Goal: Task Accomplishment & Management: Manage account settings

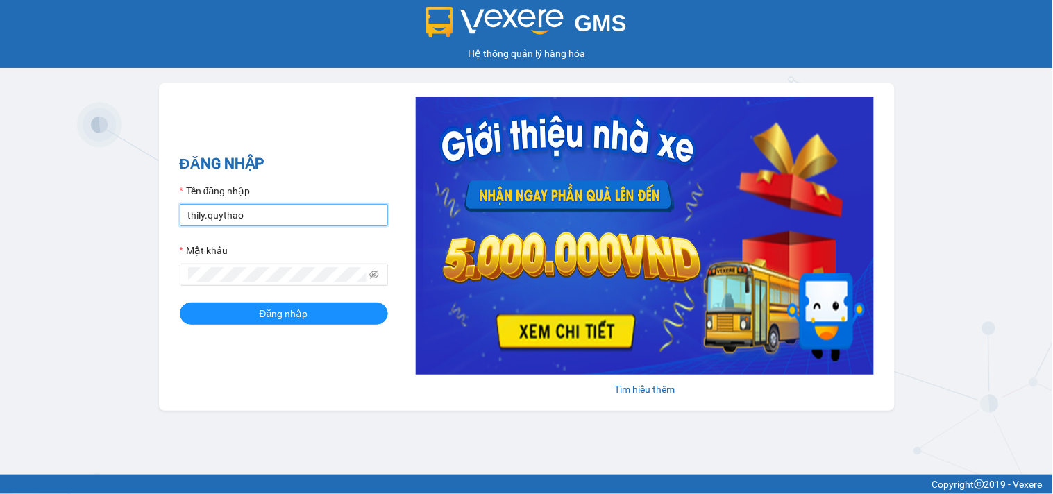
click at [285, 212] on input "thily.quythao" at bounding box center [284, 215] width 208 height 22
type input "t"
type input "khue123.quythao"
click at [269, 283] on span at bounding box center [284, 275] width 208 height 22
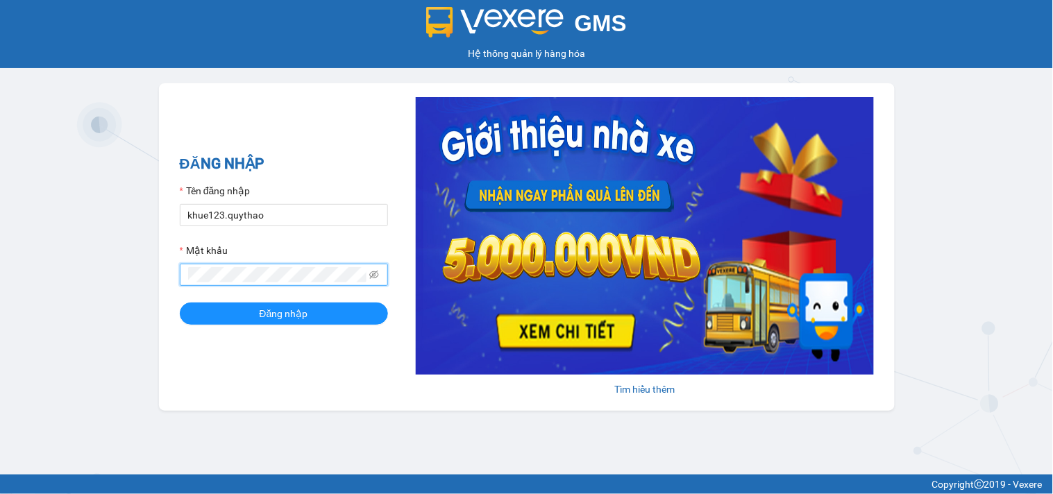
click at [180, 303] on button "Đăng nhập" at bounding box center [284, 314] width 208 height 22
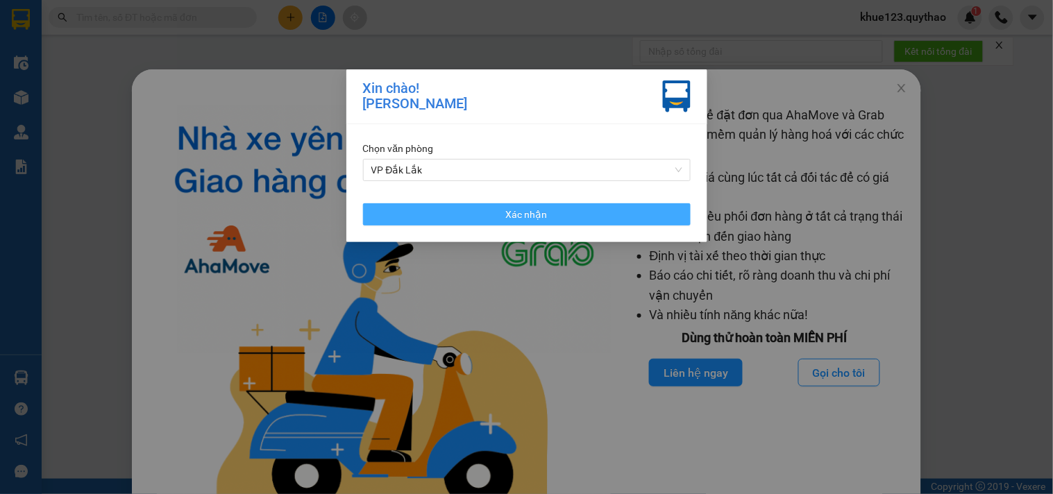
click at [495, 216] on button "Xác nhận" at bounding box center [527, 214] width 328 height 22
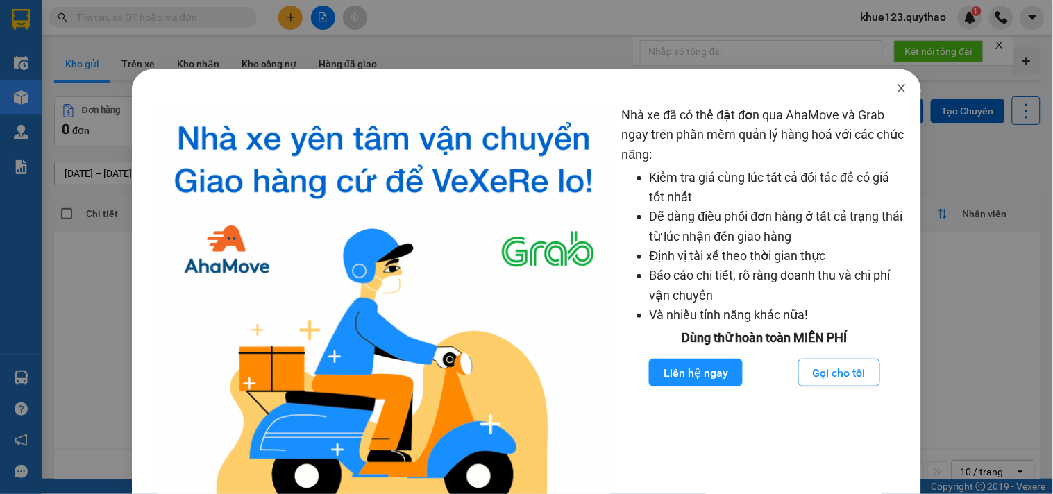
drag, startPoint x: 891, startPoint y: 91, endPoint x: 913, endPoint y: 94, distance: 22.5
click at [896, 92] on icon "close" at bounding box center [901, 88] width 11 height 11
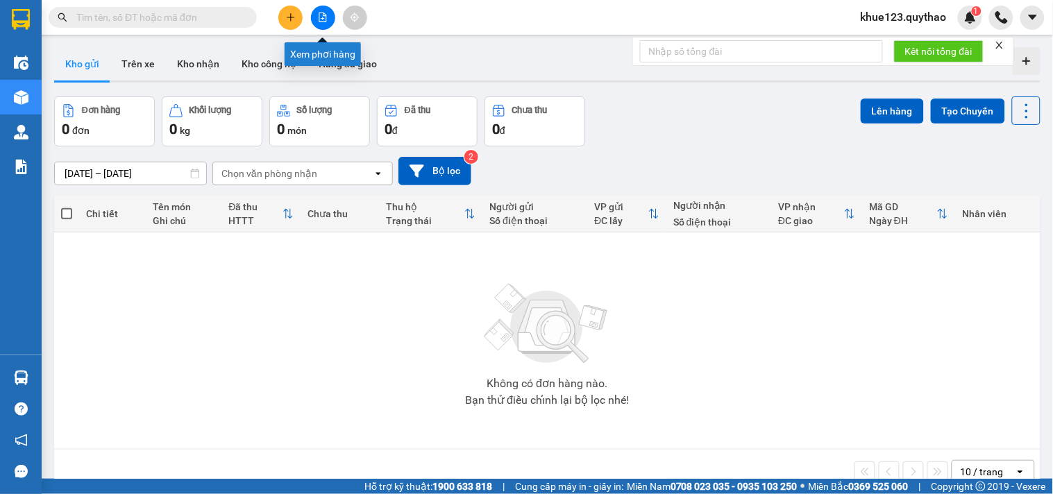
click at [318, 15] on icon "file-add" at bounding box center [323, 17] width 10 height 10
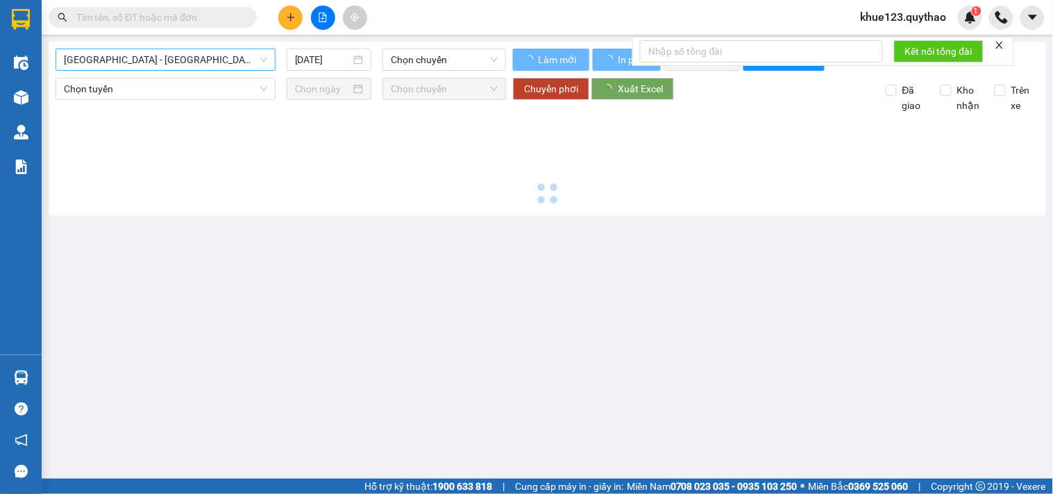
click at [160, 53] on span "[GEOGRAPHIC_DATA] - [GEOGRAPHIC_DATA] ([GEOGRAPHIC_DATA] - [GEOGRAPHIC_DATA] cũ)" at bounding box center [165, 59] width 203 height 21
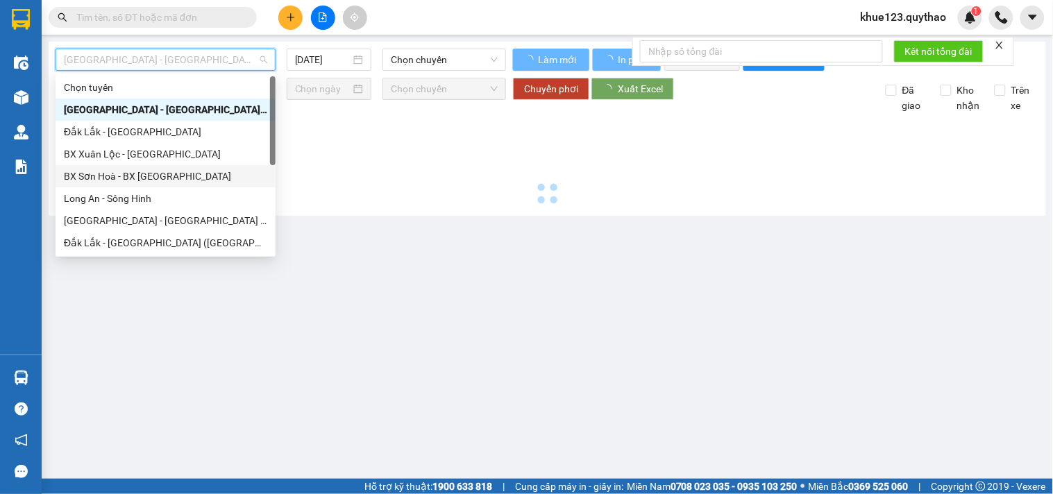
type input "[DATE]"
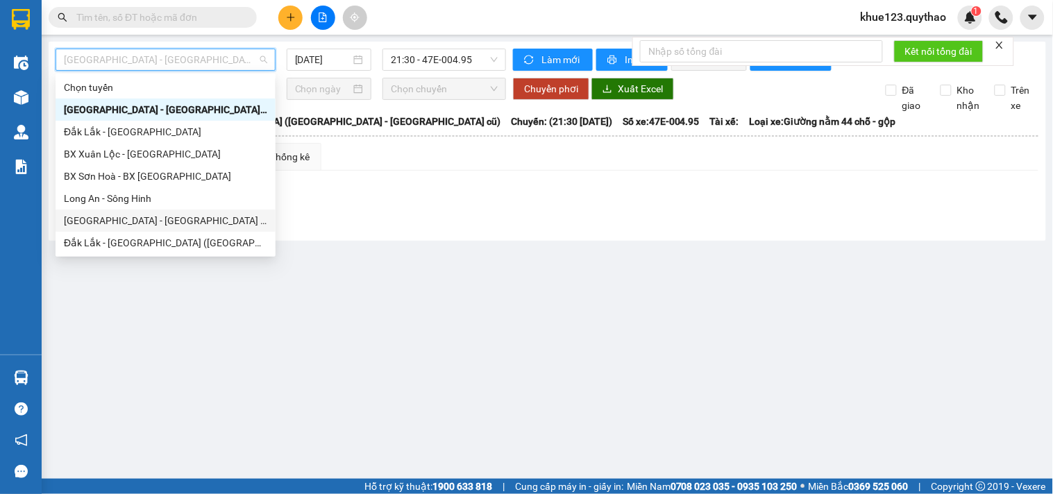
click at [175, 219] on div "[GEOGRAPHIC_DATA] - [GEOGRAPHIC_DATA] ([GEOGRAPHIC_DATA] mới)" at bounding box center [165, 220] width 203 height 15
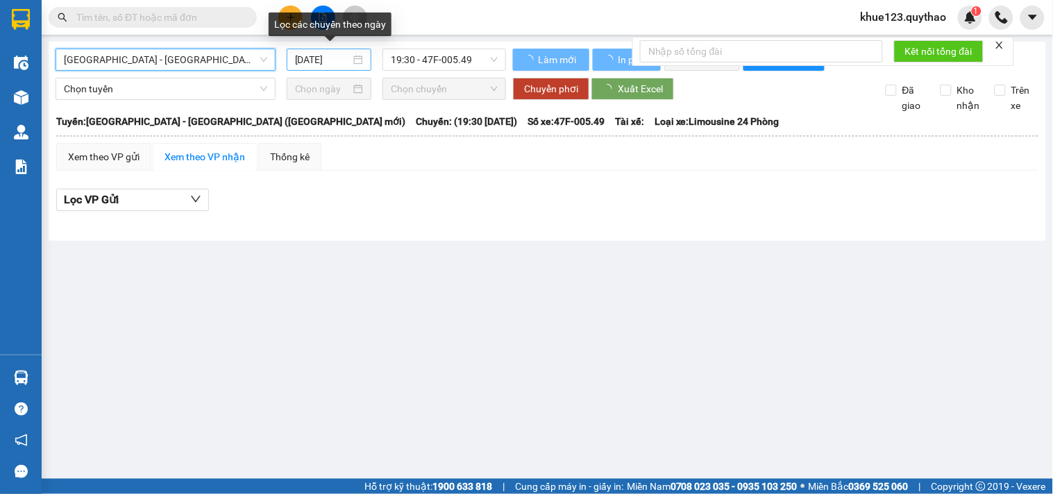
click at [308, 58] on input "[DATE]" at bounding box center [323, 59] width 56 height 15
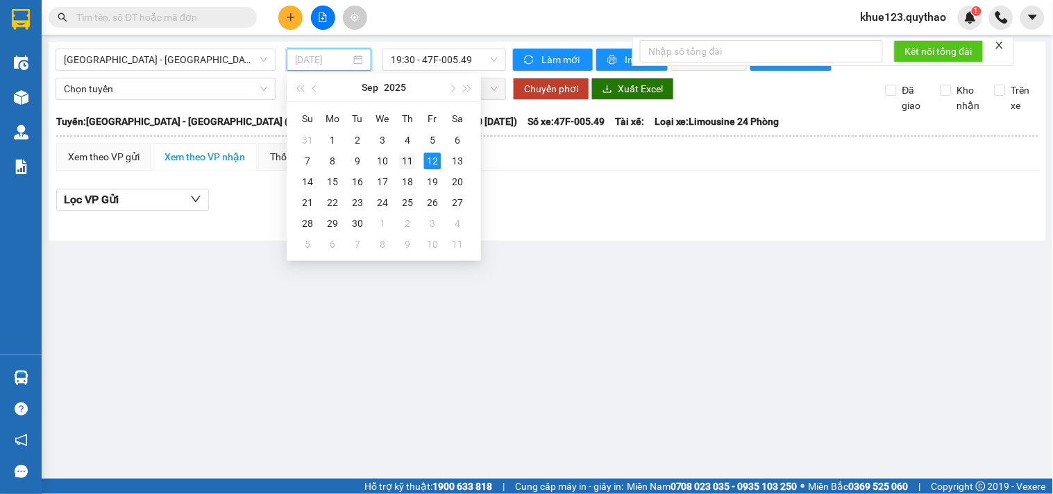
click at [410, 163] on div "11" at bounding box center [407, 161] width 17 height 17
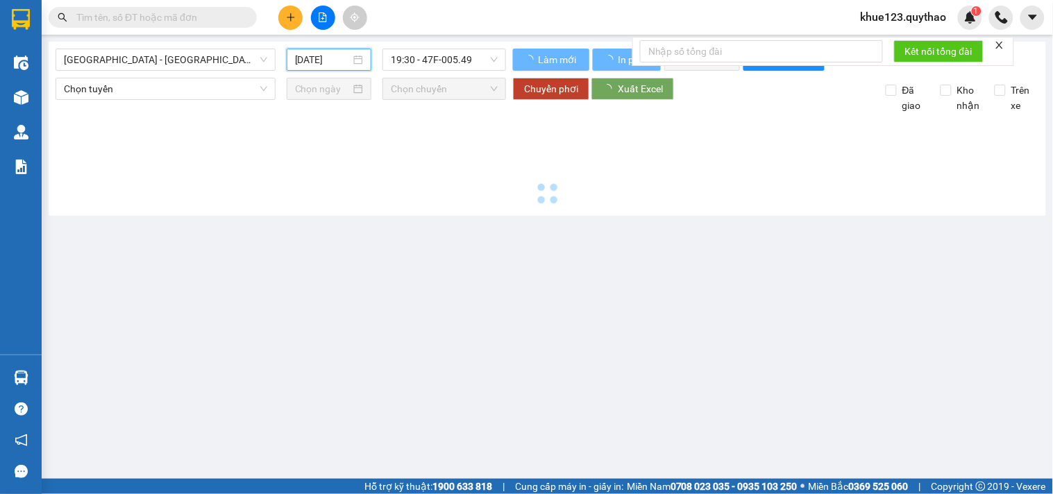
type input "[DATE]"
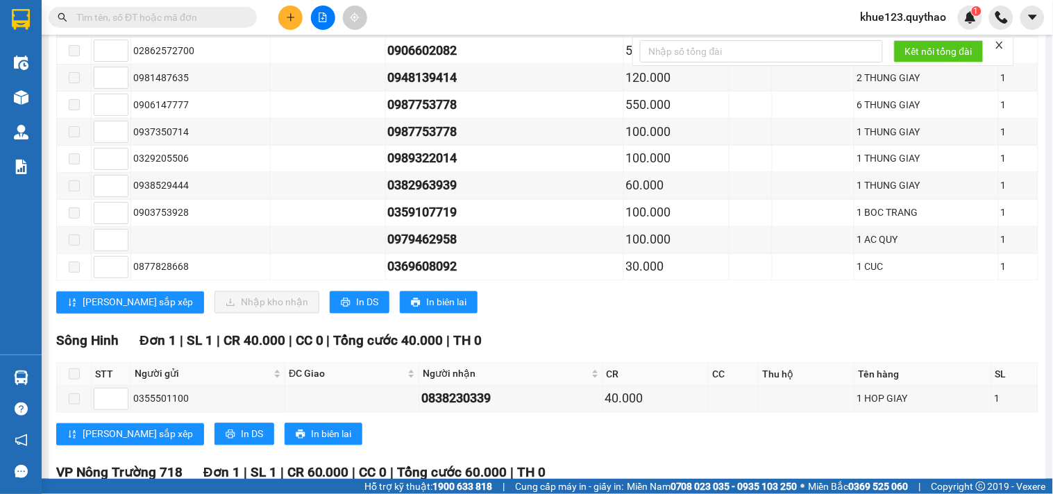
scroll to position [539, 0]
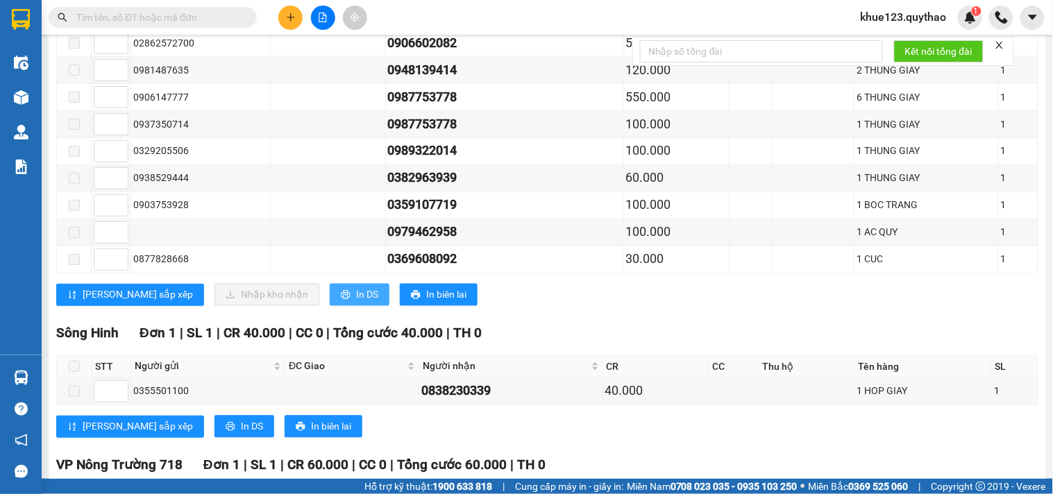
click at [356, 303] on span "In DS" at bounding box center [367, 294] width 22 height 15
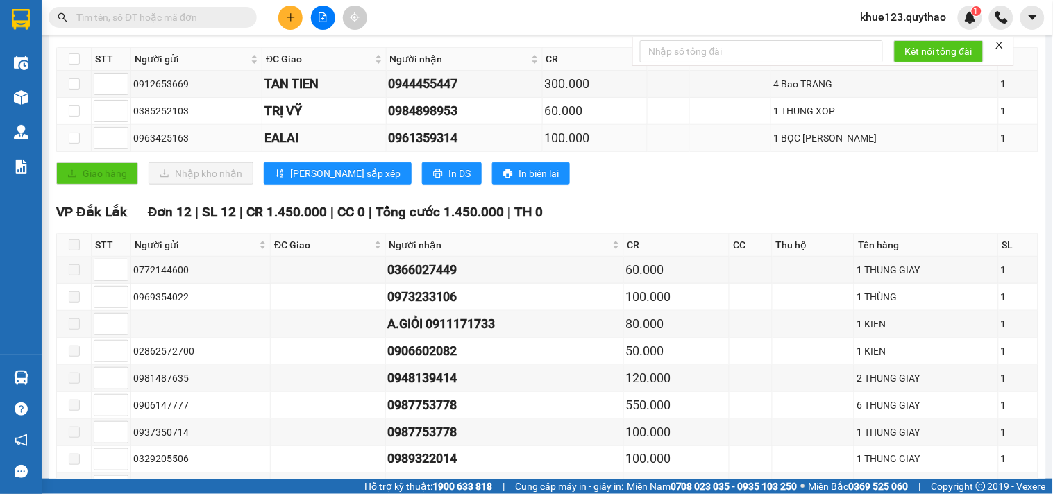
scroll to position [0, 0]
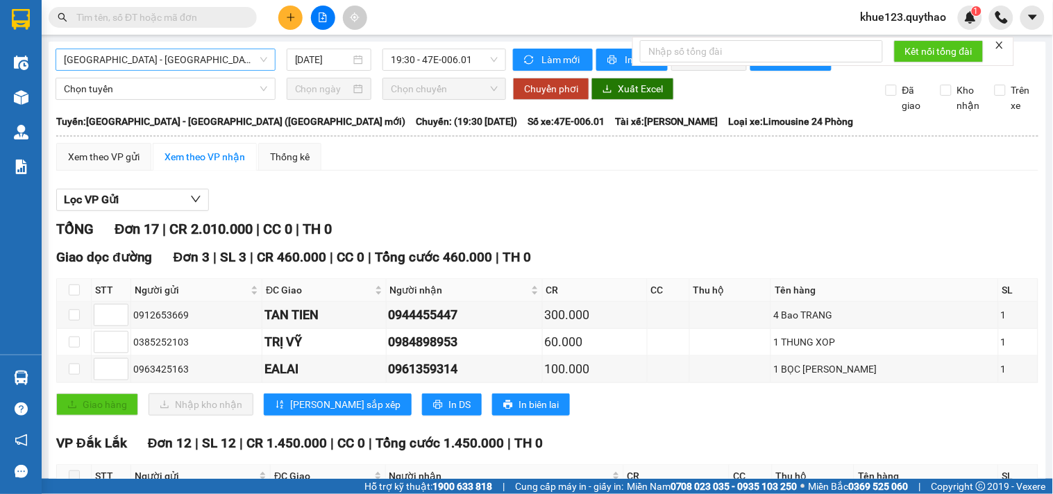
click at [189, 61] on span "[GEOGRAPHIC_DATA] - [GEOGRAPHIC_DATA] ([GEOGRAPHIC_DATA] mới)" at bounding box center [165, 59] width 203 height 21
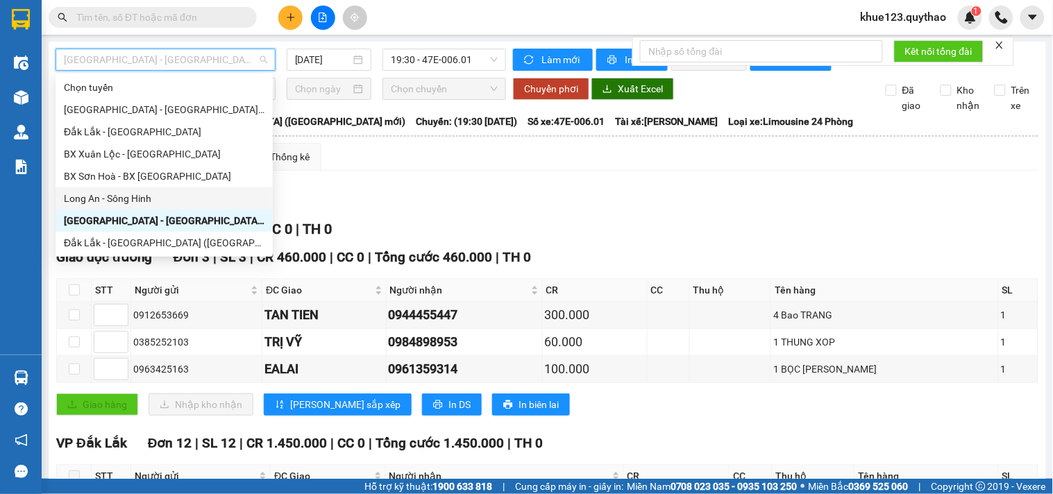
click at [133, 197] on div "Long An - Sông Hinh" at bounding box center [164, 198] width 201 height 15
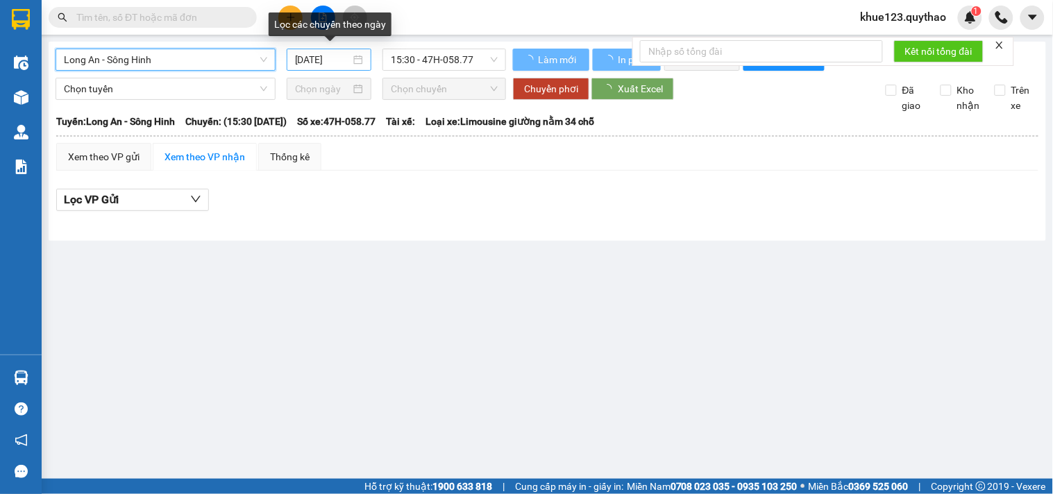
click at [307, 61] on input "[DATE]" at bounding box center [323, 59] width 56 height 15
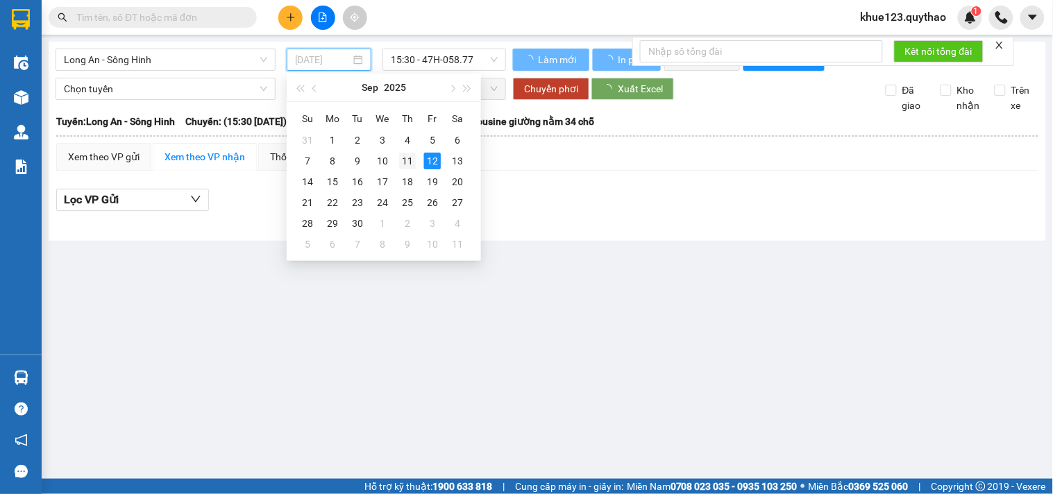
click at [403, 153] on div "11" at bounding box center [407, 161] width 17 height 17
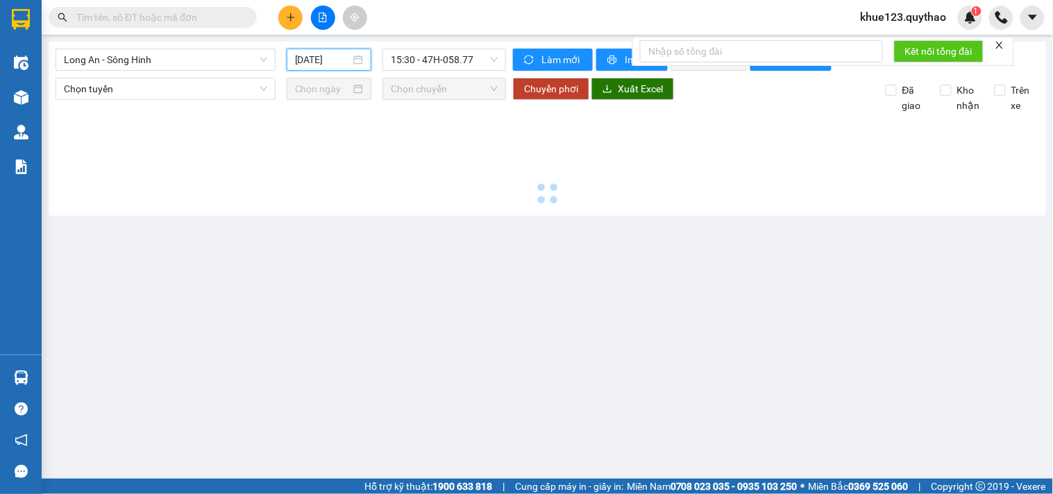
type input "[DATE]"
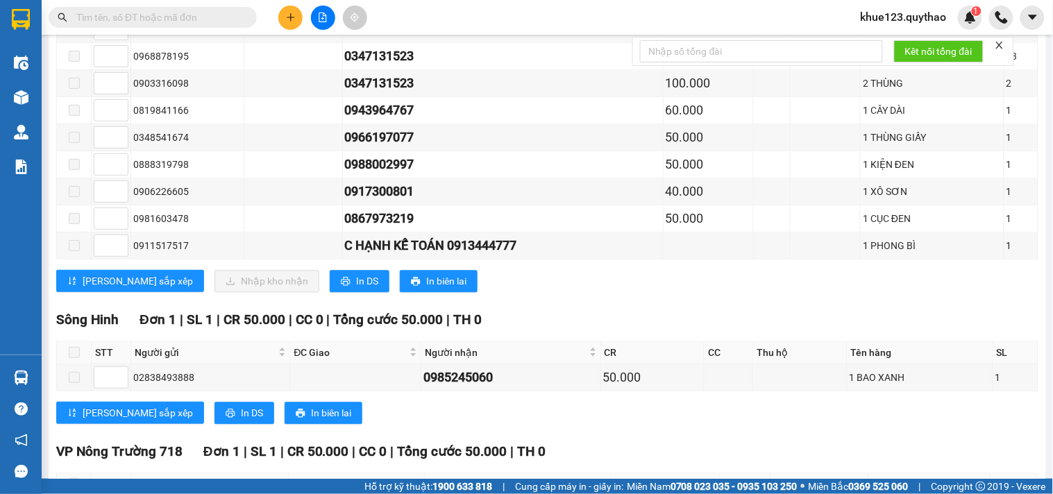
scroll to position [694, 0]
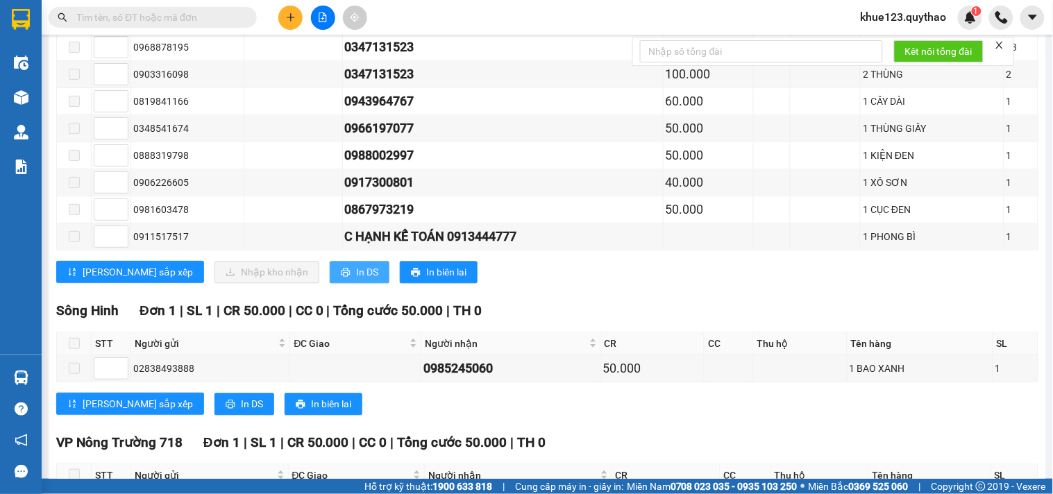
click at [356, 280] on span "In DS" at bounding box center [367, 271] width 22 height 15
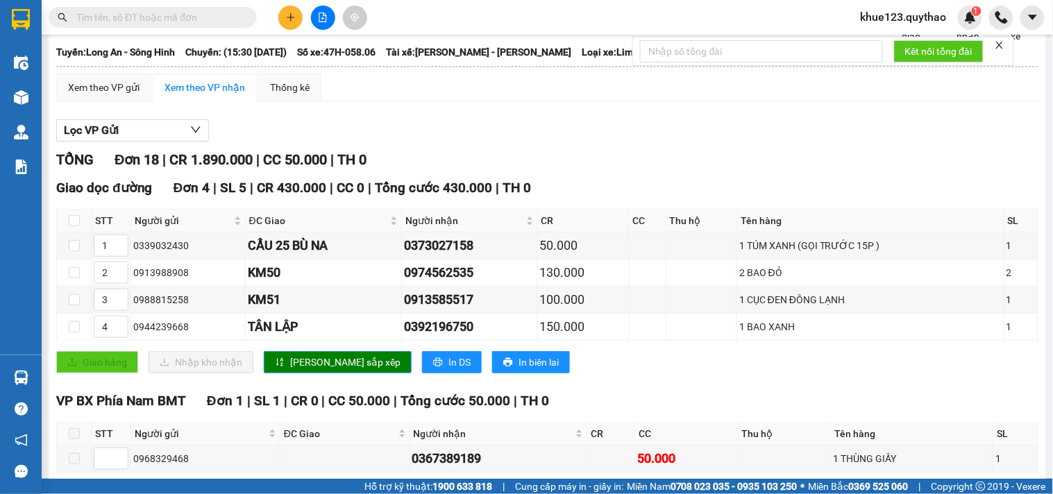
scroll to position [0, 0]
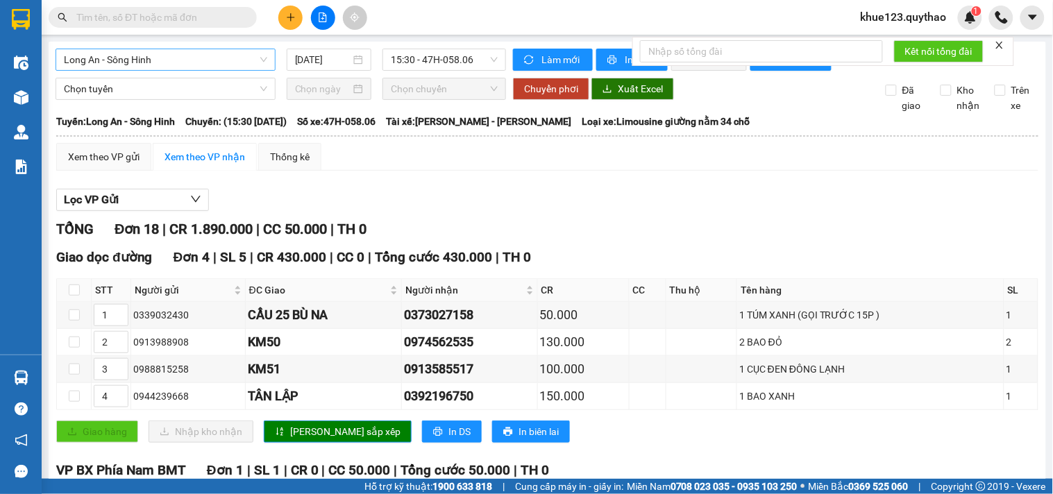
click at [207, 58] on span "Long An - Sông Hinh" at bounding box center [165, 59] width 203 height 21
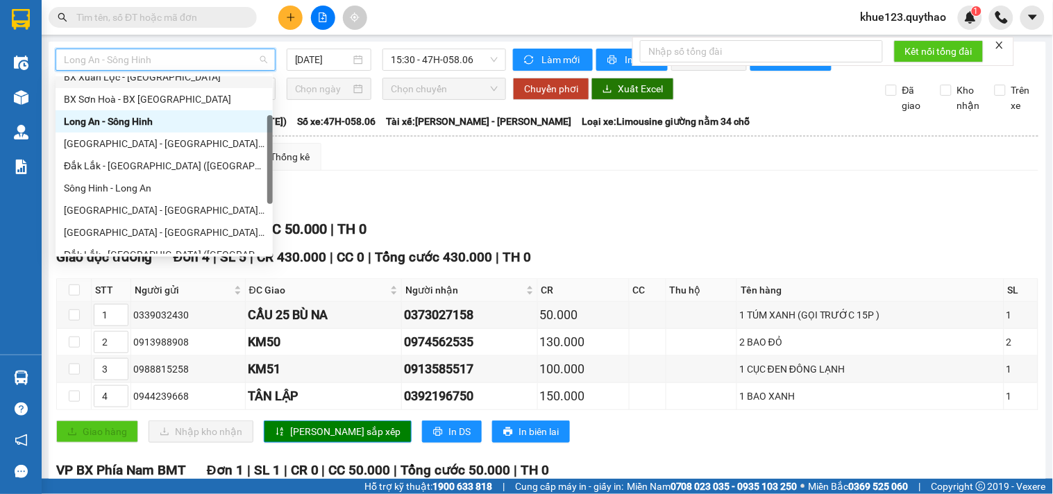
scroll to position [154, 0]
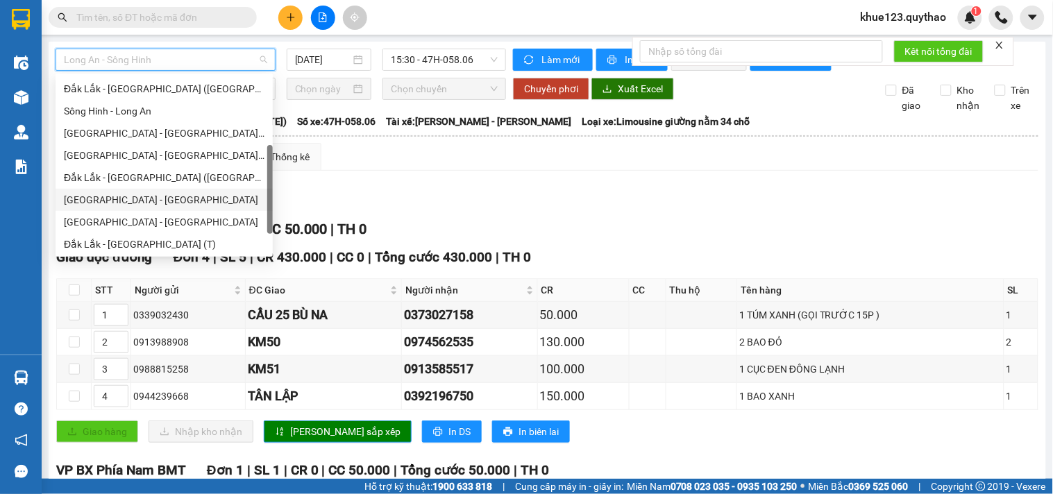
click at [122, 200] on div "[GEOGRAPHIC_DATA] - [GEOGRAPHIC_DATA]" at bounding box center [164, 199] width 201 height 15
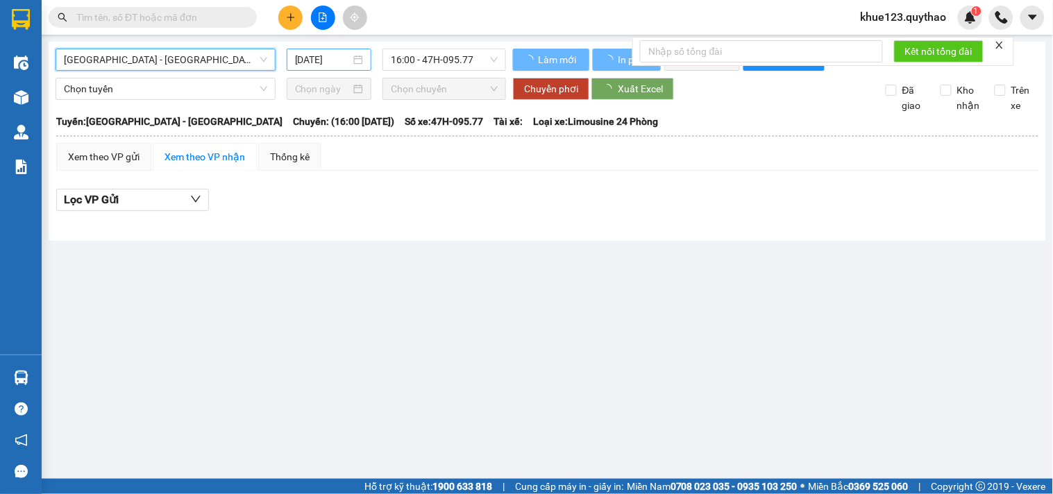
click at [309, 57] on input "[DATE]" at bounding box center [323, 59] width 56 height 15
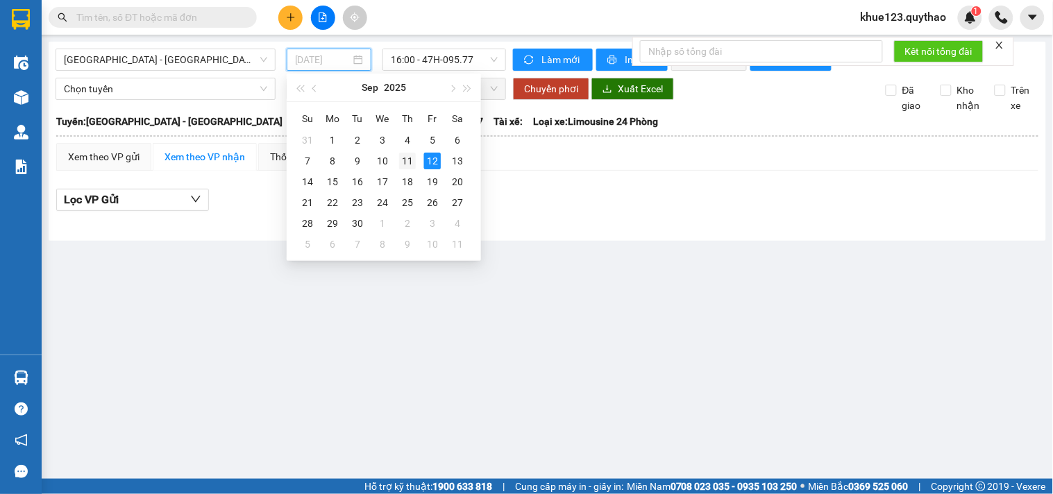
click at [405, 156] on div "11" at bounding box center [407, 161] width 17 height 17
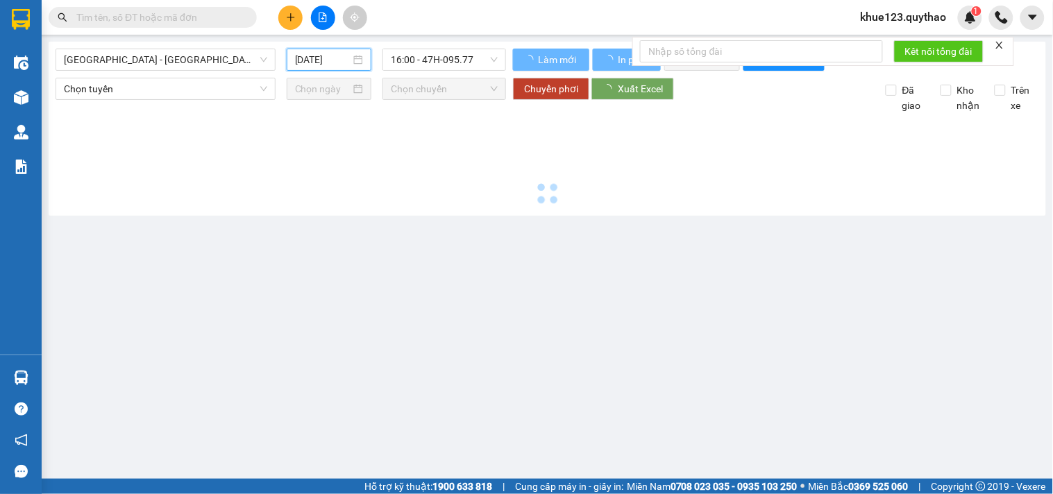
type input "[DATE]"
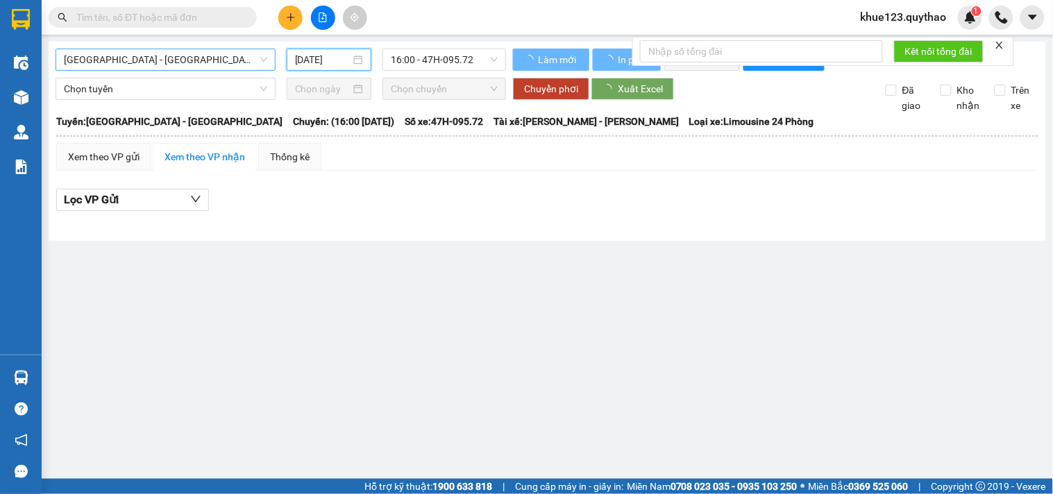
click at [191, 60] on span "[GEOGRAPHIC_DATA] - [GEOGRAPHIC_DATA]" at bounding box center [165, 59] width 203 height 21
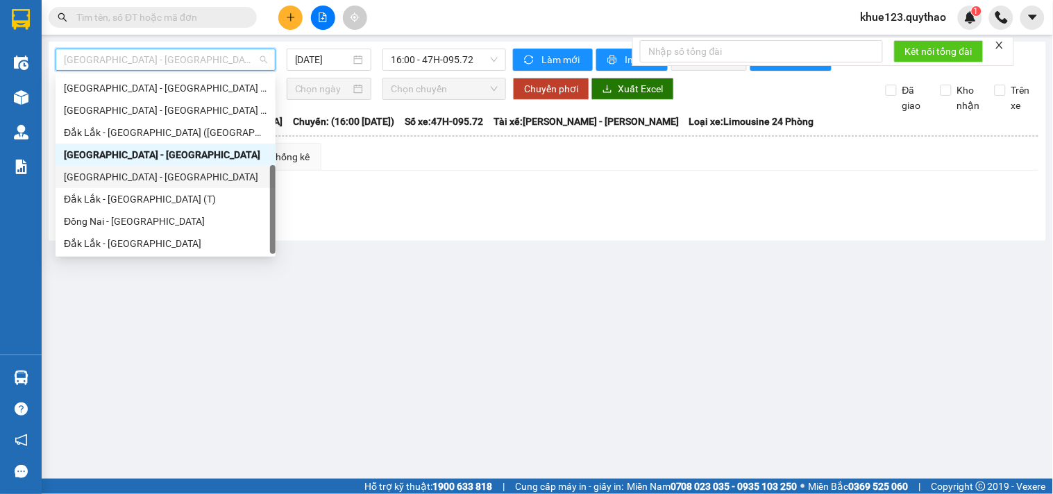
scroll to position [122, 0]
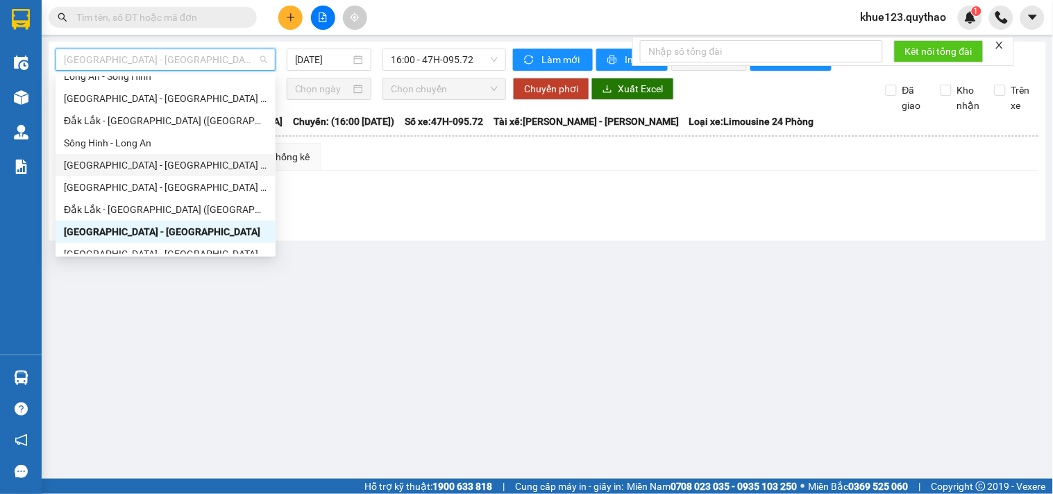
click at [163, 169] on div "[GEOGRAPHIC_DATA] - [GEOGRAPHIC_DATA] ([GEOGRAPHIC_DATA])" at bounding box center [165, 165] width 203 height 15
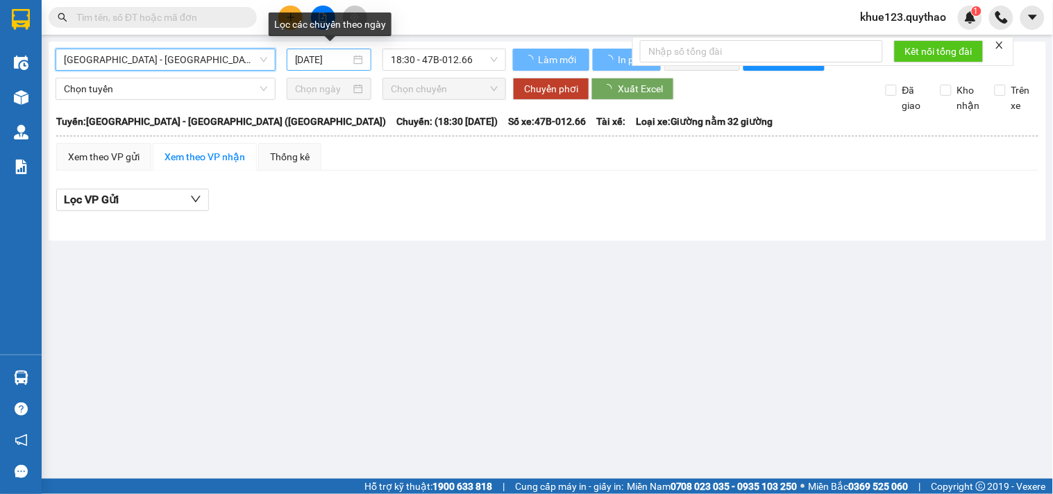
click at [310, 60] on input "[DATE]" at bounding box center [323, 59] width 56 height 15
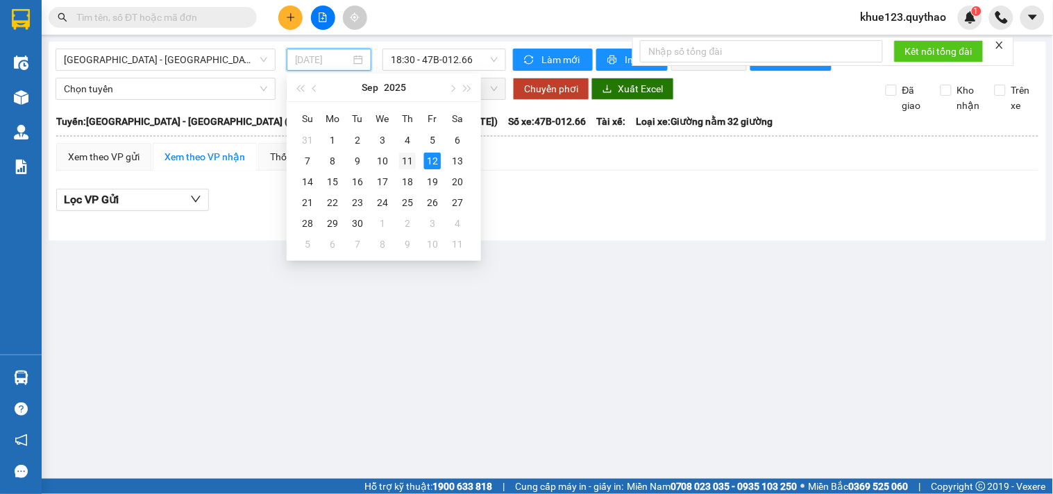
click at [406, 160] on div "11" at bounding box center [407, 161] width 17 height 17
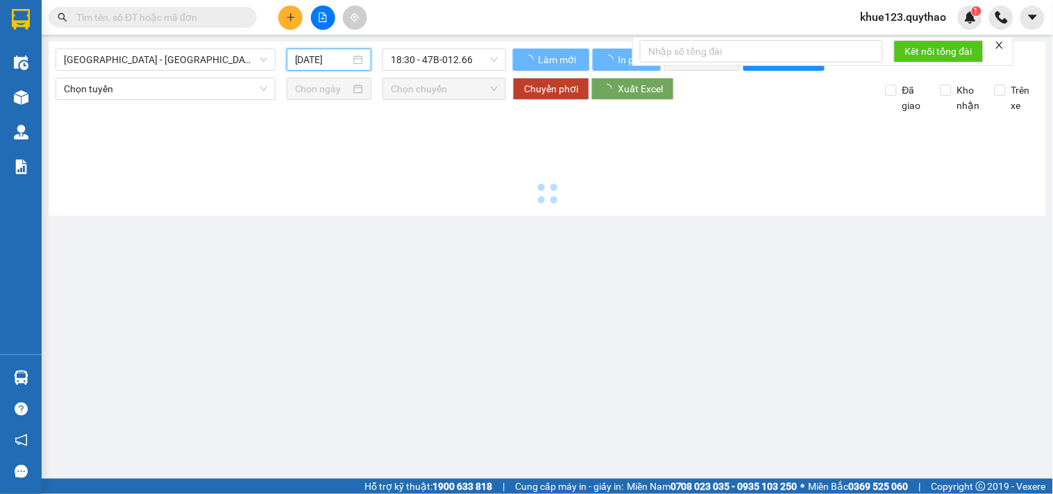
type input "[DATE]"
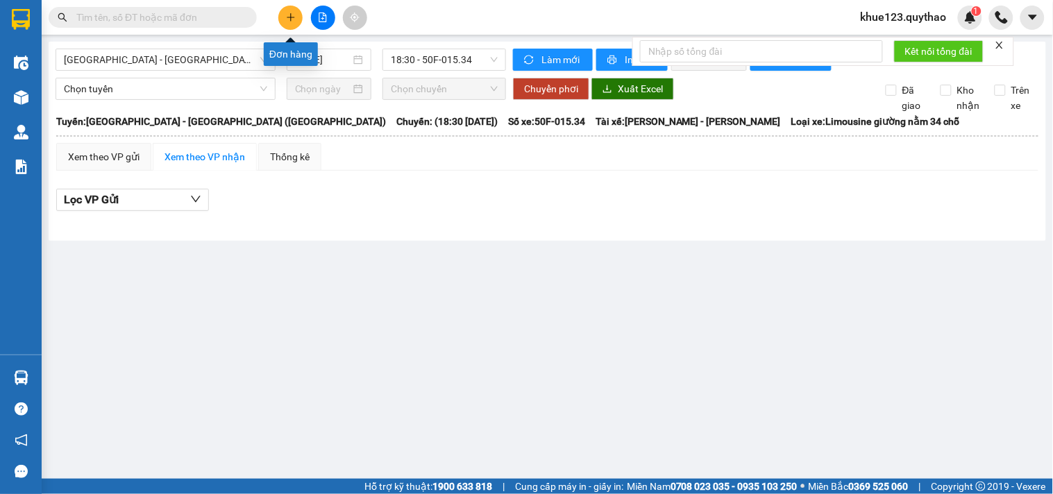
click at [289, 14] on icon "plus" at bounding box center [291, 17] width 10 height 10
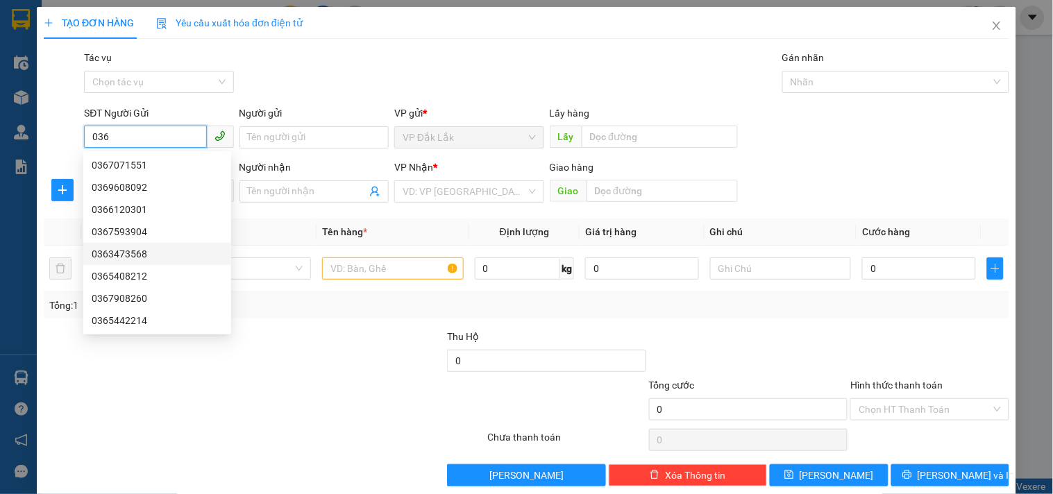
type input "036"
click at [368, 384] on div at bounding box center [405, 401] width 161 height 49
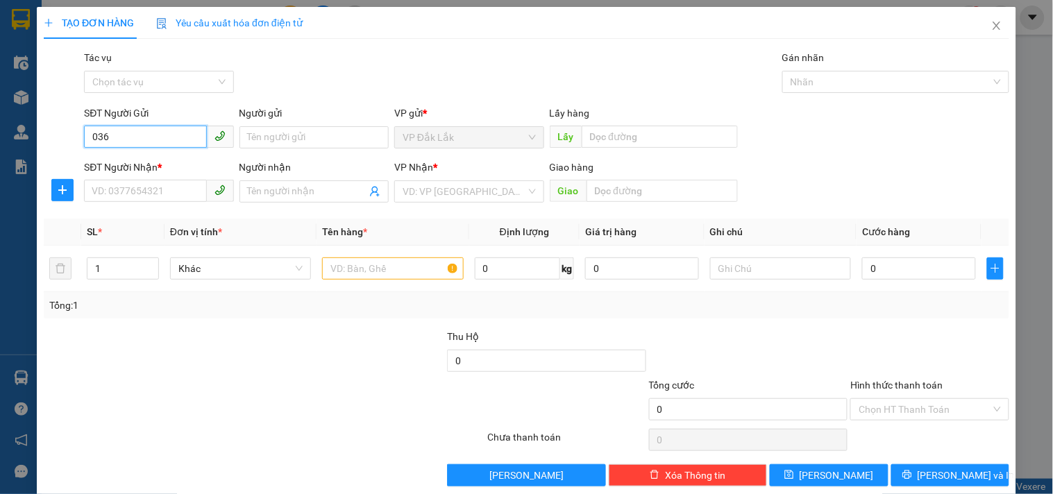
click at [133, 139] on input "036" at bounding box center [145, 137] width 122 height 22
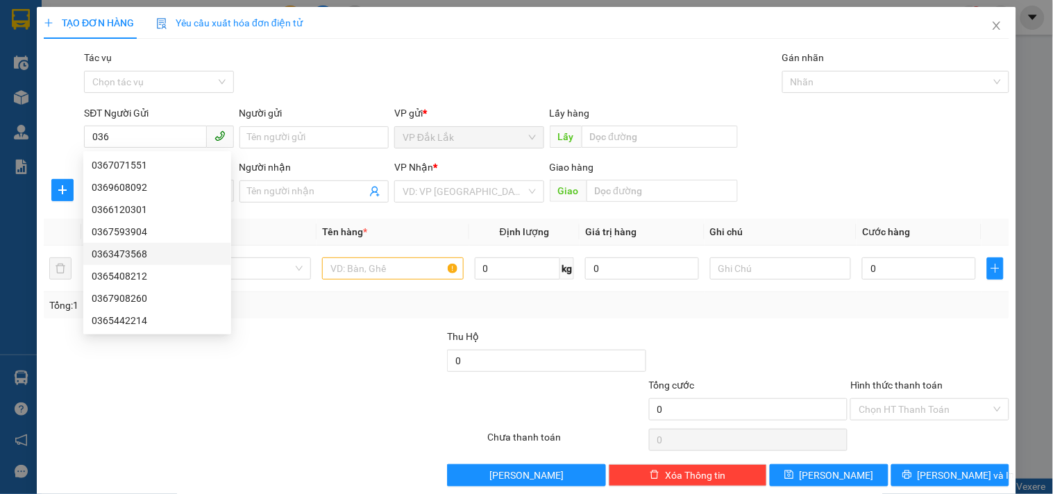
click at [349, 393] on div at bounding box center [405, 401] width 161 height 49
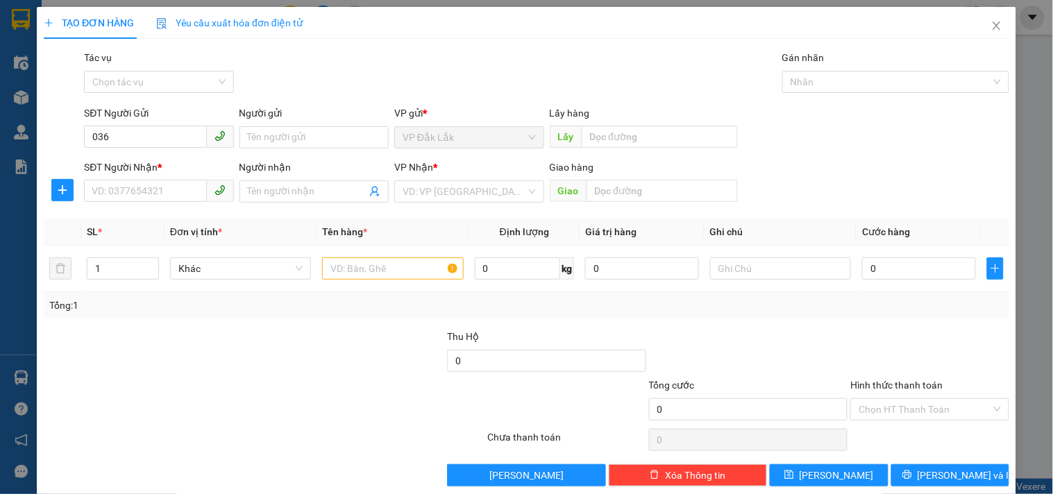
click at [427, 210] on div "Transit Pickup Surcharge Ids Transit Deliver Surcharge Ids Transit Deliver Surc…" at bounding box center [526, 268] width 965 height 436
drag, startPoint x: 368, startPoint y: 251, endPoint x: 368, endPoint y: 261, distance: 9.7
click at [368, 261] on td at bounding box center [392, 269] width 152 height 46
click at [371, 275] on input "text" at bounding box center [392, 268] width 141 height 22
type input "1 THÙNG GIẤY"
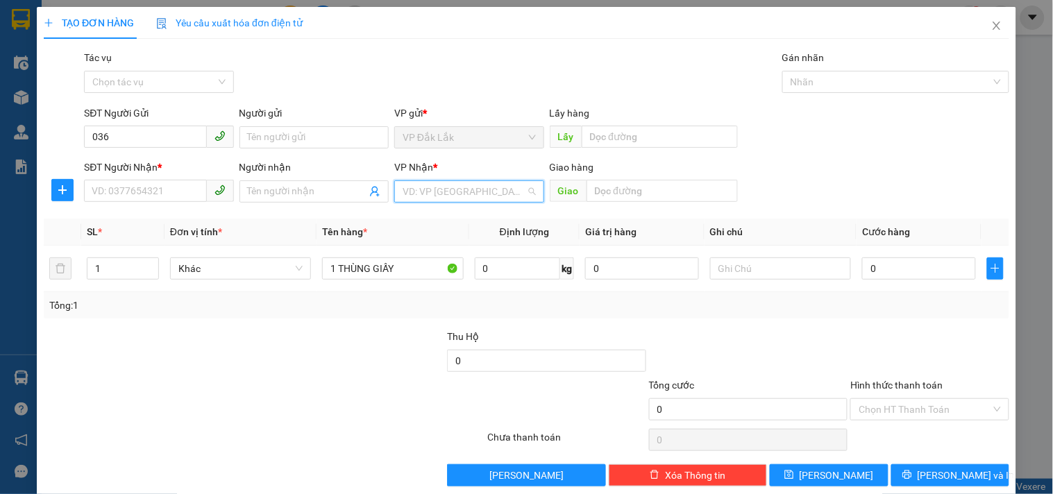
click at [460, 186] on input "search" at bounding box center [463, 191] width 123 height 21
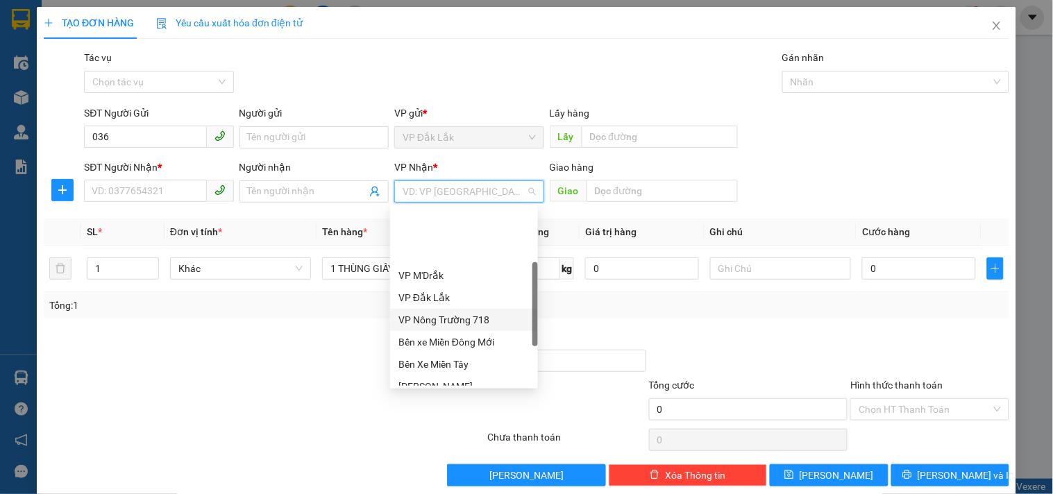
scroll to position [154, 0]
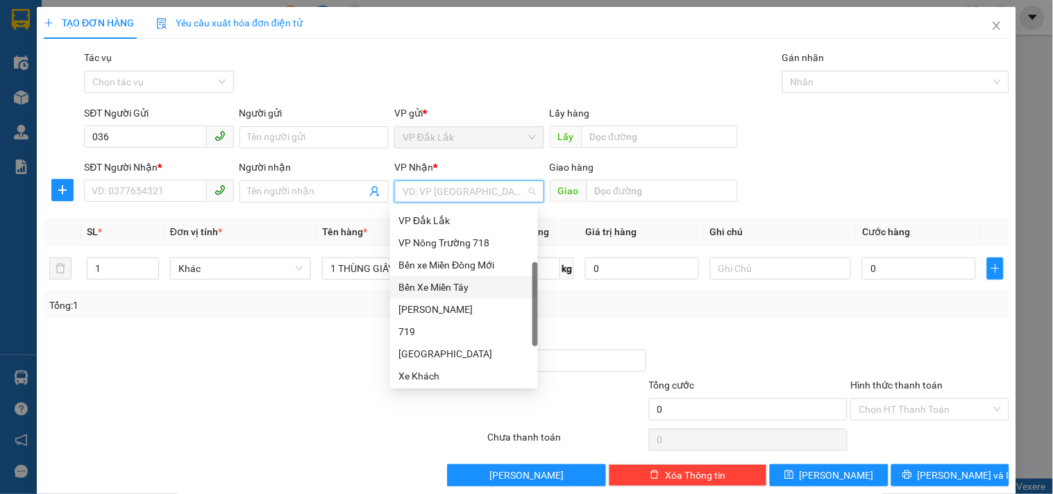
click at [452, 282] on div "Bến Xe Miền Tây" at bounding box center [463, 287] width 131 height 15
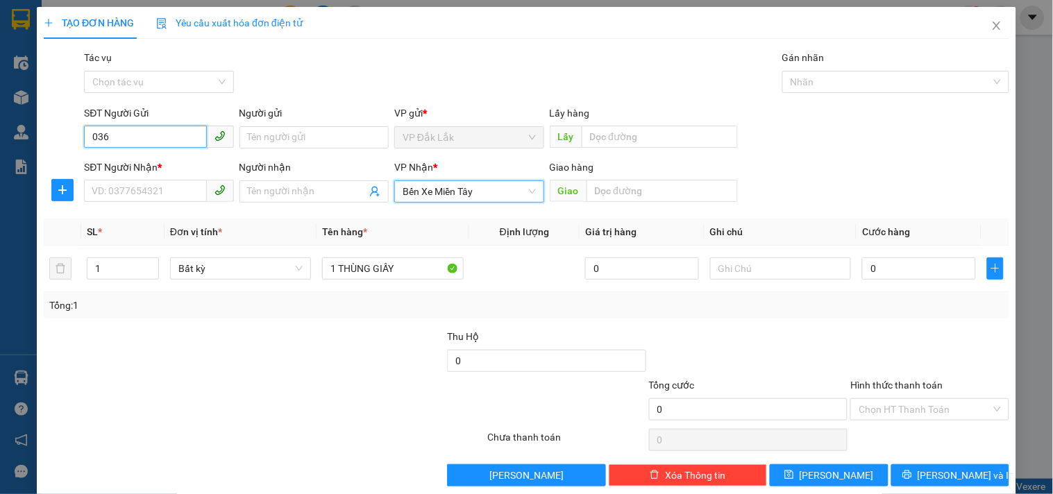
click at [165, 134] on input "036" at bounding box center [145, 137] width 122 height 22
click at [123, 140] on input "036725816" at bounding box center [145, 137] width 122 height 22
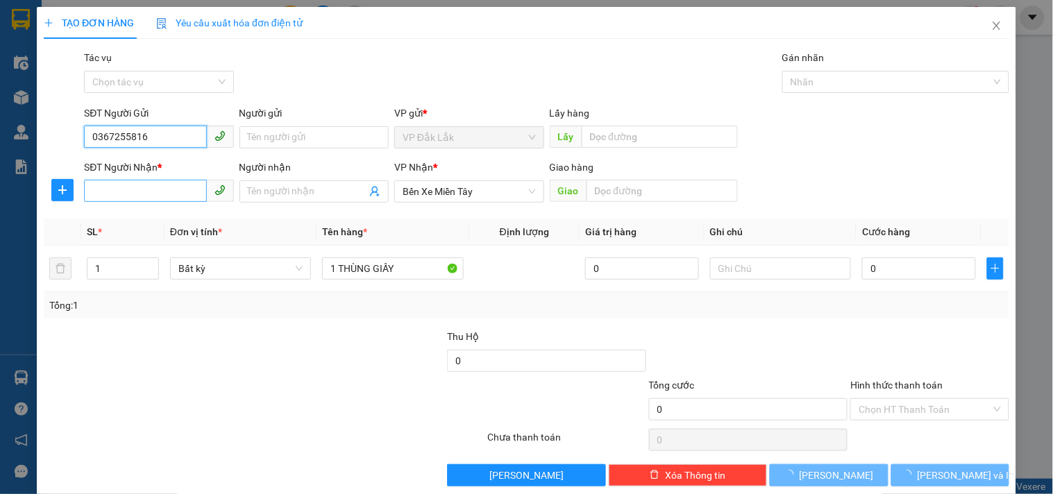
type input "0367255816"
click at [126, 195] on input "SĐT Người Nhận *" at bounding box center [145, 191] width 122 height 22
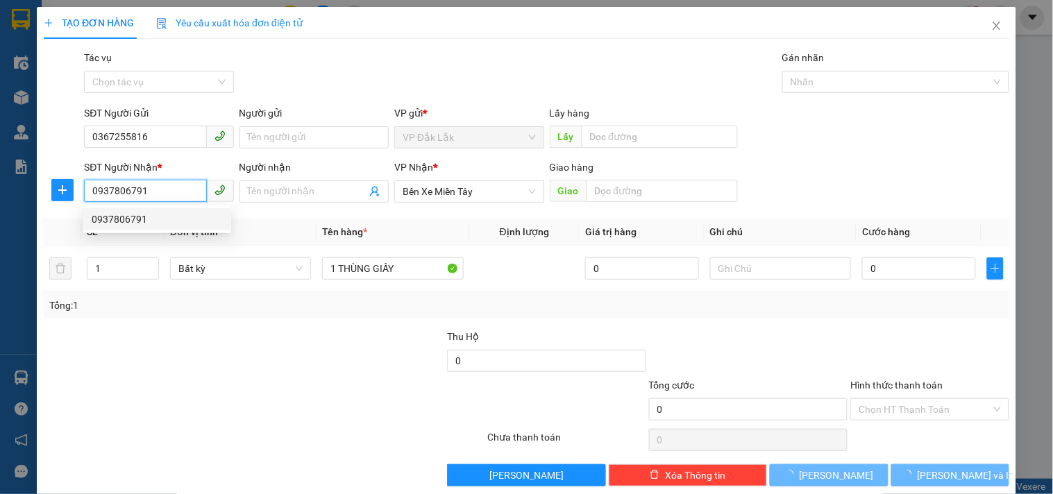
click at [124, 226] on div "0937806791" at bounding box center [157, 219] width 131 height 15
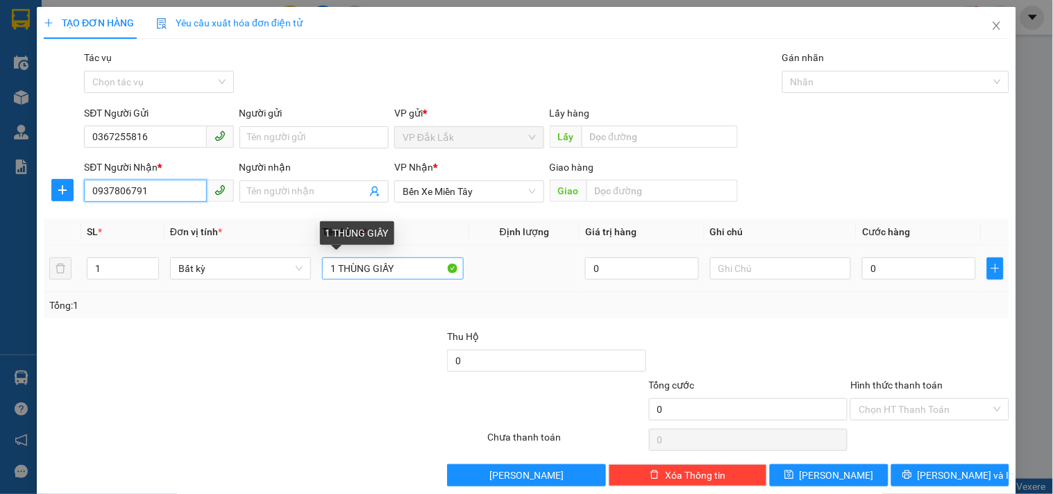
type input "0937806791"
click at [333, 269] on input "1 THÙNG GIẤY" at bounding box center [392, 268] width 141 height 22
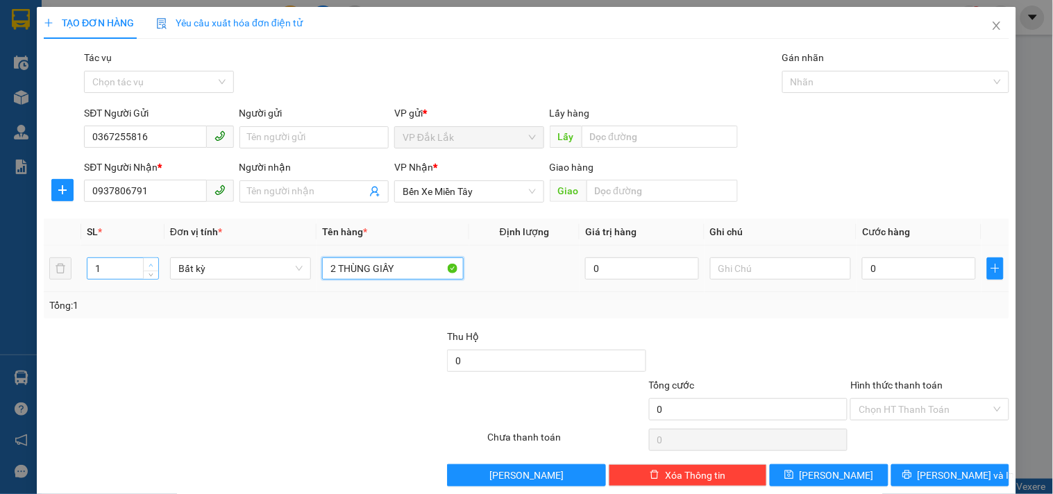
type input "2 THÙNG GIẤY"
type input "2"
click at [148, 264] on icon "up" at bounding box center [150, 265] width 5 height 5
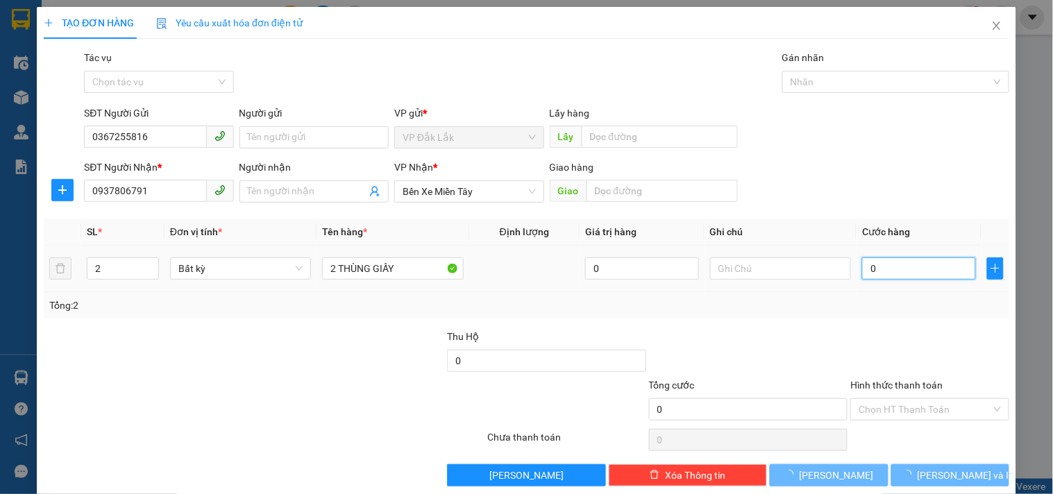
click at [928, 266] on input "0" at bounding box center [919, 268] width 114 height 22
type input "2"
type input "25"
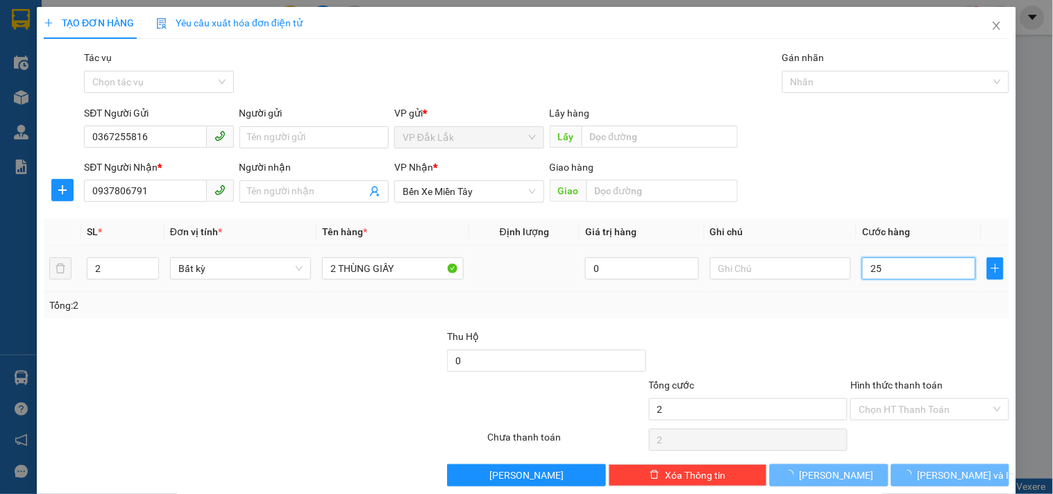
type input "25"
type input "250"
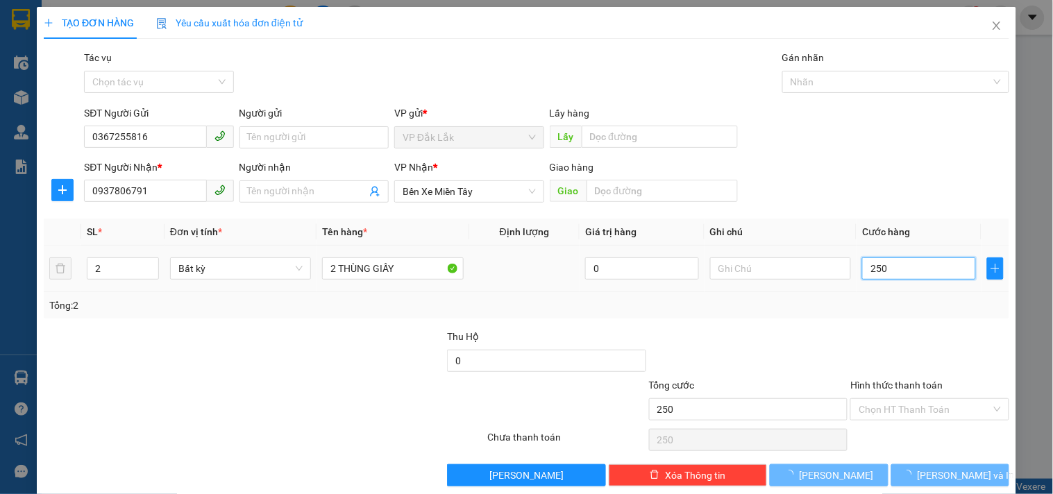
type input "2.500"
type input "25.000"
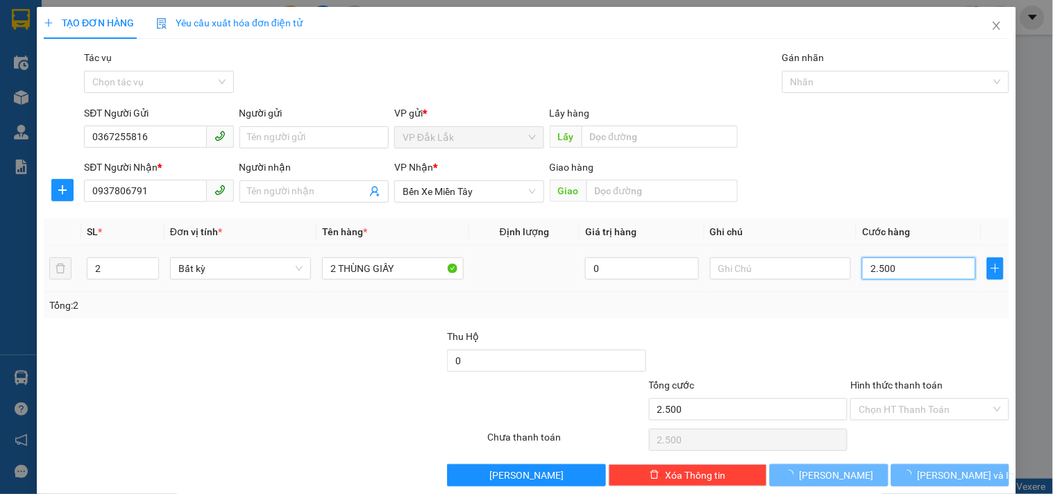
type input "25.000"
type input "250.000"
click at [899, 403] on input "Hình thức thanh toán" at bounding box center [924, 409] width 132 height 21
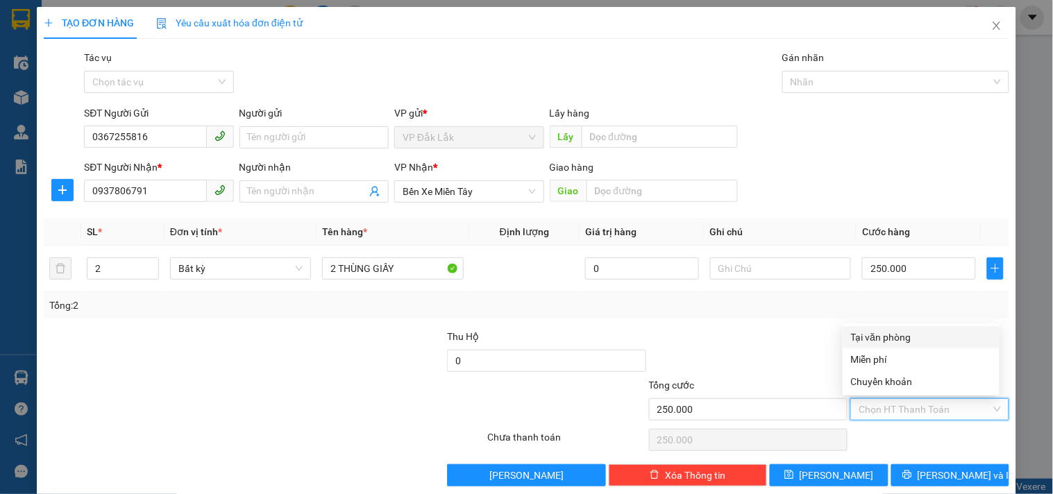
type input "0"
click at [865, 338] on div "Tại văn phòng" at bounding box center [921, 337] width 140 height 15
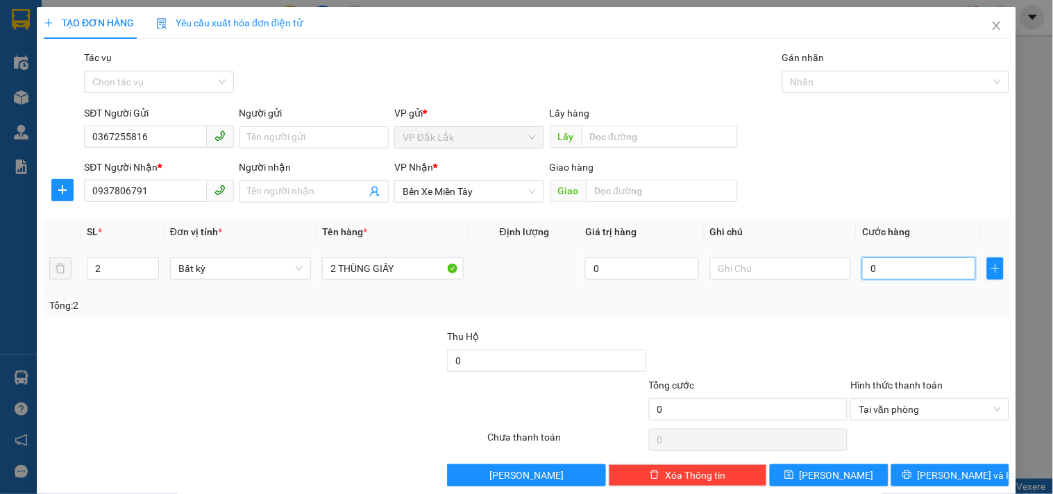
click at [887, 272] on input "0" at bounding box center [919, 268] width 114 height 22
type input "2"
type input "25"
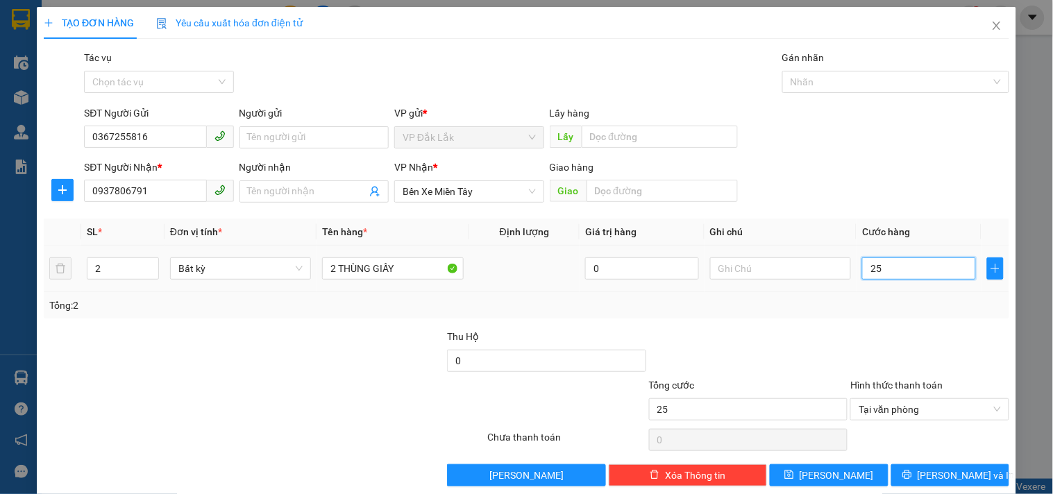
type input "250"
type input "2.500"
type input "25.000"
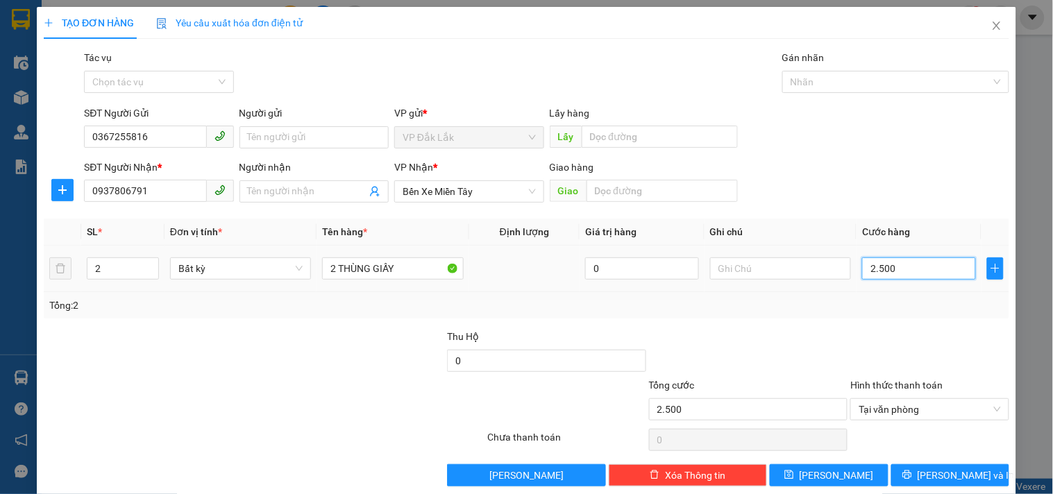
type input "25.000"
type input "250.000"
click at [935, 468] on span "[PERSON_NAME] và In" at bounding box center [965, 475] width 97 height 15
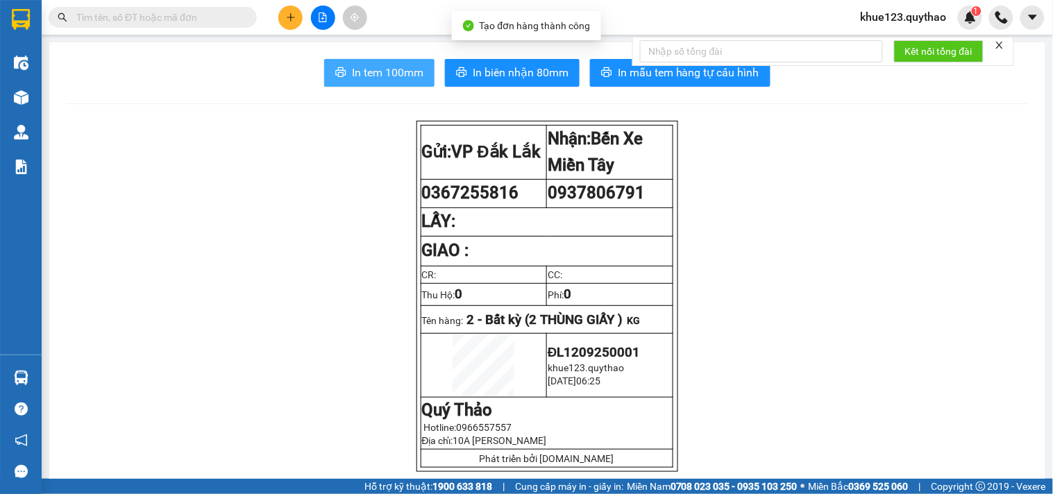
drag, startPoint x: 391, startPoint y: 71, endPoint x: 398, endPoint y: 76, distance: 8.9
click at [394, 73] on span "In tem 100mm" at bounding box center [387, 72] width 71 height 17
click at [362, 70] on span "In tem 100mm" at bounding box center [387, 72] width 71 height 17
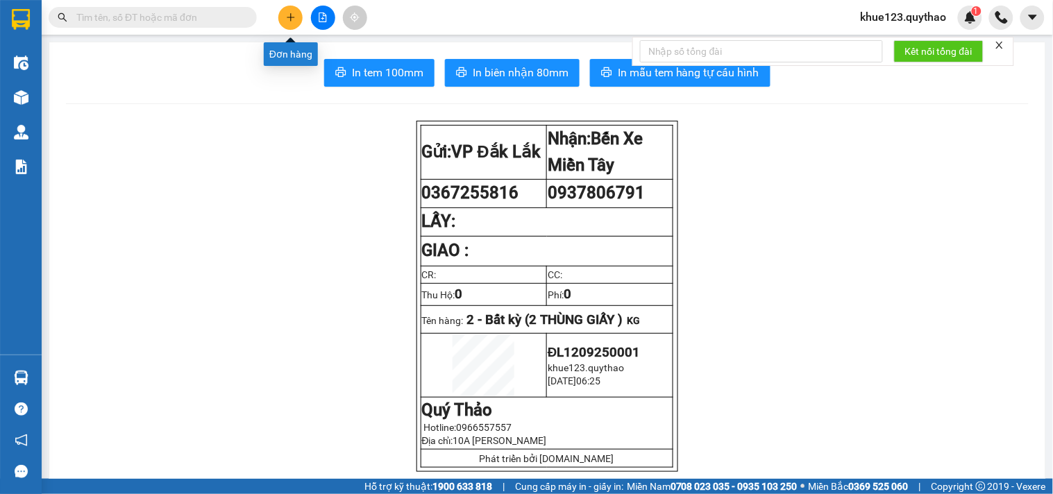
click at [295, 19] on icon "plus" at bounding box center [291, 17] width 10 height 10
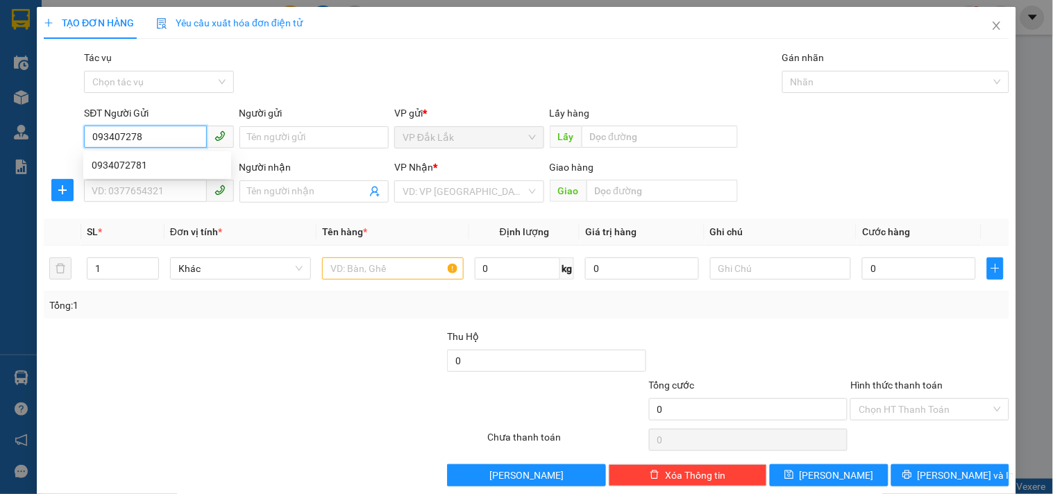
type input "0934072781"
click at [153, 160] on div "0934072781" at bounding box center [157, 165] width 131 height 15
type input "0934072781"
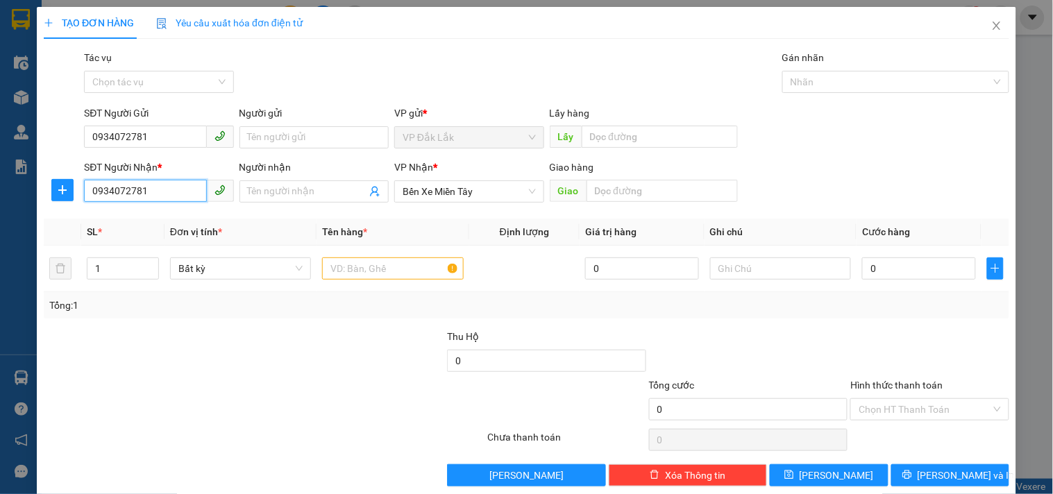
drag, startPoint x: 158, startPoint y: 195, endPoint x: 0, endPoint y: 214, distance: 158.6
click at [0, 214] on div "TẠO ĐƠN HÀNG Yêu cầu xuất hóa đơn điện tử Transit Pickup Surcharge Ids Transit …" at bounding box center [526, 247] width 1053 height 494
click at [135, 221] on div "0907370491" at bounding box center [157, 219] width 131 height 15
click at [510, 200] on span "Văn Phòng [GEOGRAPHIC_DATA]" at bounding box center [468, 191] width 133 height 21
type input "0907370491"
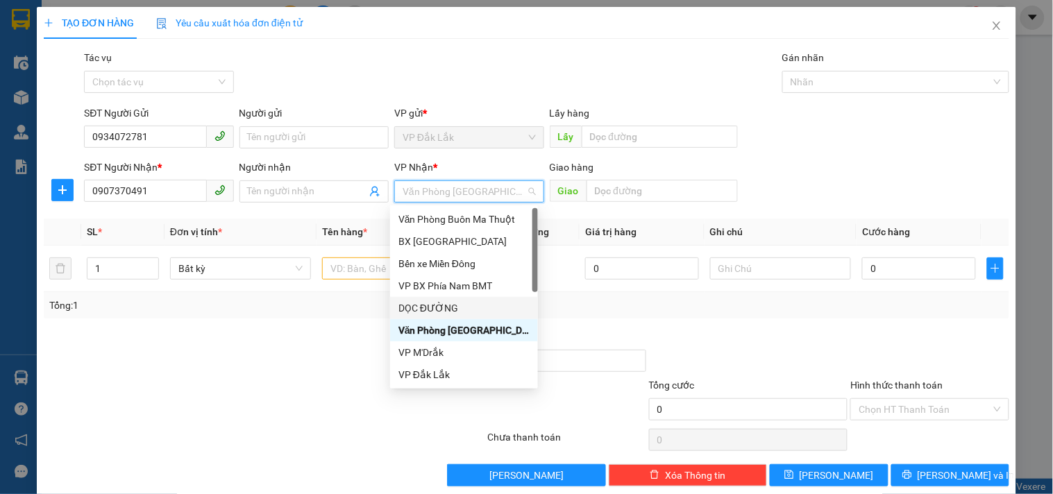
click at [436, 309] on div "DỌC ĐƯỜNG" at bounding box center [463, 307] width 131 height 15
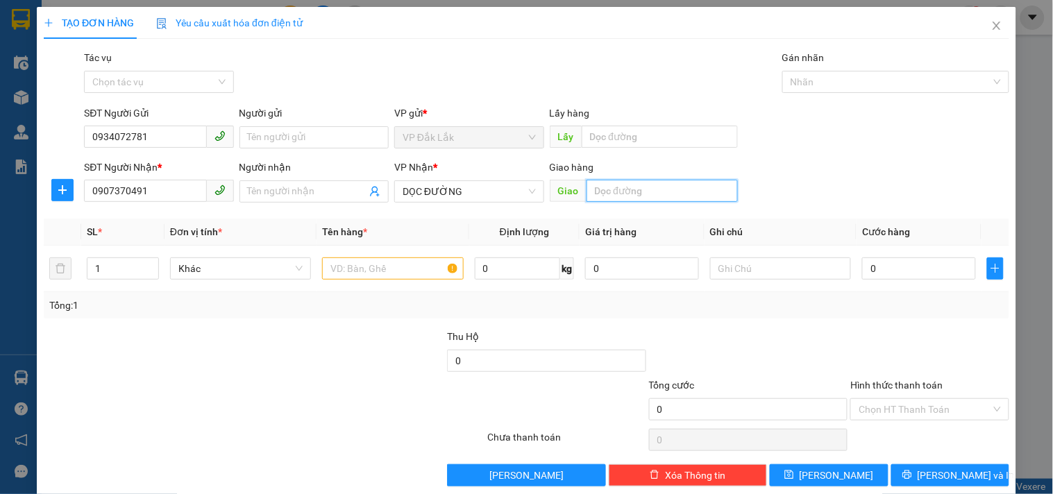
click at [614, 193] on input "text" at bounding box center [661, 191] width 151 height 22
type input "HÓC MÔN"
click at [148, 264] on icon "up" at bounding box center [150, 265] width 5 height 5
type input "2"
click at [365, 274] on input "text" at bounding box center [392, 268] width 141 height 22
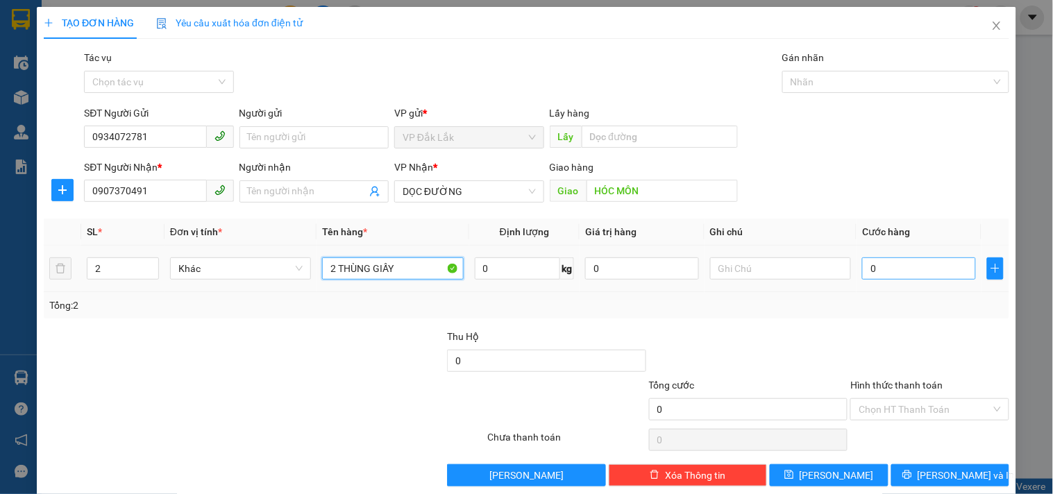
type input "2 THÙNG GIẤY"
click at [887, 272] on input "0" at bounding box center [919, 268] width 114 height 22
type input "9"
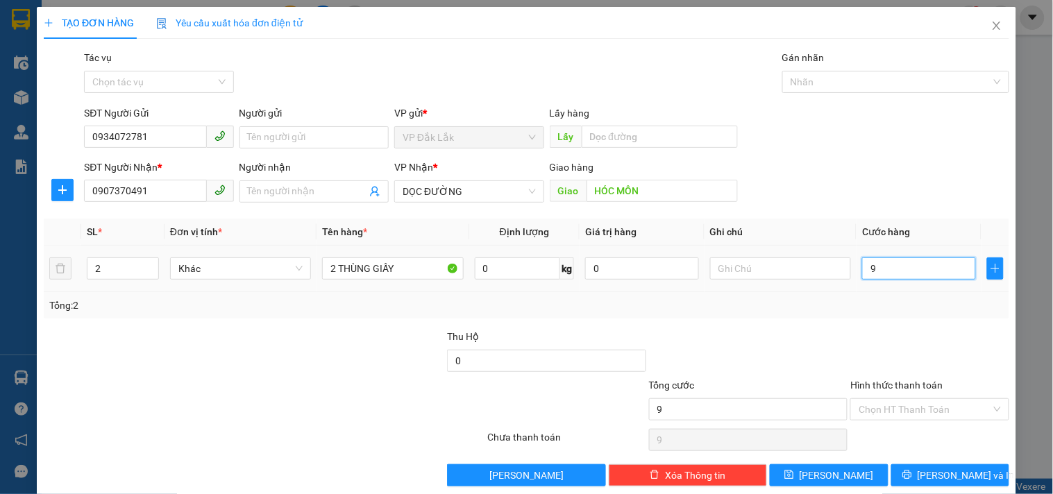
type input "90"
type input "900"
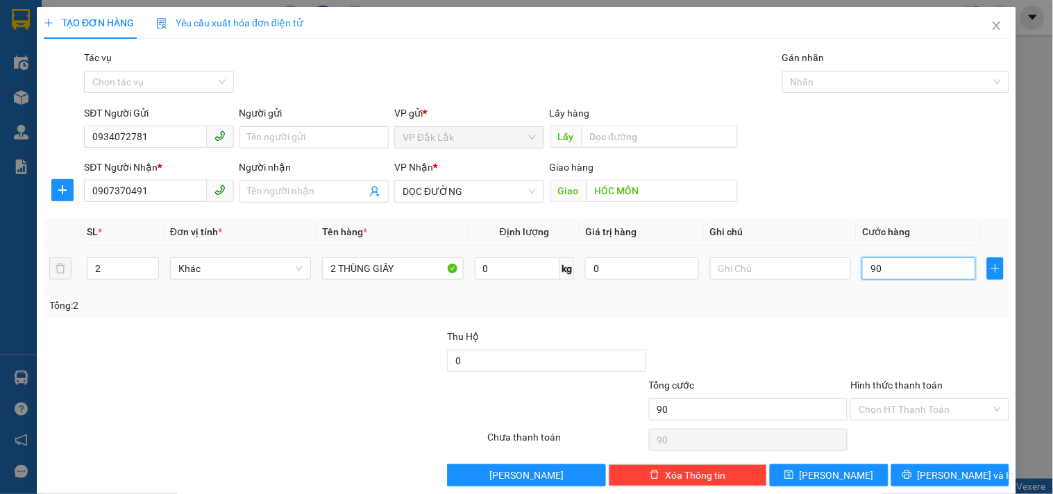
type input "900"
type input "9.000"
type input "90.000"
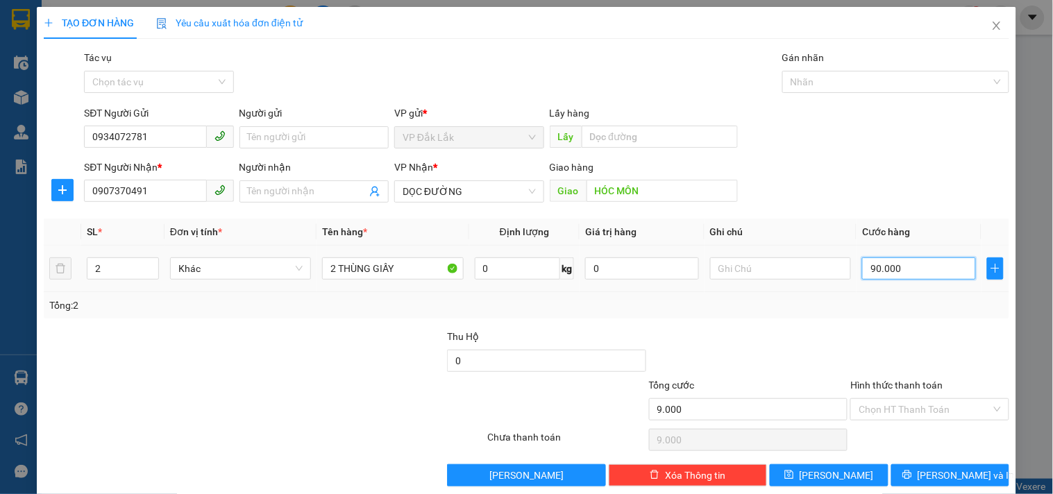
type input "90.000"
click at [908, 414] on input "Hình thức thanh toán" at bounding box center [924, 409] width 132 height 21
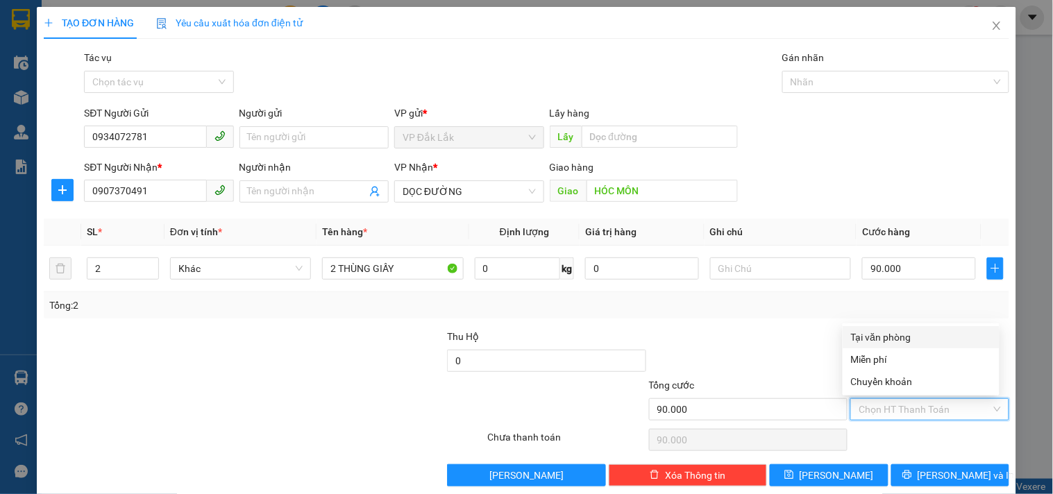
click at [891, 333] on div "Tại văn phòng" at bounding box center [921, 337] width 140 height 15
type input "0"
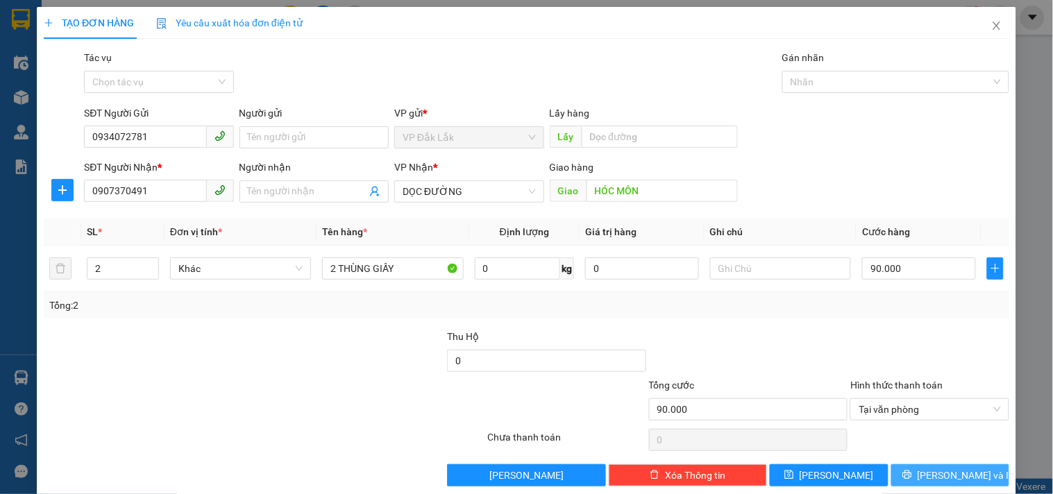
drag, startPoint x: 966, startPoint y: 480, endPoint x: 979, endPoint y: 475, distance: 14.3
click at [965, 479] on span "[PERSON_NAME] và In" at bounding box center [965, 475] width 97 height 15
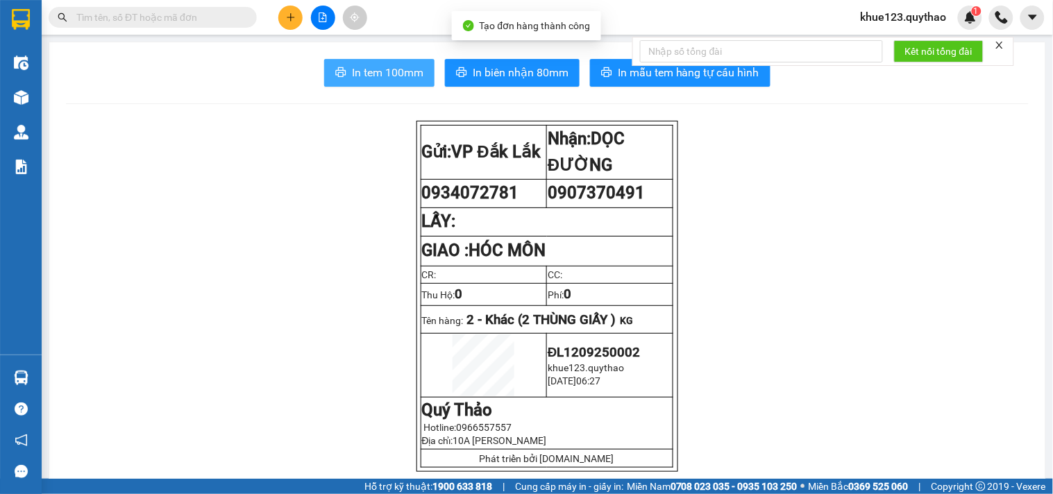
click at [400, 71] on span "In tem 100mm" at bounding box center [387, 72] width 71 height 17
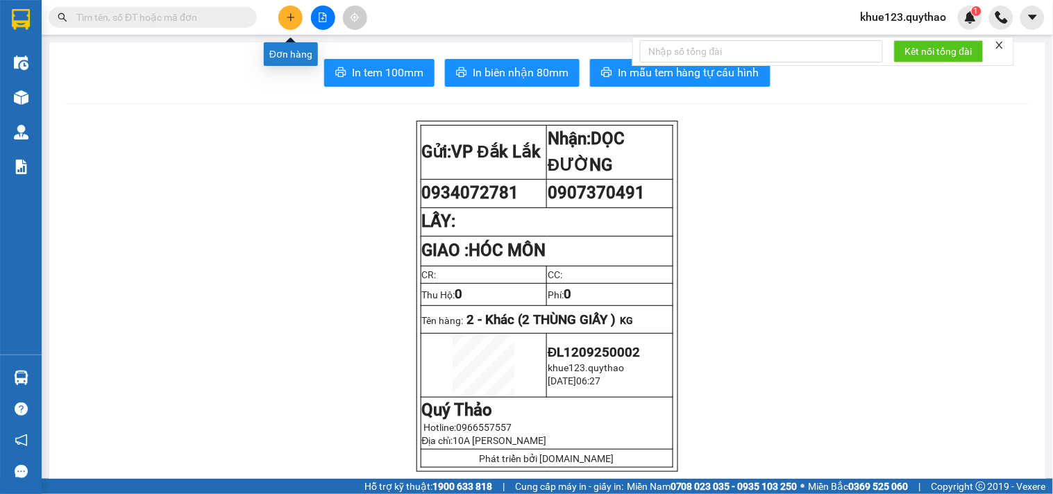
click at [289, 16] on icon "plus" at bounding box center [291, 17] width 10 height 10
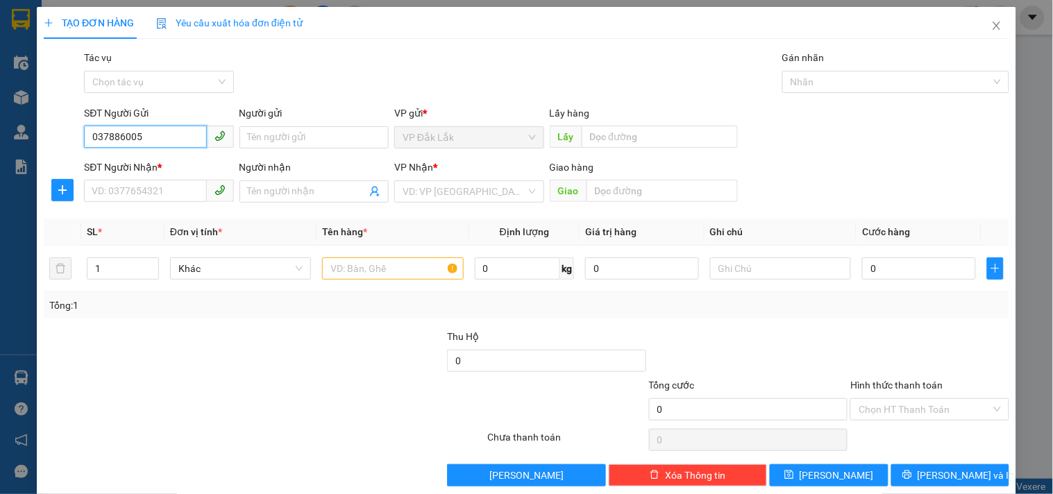
type input "0378860051"
click at [140, 164] on div "0378860051" at bounding box center [157, 165] width 131 height 15
type input "0938066080"
type input "N4 AN SƯƠNG"
type input "0378860051"
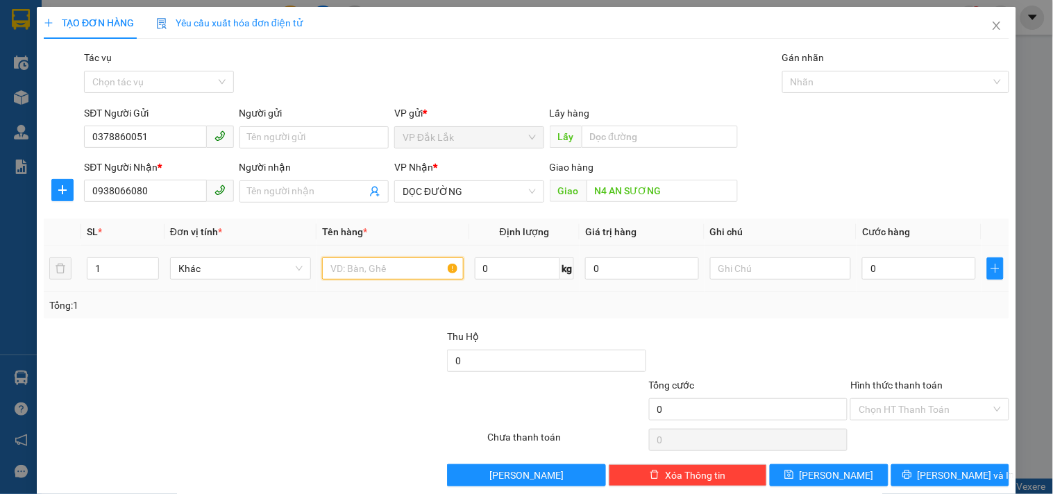
click at [343, 262] on input "text" at bounding box center [392, 268] width 141 height 22
type input "1 THÙNG GIẤY"
click at [931, 271] on input "0" at bounding box center [919, 268] width 114 height 22
type input "1"
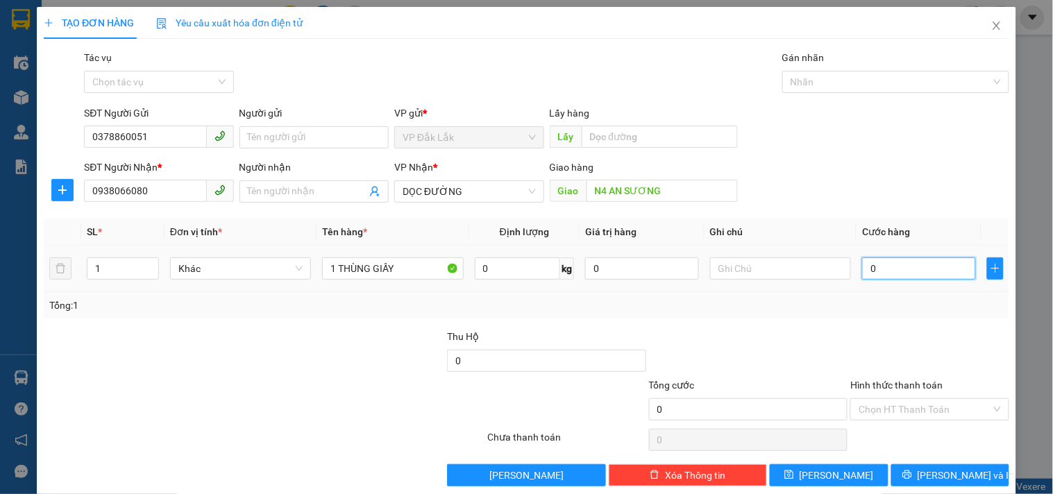
type input "1"
type input "12"
type input "120"
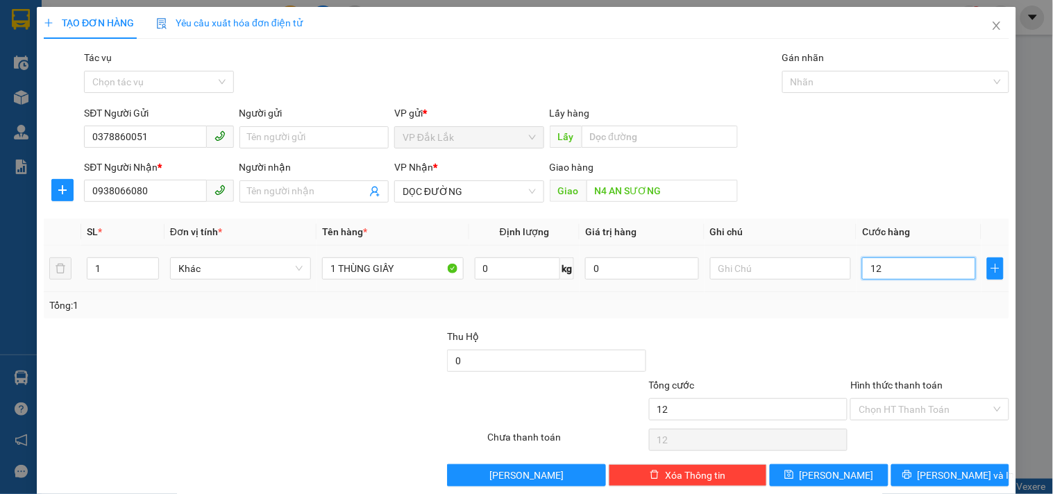
type input "120"
type input "1.200"
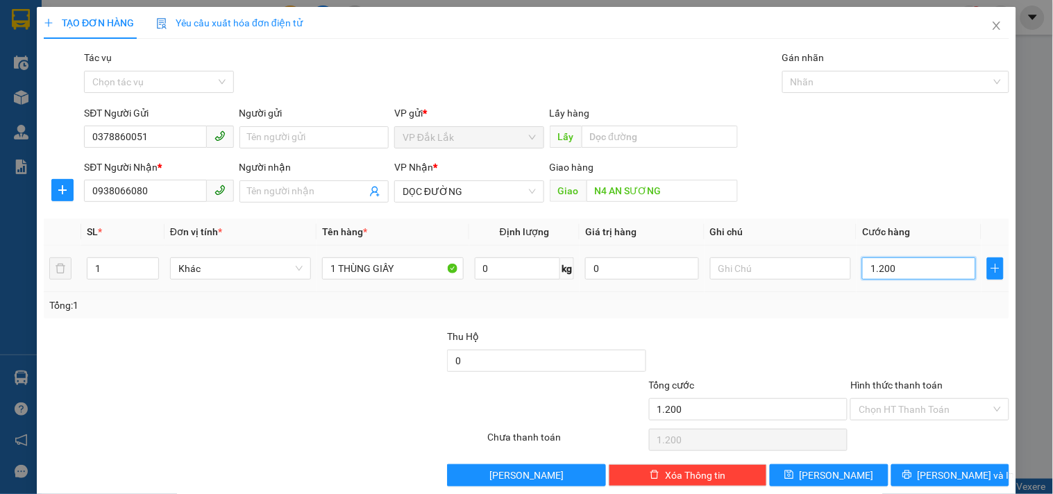
type input "12.000"
type input "120.000"
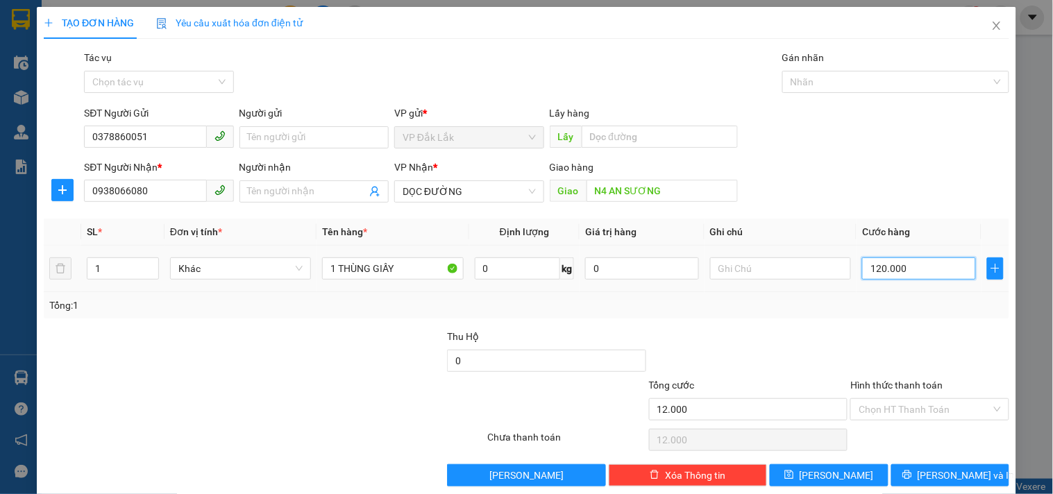
type input "120.000"
click at [903, 412] on input "Hình thức thanh toán" at bounding box center [924, 409] width 132 height 21
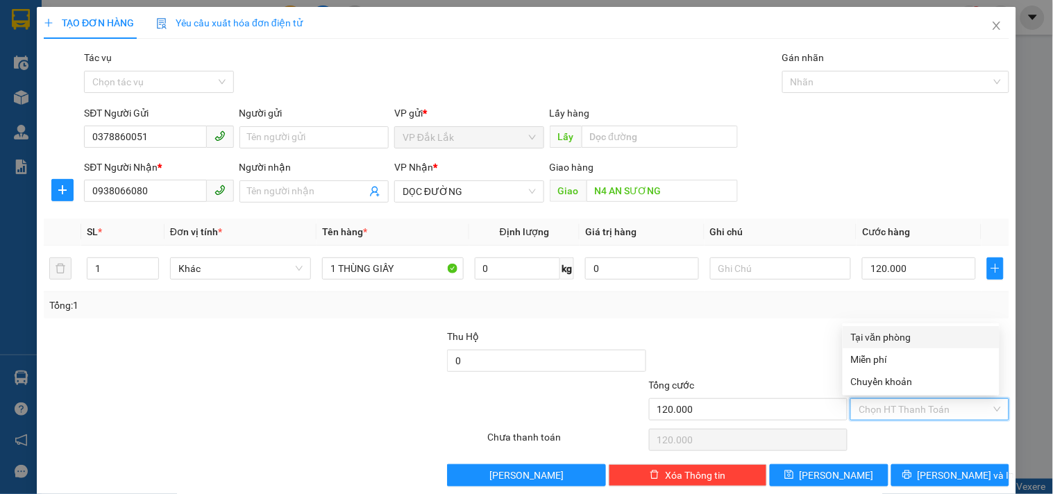
click at [899, 337] on div "Tại văn phòng" at bounding box center [921, 337] width 140 height 15
type input "0"
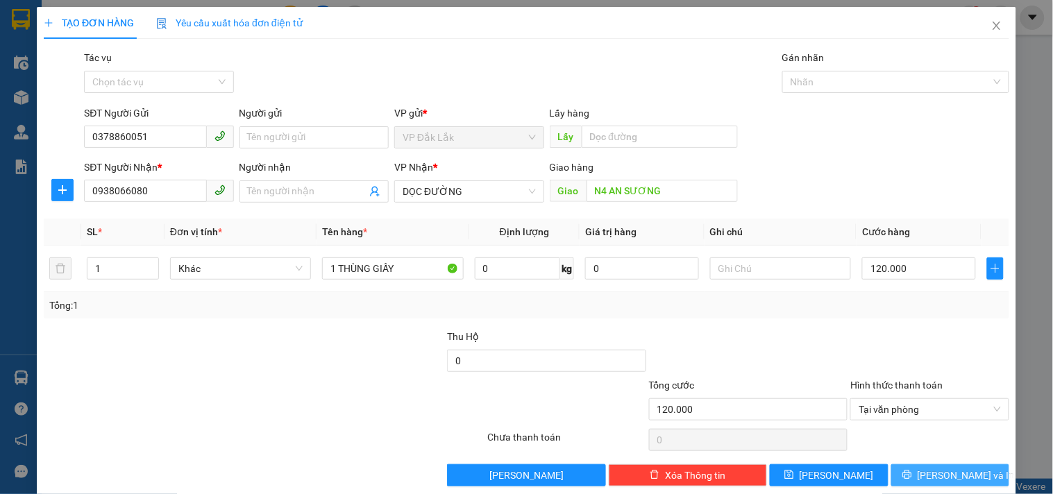
click at [921, 468] on button "[PERSON_NAME] và In" at bounding box center [950, 475] width 118 height 22
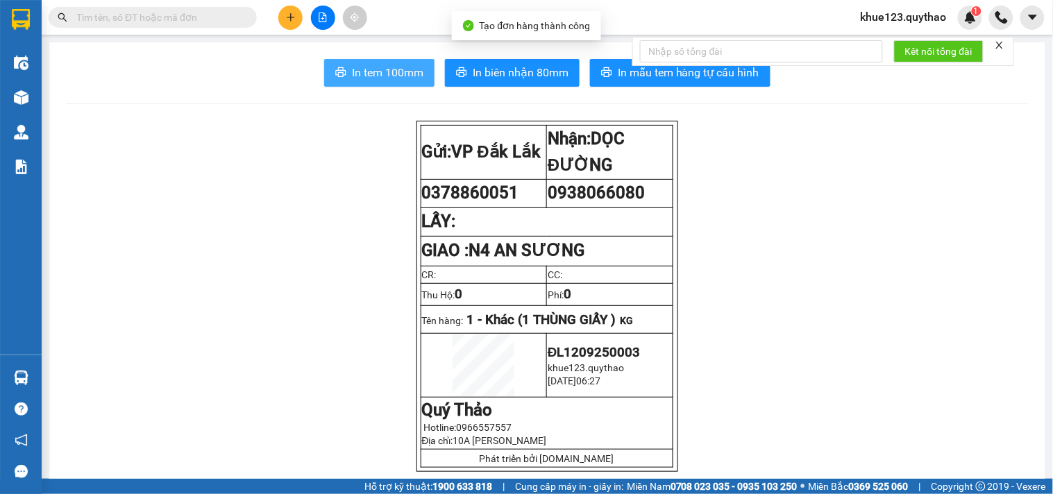
click at [396, 65] on span "In tem 100mm" at bounding box center [387, 72] width 71 height 17
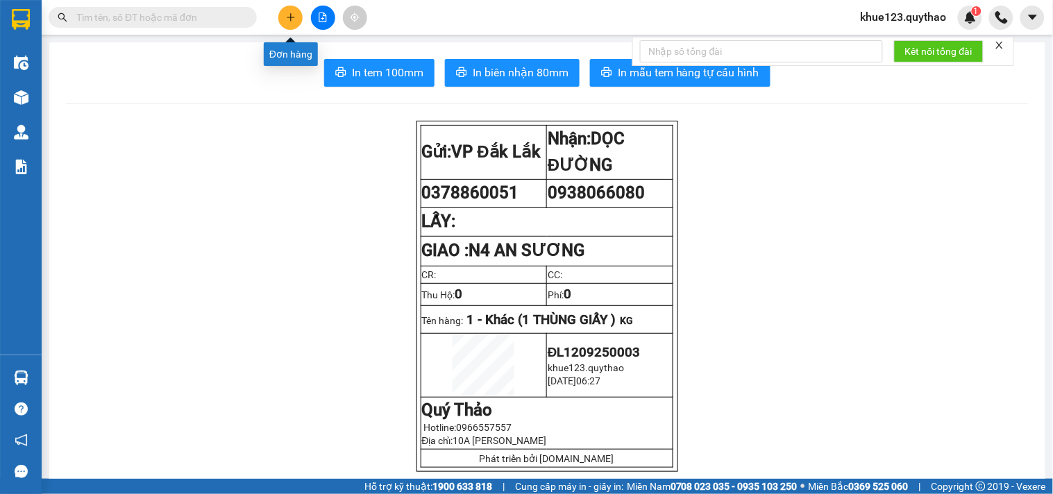
click at [289, 12] on icon "plus" at bounding box center [291, 17] width 10 height 10
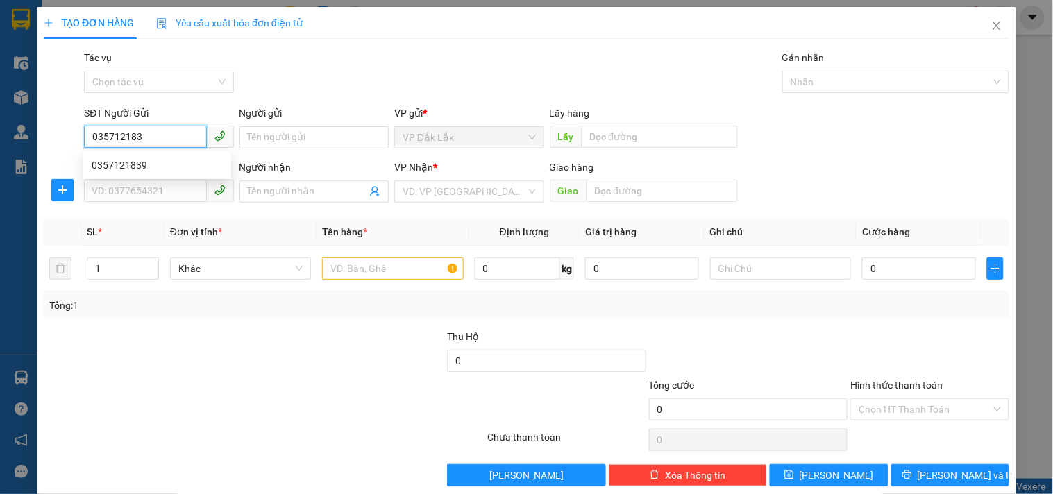
type input "0357121839"
click at [142, 161] on div "0357121839" at bounding box center [157, 165] width 131 height 15
type input "0336006755"
type input "CHỊ [PERSON_NAME]"
type input "0357121839"
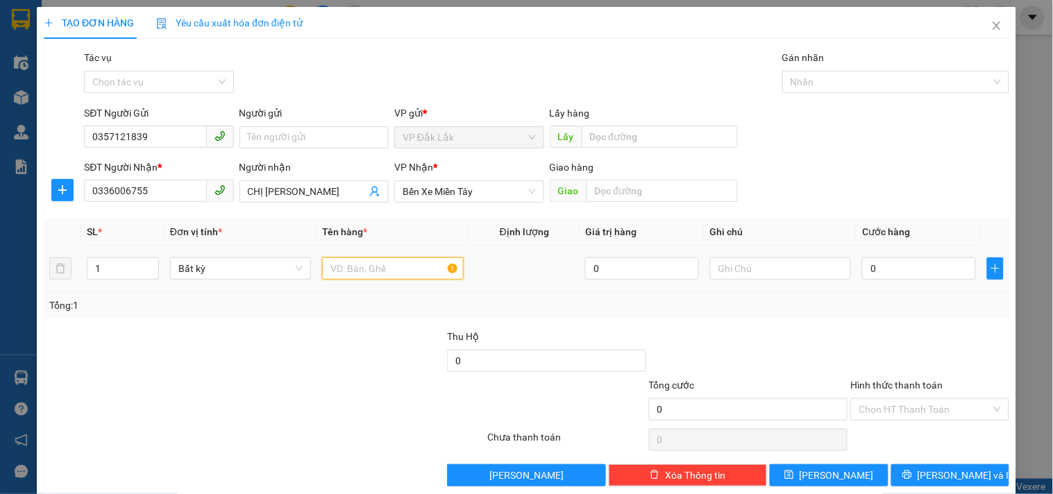
click at [368, 271] on input "text" at bounding box center [392, 268] width 141 height 22
type input "1 THÙNG GIẤY"
click at [877, 264] on input "0" at bounding box center [919, 268] width 114 height 22
type input "7"
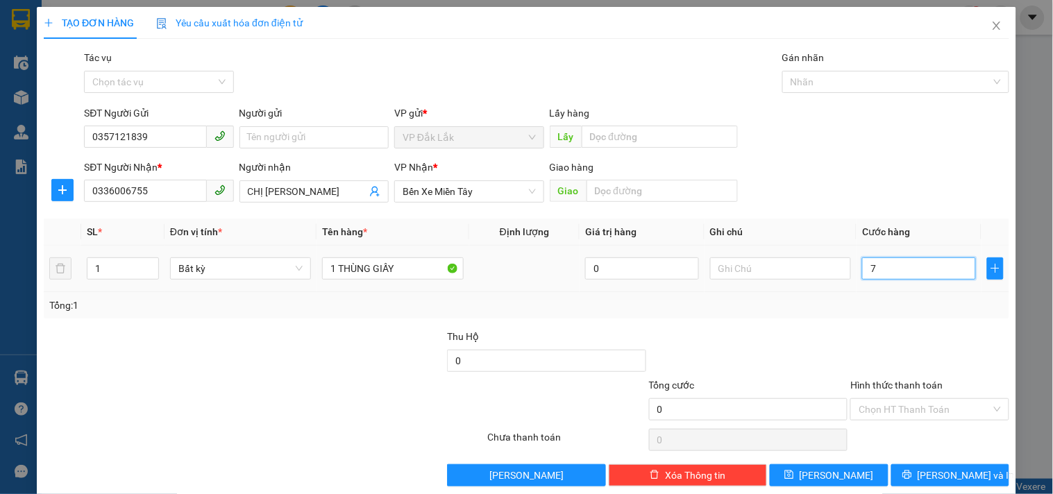
type input "7"
type input "70"
type input "700"
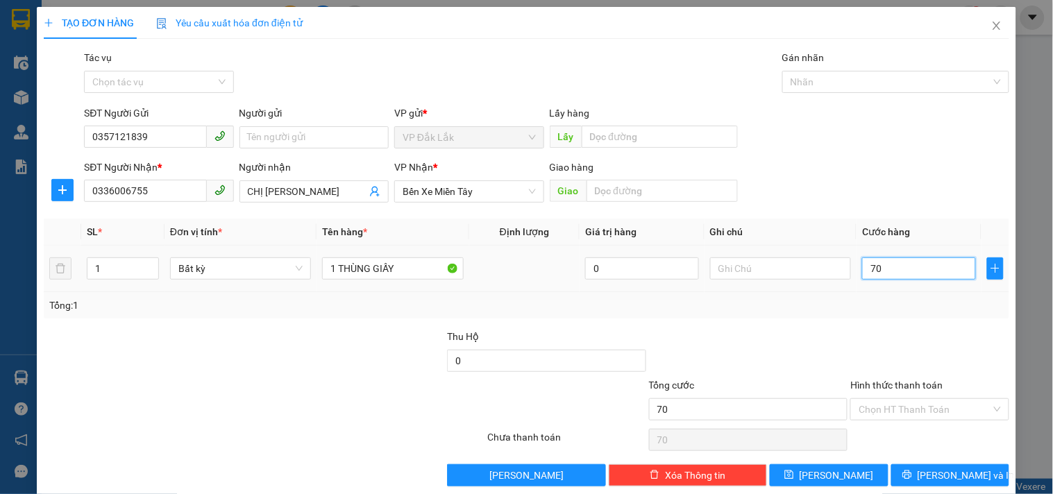
type input "700"
type input "7.000"
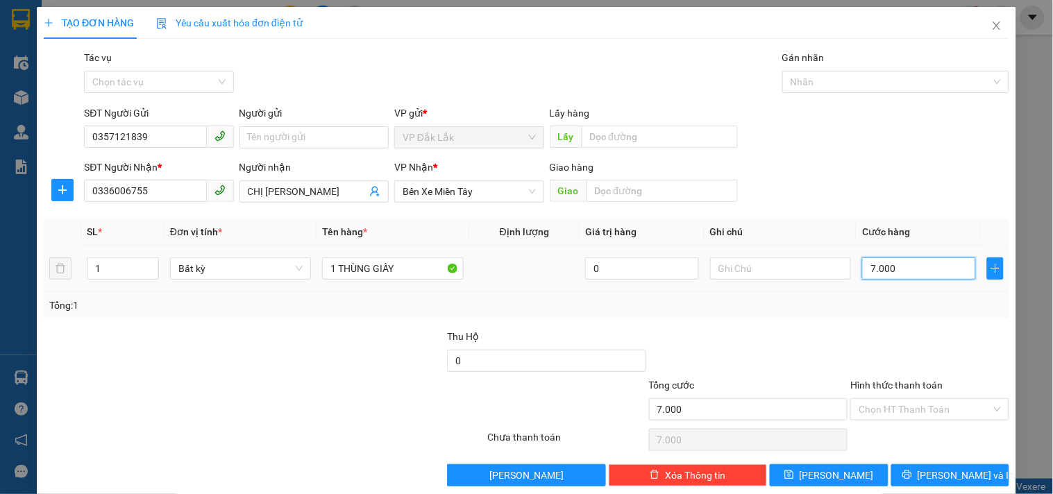
type input "70.000"
type input "700.000"
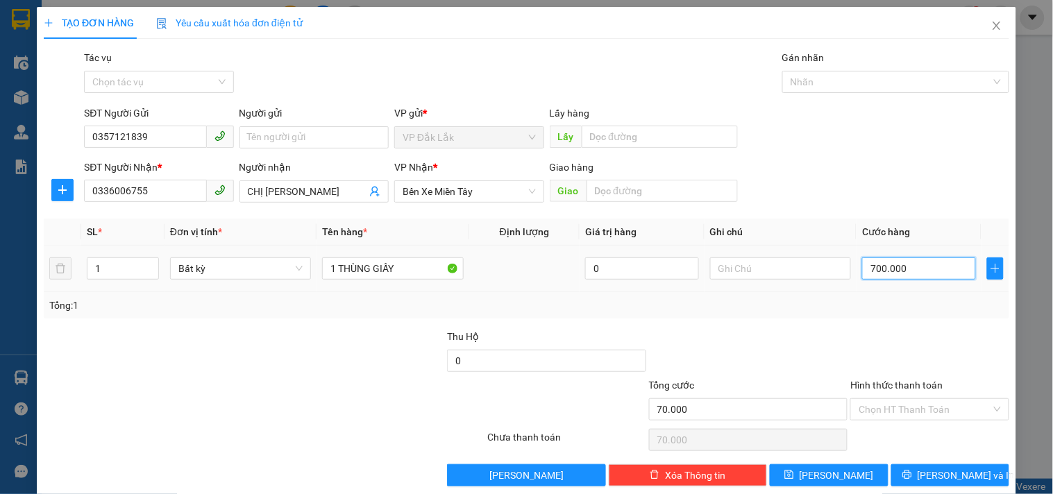
type input "700.000"
type input "70.000"
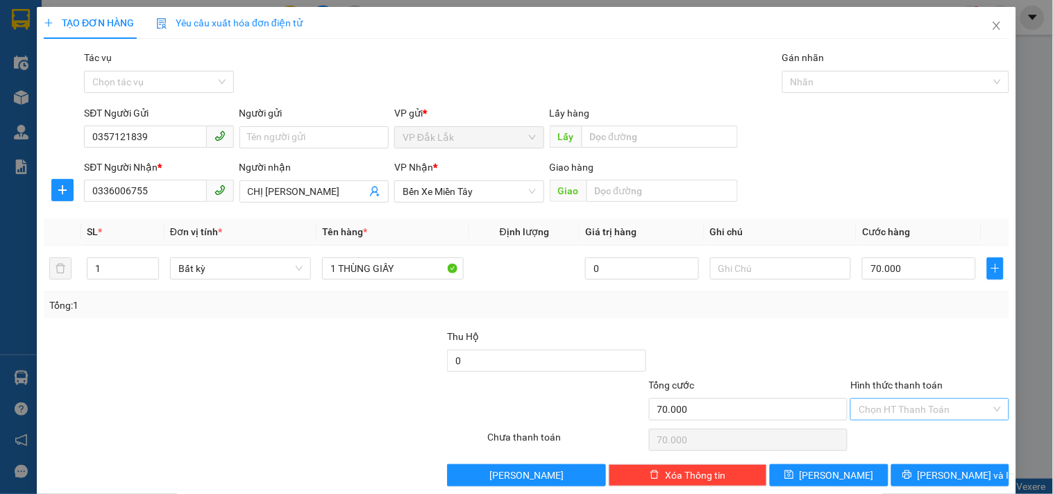
click at [915, 405] on input "Hình thức thanh toán" at bounding box center [924, 409] width 132 height 21
click at [885, 333] on div "Tại văn phòng" at bounding box center [921, 337] width 140 height 15
type input "0"
click at [944, 469] on span "[PERSON_NAME] và In" at bounding box center [965, 475] width 97 height 15
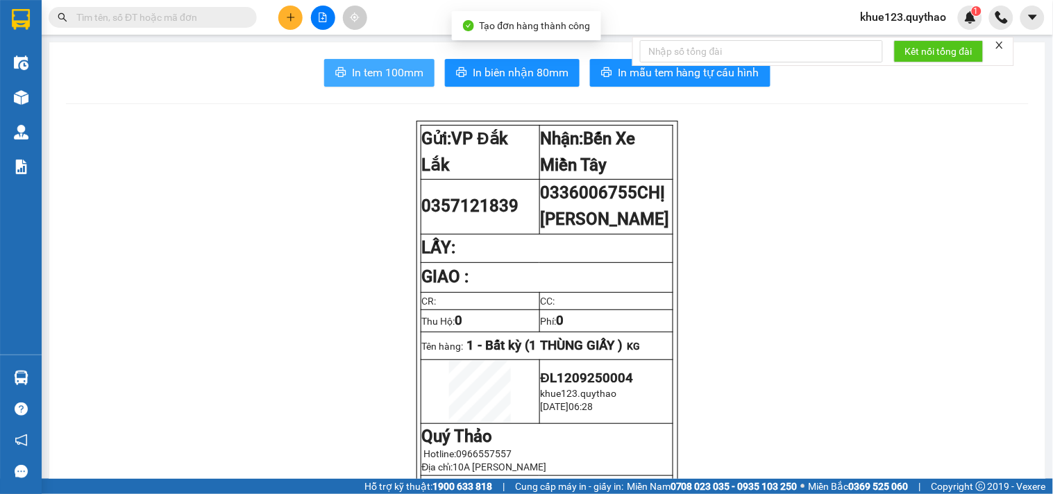
drag, startPoint x: 398, startPoint y: 74, endPoint x: 396, endPoint y: 82, distance: 7.9
click at [398, 74] on span "In tem 100mm" at bounding box center [387, 72] width 71 height 17
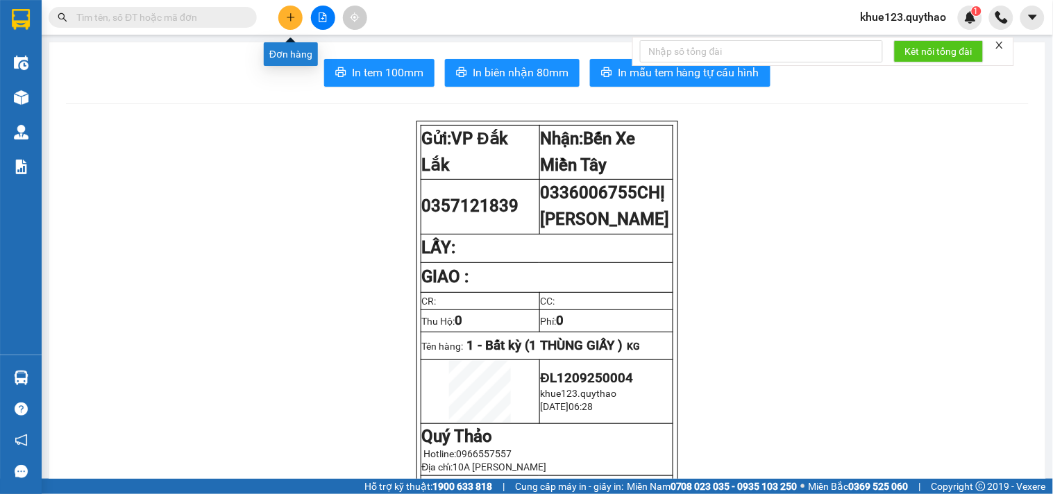
click at [287, 16] on icon "plus" at bounding box center [291, 17] width 10 height 10
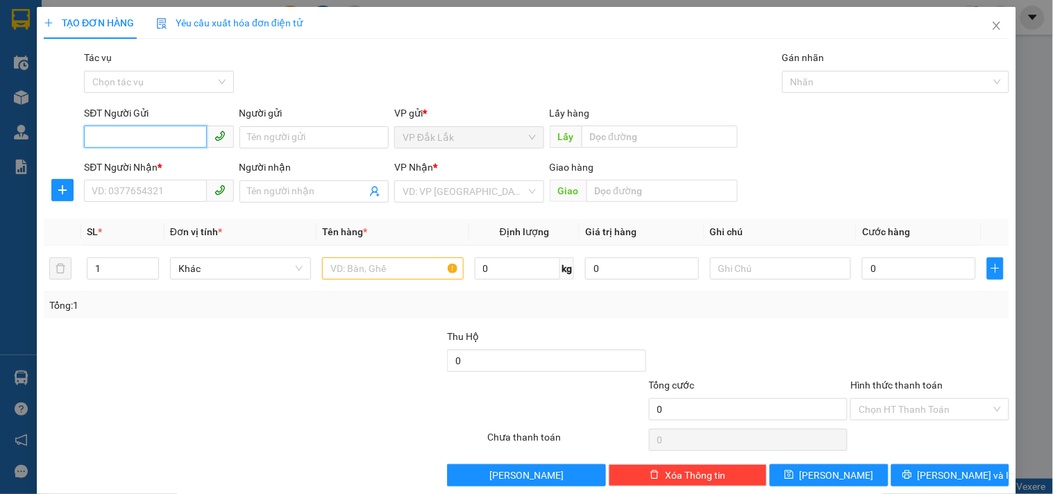
type input "0"
click at [128, 167] on div "0375338959" at bounding box center [157, 165] width 131 height 15
type input "0375338959"
type input "0335205058"
type input "ĐỒNG XOÀI"
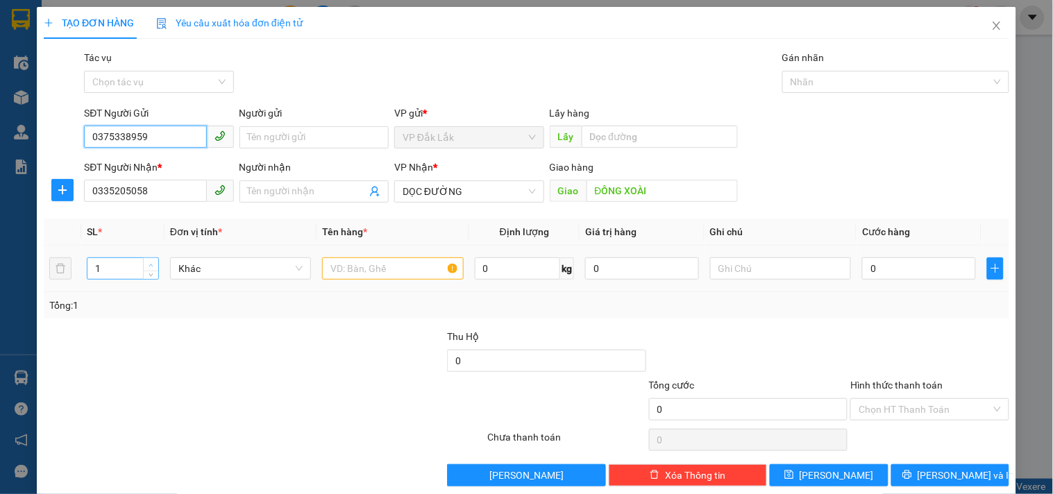
type input "0375338959"
click at [151, 263] on icon "up" at bounding box center [150, 265] width 5 height 5
type input "4"
click at [151, 263] on icon "up" at bounding box center [150, 265] width 5 height 5
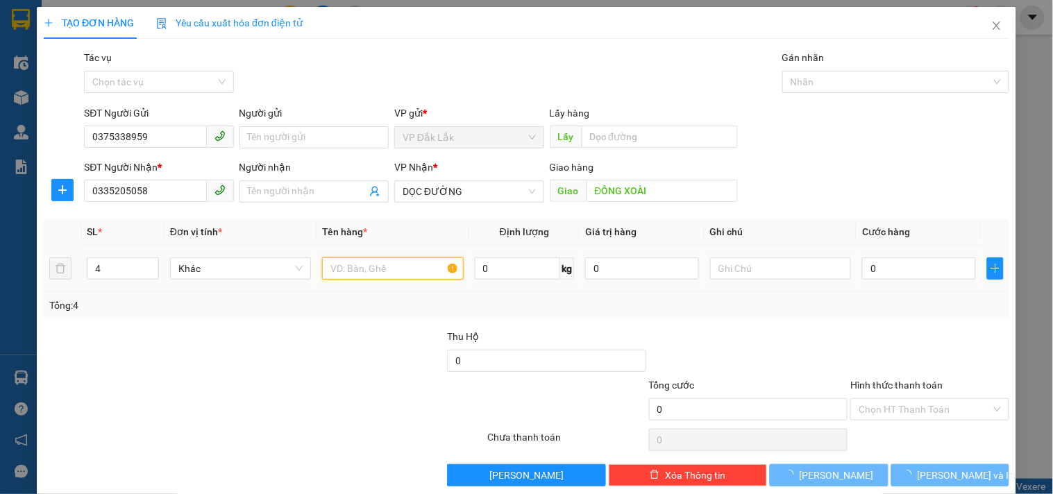
click at [380, 271] on input "text" at bounding box center [392, 268] width 141 height 22
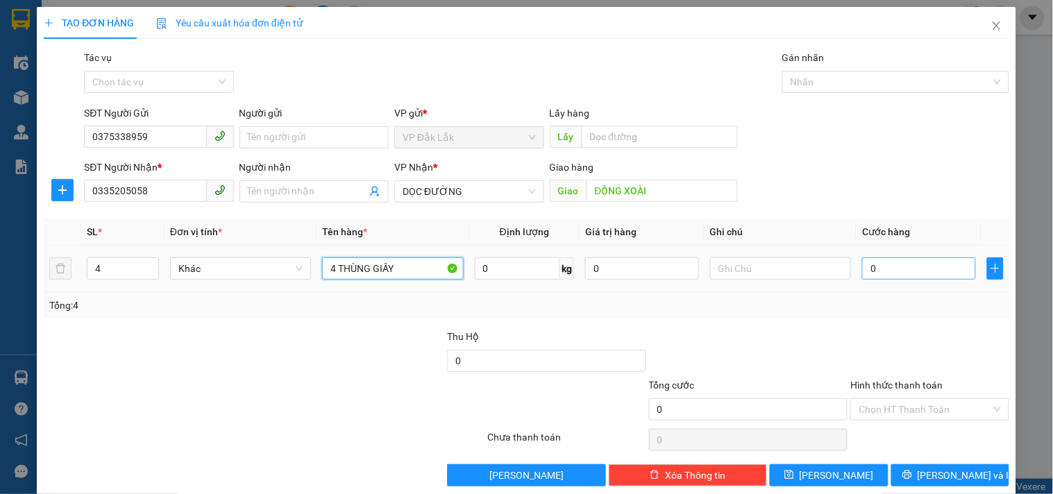
type input "4 THÙNG GIẤY"
click at [933, 271] on input "0" at bounding box center [919, 268] width 114 height 22
type input "3"
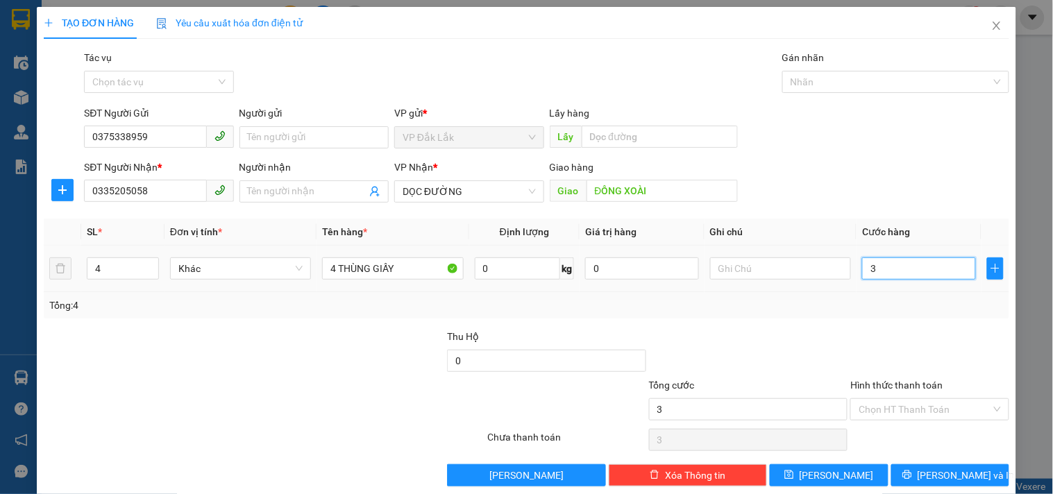
type input "35"
type input "350"
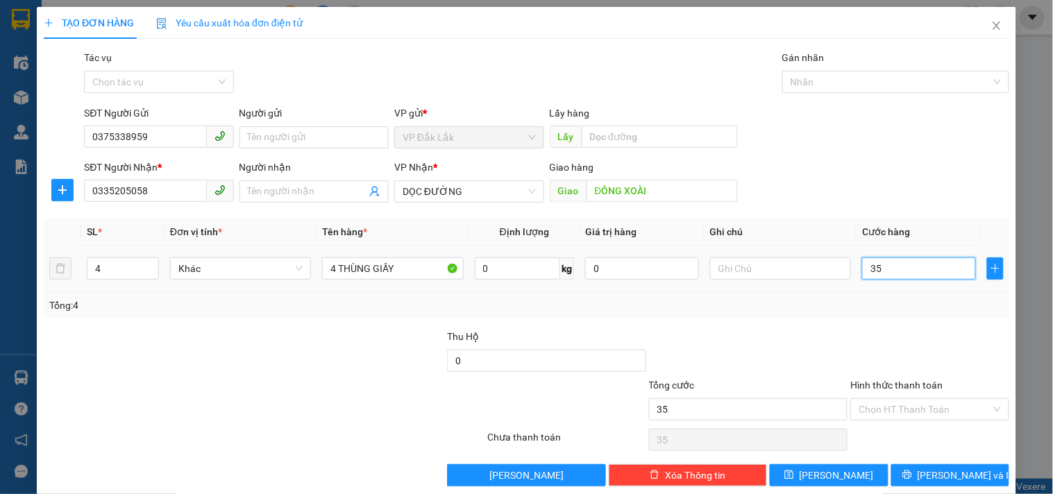
type input "350"
type input "3.500"
type input "35.000"
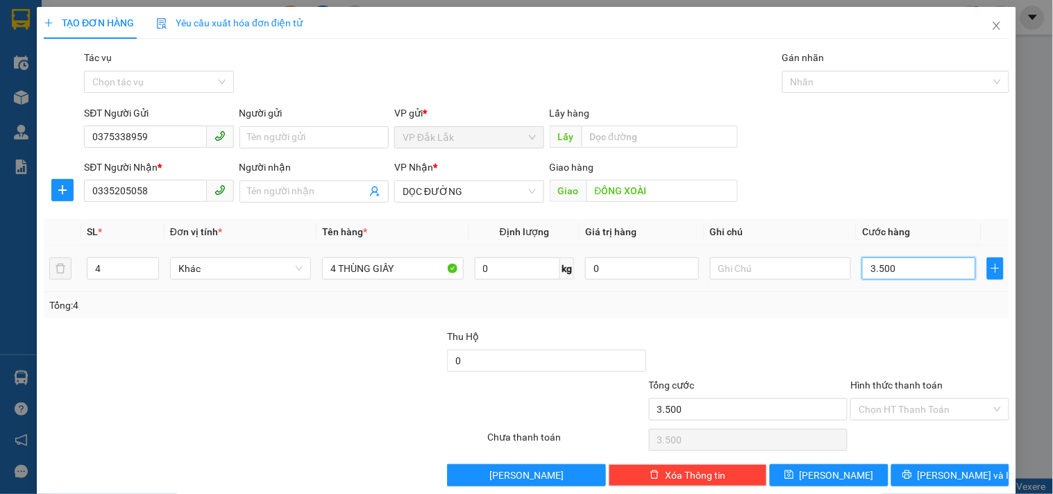
type input "35.000"
type input "350.000"
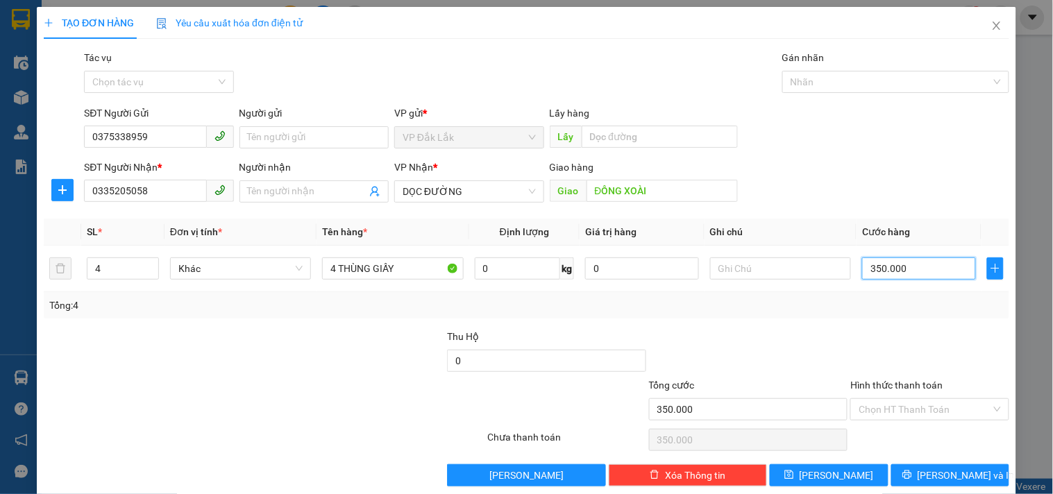
scroll to position [19, 0]
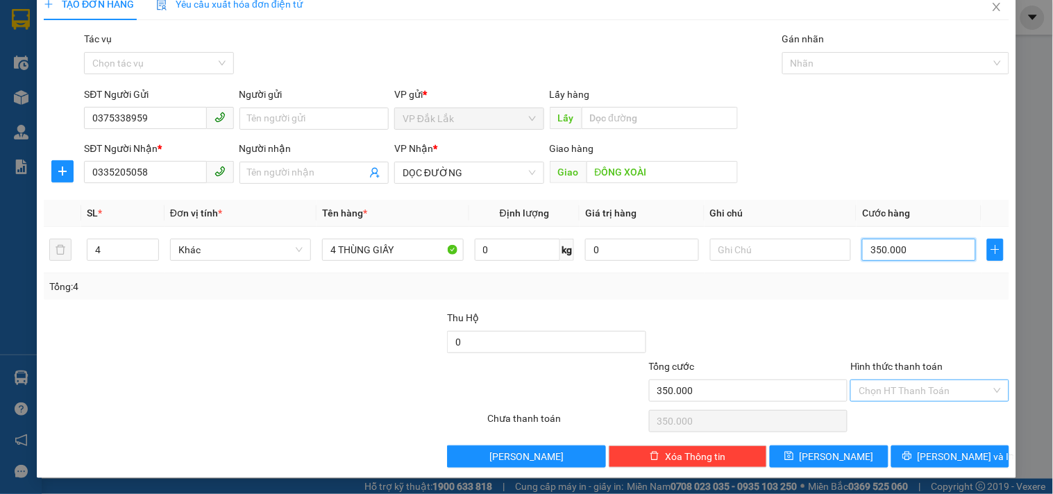
type input "350.000"
click at [917, 389] on input "Hình thức thanh toán" at bounding box center [924, 390] width 132 height 21
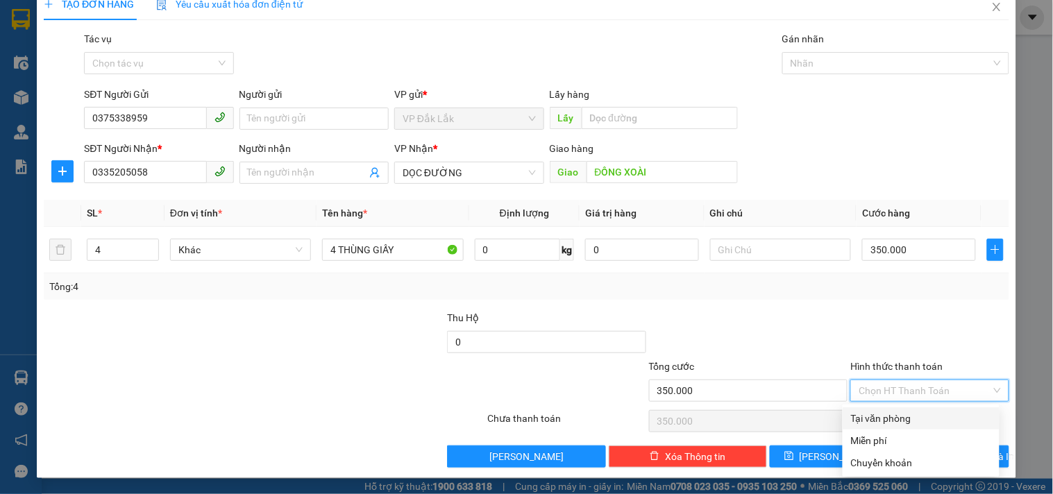
click at [864, 411] on div "Tại văn phòng" at bounding box center [921, 418] width 140 height 15
type input "0"
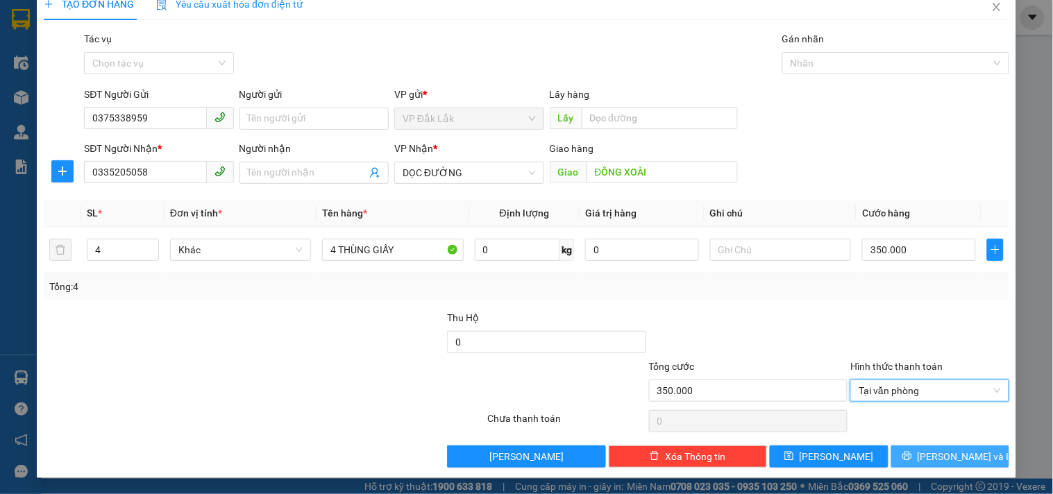
click at [956, 455] on span "[PERSON_NAME] và In" at bounding box center [965, 456] width 97 height 15
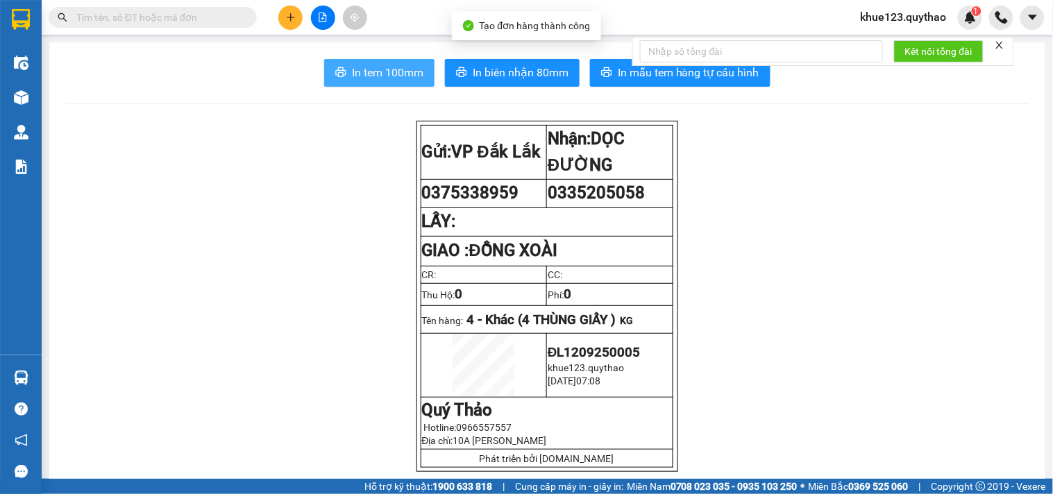
click at [398, 69] on span "In tem 100mm" at bounding box center [387, 72] width 71 height 17
click at [287, 19] on icon "plus" at bounding box center [291, 17] width 10 height 10
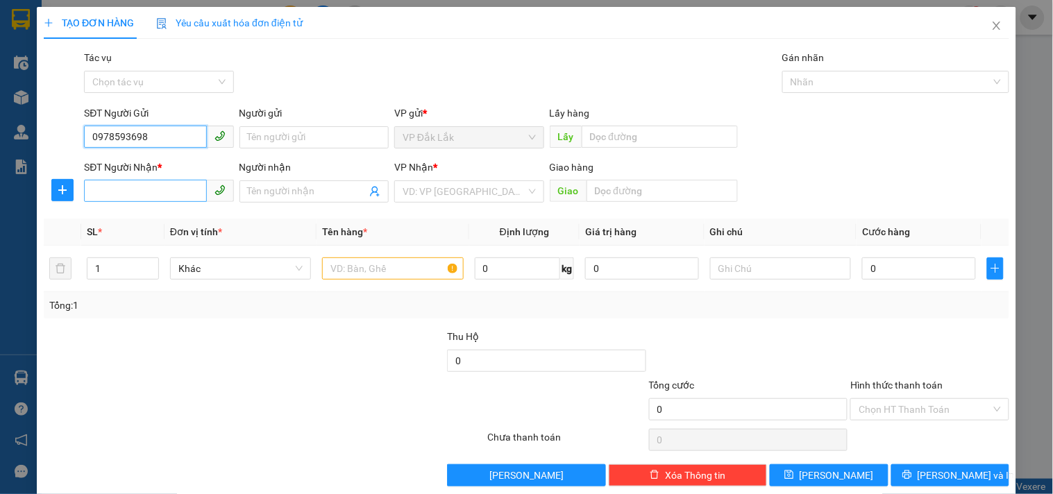
type input "0978593698"
click at [147, 189] on input "SĐT Người Nhận *" at bounding box center [145, 191] width 122 height 22
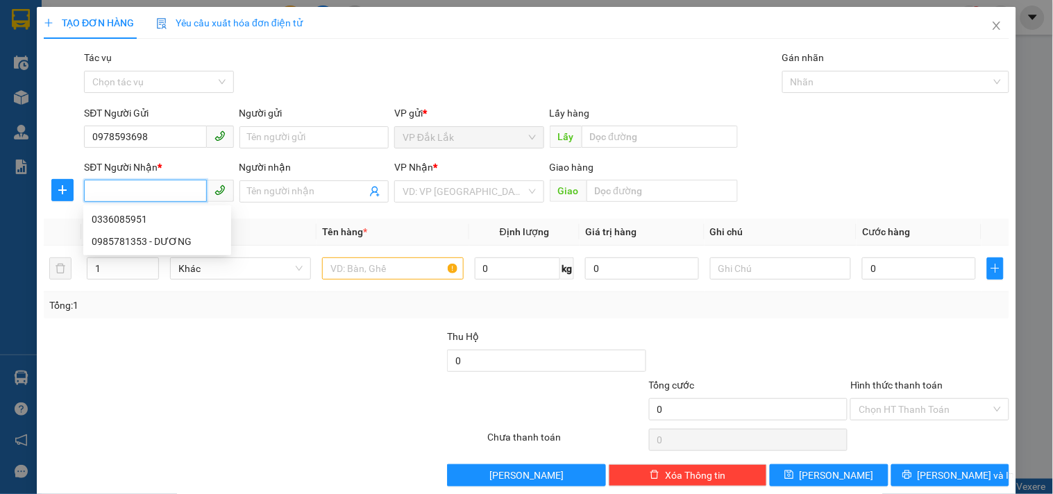
type input "0"
drag, startPoint x: 158, startPoint y: 133, endPoint x: 141, endPoint y: 148, distance: 22.7
click at [1, 133] on div "TẠO ĐƠN HÀNG Yêu cầu xuất hóa đơn điện tử Transit Pickup Surcharge Ids Transit …" at bounding box center [526, 247] width 1053 height 494
click at [171, 200] on input "SĐT Người Nhận *" at bounding box center [145, 191] width 122 height 22
paste input "0978593698"
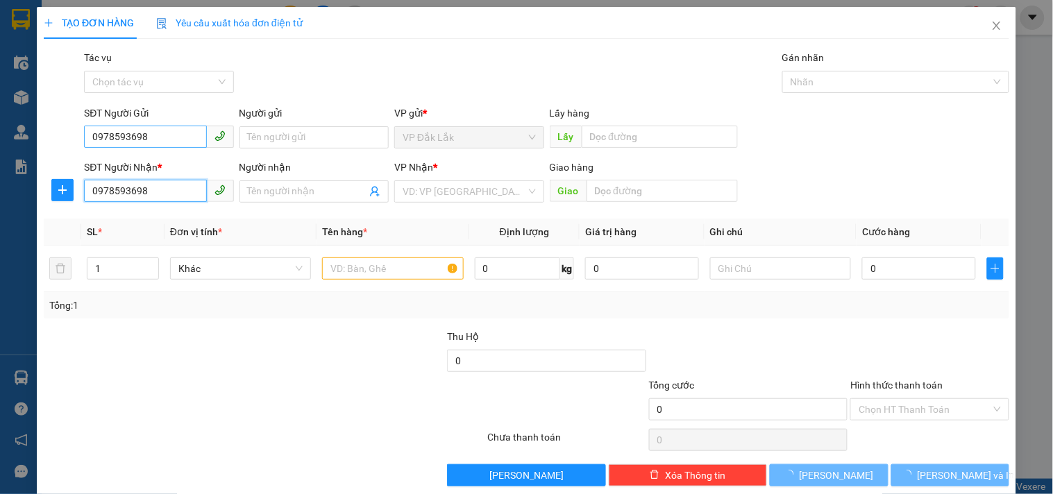
type input "0978593698"
drag, startPoint x: 169, startPoint y: 129, endPoint x: 0, endPoint y: 139, distance: 169.6
click at [0, 139] on div "TẠO ĐƠN HÀNG Yêu cầu xuất hóa đơn điện tử Transit Pickup Surcharge Ids Transit …" at bounding box center [526, 247] width 1053 height 494
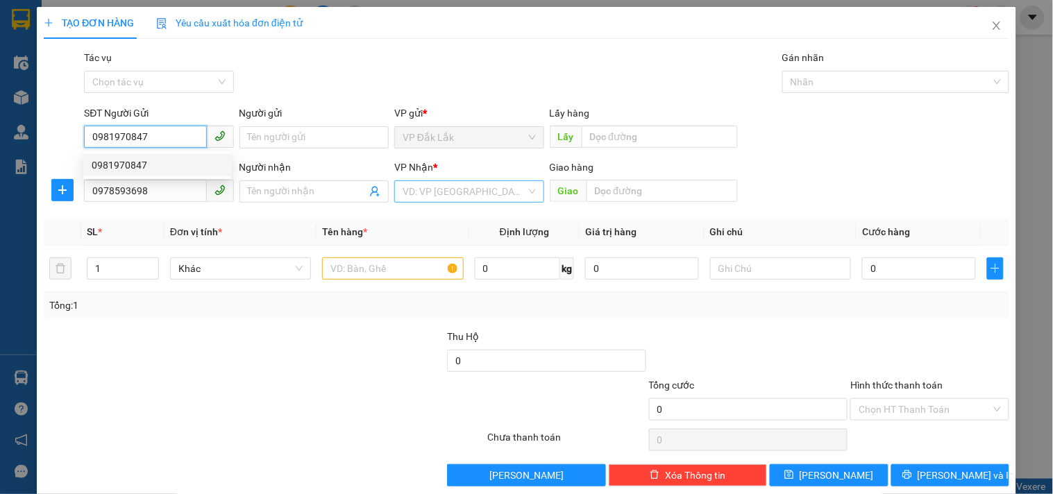
type input "0981970847"
drag, startPoint x: 489, startPoint y: 190, endPoint x: 482, endPoint y: 196, distance: 8.9
click at [489, 192] on input "search" at bounding box center [463, 191] width 123 height 21
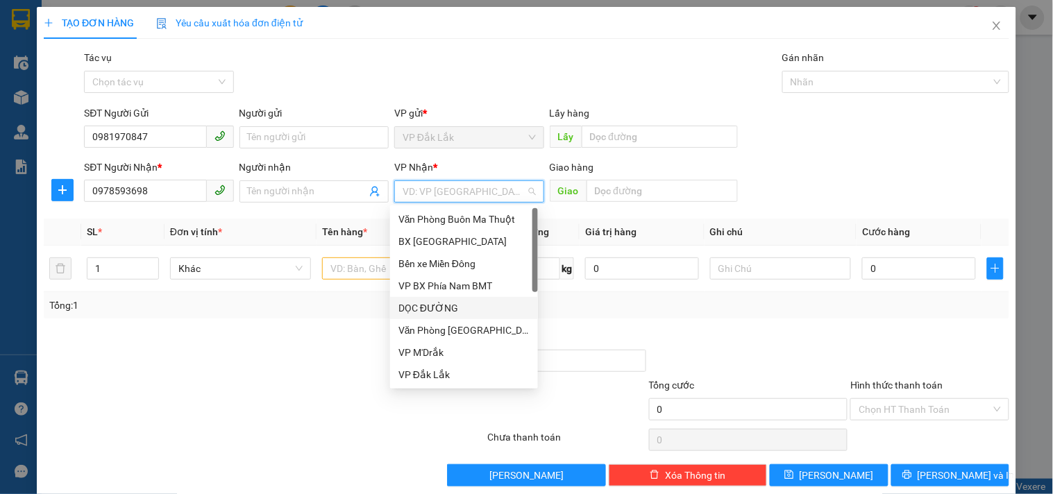
click at [436, 299] on div "DỌC ĐƯỜNG" at bounding box center [464, 308] width 148 height 22
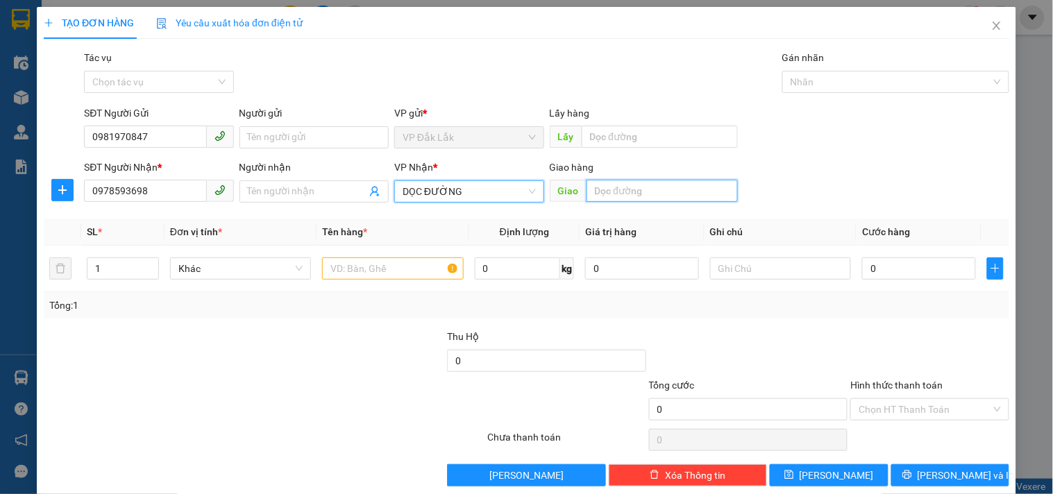
drag, startPoint x: 632, startPoint y: 193, endPoint x: 594, endPoint y: 174, distance: 42.5
click at [631, 191] on input "text" at bounding box center [661, 191] width 151 height 22
type input "EON BD"
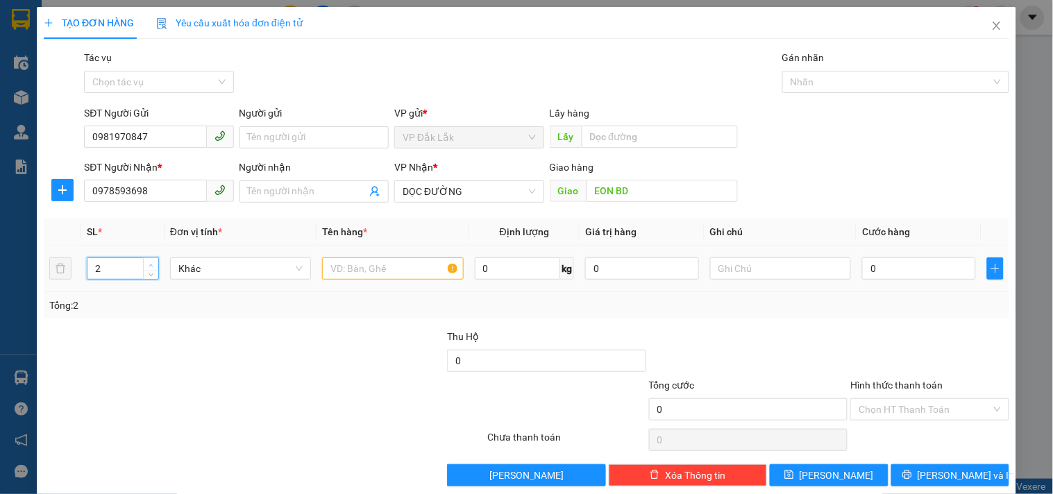
click at [146, 259] on span "Increase Value" at bounding box center [150, 264] width 15 height 12
type input "3"
click at [146, 259] on span "Increase Value" at bounding box center [150, 264] width 15 height 12
click at [373, 275] on input "text" at bounding box center [392, 268] width 141 height 22
type input "3 THÙNG GIẤY"
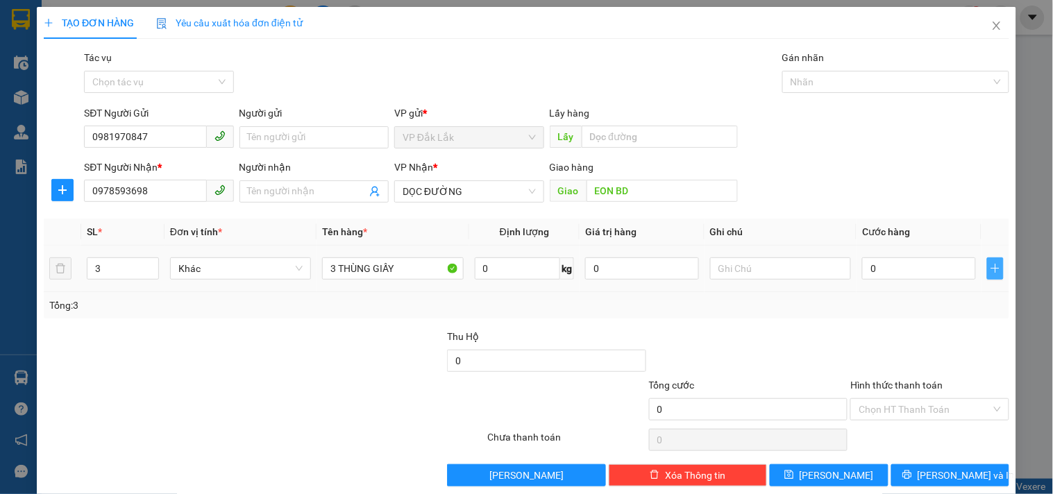
click at [987, 276] on button "button" at bounding box center [995, 268] width 17 height 22
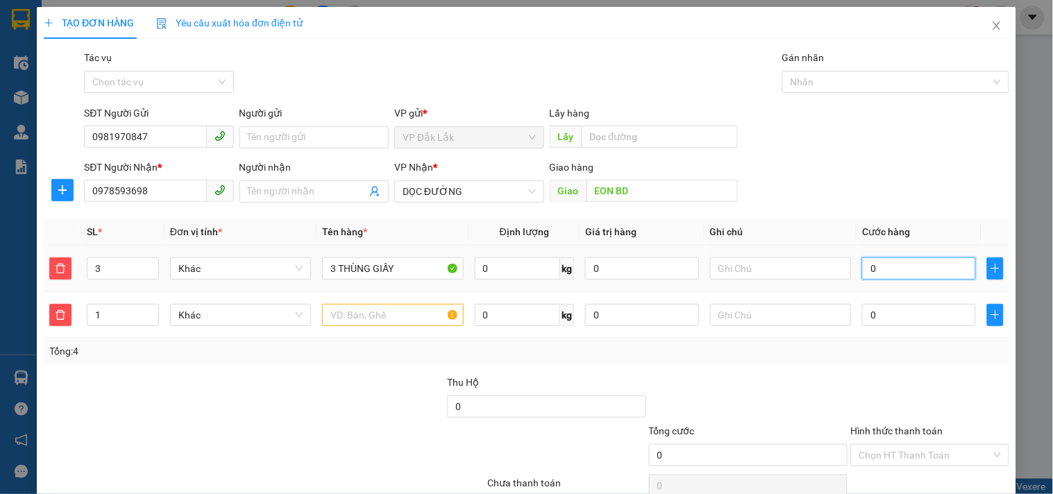
click at [898, 268] on input "0" at bounding box center [919, 268] width 114 height 22
type input "2"
type input "25"
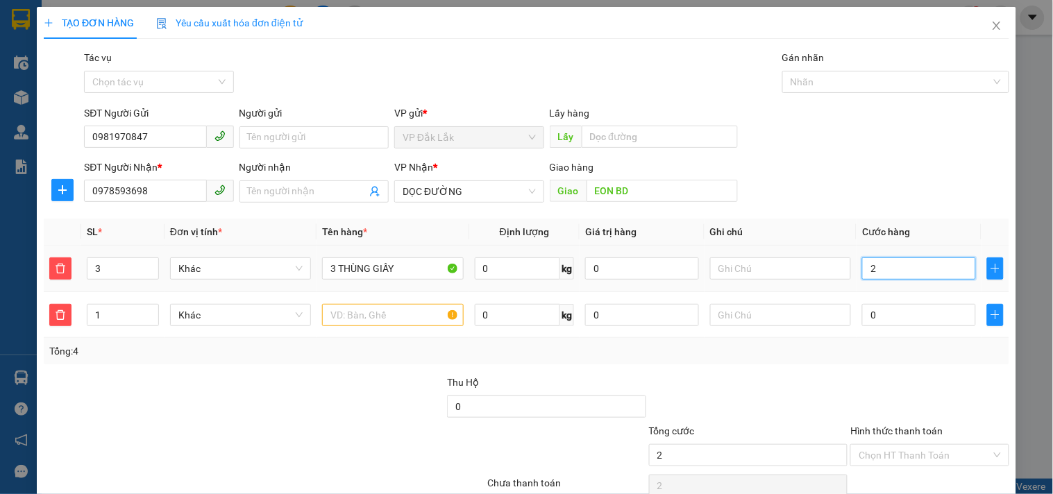
type input "25"
type input "250"
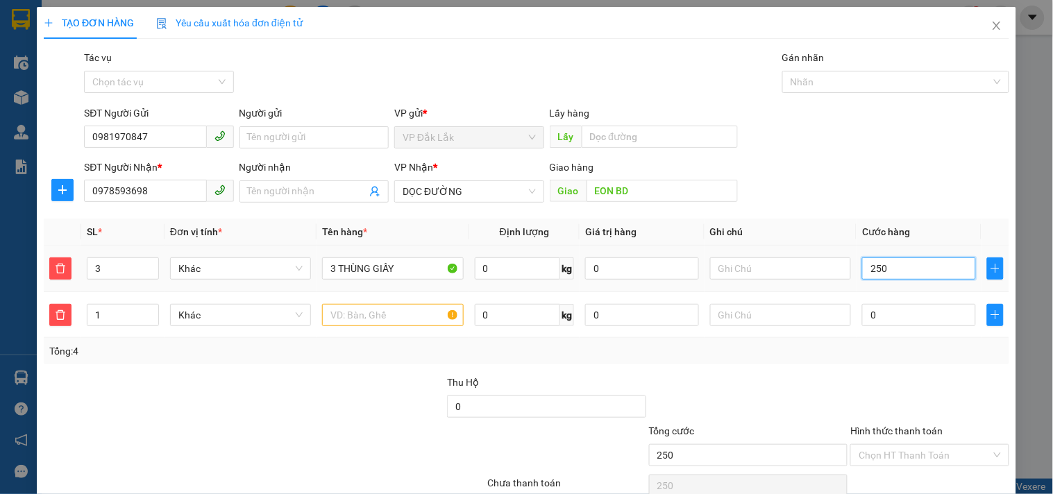
type input "2.500"
type input "25.000"
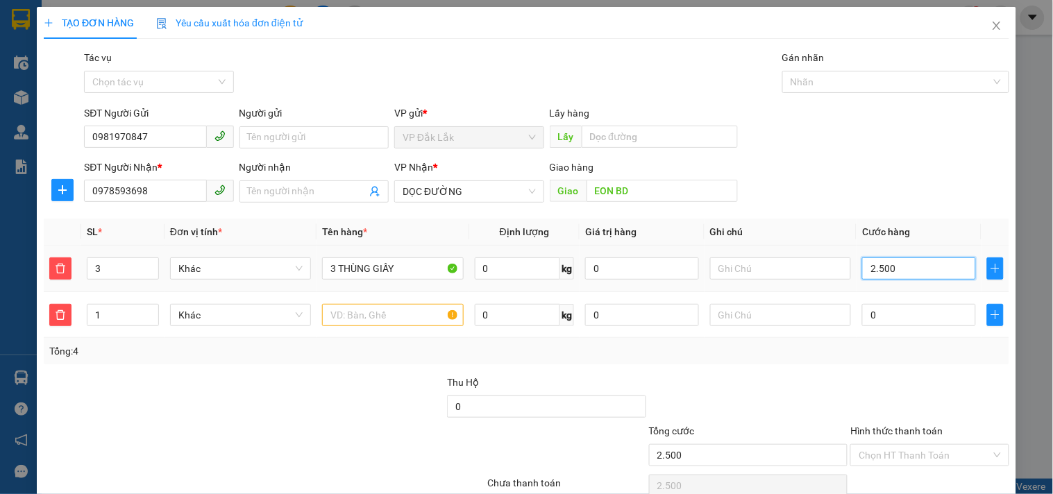
type input "25.000"
type input "250.000"
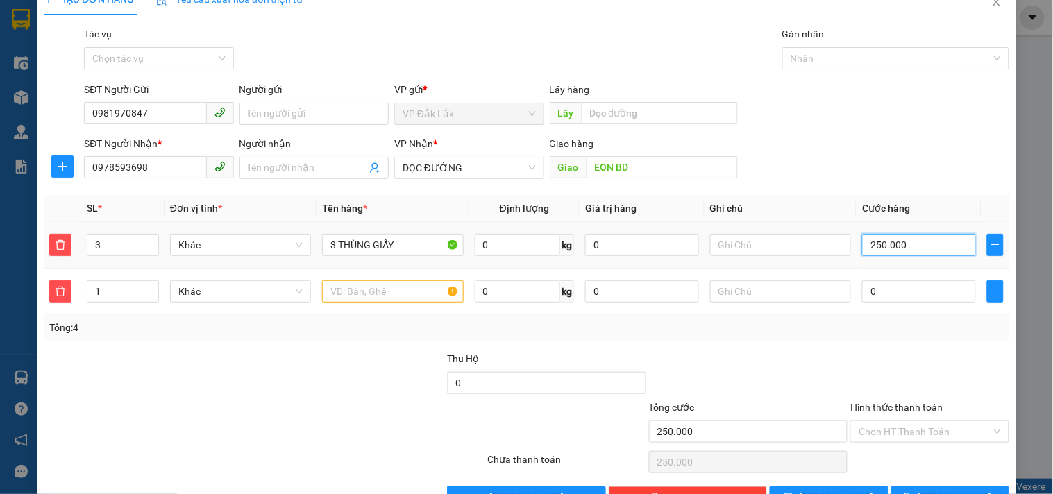
scroll to position [65, 0]
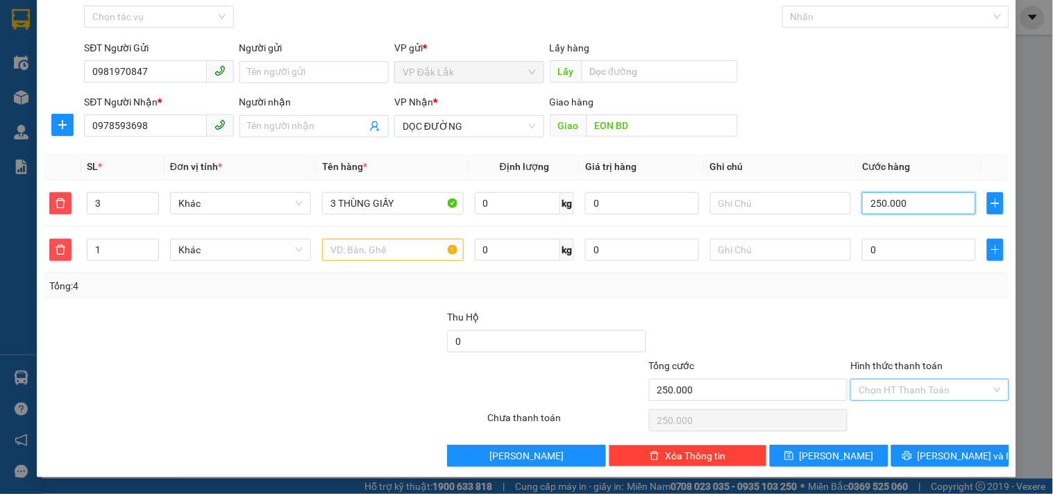
type input "250.000"
click at [896, 397] on input "Hình thức thanh toán" at bounding box center [924, 390] width 132 height 21
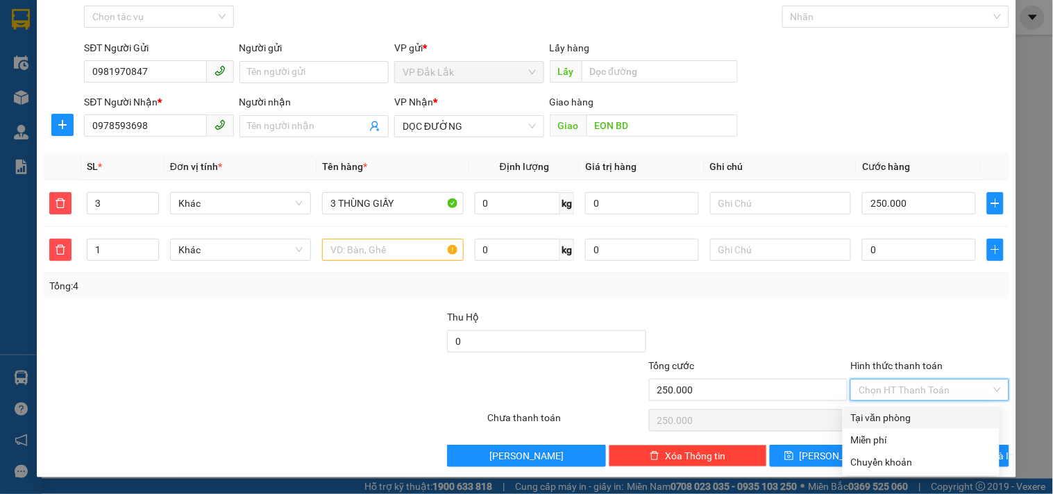
click at [889, 417] on div "Tại văn phòng" at bounding box center [921, 417] width 140 height 15
type input "0"
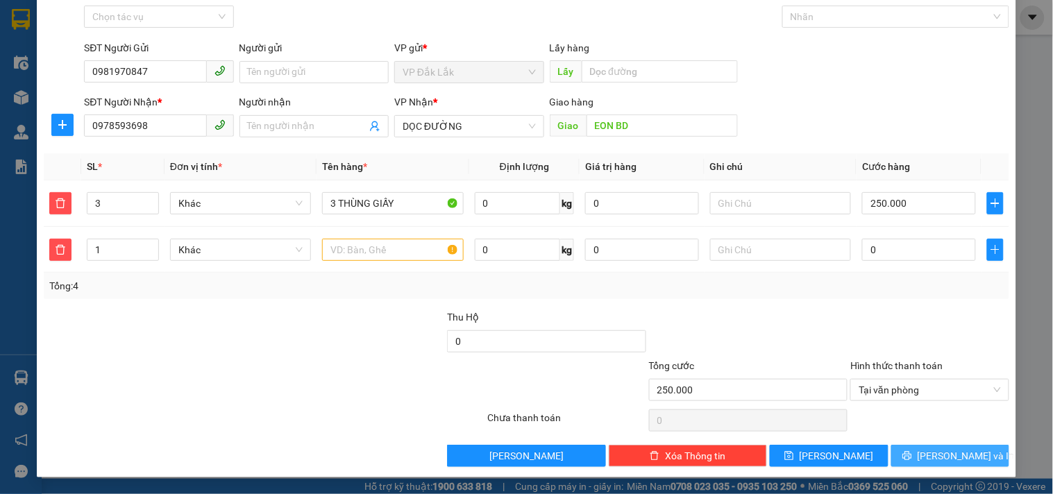
click at [934, 457] on span "[PERSON_NAME] và In" at bounding box center [965, 455] width 97 height 15
click at [57, 246] on icon "delete" at bounding box center [61, 249] width 10 height 10
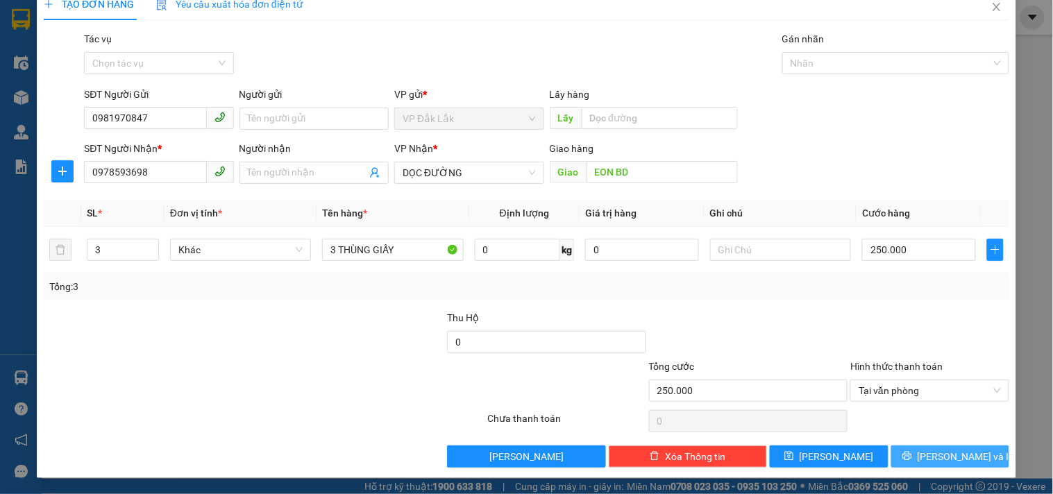
click at [961, 459] on span "[PERSON_NAME] và In" at bounding box center [965, 456] width 97 height 15
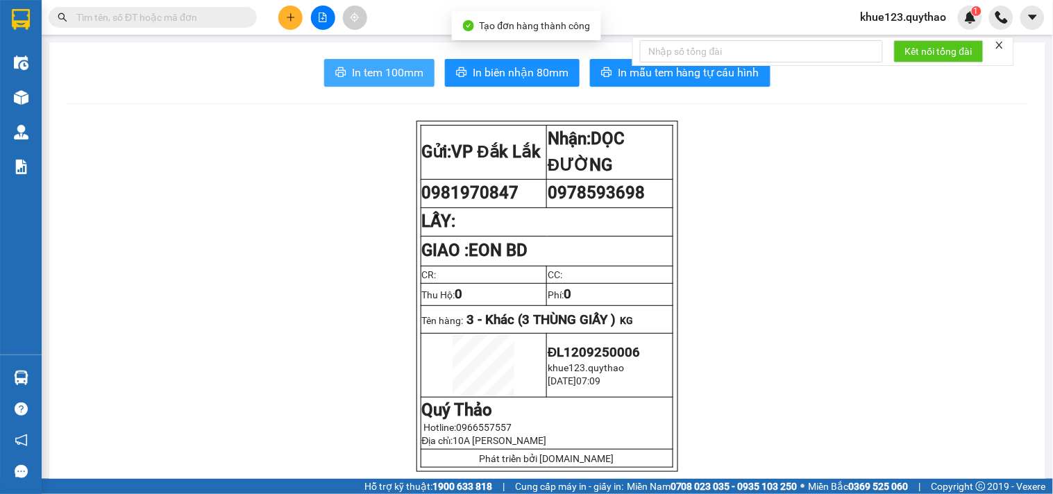
click at [343, 66] on button "In tem 100mm" at bounding box center [379, 73] width 110 height 28
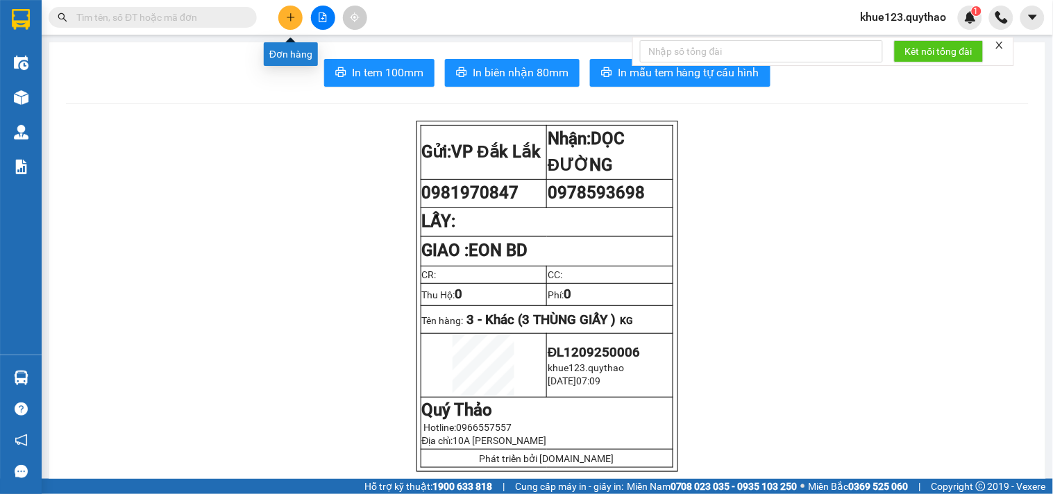
click at [292, 17] on icon "plus" at bounding box center [291, 17] width 8 height 1
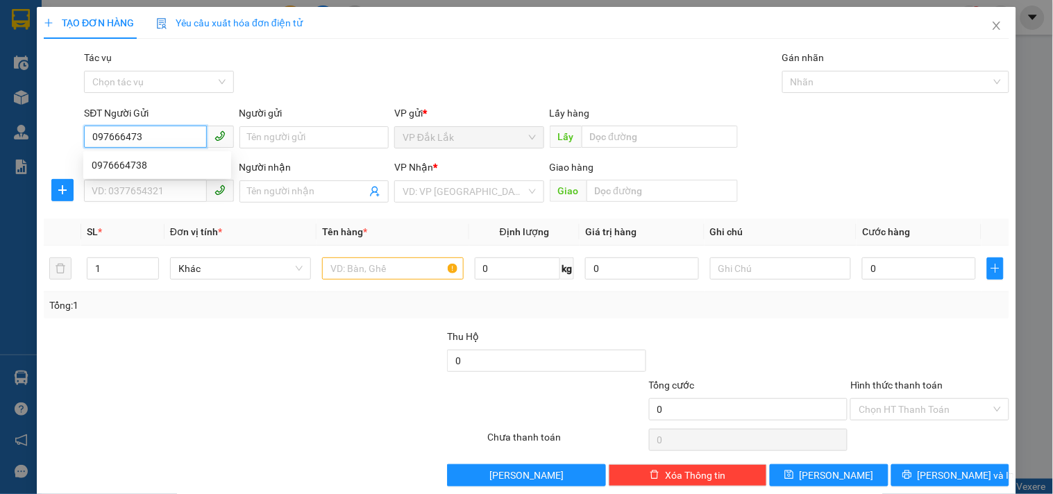
type input "0976664738"
click at [133, 162] on div "0976664738" at bounding box center [157, 165] width 131 height 15
type input "0365228604"
type input "HỘI NGHĨA"
type input "0976664738"
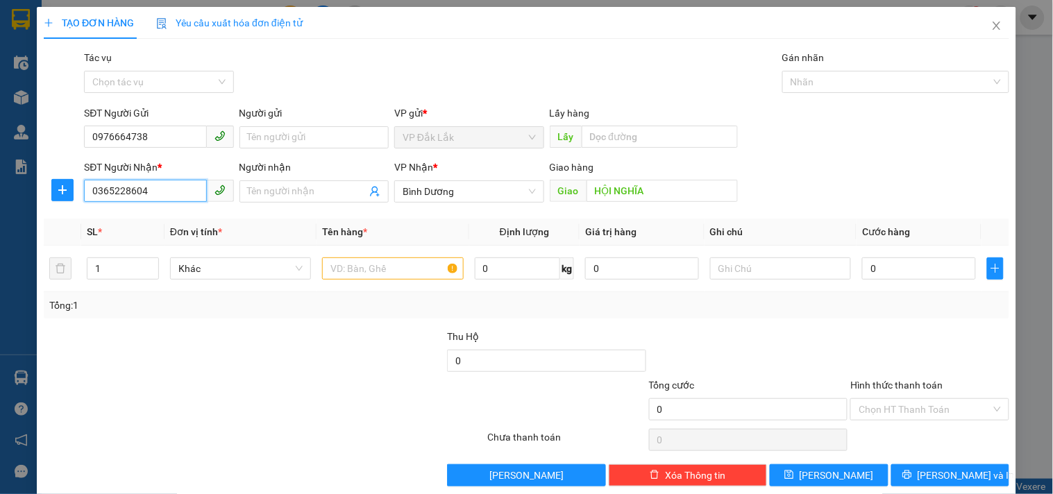
drag, startPoint x: 156, startPoint y: 192, endPoint x: 0, endPoint y: 195, distance: 156.2
click at [0, 195] on div "TẠO ĐƠN HÀNG Yêu cầu xuất hóa đơn điện tử Transit Pickup Surcharge Ids Transit …" at bounding box center [526, 247] width 1053 height 494
click at [477, 189] on span "Bình Dương" at bounding box center [468, 191] width 133 height 21
type input "0987880495"
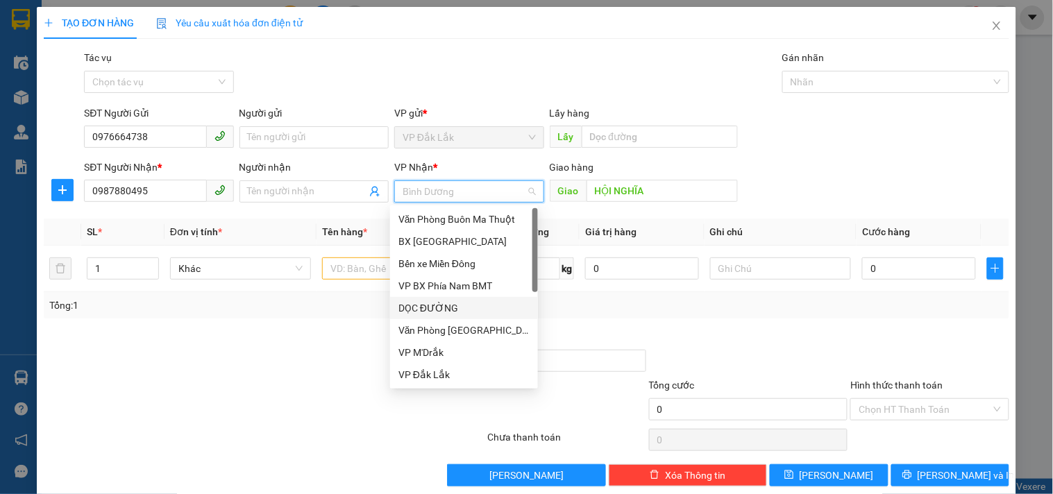
click at [439, 309] on div "DỌC ĐƯỜNG" at bounding box center [463, 307] width 131 height 15
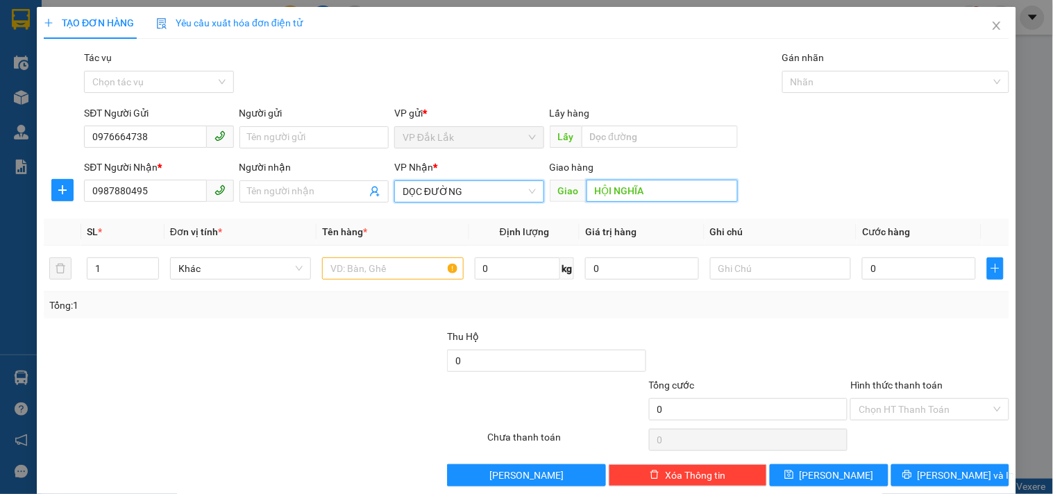
click at [668, 194] on input "HỘI NGHĨA" at bounding box center [661, 191] width 151 height 22
type input "CX SỐ 4"
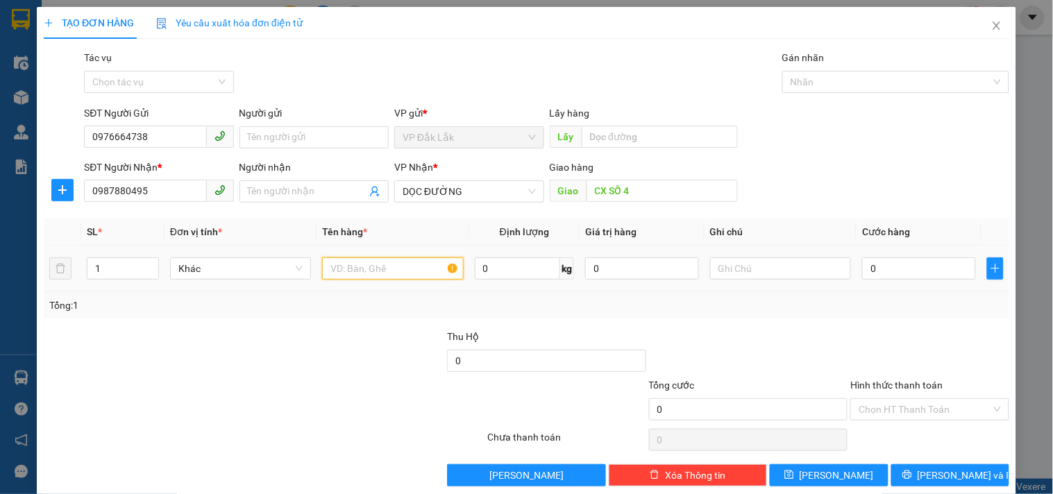
drag, startPoint x: 357, startPoint y: 274, endPoint x: 361, endPoint y: 267, distance: 8.1
click at [359, 275] on input "text" at bounding box center [392, 268] width 141 height 22
type input "1 THÙNG GIẤY"
click at [930, 273] on input "0" at bounding box center [919, 268] width 114 height 22
type input "6"
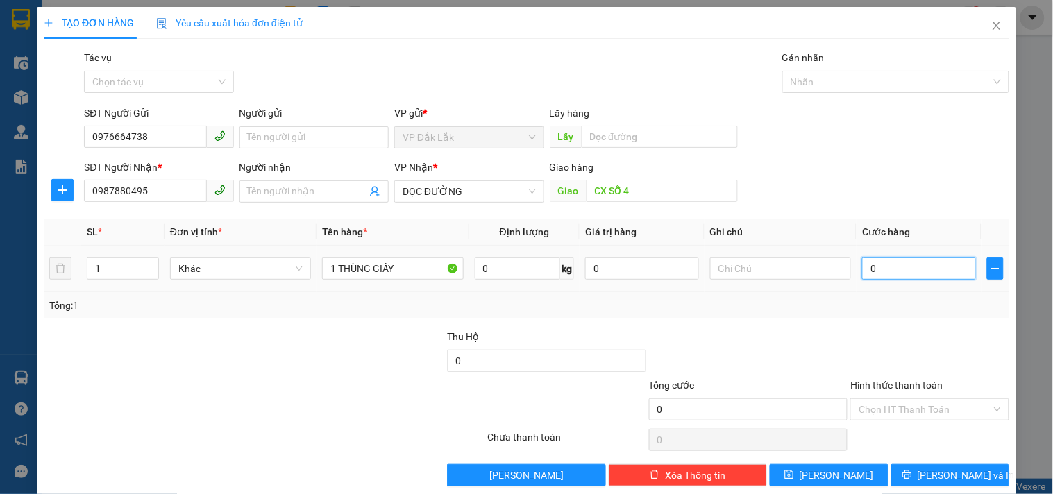
type input "6"
type input "60"
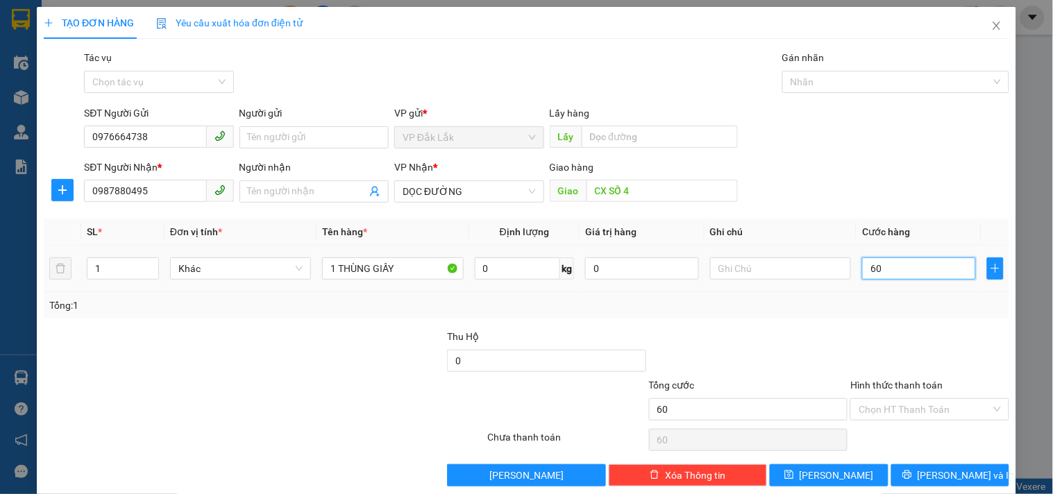
type input "600"
type input "6.000"
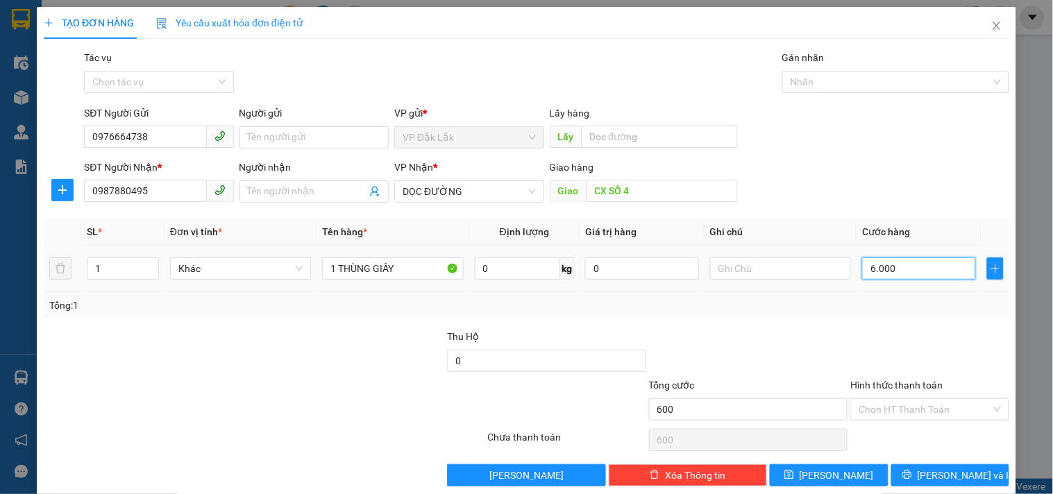
type input "6.000"
type input "60.000"
click at [883, 405] on input "Hình thức thanh toán" at bounding box center [924, 409] width 132 height 21
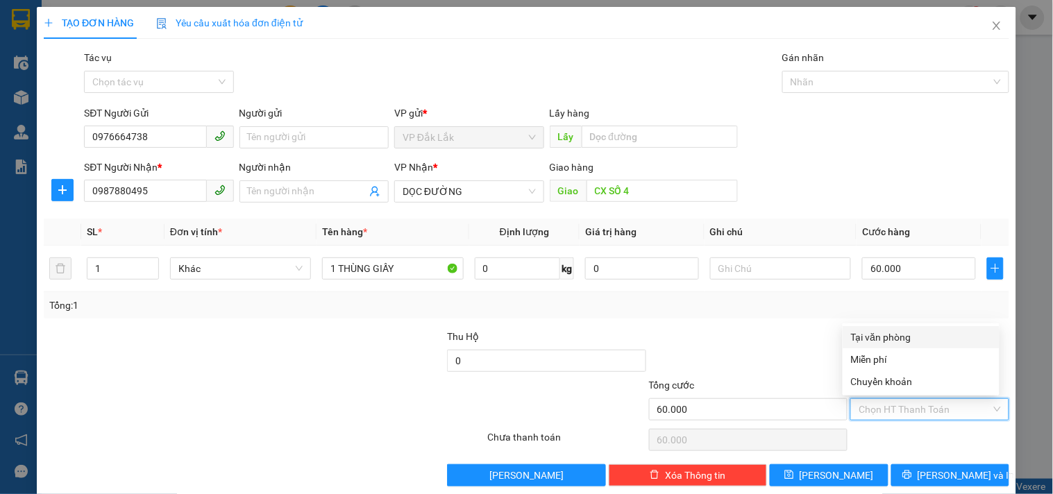
click at [910, 338] on div "Tại văn phòng" at bounding box center [921, 337] width 140 height 15
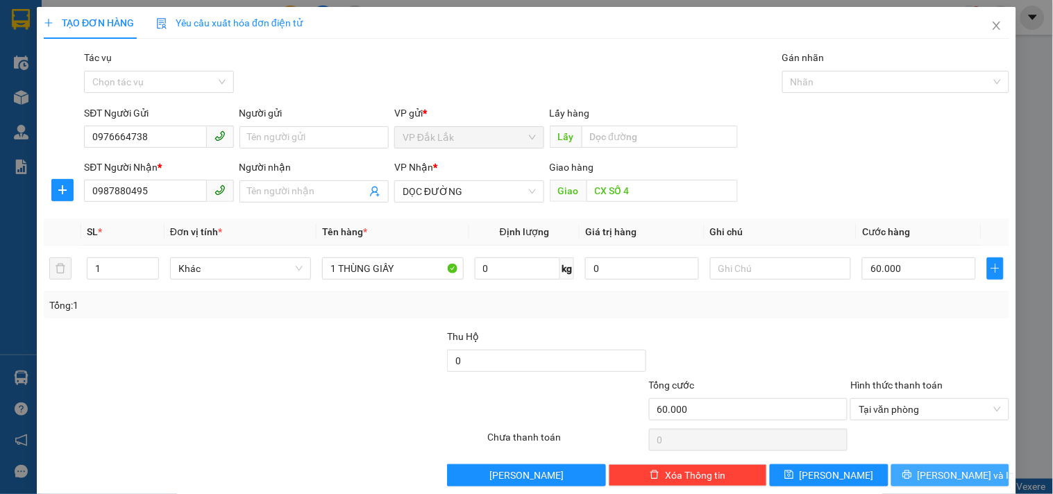
click at [924, 476] on button "[PERSON_NAME] và In" at bounding box center [950, 475] width 118 height 22
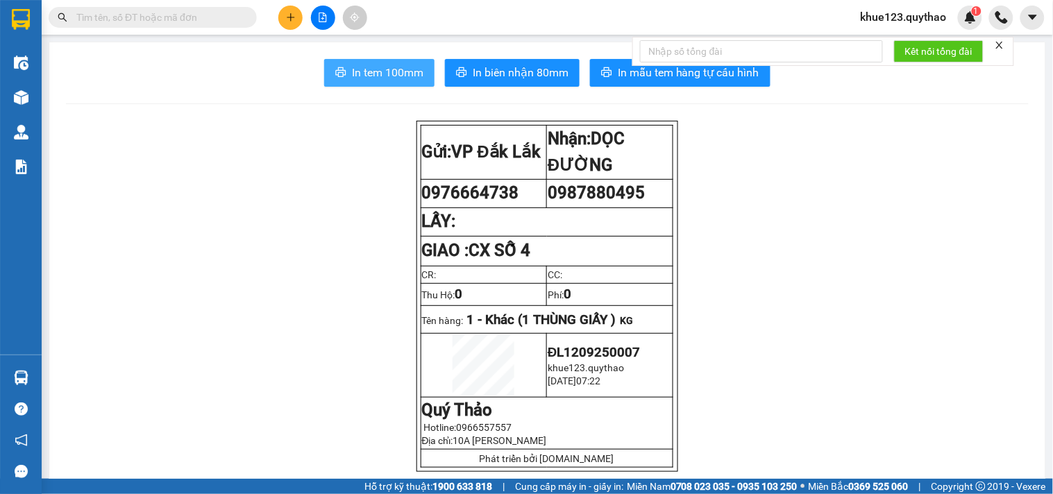
click at [387, 72] on span "In tem 100mm" at bounding box center [387, 72] width 71 height 17
click at [291, 10] on button at bounding box center [290, 18] width 24 height 24
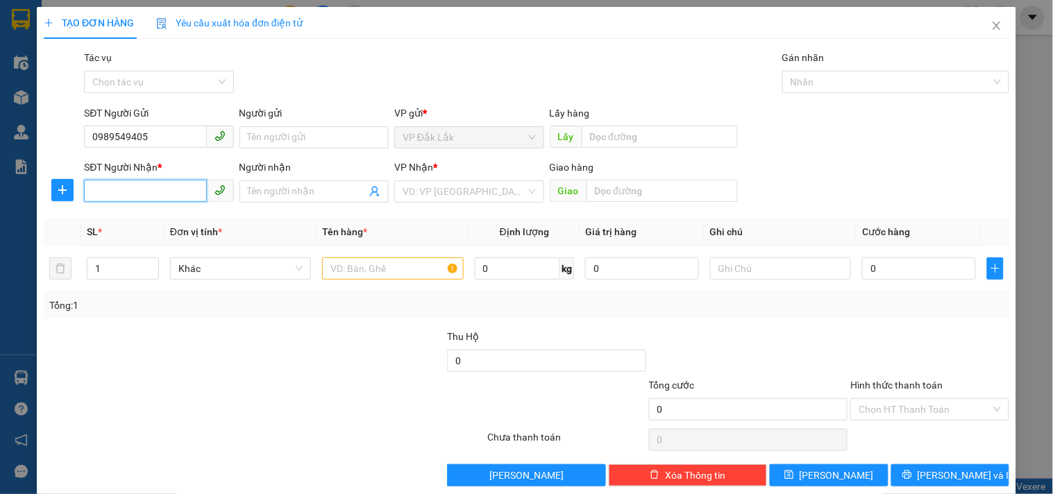
click at [113, 186] on input "SĐT Người Nhận *" at bounding box center [145, 191] width 122 height 22
click at [420, 196] on input "search" at bounding box center [463, 191] width 123 height 21
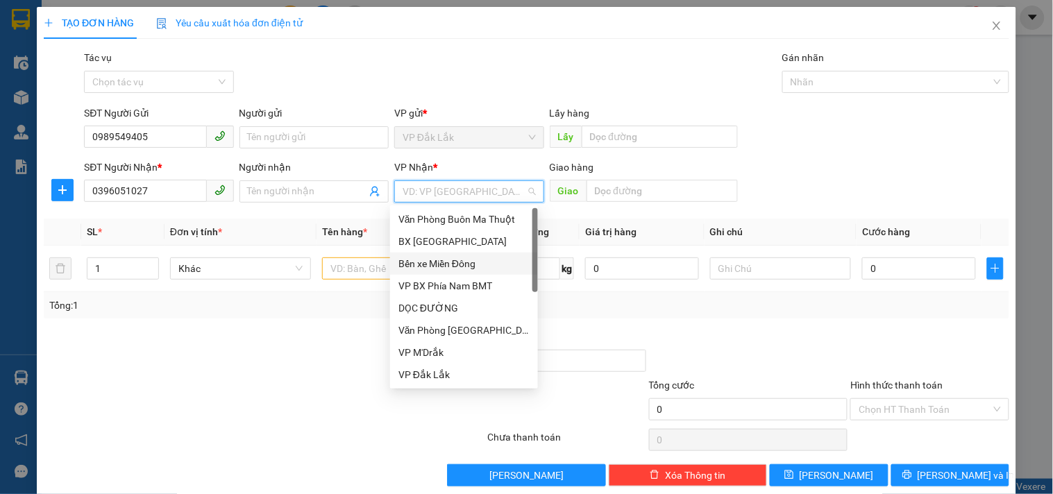
click at [445, 262] on div "Bến xe Miền Đông" at bounding box center [463, 263] width 131 height 15
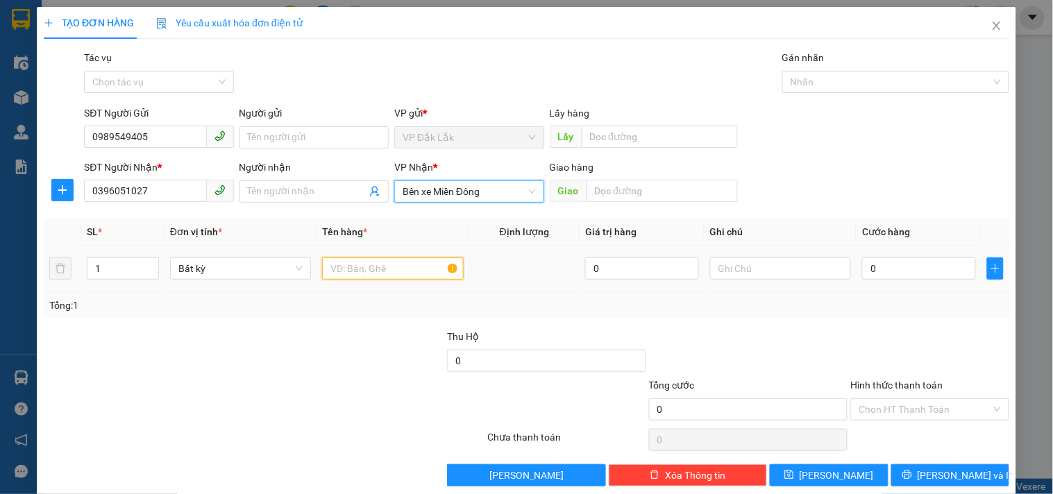
click at [376, 269] on input "text" at bounding box center [392, 268] width 141 height 22
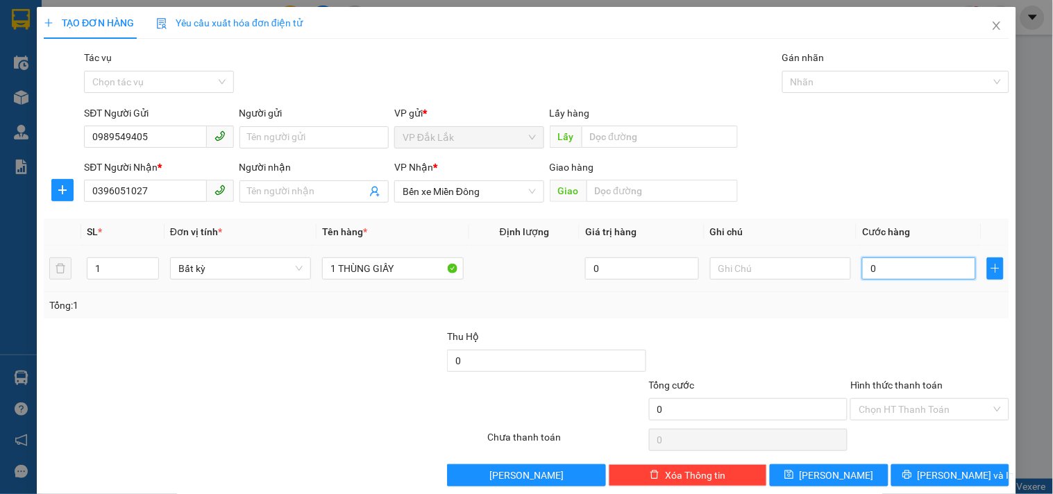
click at [898, 272] on input "0" at bounding box center [919, 268] width 114 height 22
click at [906, 409] on input "Hình thức thanh toán" at bounding box center [924, 409] width 132 height 21
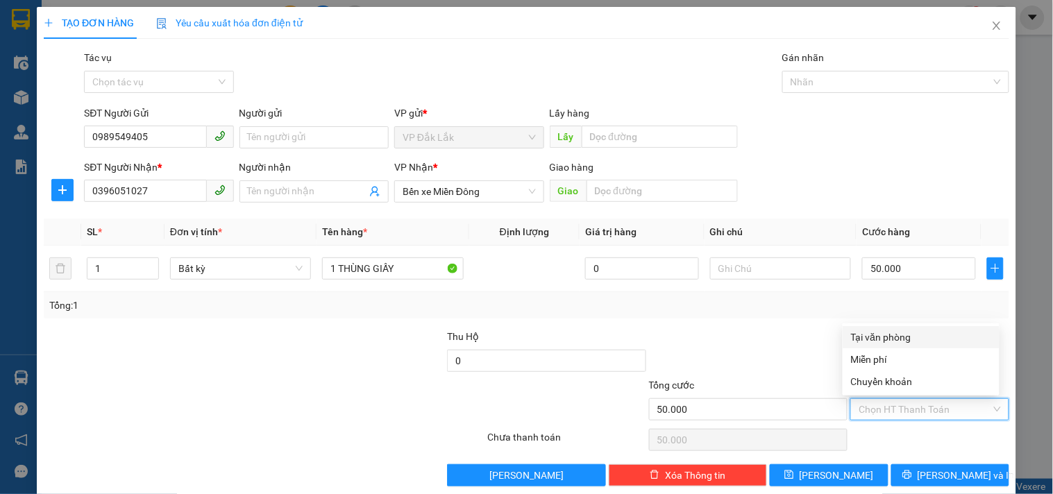
click at [899, 341] on div "Tại văn phòng" at bounding box center [921, 337] width 140 height 15
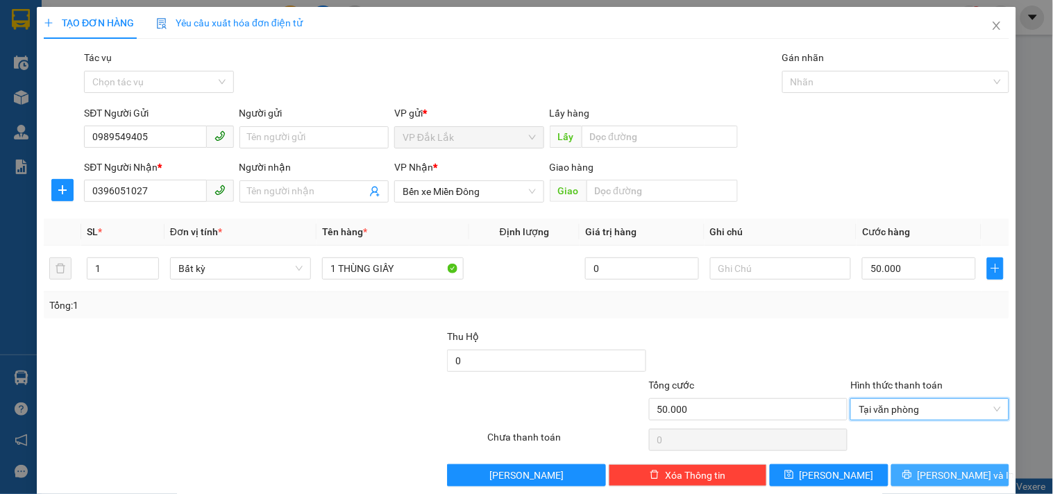
click at [937, 473] on span "[PERSON_NAME] và In" at bounding box center [965, 475] width 97 height 15
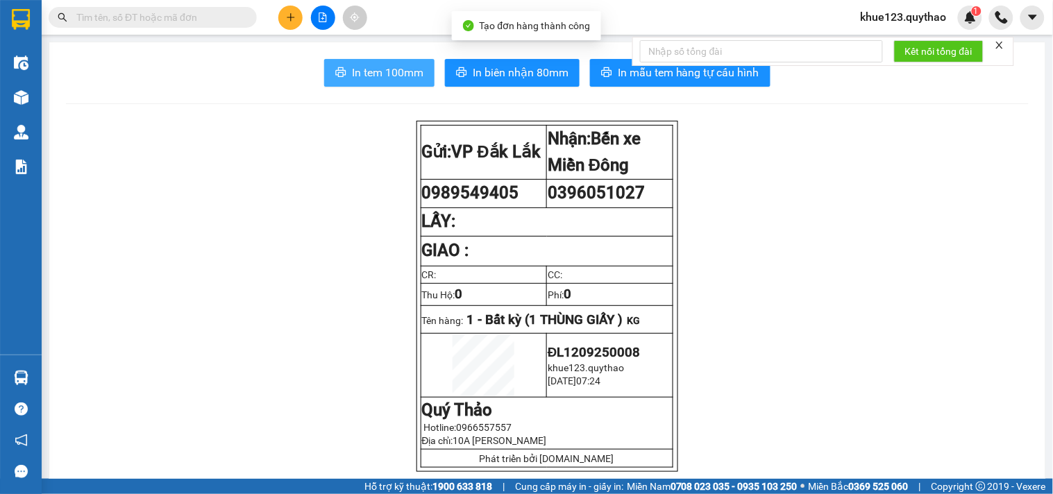
click at [389, 68] on span "In tem 100mm" at bounding box center [387, 72] width 71 height 17
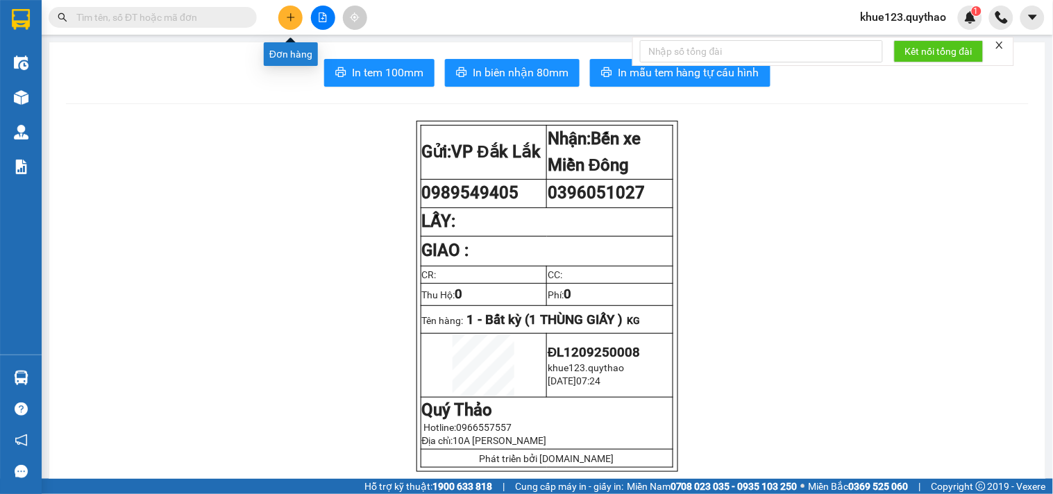
click at [290, 12] on icon "plus" at bounding box center [291, 17] width 10 height 10
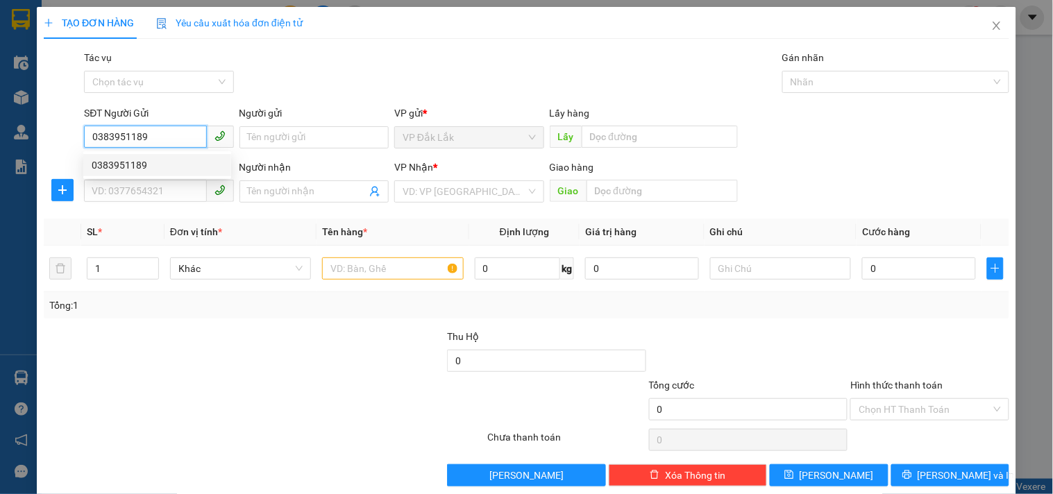
click at [136, 162] on div "0383951189" at bounding box center [157, 165] width 131 height 15
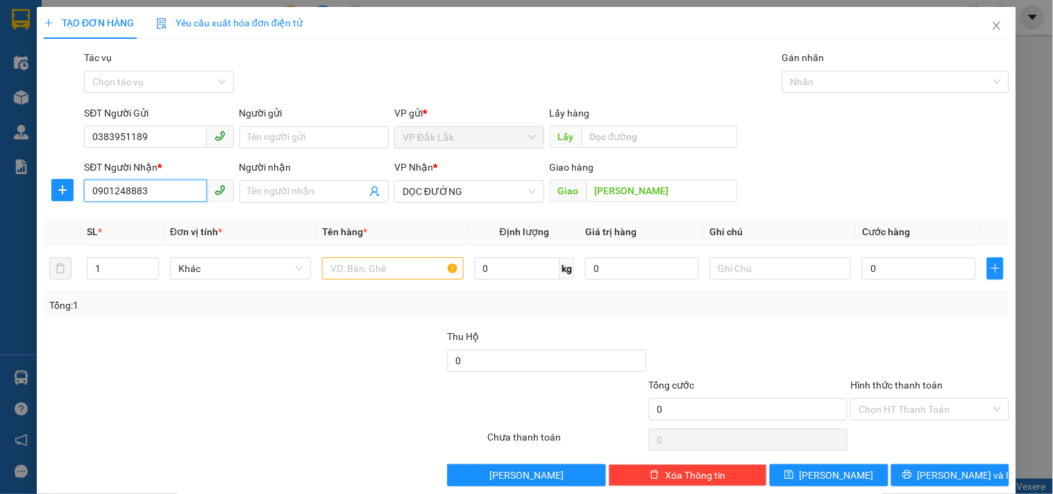
drag, startPoint x: 151, startPoint y: 200, endPoint x: 0, endPoint y: 217, distance: 152.3
click at [0, 217] on div "TẠO ĐƠN HÀNG Yêu cầu xuất hóa đơn điện tử Transit Pickup Surcharge Ids Transit …" at bounding box center [526, 247] width 1053 height 494
click at [642, 189] on input "[PERSON_NAME]" at bounding box center [661, 191] width 151 height 22
click at [143, 260] on span "Increase Value" at bounding box center [150, 264] width 15 height 12
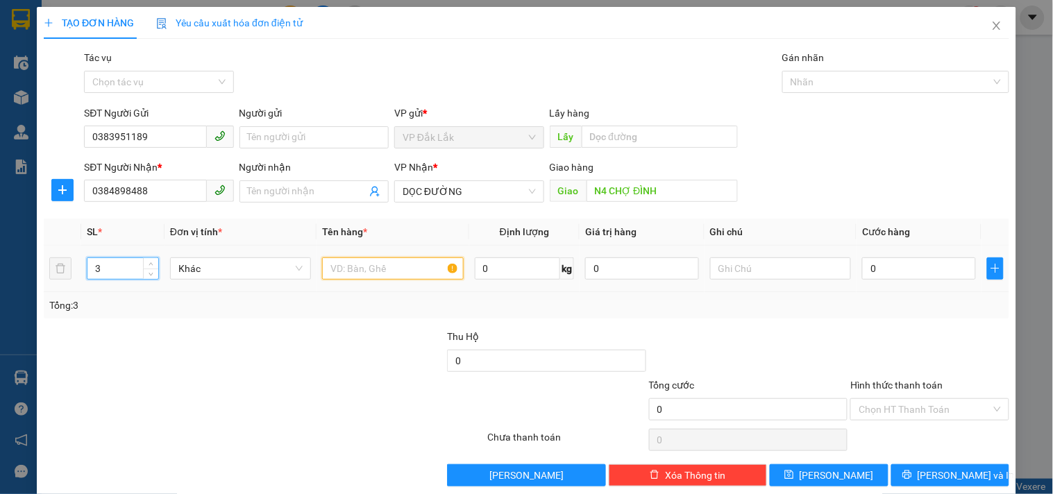
click at [384, 276] on input "text" at bounding box center [392, 268] width 141 height 22
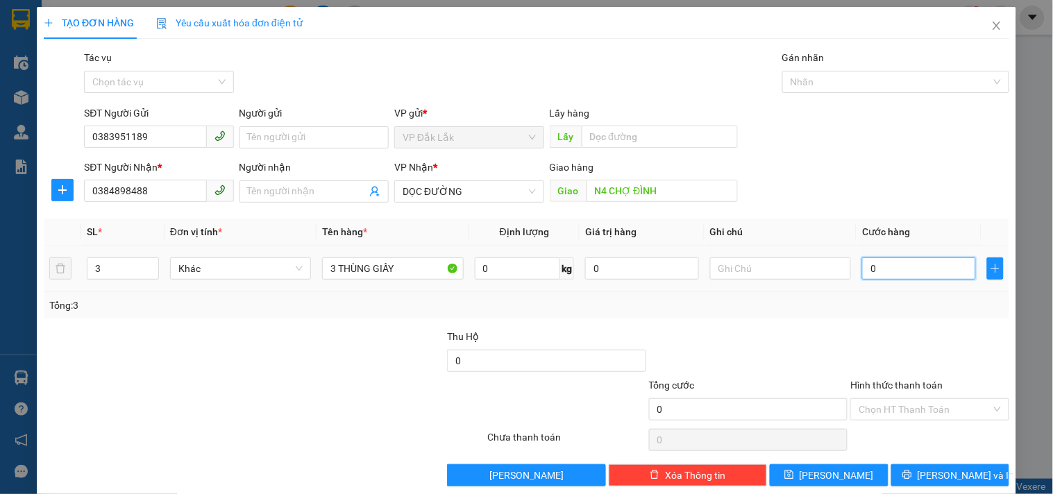
click at [911, 262] on input "0" at bounding box center [919, 268] width 114 height 22
click at [907, 414] on input "Hình thức thanh toán" at bounding box center [924, 409] width 132 height 21
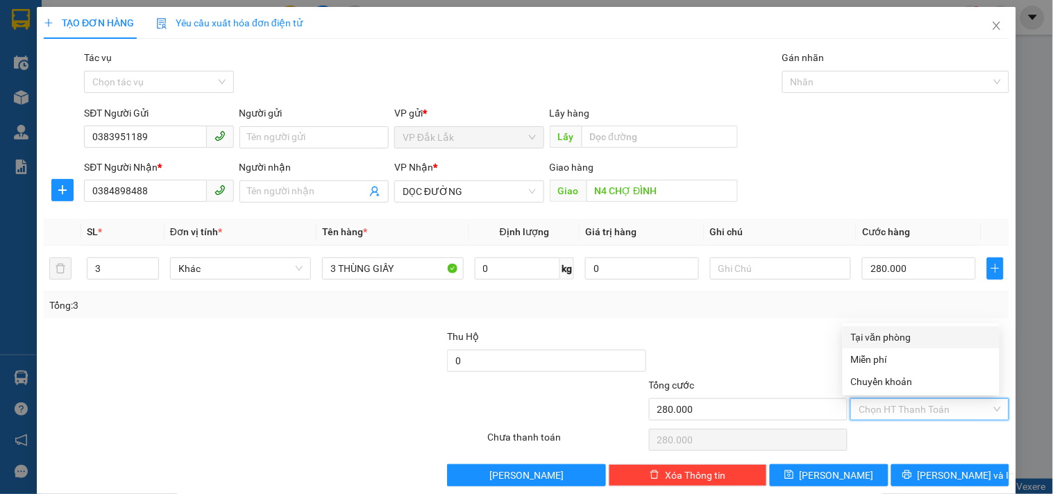
click at [888, 330] on div "Tại văn phòng" at bounding box center [921, 337] width 140 height 15
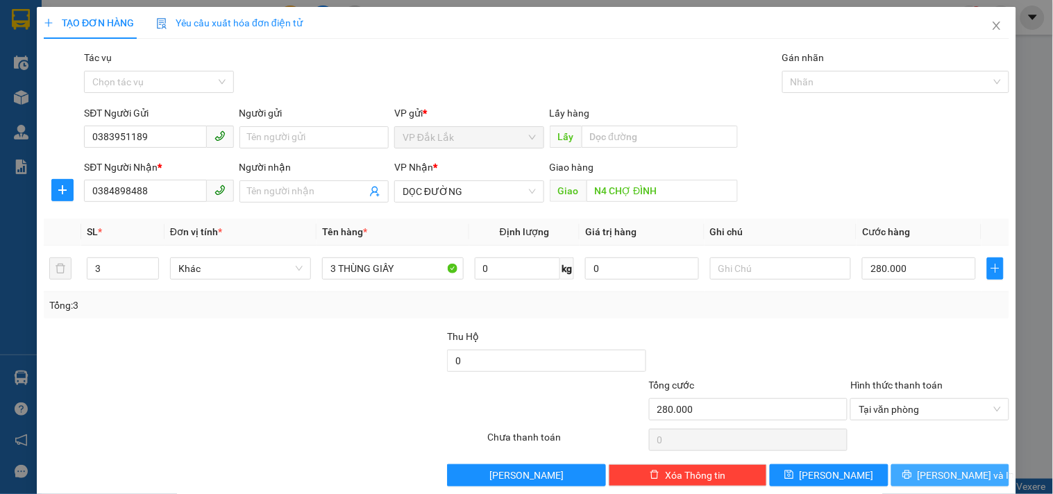
click at [955, 477] on span "[PERSON_NAME] và In" at bounding box center [965, 475] width 97 height 15
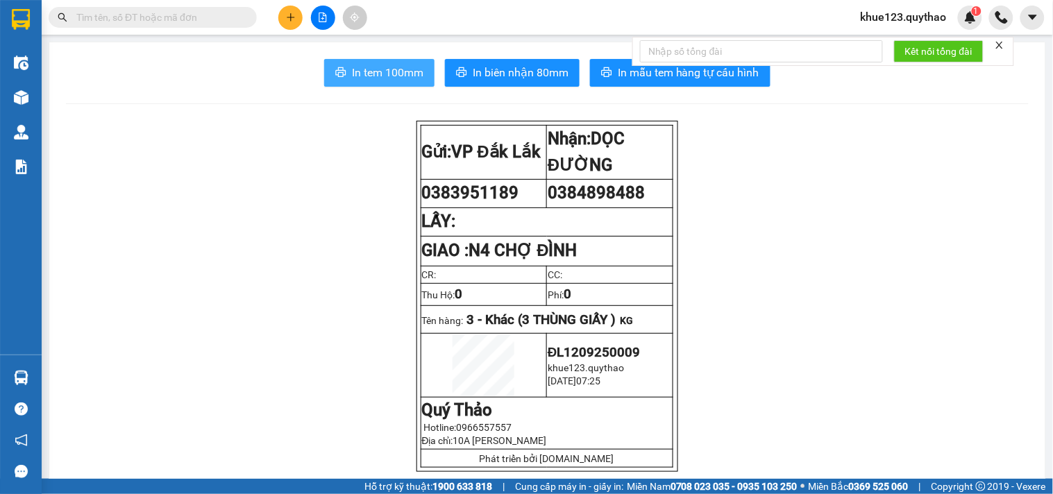
click at [368, 71] on span "In tem 100mm" at bounding box center [387, 72] width 71 height 17
click at [295, 14] on icon "plus" at bounding box center [291, 17] width 10 height 10
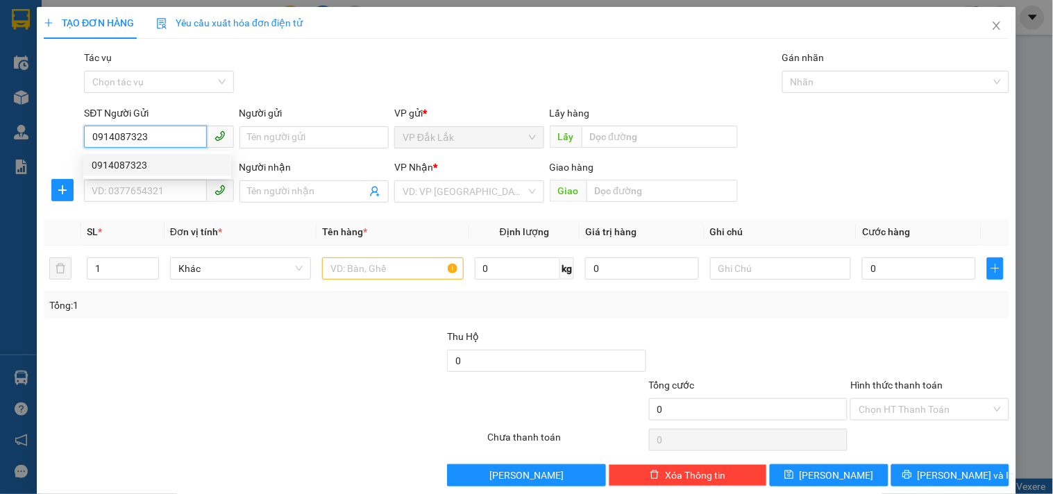
click at [126, 158] on div "0914087323" at bounding box center [157, 165] width 131 height 15
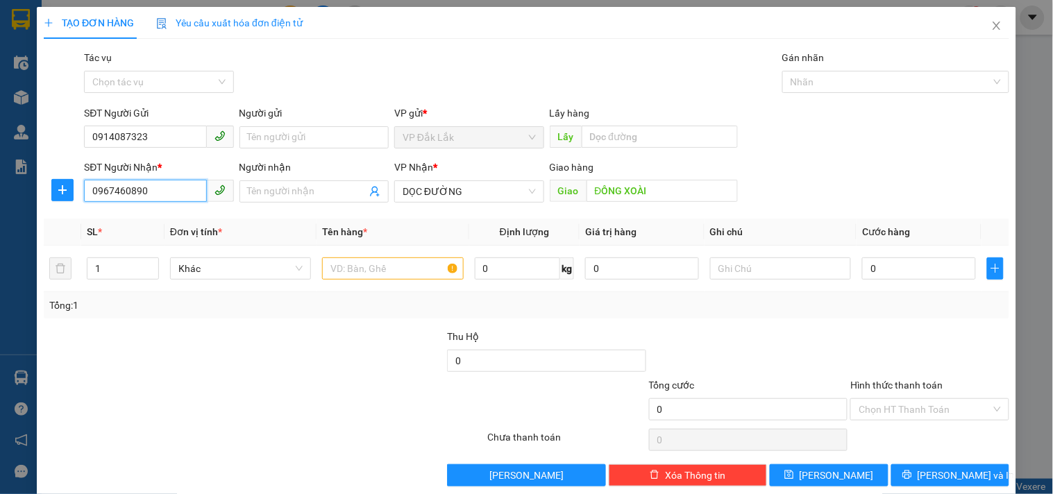
drag, startPoint x: 162, startPoint y: 195, endPoint x: 0, endPoint y: 196, distance: 161.7
click at [0, 196] on div "TẠO ĐƠN HÀNG Yêu cầu xuất hóa đơn điện tử Transit Pickup Surcharge Ids Transit …" at bounding box center [526, 247] width 1053 height 494
click at [139, 215] on div "0902232372" at bounding box center [157, 219] width 131 height 15
click at [151, 263] on icon "up" at bounding box center [150, 265] width 5 height 5
click at [352, 275] on input "text" at bounding box center [392, 268] width 141 height 22
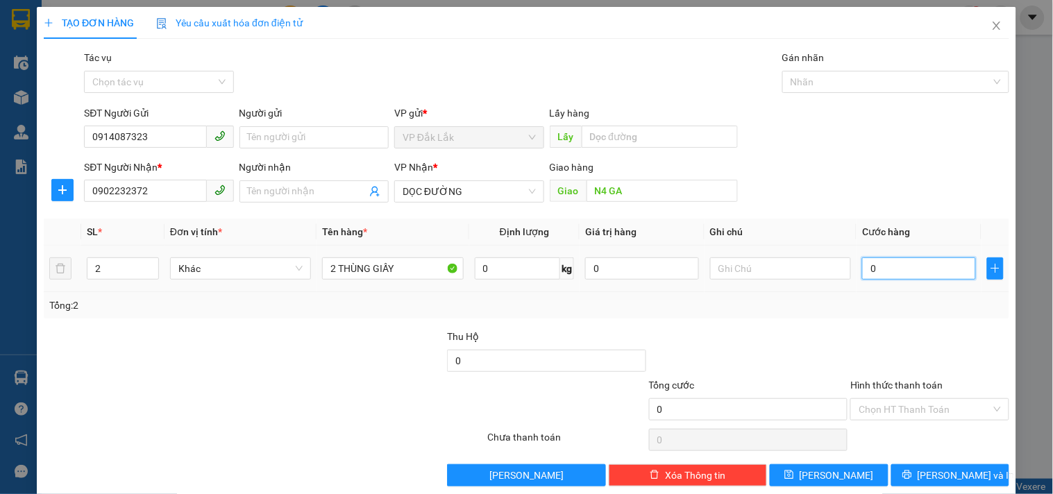
click at [899, 272] on input "0" at bounding box center [919, 268] width 114 height 22
click at [906, 405] on input "Hình thức thanh toán" at bounding box center [924, 409] width 132 height 21
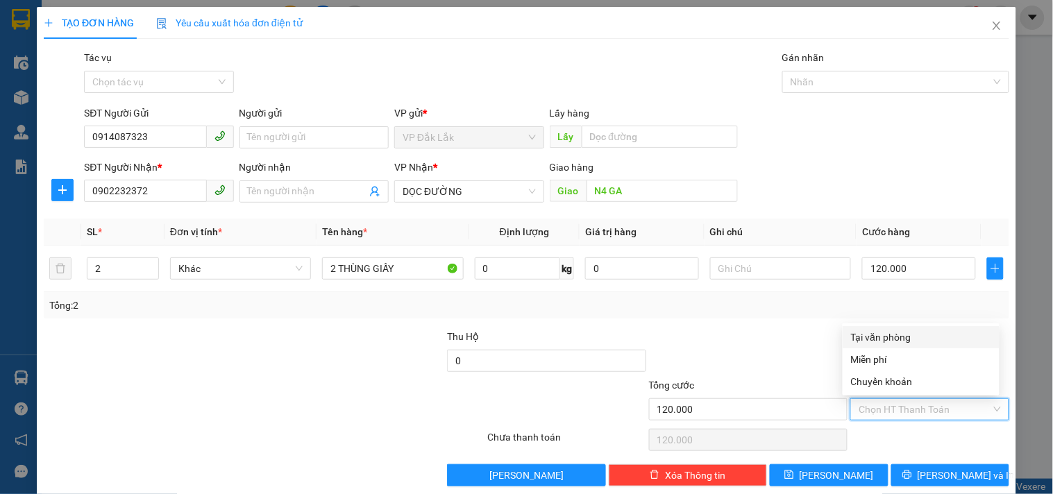
click at [900, 334] on div "Tại văn phòng" at bounding box center [921, 337] width 140 height 15
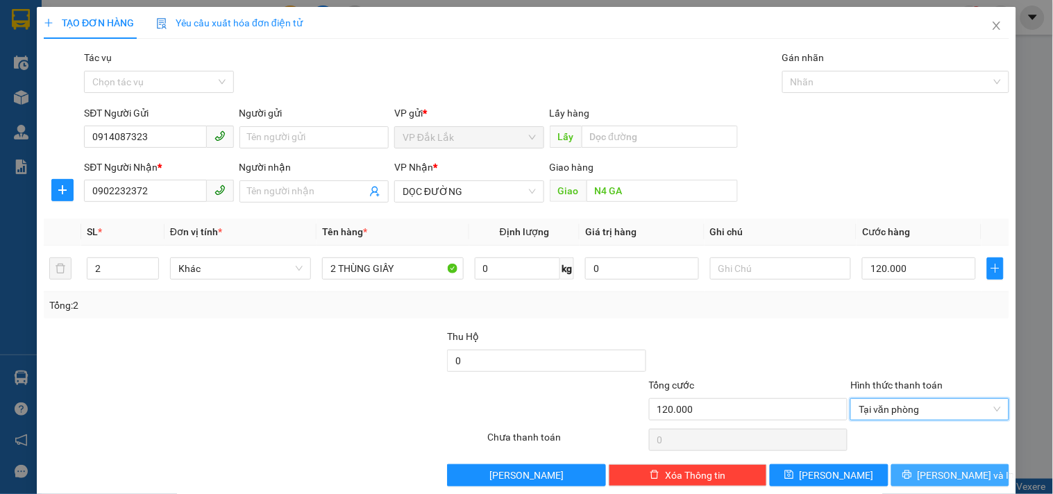
click at [925, 468] on button "[PERSON_NAME] và In" at bounding box center [950, 475] width 118 height 22
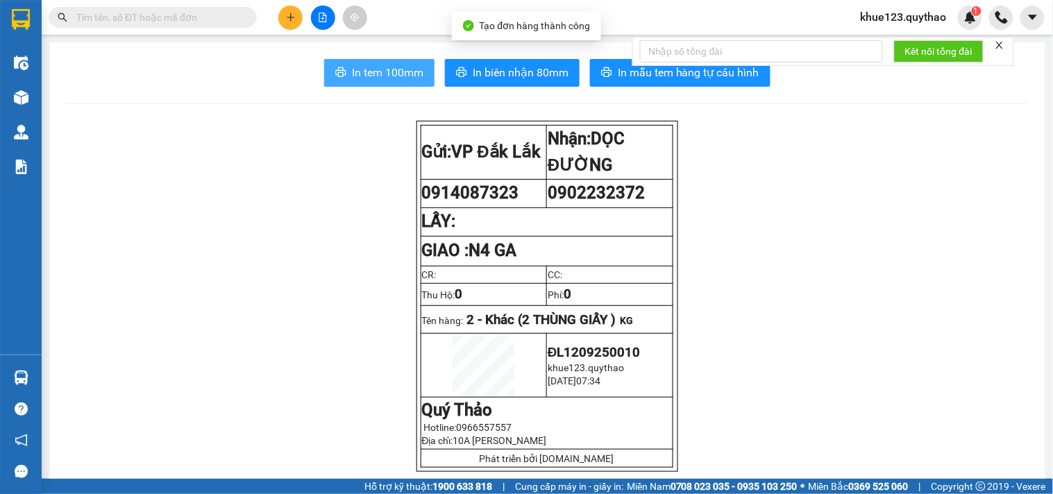
click at [390, 70] on span "In tem 100mm" at bounding box center [387, 72] width 71 height 17
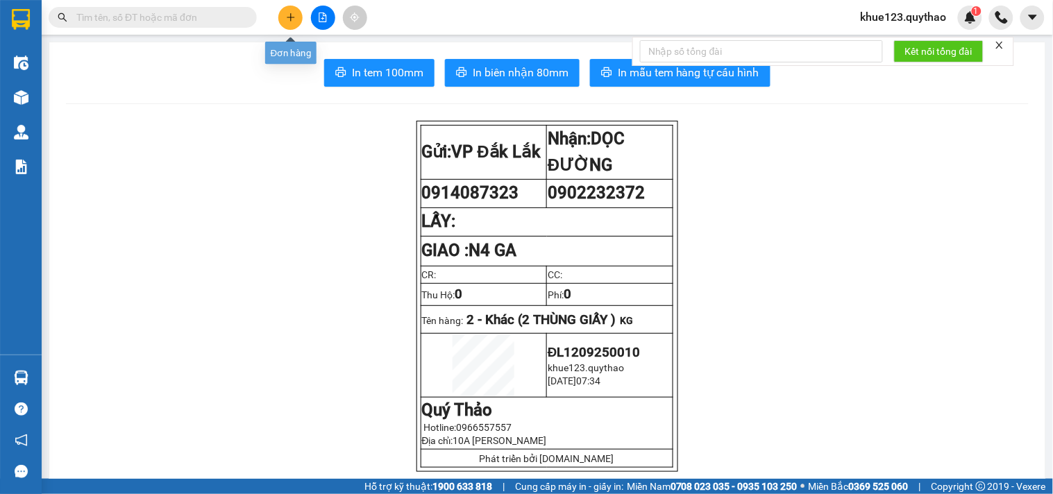
click at [287, 22] on icon "plus" at bounding box center [291, 17] width 10 height 10
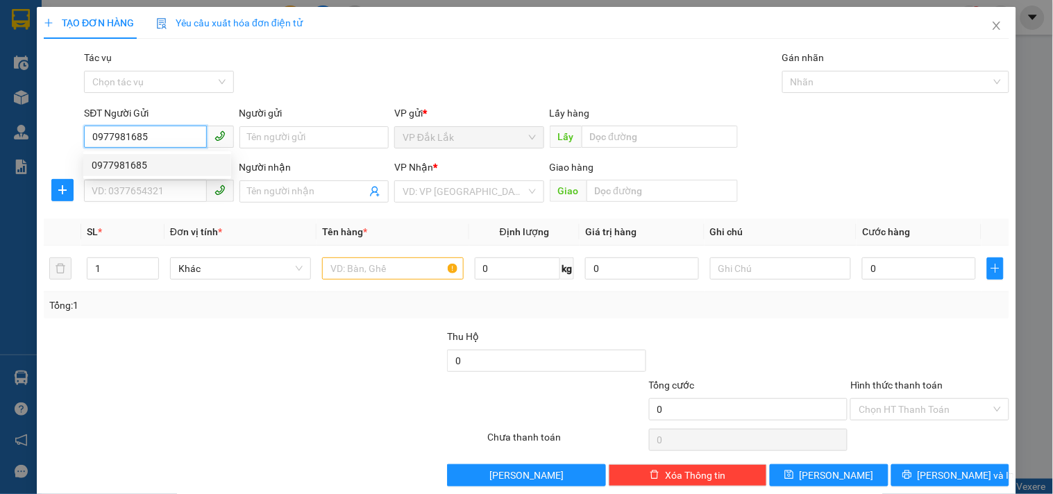
click at [153, 161] on div "0977981685" at bounding box center [157, 165] width 131 height 15
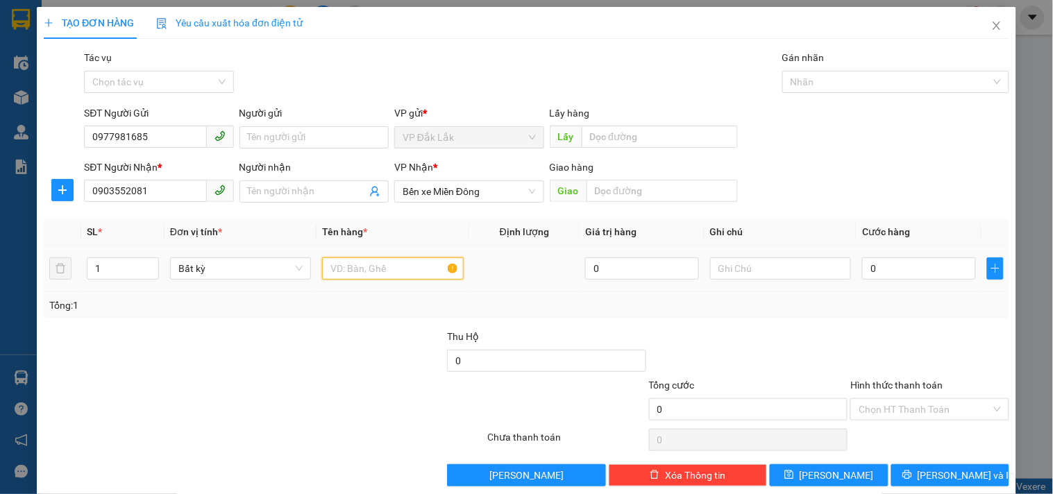
click at [358, 269] on input "text" at bounding box center [392, 268] width 141 height 22
click at [878, 268] on input "0" at bounding box center [919, 268] width 114 height 22
click at [923, 402] on input "Hình thức thanh toán" at bounding box center [924, 409] width 132 height 21
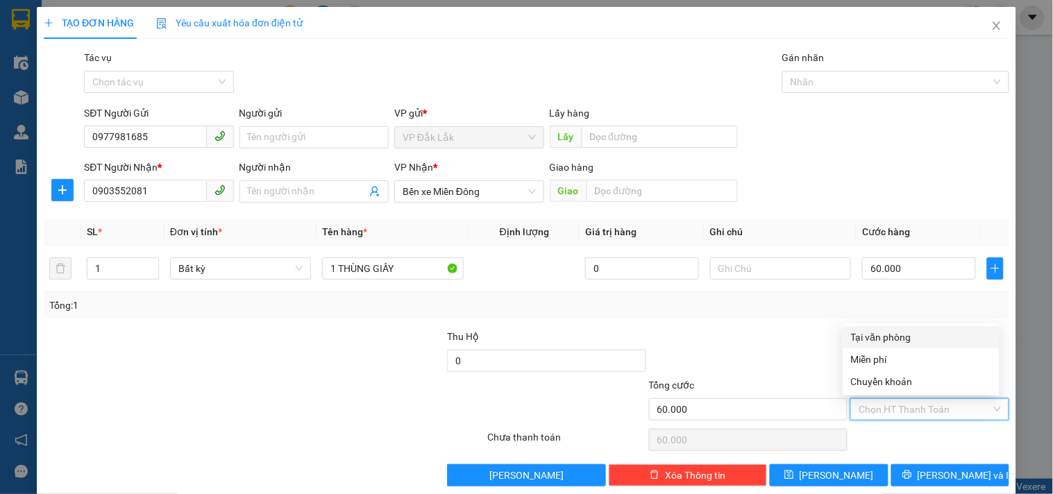
click at [903, 337] on div "Tại văn phòng" at bounding box center [921, 337] width 140 height 15
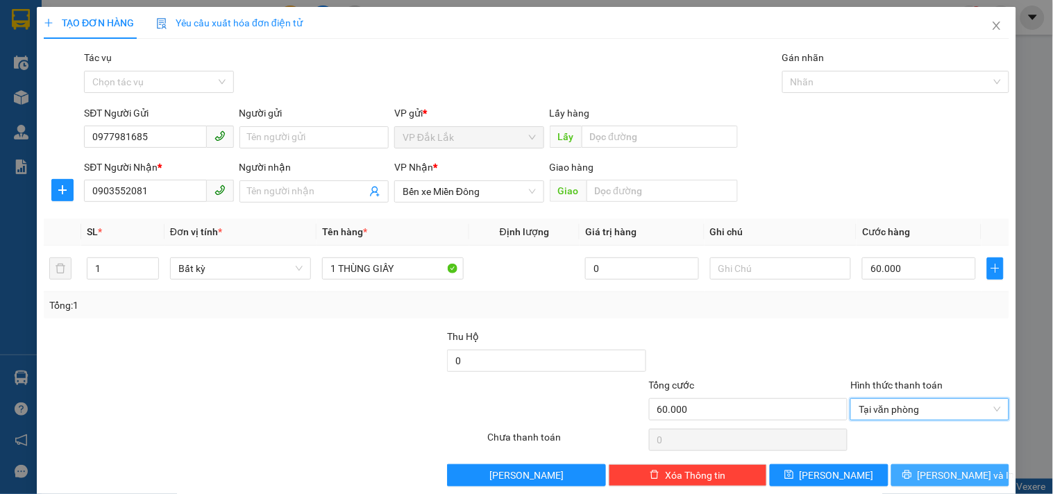
click at [949, 479] on span "[PERSON_NAME] và In" at bounding box center [965, 475] width 97 height 15
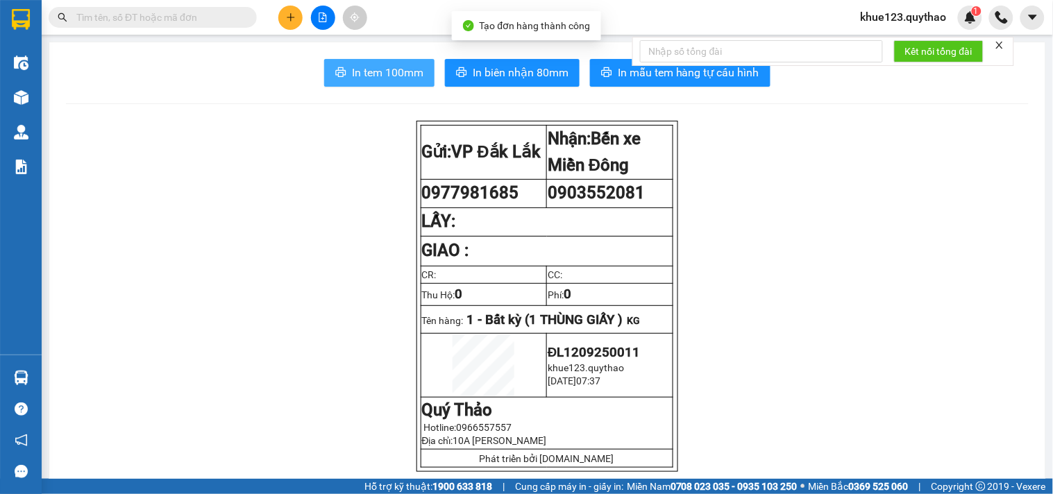
click at [356, 75] on span "In tem 100mm" at bounding box center [387, 72] width 71 height 17
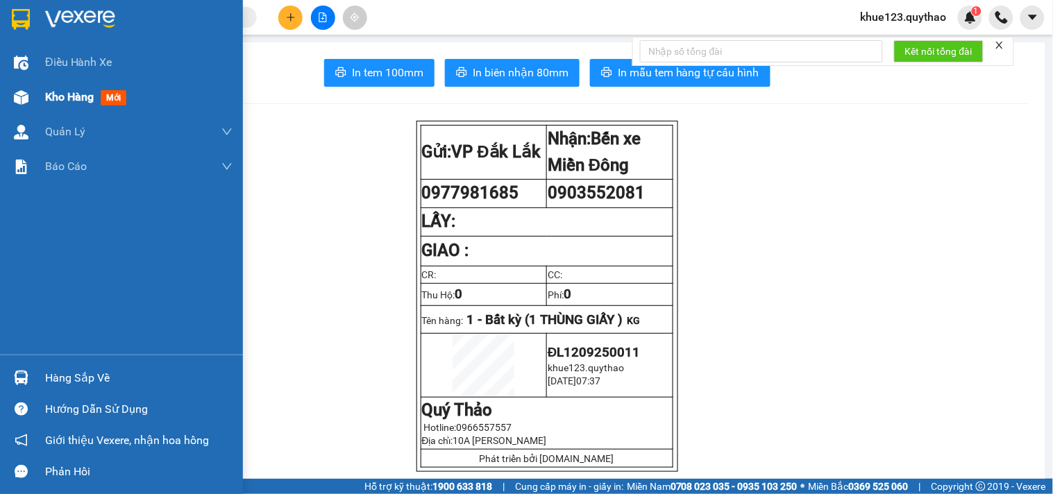
click at [69, 90] on span "Kho hàng" at bounding box center [69, 96] width 49 height 13
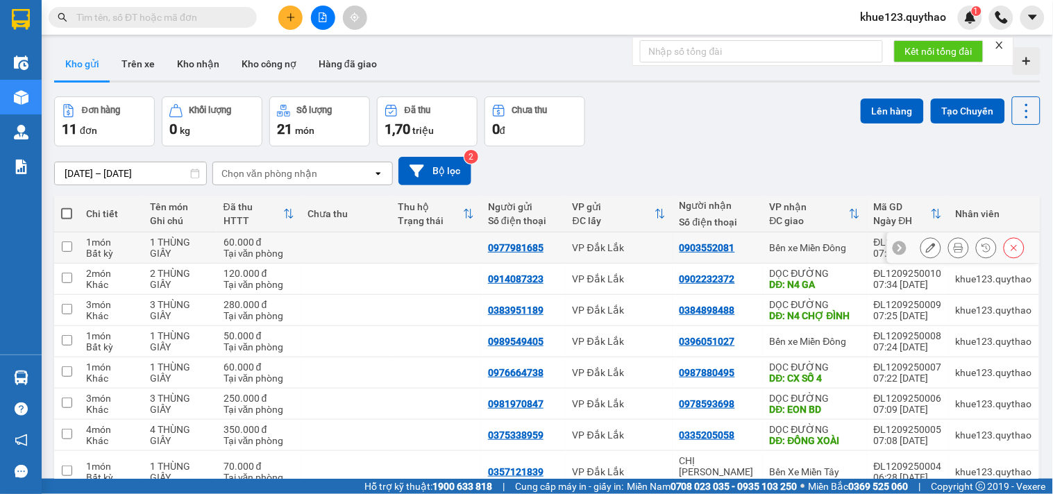
click at [813, 254] on td "Bến xe Miền Đông" at bounding box center [815, 247] width 104 height 31
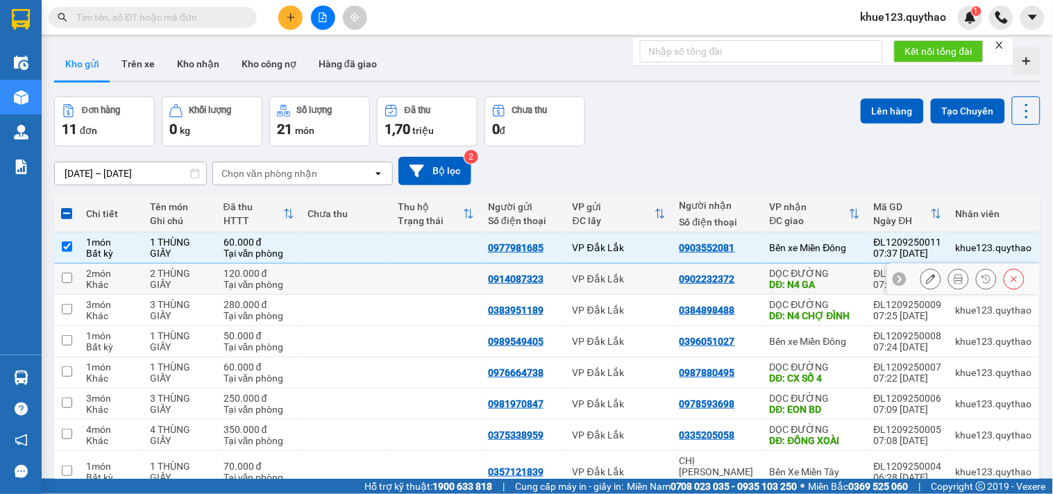
drag, startPoint x: 812, startPoint y: 278, endPoint x: 812, endPoint y: 289, distance: 11.1
click at [812, 276] on div "DỌC ĐƯỜNG DĐ: N4 [GEOGRAPHIC_DATA]" at bounding box center [815, 279] width 90 height 22
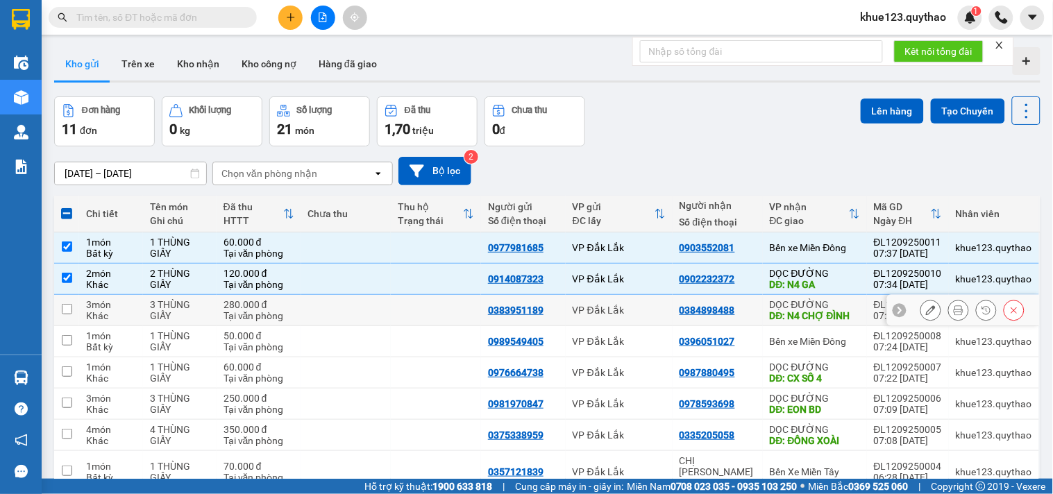
click at [817, 316] on div "DĐ: N4 CHỢ ĐÌNH" at bounding box center [815, 315] width 90 height 11
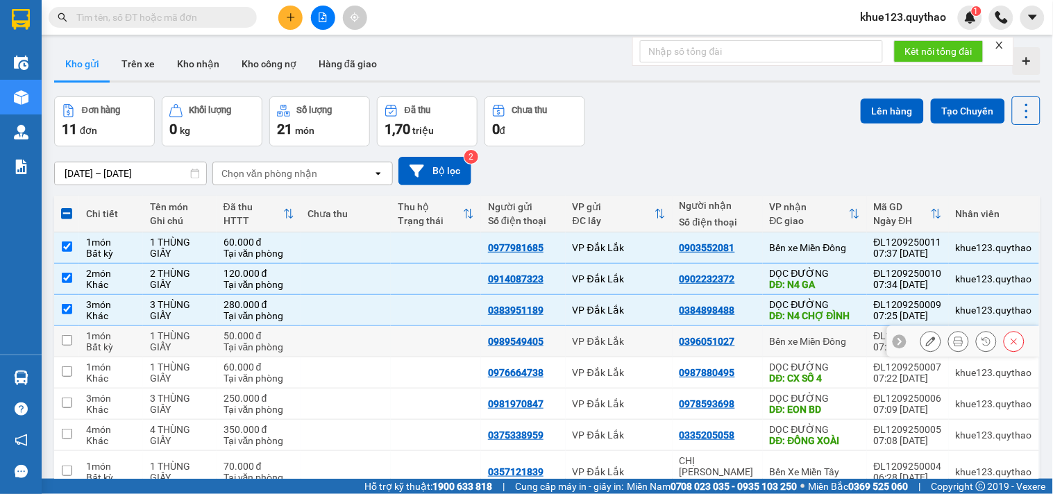
click at [788, 337] on div "Bến xe Miền Đông" at bounding box center [815, 341] width 90 height 11
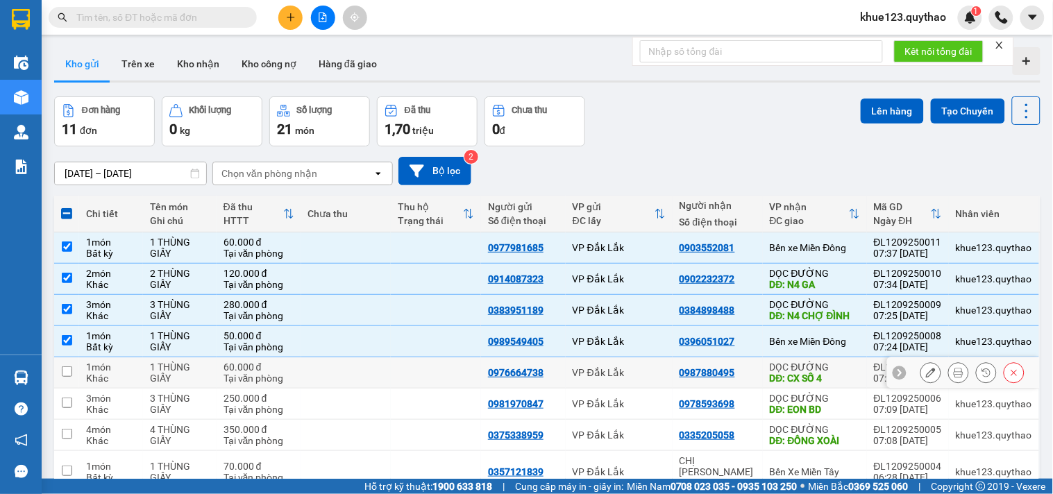
click at [806, 384] on div "DĐ: CX SỐ 4" at bounding box center [815, 378] width 90 height 11
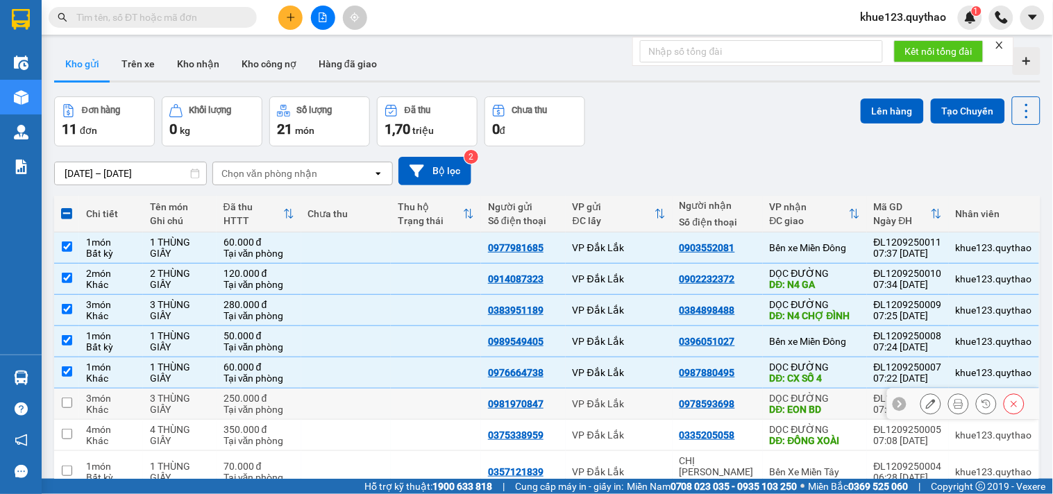
click at [806, 407] on div "DĐ: EON BD" at bounding box center [815, 409] width 90 height 11
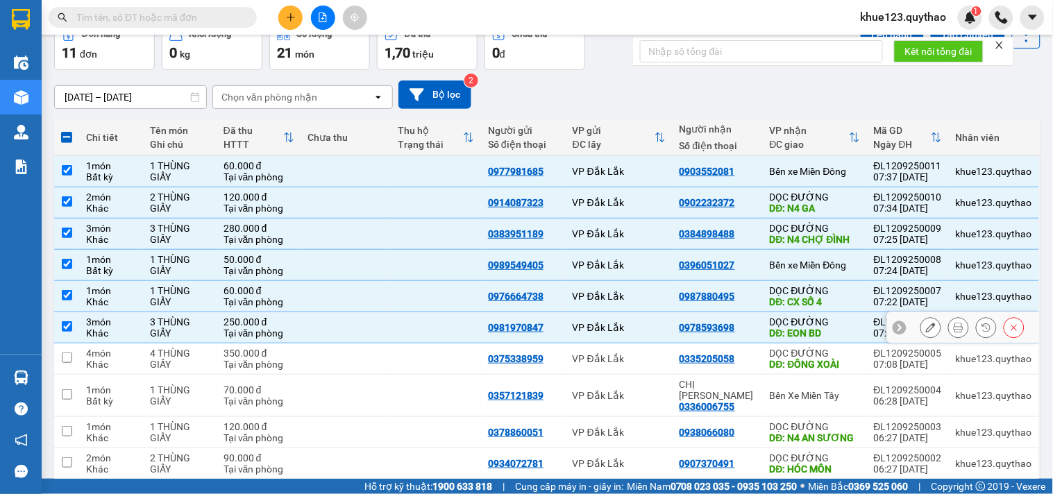
scroll to position [77, 0]
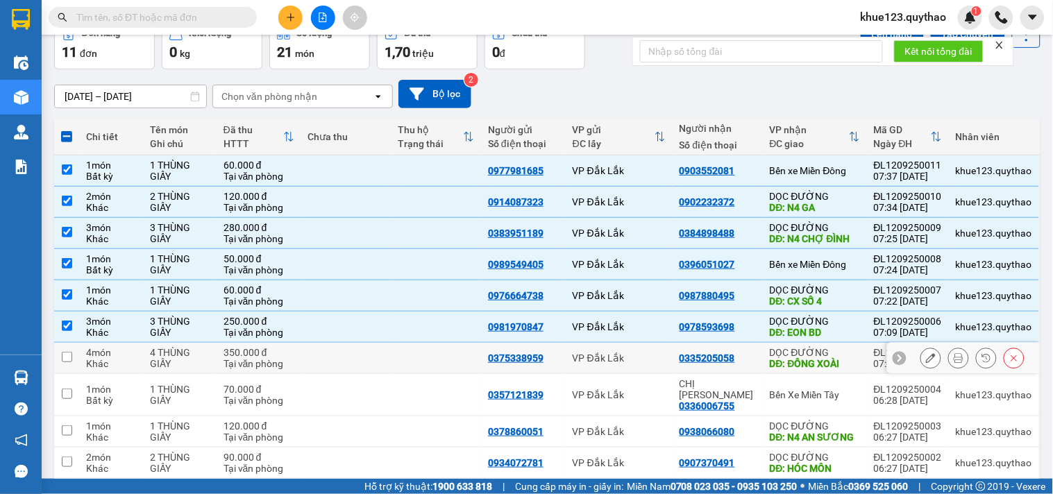
click at [816, 364] on div "DĐ: ĐỒNG XOÀI" at bounding box center [815, 363] width 90 height 11
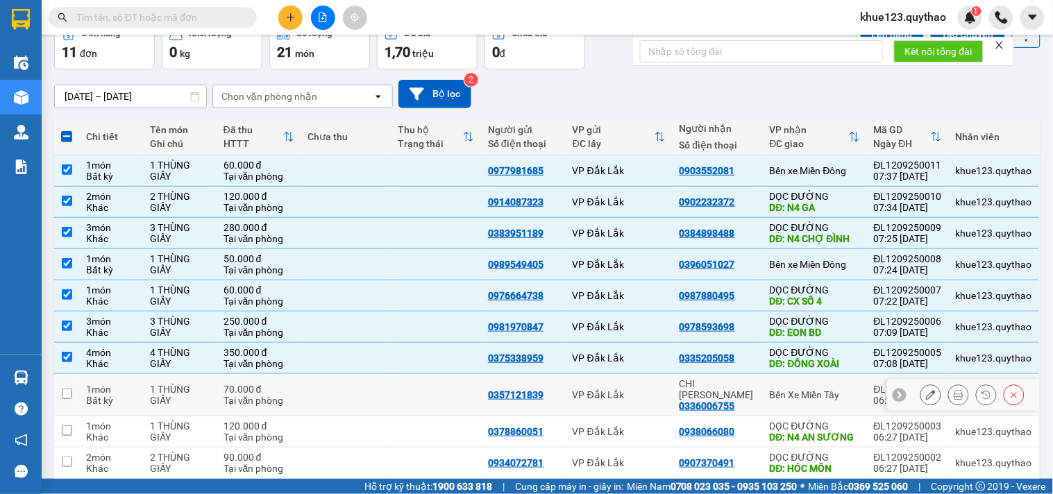
click at [808, 389] on div "Bến Xe Miền Tây" at bounding box center [815, 394] width 90 height 11
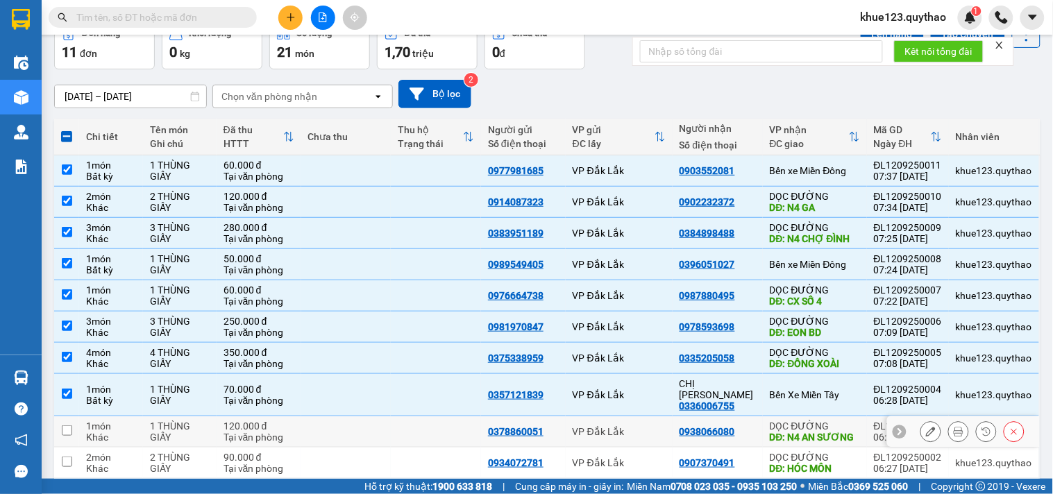
scroll to position [124, 0]
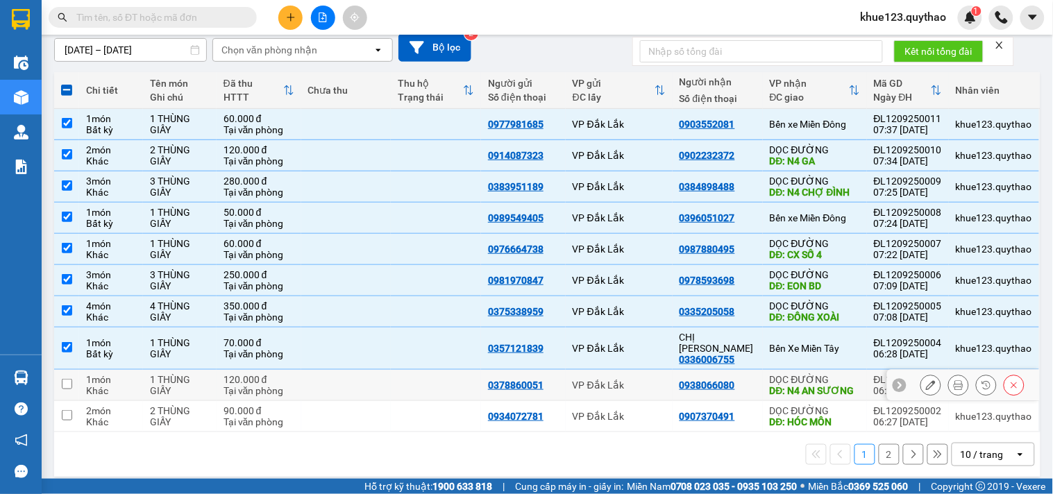
click at [815, 385] on div "DĐ: N4 AN SƯƠNG" at bounding box center [815, 390] width 90 height 11
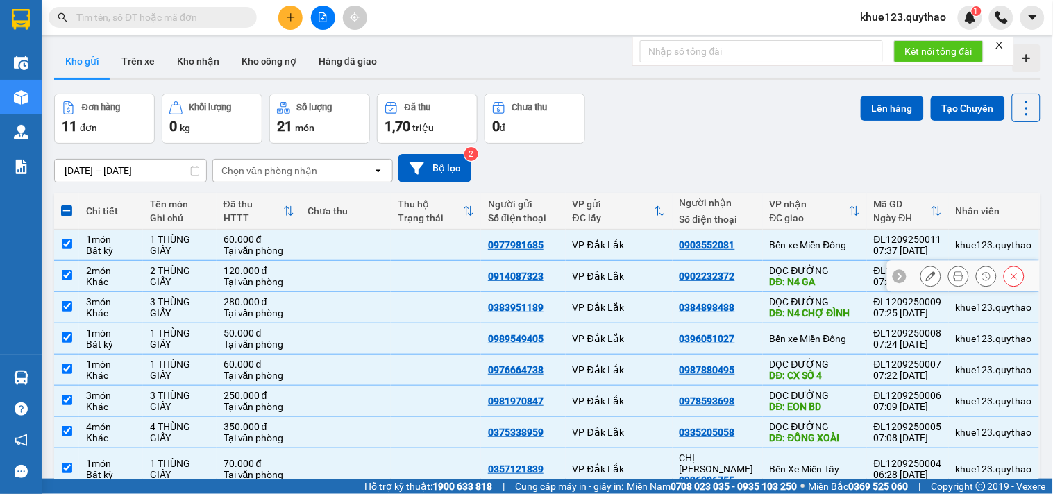
scroll to position [0, 0]
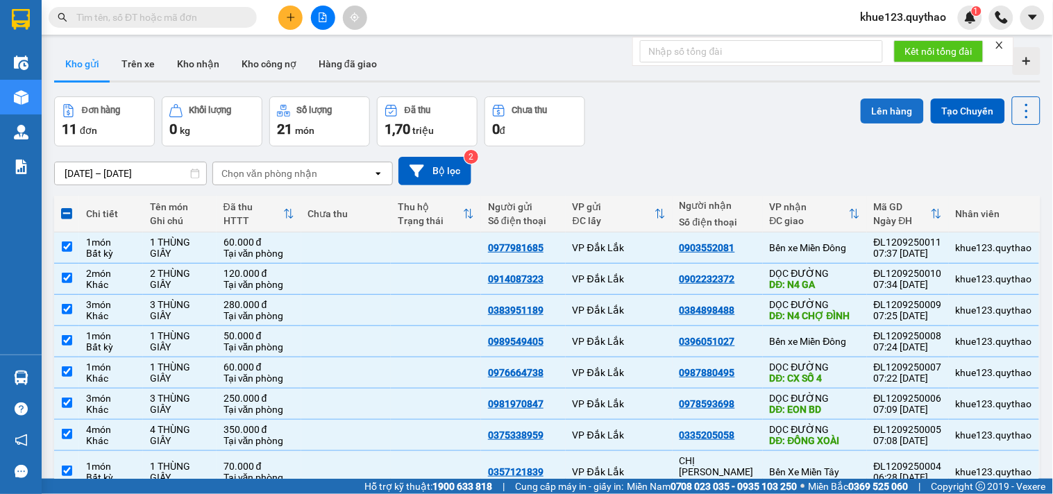
click at [884, 114] on button "Lên hàng" at bounding box center [891, 111] width 63 height 25
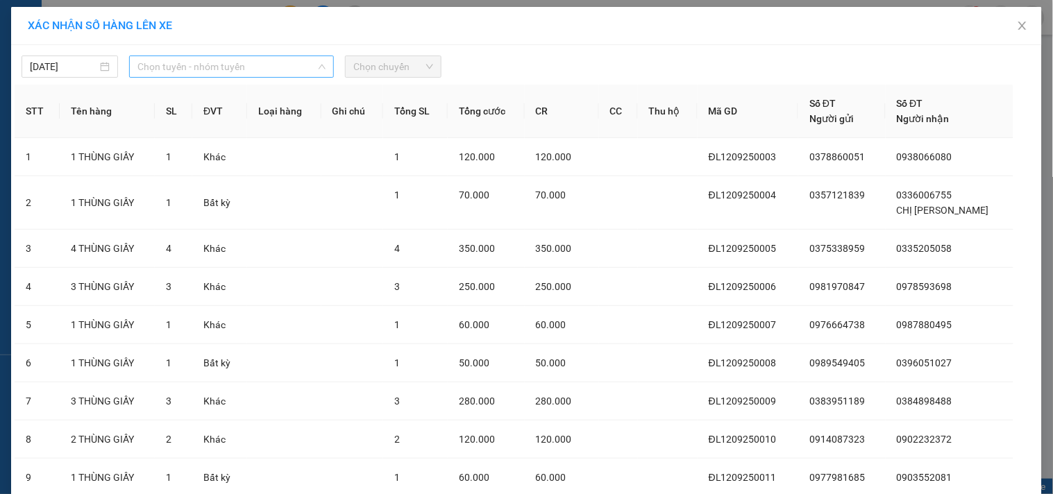
click at [267, 66] on span "Chọn tuyến - nhóm tuyến" at bounding box center [231, 66] width 188 height 21
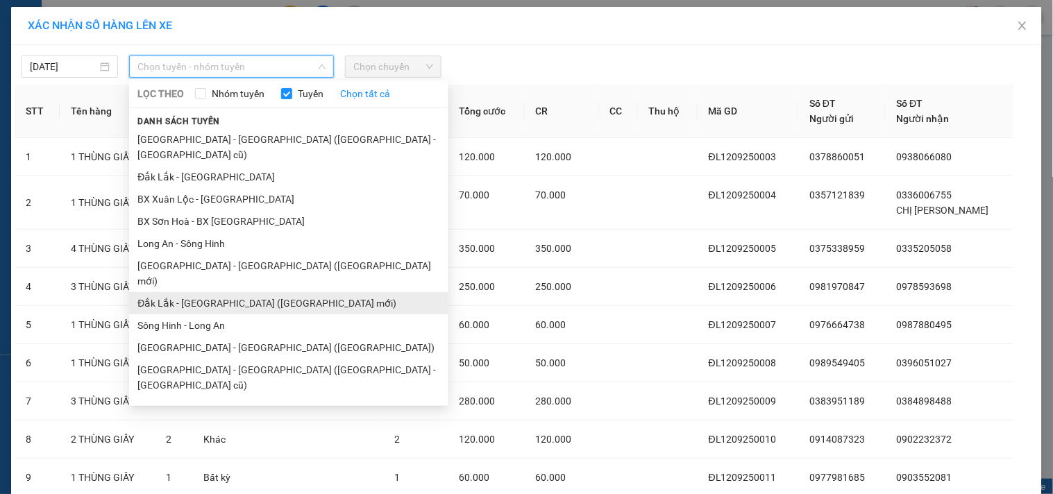
scroll to position [77, 0]
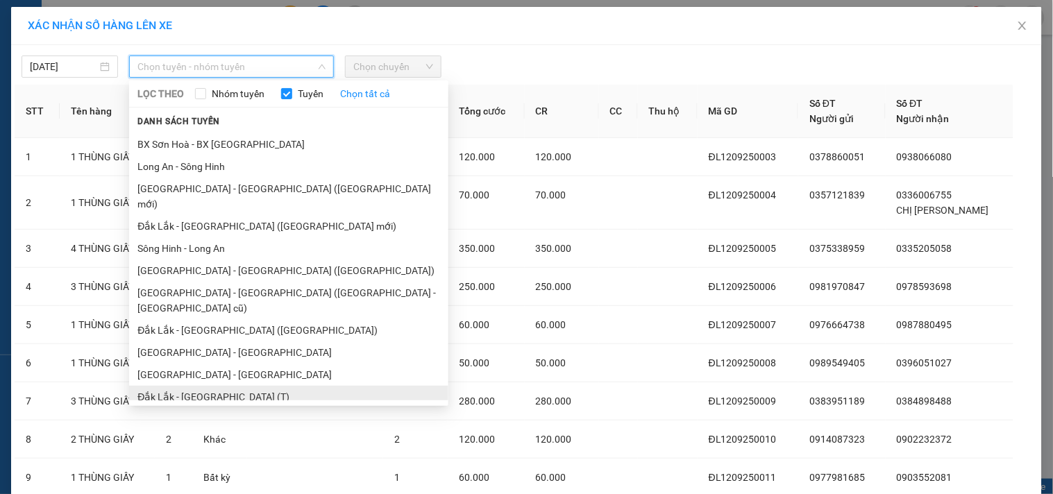
click at [219, 386] on li "Đắk Lắk - [GEOGRAPHIC_DATA] (T)" at bounding box center [288, 397] width 319 height 22
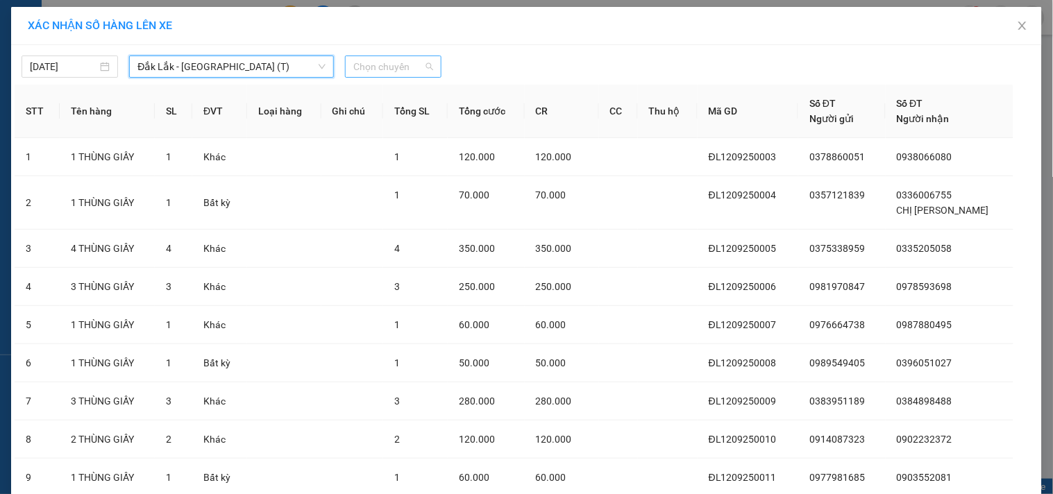
click at [375, 71] on span "Chọn chuyến" at bounding box center [393, 66] width 80 height 21
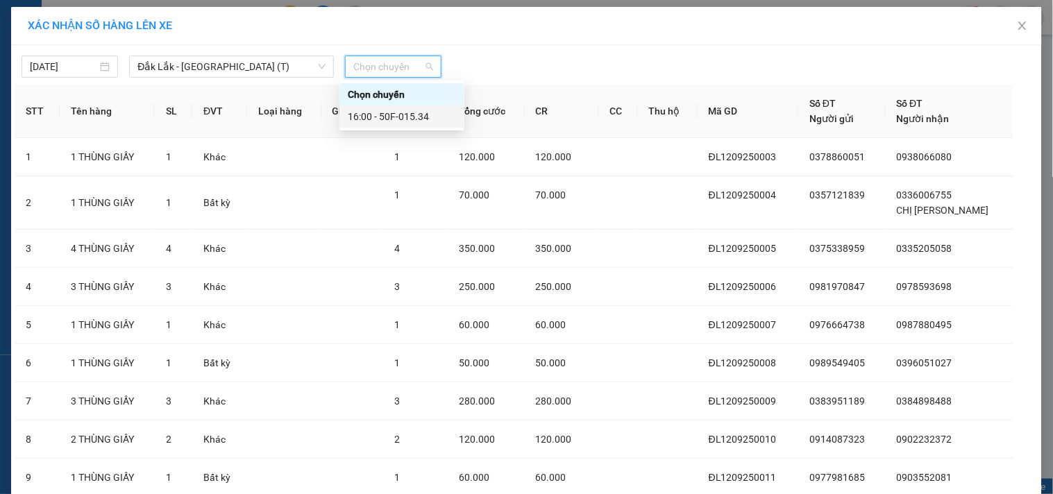
click at [419, 113] on div "16:00 - 50F-015.34" at bounding box center [402, 116] width 108 height 15
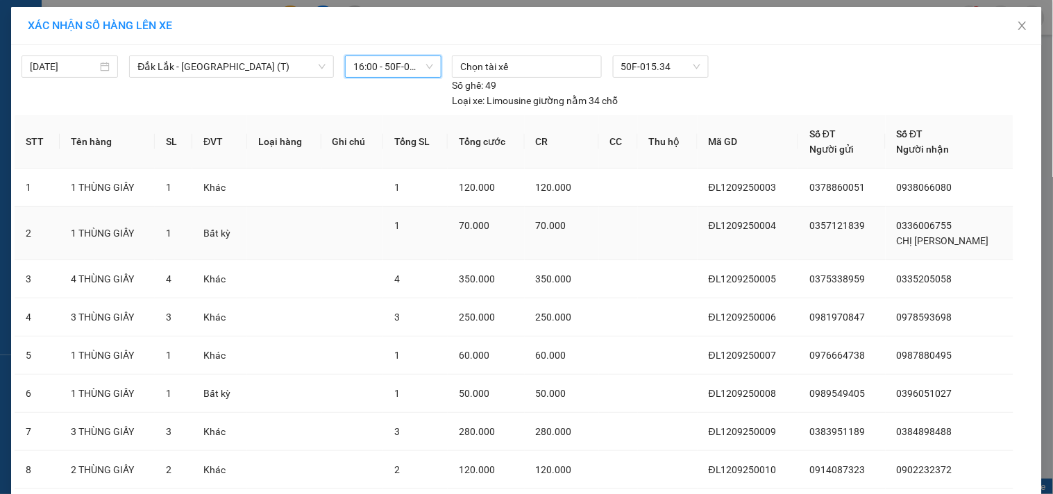
scroll to position [135, 0]
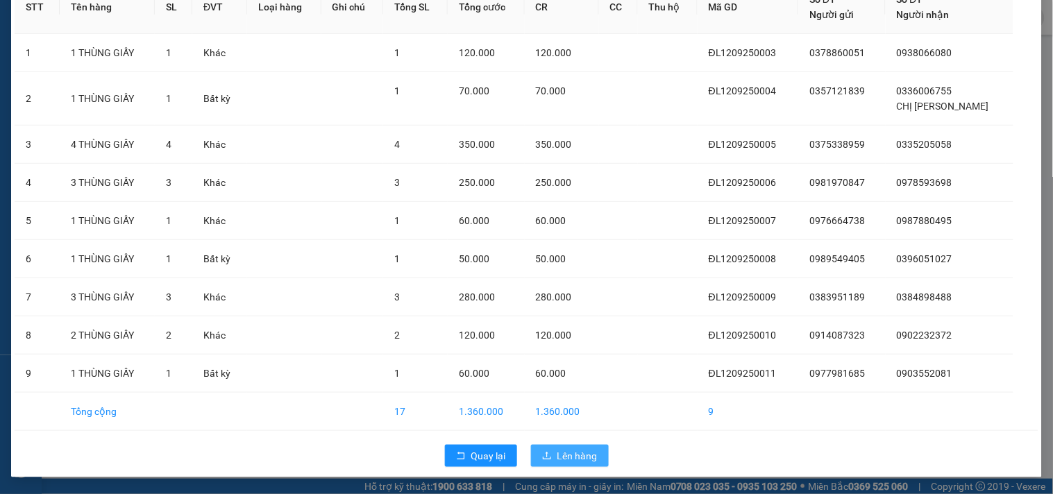
drag, startPoint x: 576, startPoint y: 449, endPoint x: 572, endPoint y: 434, distance: 15.7
click at [577, 449] on span "Lên hàng" at bounding box center [577, 455] width 40 height 15
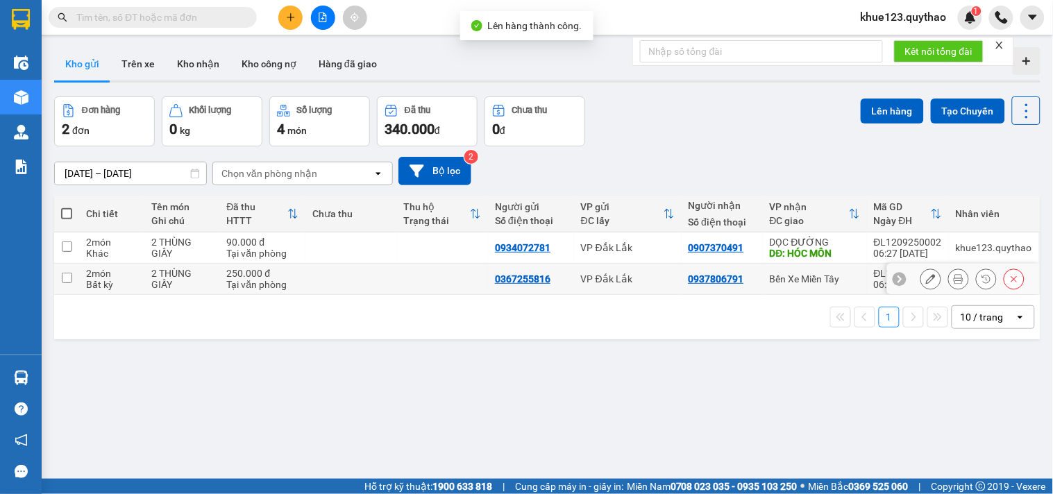
drag, startPoint x: 819, startPoint y: 273, endPoint x: 851, endPoint y: 178, distance: 100.5
click at [819, 269] on td "Bến Xe Miền Tây" at bounding box center [815, 279] width 104 height 31
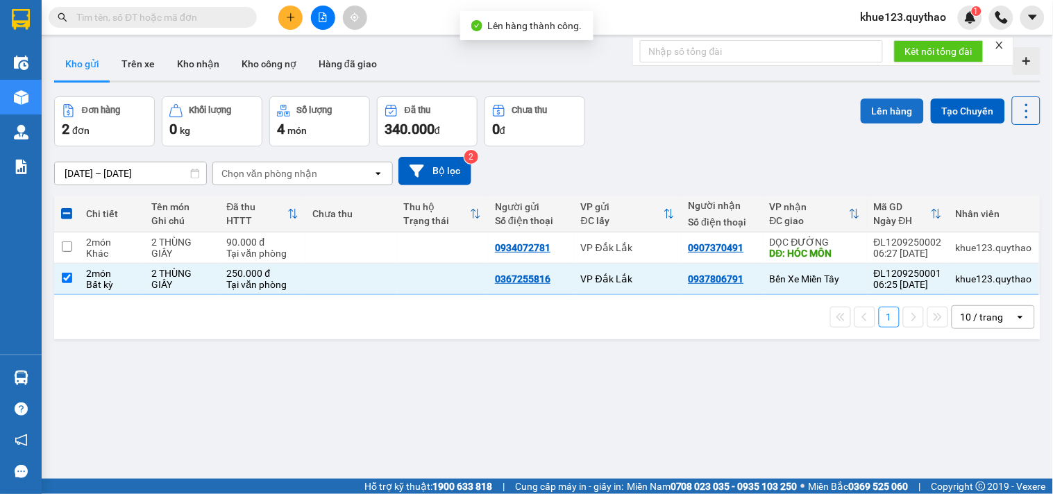
click at [881, 112] on button "Lên hàng" at bounding box center [891, 111] width 63 height 25
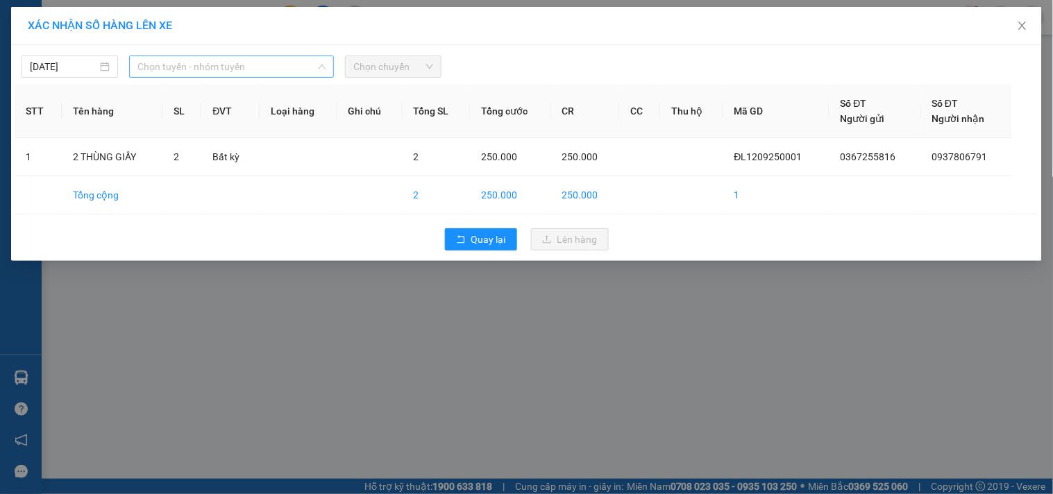
click at [198, 69] on span "Chọn tuyến - nhóm tuyến" at bounding box center [231, 66] width 188 height 21
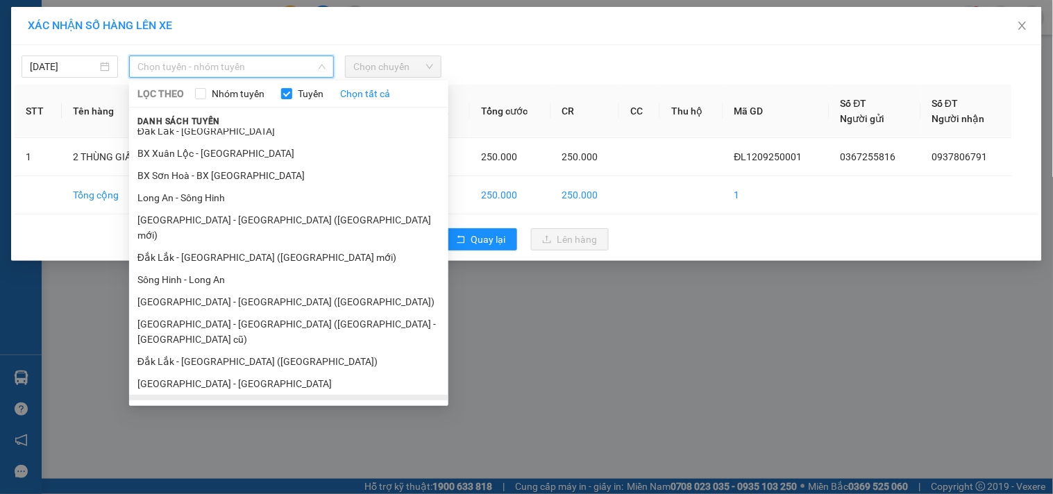
scroll to position [83, 0]
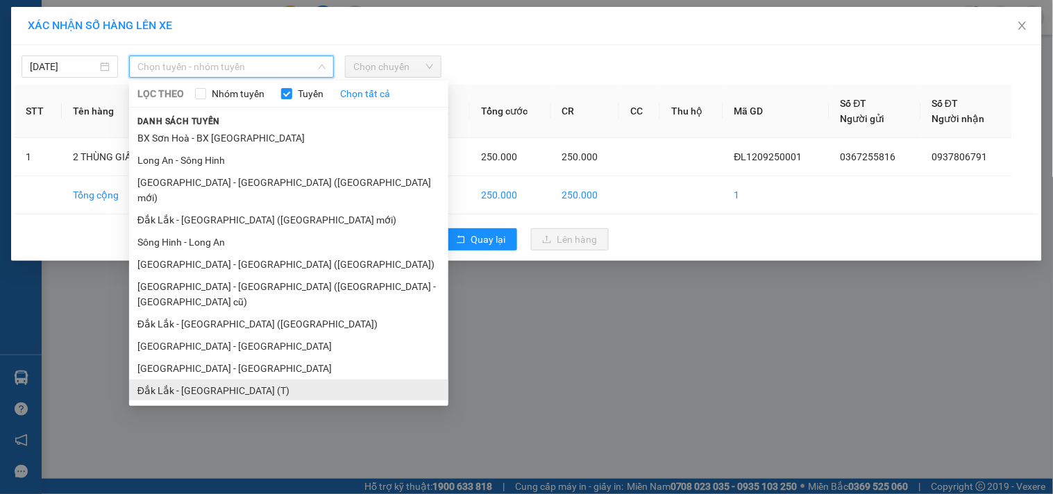
click at [226, 380] on li "Đắk Lắk - [GEOGRAPHIC_DATA] (T)" at bounding box center [288, 391] width 319 height 22
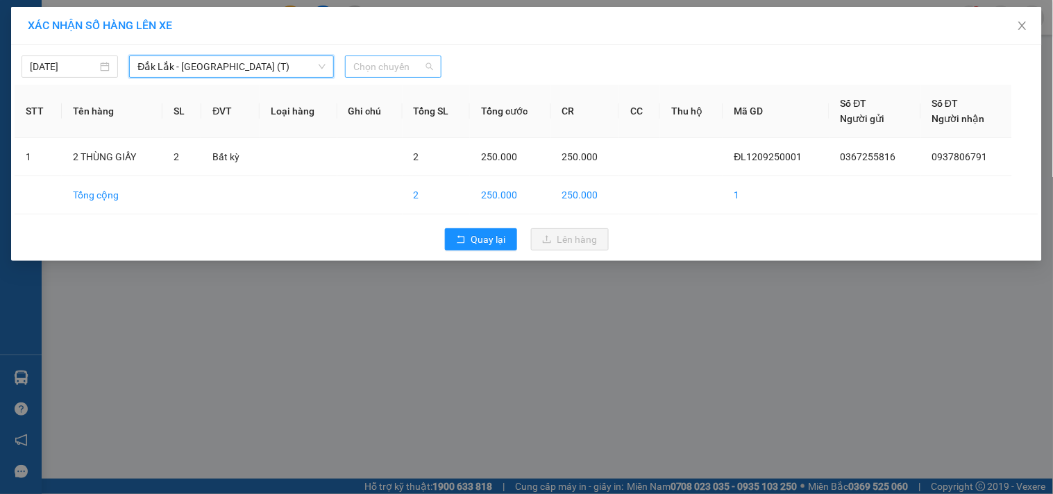
click at [396, 67] on span "Chọn chuyến" at bounding box center [393, 66] width 80 height 21
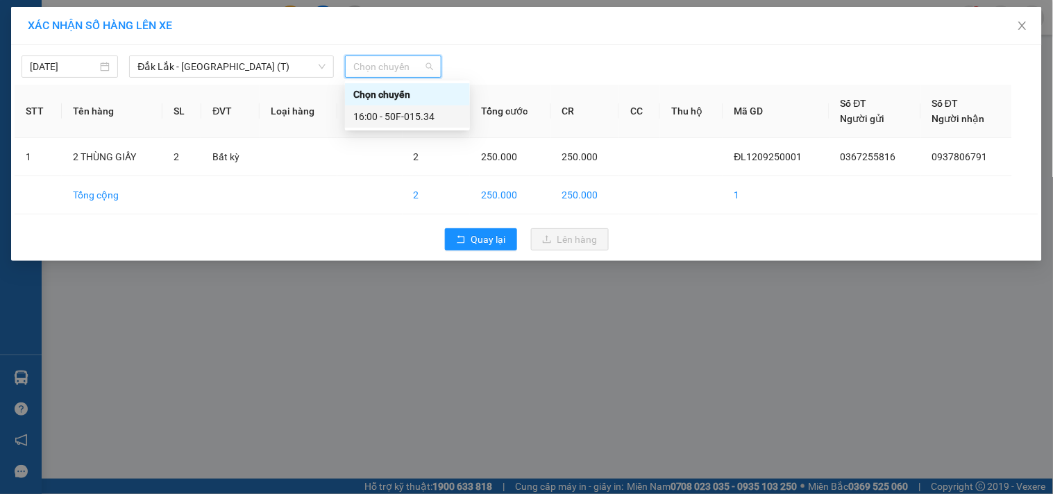
drag, startPoint x: 404, startPoint y: 116, endPoint x: 403, endPoint y: 143, distance: 27.1
click at [405, 117] on div "16:00 - 50F-015.34" at bounding box center [407, 116] width 108 height 15
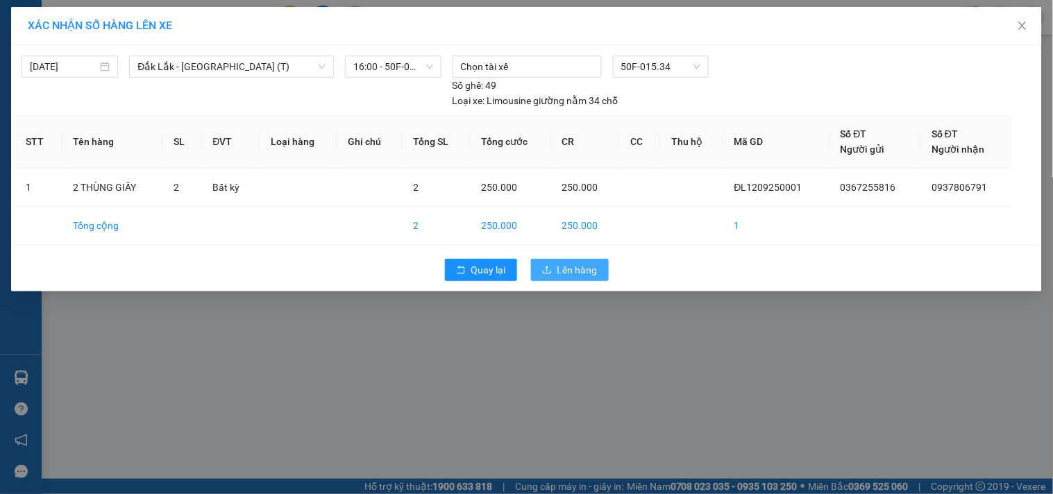
drag, startPoint x: 572, startPoint y: 264, endPoint x: 563, endPoint y: 252, distance: 15.0
click at [572, 265] on span "Lên hàng" at bounding box center [577, 269] width 40 height 15
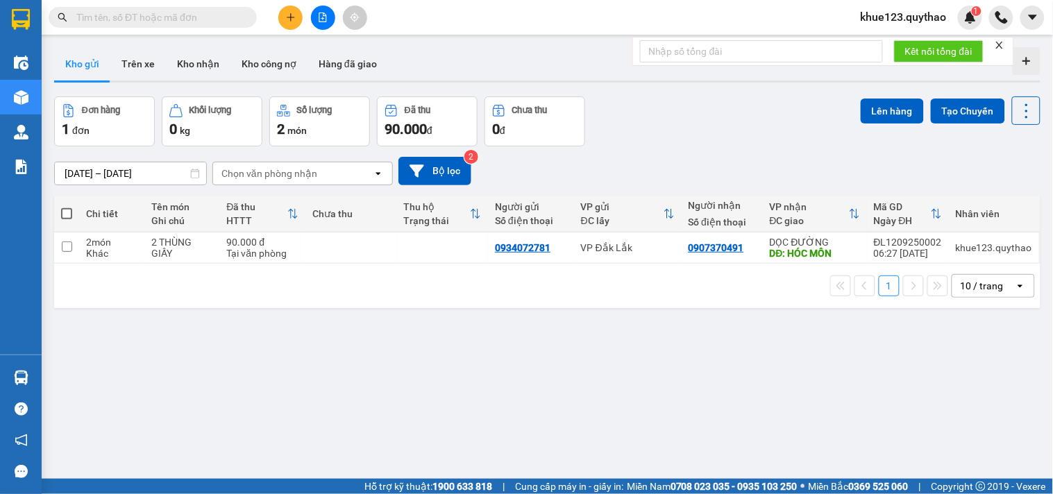
click at [320, 10] on button at bounding box center [323, 18] width 24 height 24
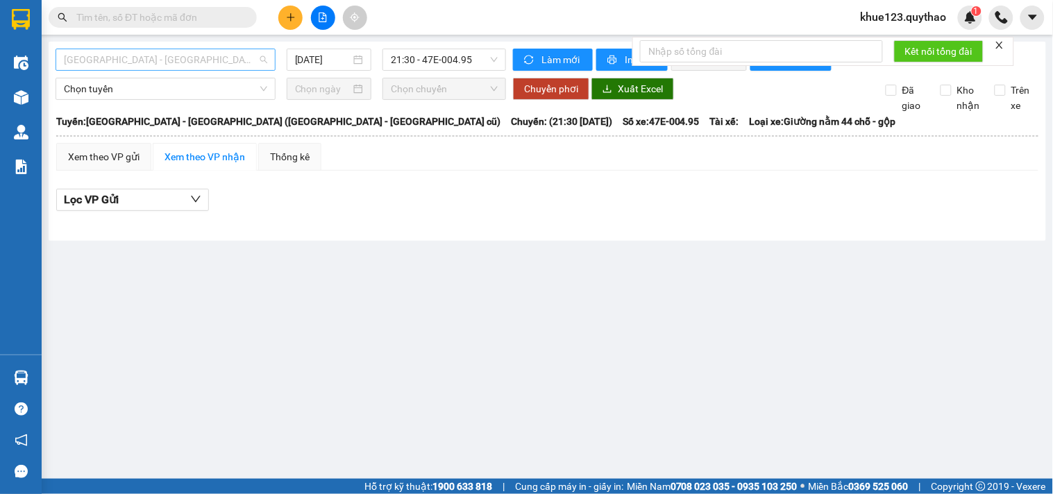
click at [150, 58] on span "[GEOGRAPHIC_DATA] - [GEOGRAPHIC_DATA] ([GEOGRAPHIC_DATA] - [GEOGRAPHIC_DATA] cũ)" at bounding box center [165, 59] width 203 height 21
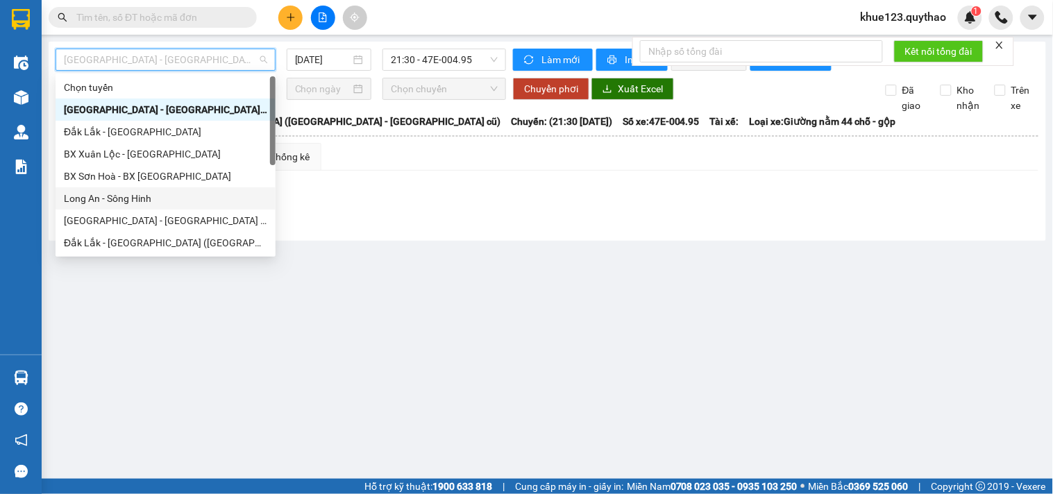
scroll to position [199, 0]
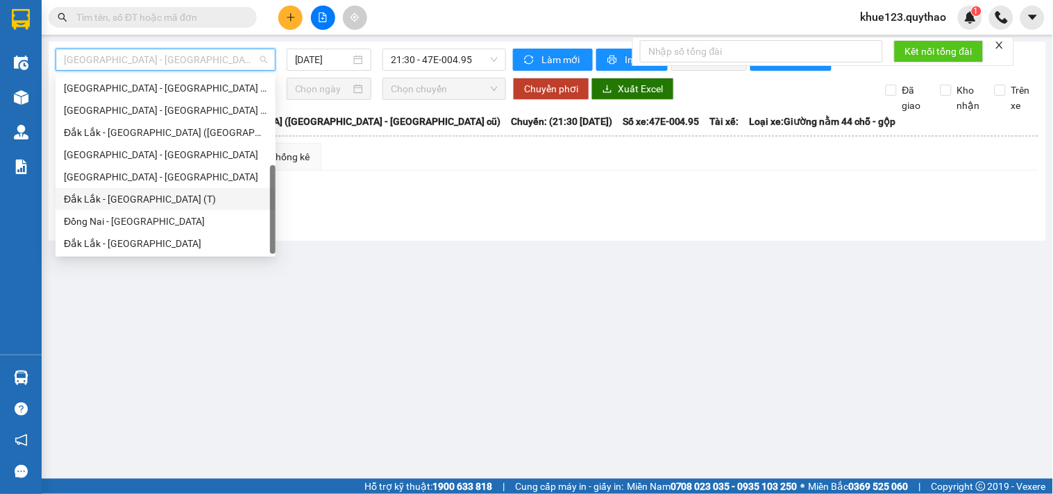
click at [162, 198] on div "Đắk Lắk - [GEOGRAPHIC_DATA] (T)" at bounding box center [165, 199] width 203 height 15
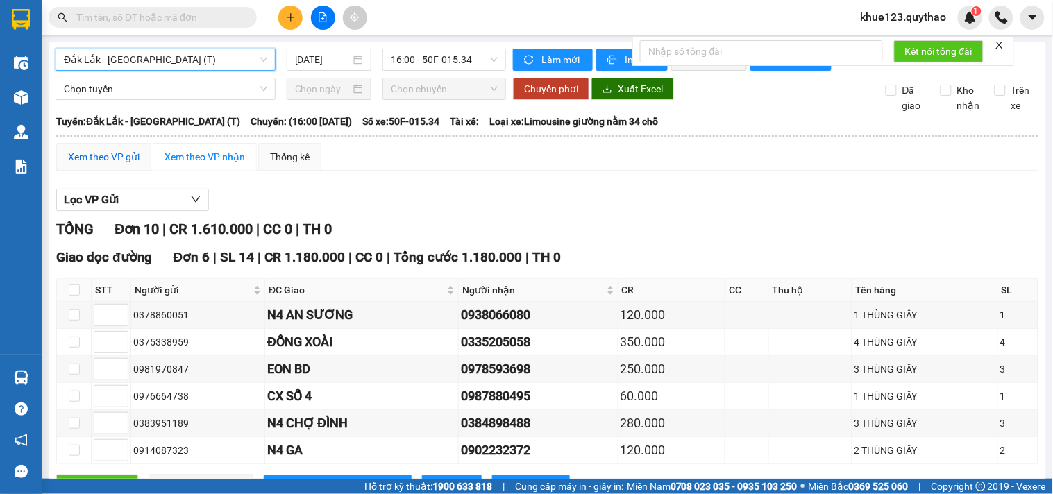
click at [121, 164] on div "Xem theo VP gửi" at bounding box center [103, 156] width 71 height 15
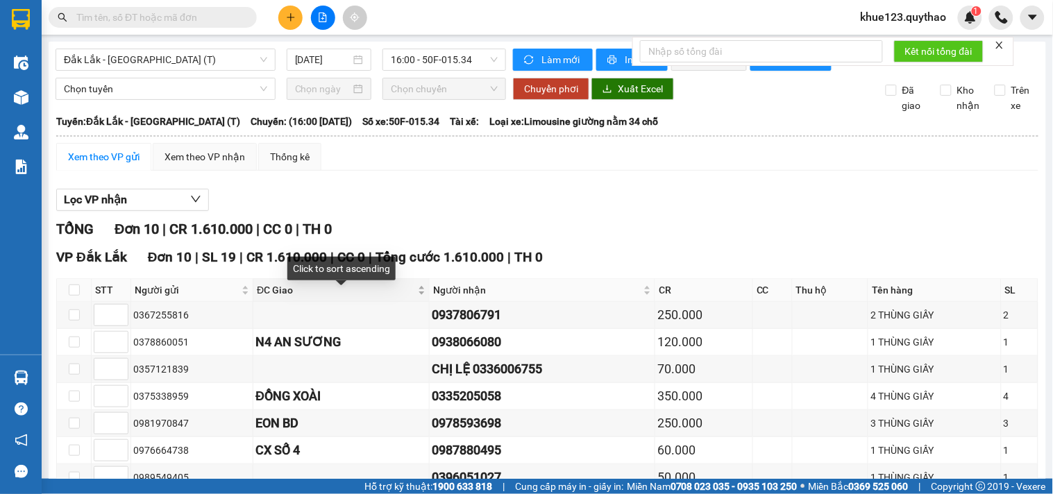
scroll to position [179, 0]
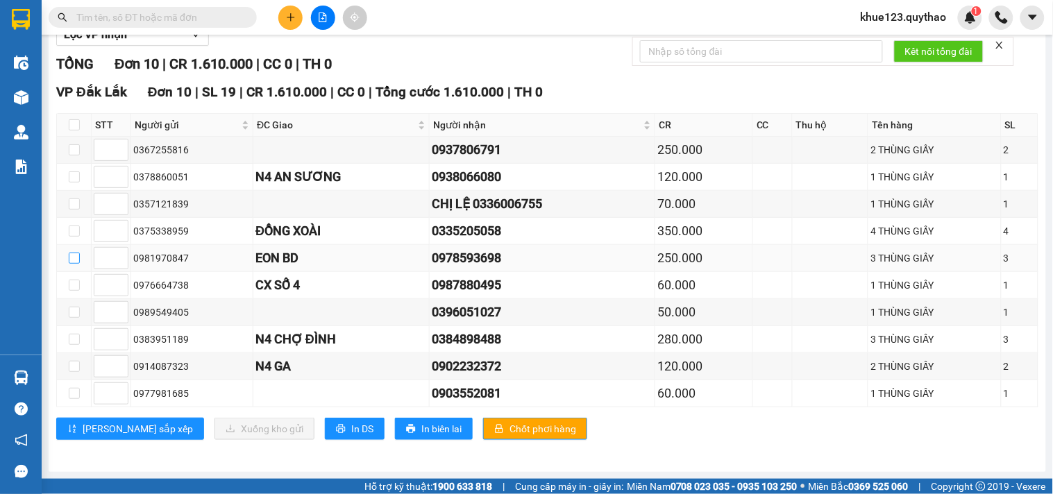
click at [69, 258] on input "checkbox" at bounding box center [74, 258] width 11 height 11
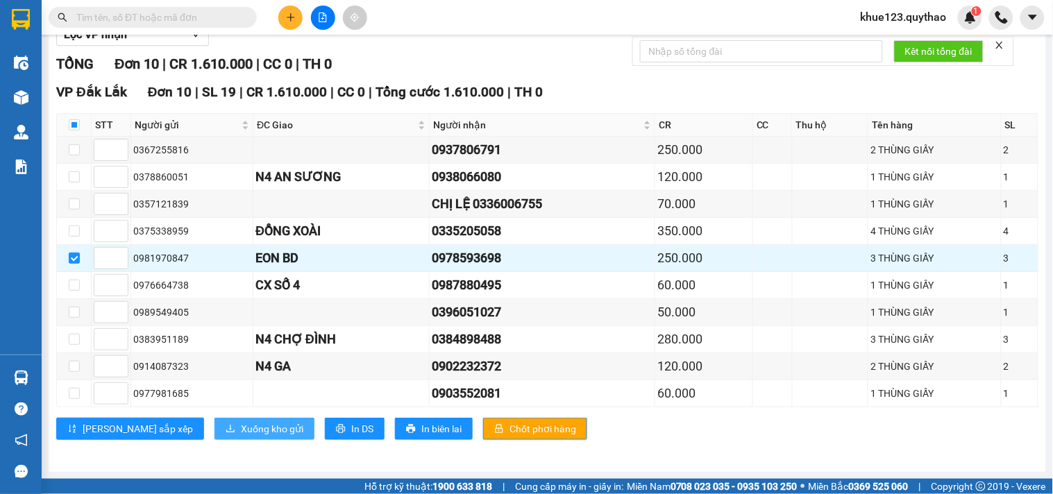
click at [241, 426] on span "Xuống kho gửi" at bounding box center [272, 428] width 62 height 15
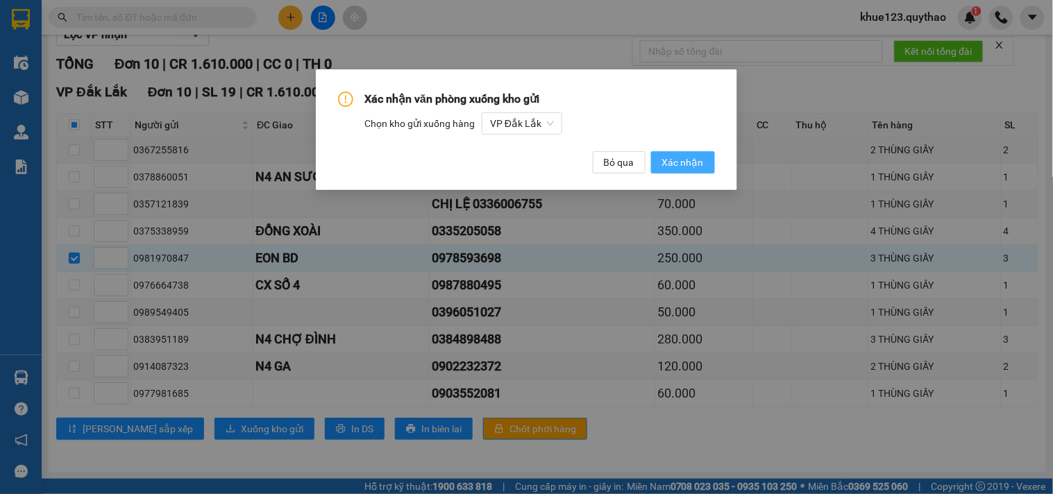
click at [681, 158] on span "Xác nhận" at bounding box center [683, 162] width 42 height 15
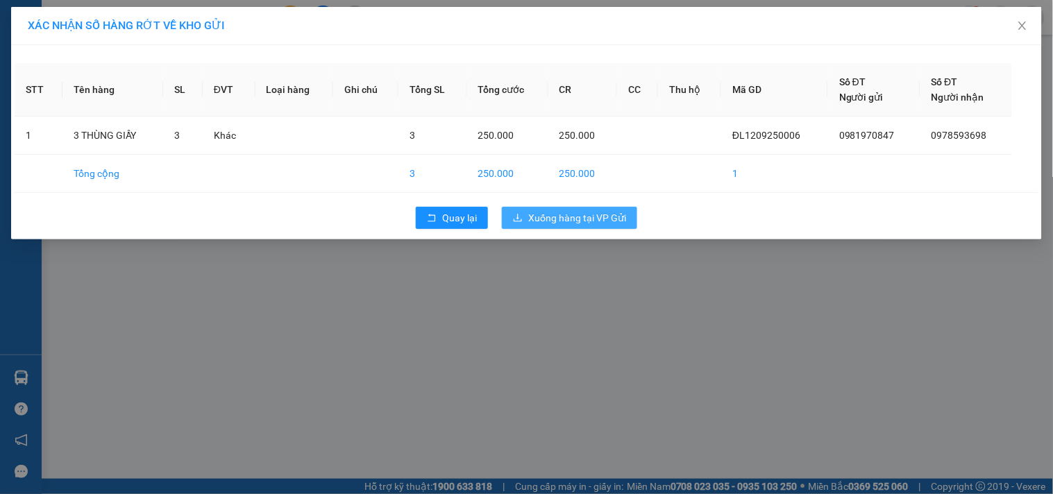
click at [577, 226] on button "Xuống hàng tại VP Gửi" at bounding box center [569, 218] width 135 height 22
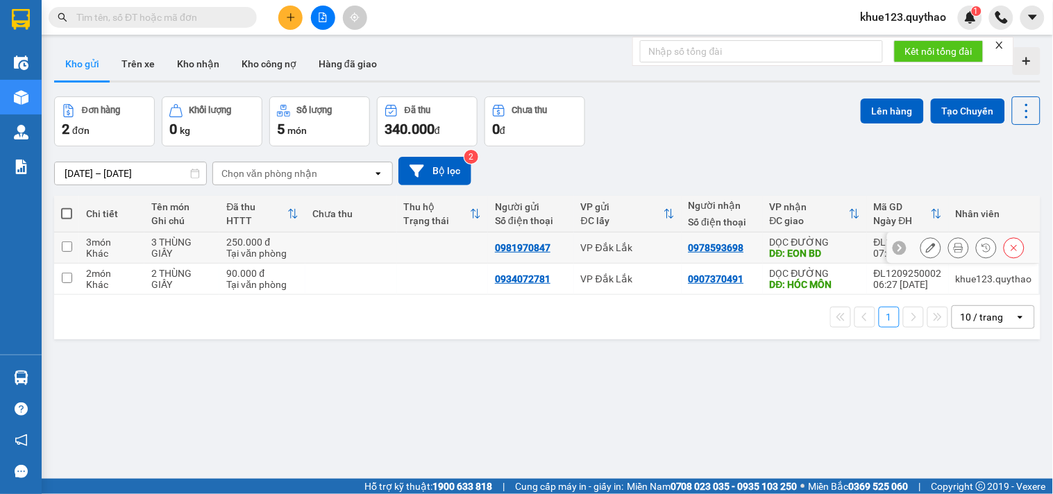
click at [763, 247] on td "DỌC ĐƯỜNG DĐ: EON BD" at bounding box center [815, 247] width 104 height 31
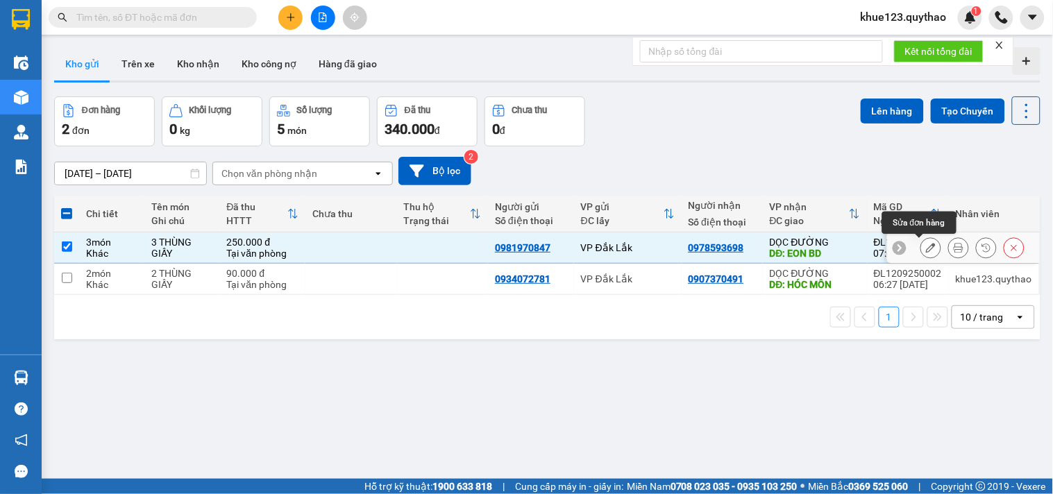
click at [921, 244] on button at bounding box center [930, 248] width 19 height 24
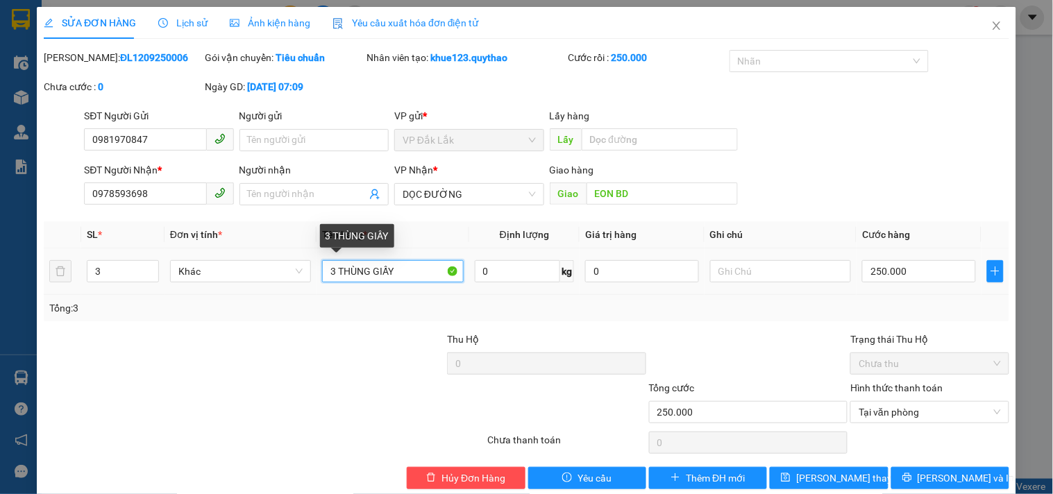
click at [332, 264] on input "3 THÙNG GIẤY" at bounding box center [392, 271] width 141 height 22
click at [103, 269] on input "3" at bounding box center [122, 271] width 71 height 21
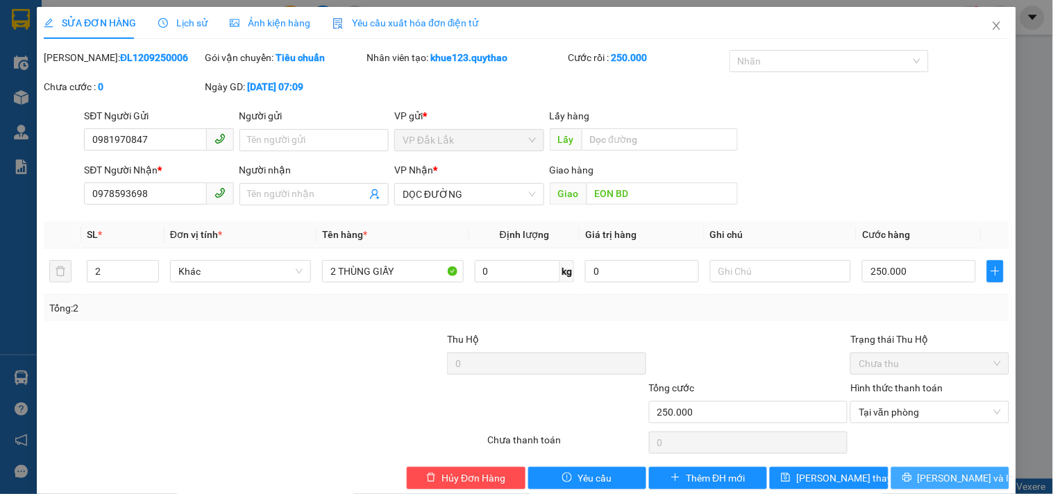
click at [953, 477] on span "[PERSON_NAME] và In" at bounding box center [965, 477] width 97 height 15
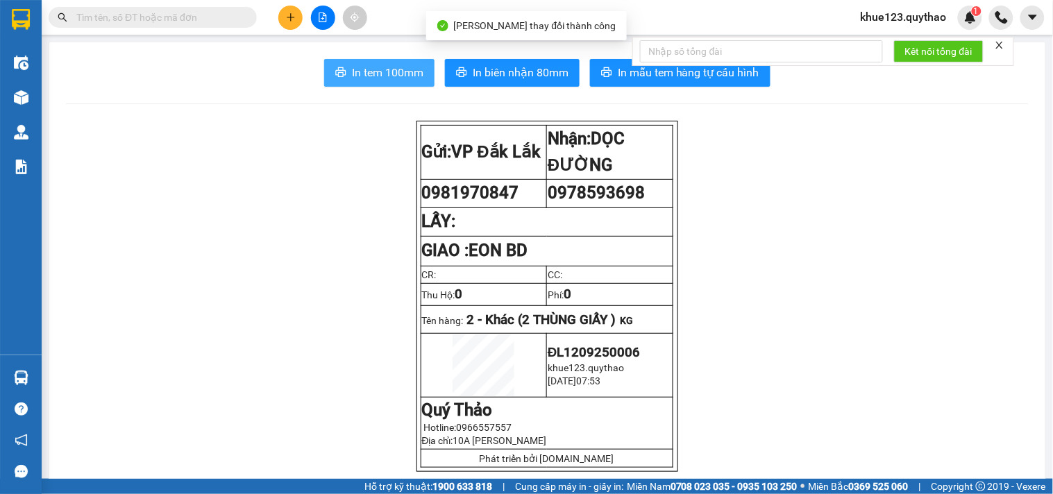
click at [385, 65] on span "In tem 100mm" at bounding box center [387, 72] width 71 height 17
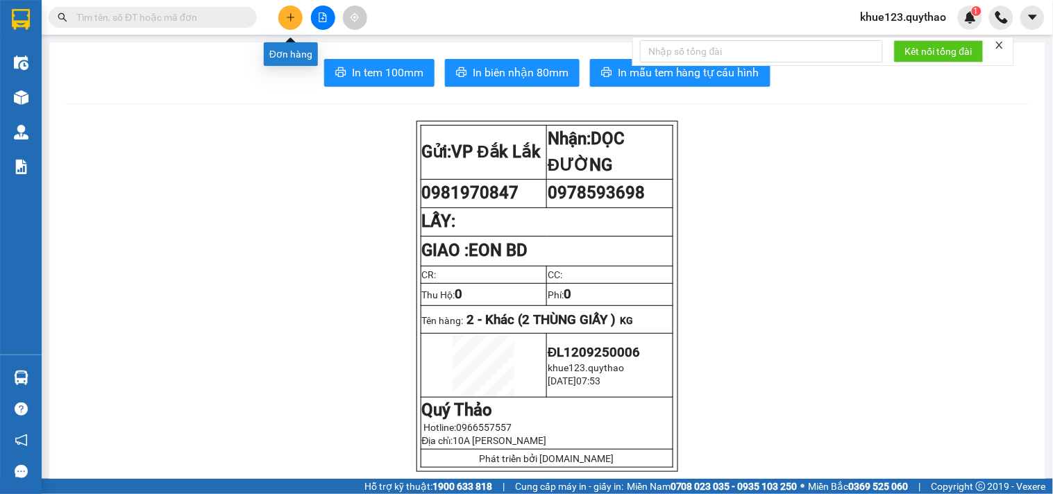
click at [292, 16] on icon "plus" at bounding box center [291, 17] width 10 height 10
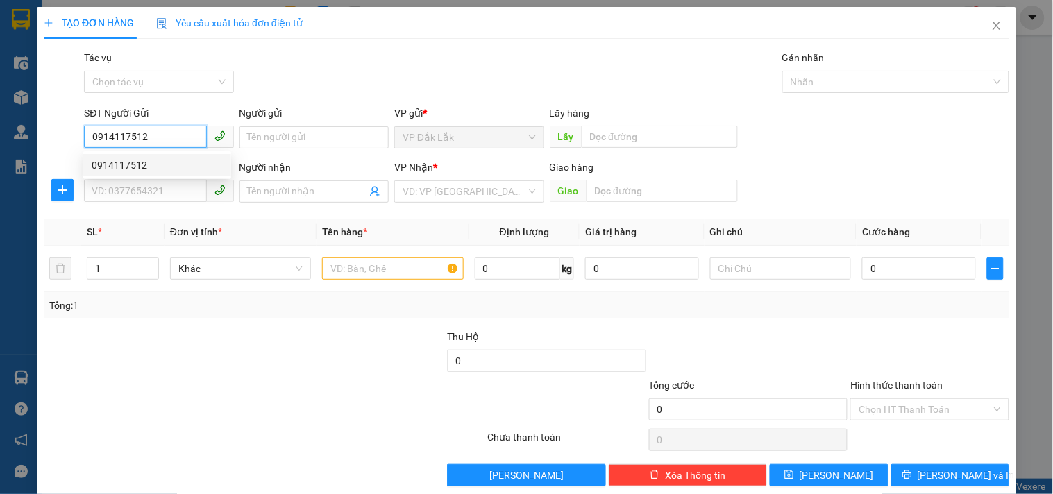
click at [119, 156] on div "0914117512" at bounding box center [157, 165] width 148 height 22
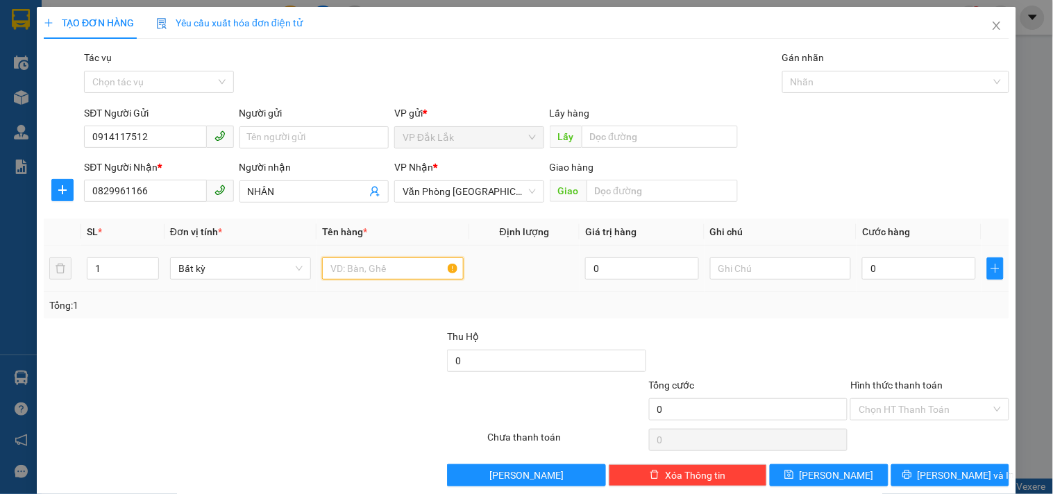
click at [371, 273] on input "text" at bounding box center [392, 268] width 141 height 22
click at [937, 276] on input "0" at bounding box center [919, 268] width 114 height 22
click at [898, 403] on input "Hình thức thanh toán" at bounding box center [924, 409] width 132 height 21
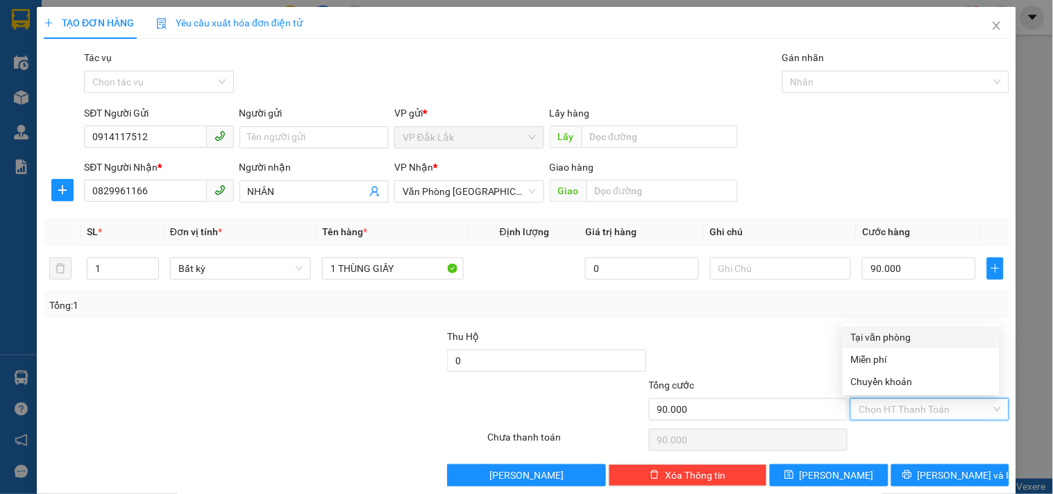
click at [912, 332] on div "Tại văn phòng" at bounding box center [921, 337] width 140 height 15
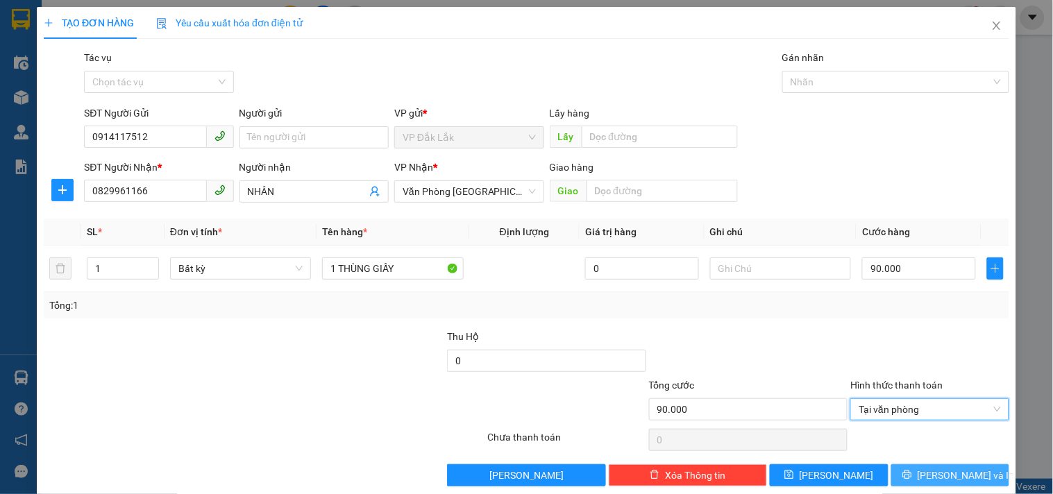
click at [911, 479] on icon "printer" at bounding box center [906, 474] width 9 height 9
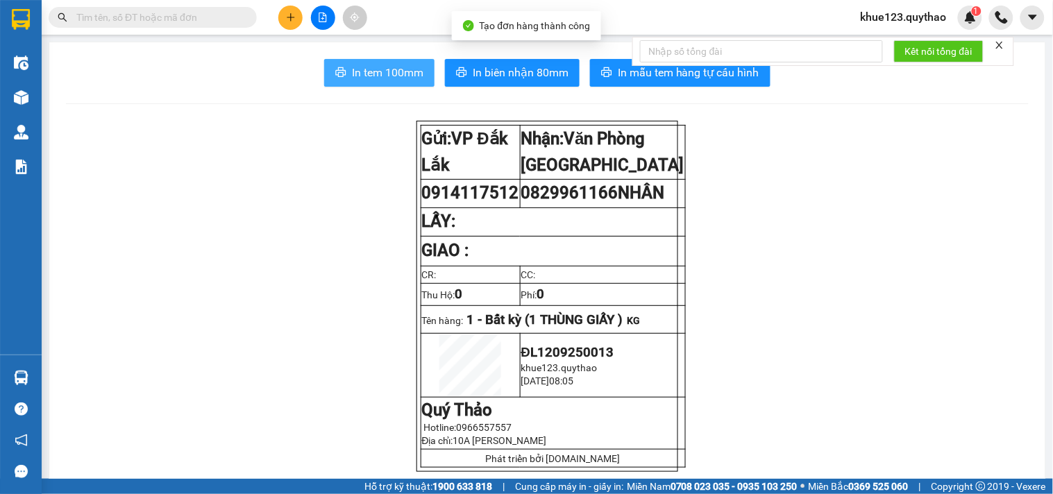
drag, startPoint x: 399, startPoint y: 79, endPoint x: 368, endPoint y: 87, distance: 31.5
click at [398, 80] on span "In tem 100mm" at bounding box center [387, 72] width 71 height 17
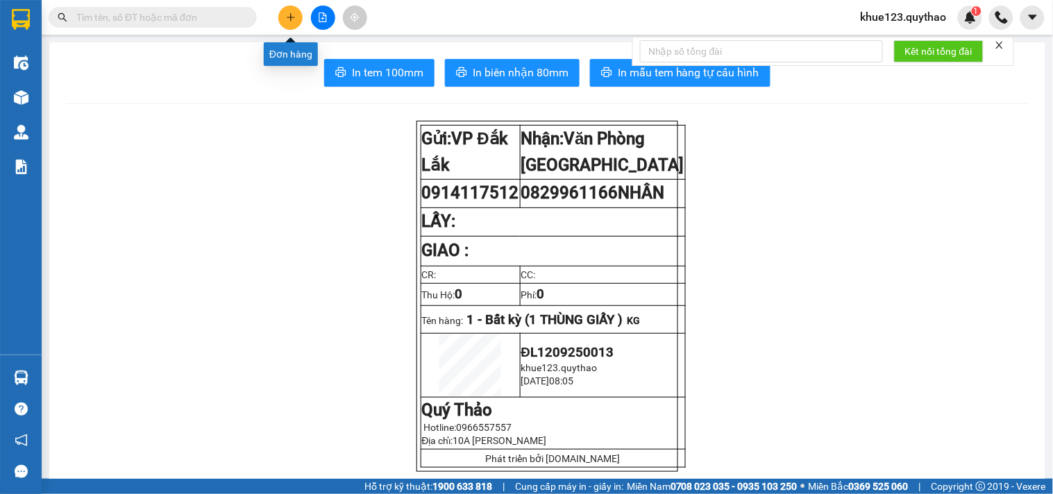
click at [289, 12] on icon "plus" at bounding box center [291, 17] width 10 height 10
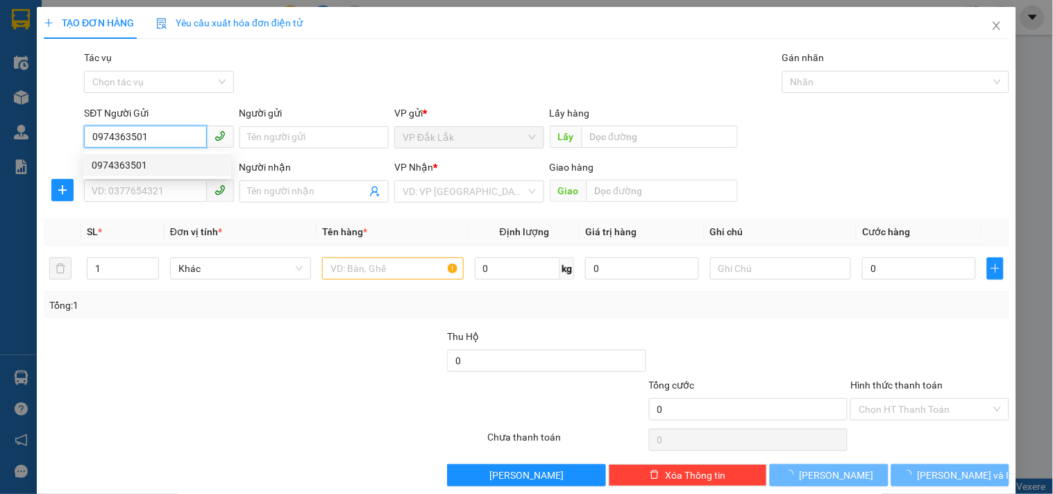
click at [124, 160] on div "0974363501" at bounding box center [157, 165] width 131 height 15
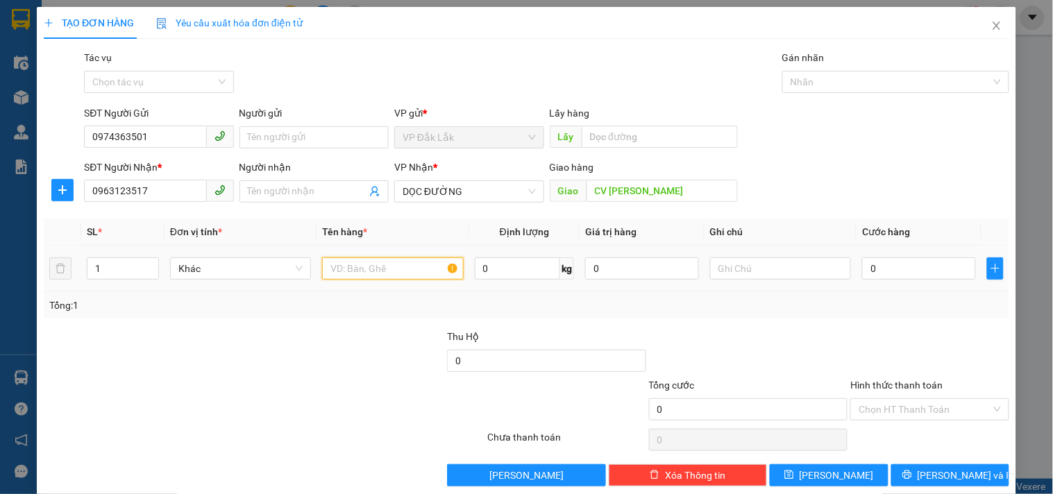
click at [343, 273] on input "text" at bounding box center [392, 268] width 141 height 22
click at [931, 269] on input "0" at bounding box center [919, 268] width 114 height 22
click at [953, 413] on input "Hình thức thanh toán" at bounding box center [924, 409] width 132 height 21
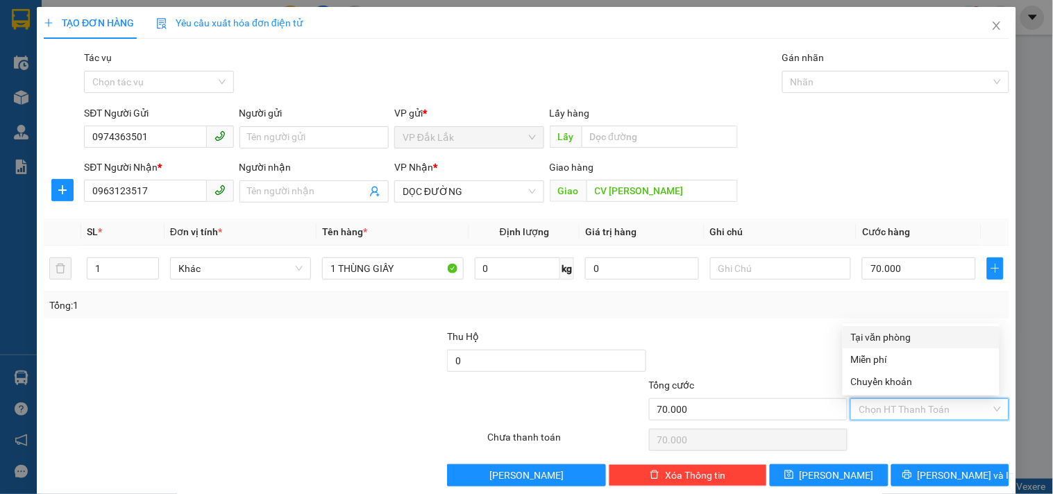
click at [906, 328] on div "Tại văn phòng" at bounding box center [920, 337] width 157 height 22
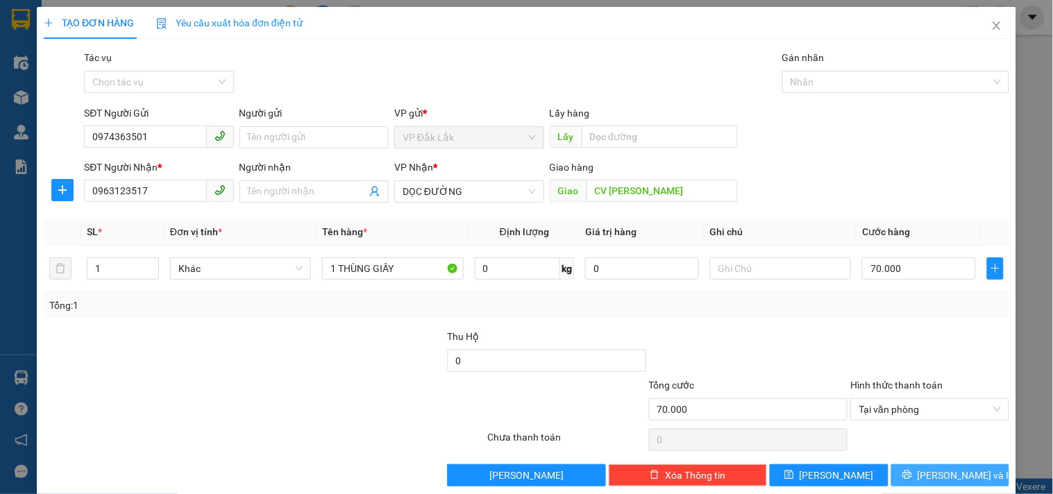
click at [930, 469] on span "[PERSON_NAME] và In" at bounding box center [965, 475] width 97 height 15
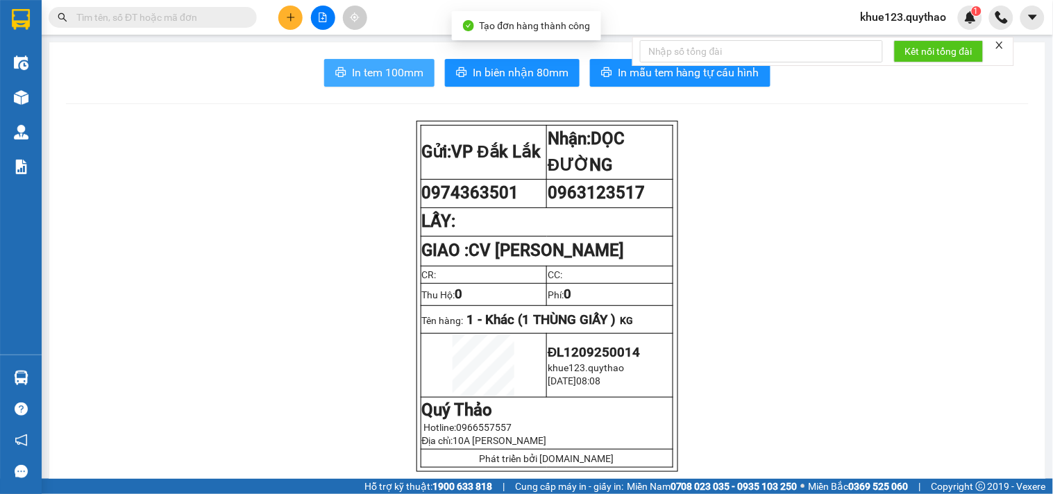
click at [400, 74] on span "In tem 100mm" at bounding box center [387, 72] width 71 height 17
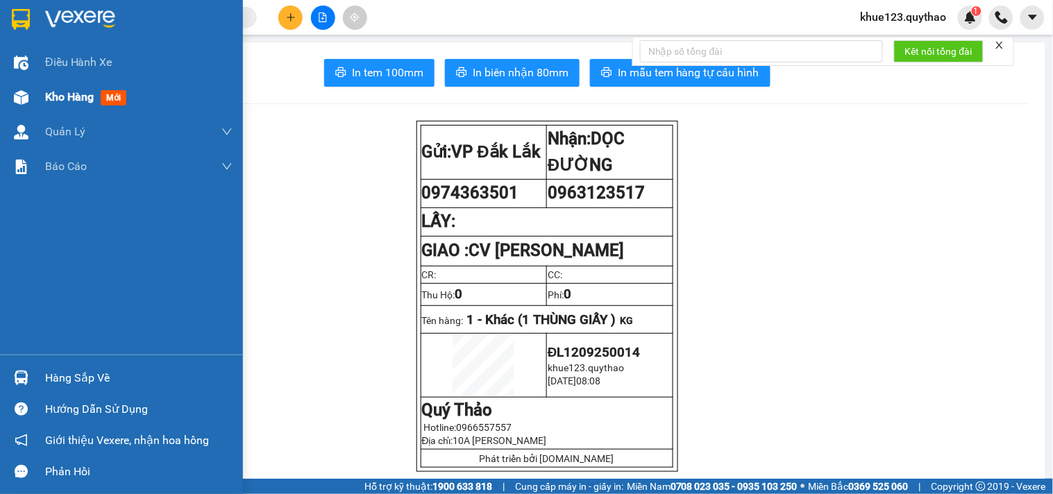
click at [67, 94] on span "Kho hàng" at bounding box center [69, 96] width 49 height 13
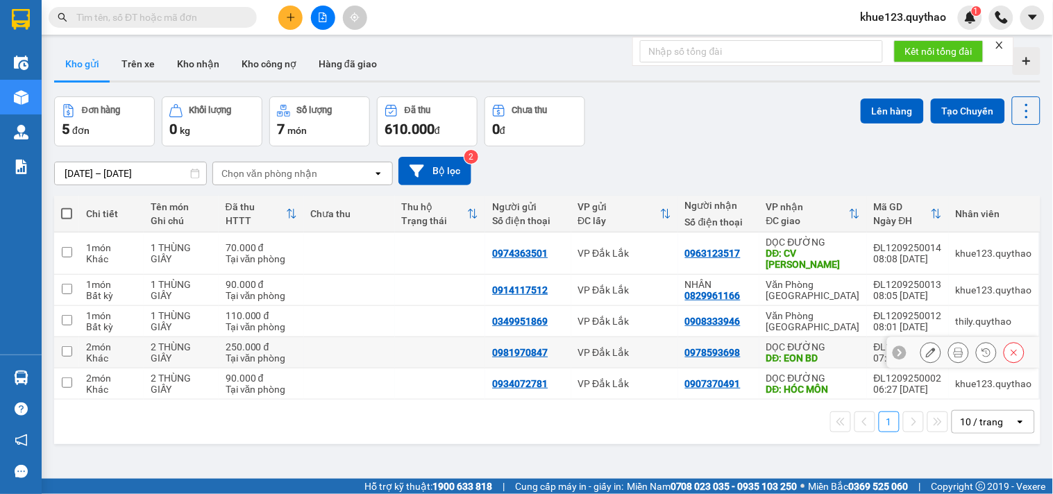
click at [816, 349] on div "DỌC ĐƯỜNG" at bounding box center [813, 346] width 94 height 11
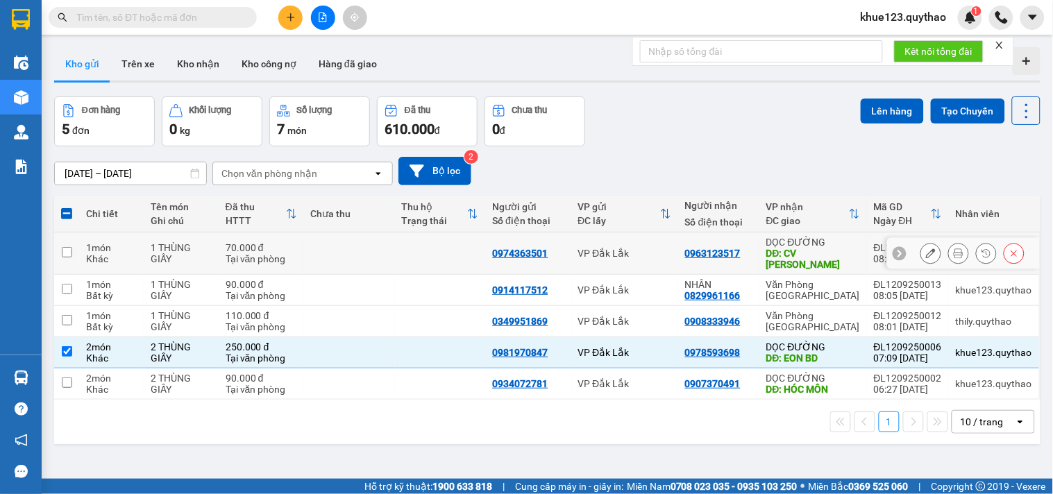
click at [833, 248] on div "DĐ: CV [PERSON_NAME]" at bounding box center [813, 259] width 94 height 22
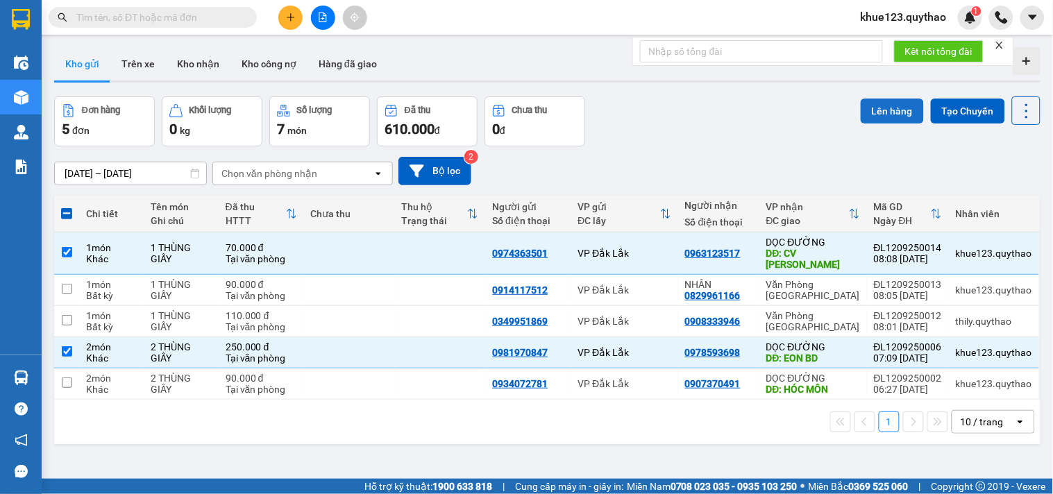
click at [888, 108] on button "Lên hàng" at bounding box center [891, 111] width 63 height 25
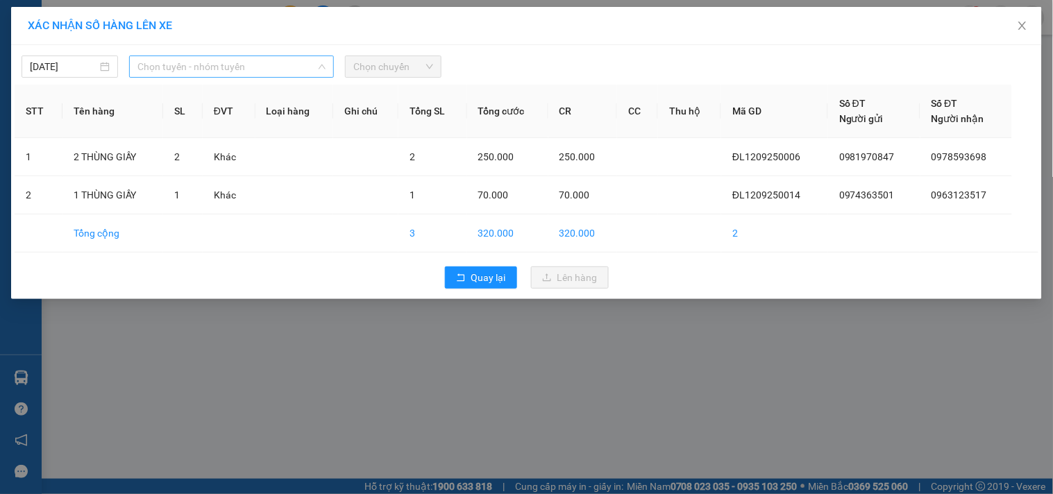
click at [273, 71] on span "Chọn tuyến - nhóm tuyến" at bounding box center [231, 66] width 188 height 21
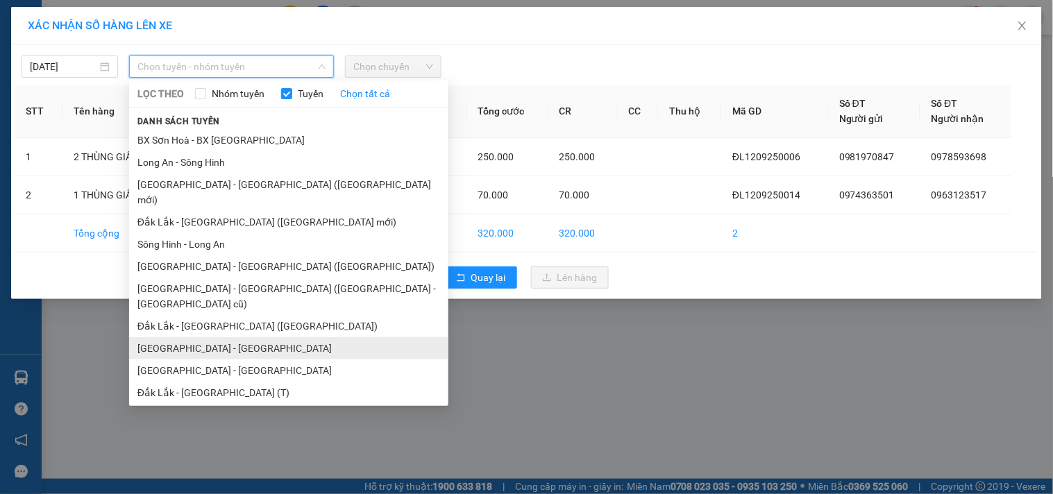
scroll to position [83, 0]
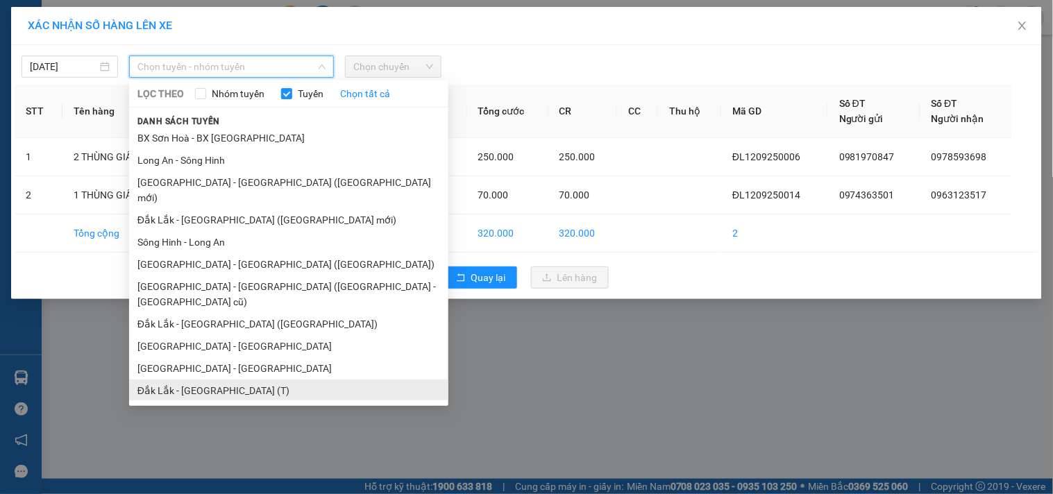
click at [218, 380] on li "Đắk Lắk - [GEOGRAPHIC_DATA] (T)" at bounding box center [288, 391] width 319 height 22
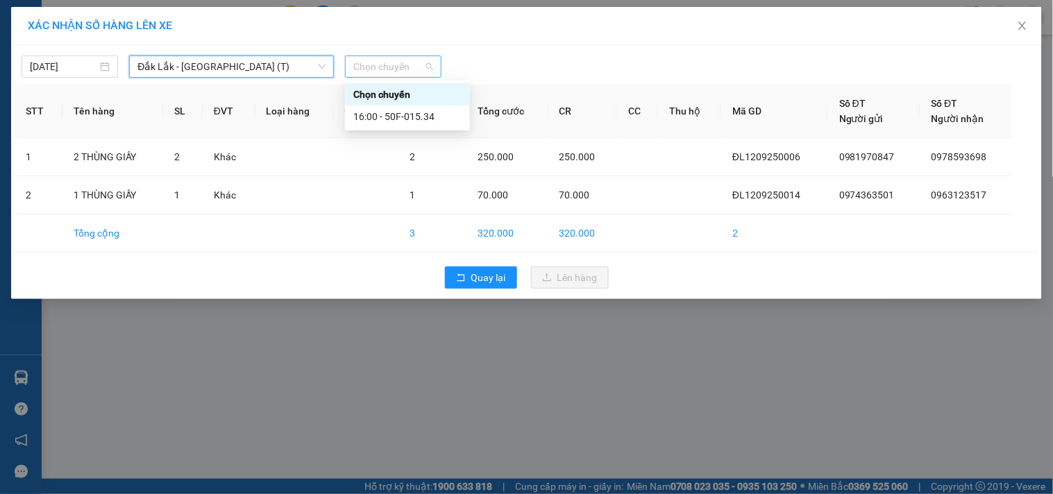
click at [389, 69] on span "Chọn chuyến" at bounding box center [393, 66] width 80 height 21
click at [427, 127] on div "16:00 - 50F-015.34" at bounding box center [407, 116] width 125 height 22
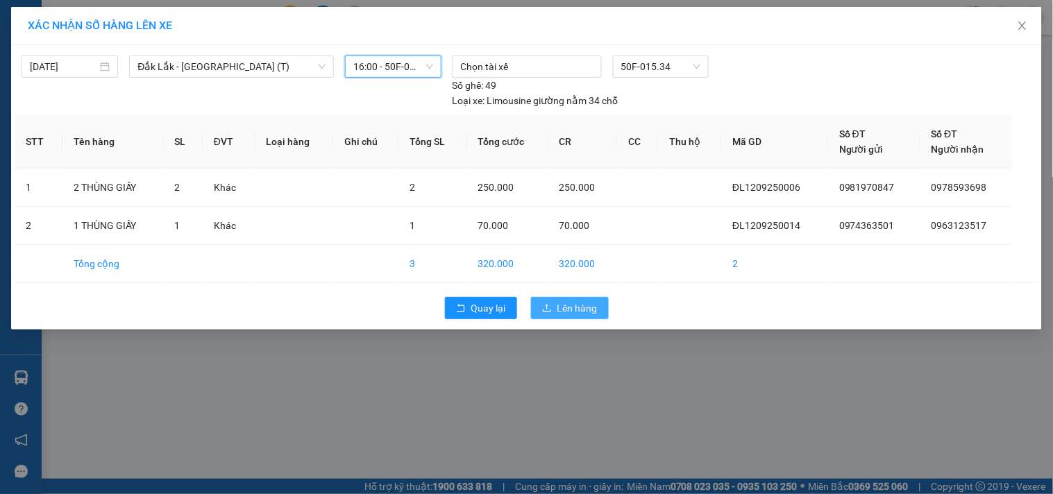
click at [578, 307] on span "Lên hàng" at bounding box center [577, 307] width 40 height 15
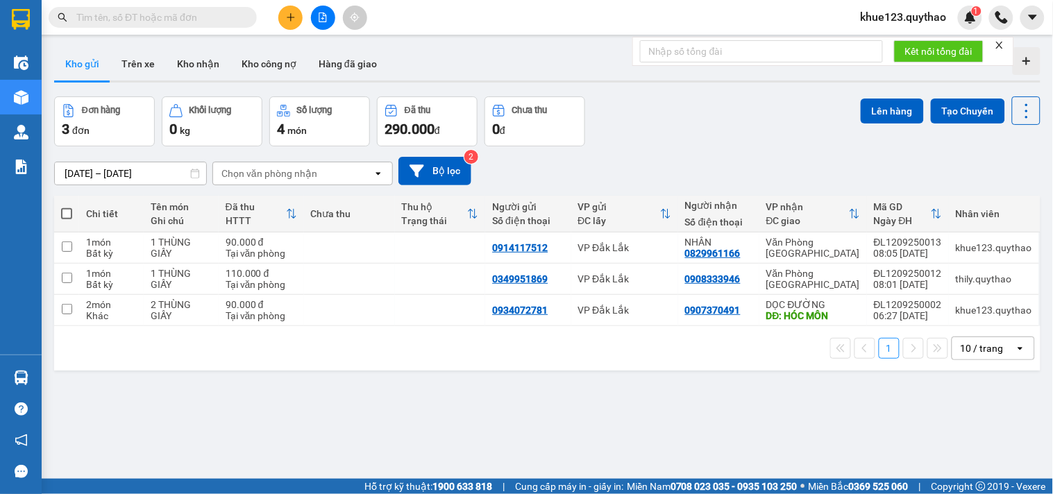
click at [325, 18] on icon "file-add" at bounding box center [323, 17] width 10 height 10
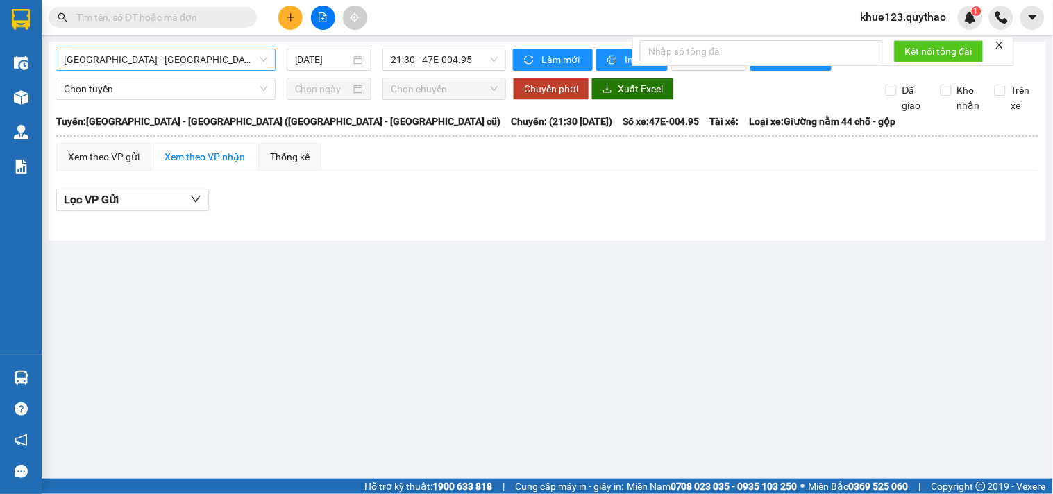
click at [184, 65] on span "[GEOGRAPHIC_DATA] - [GEOGRAPHIC_DATA] ([GEOGRAPHIC_DATA] - [GEOGRAPHIC_DATA] cũ)" at bounding box center [165, 59] width 203 height 21
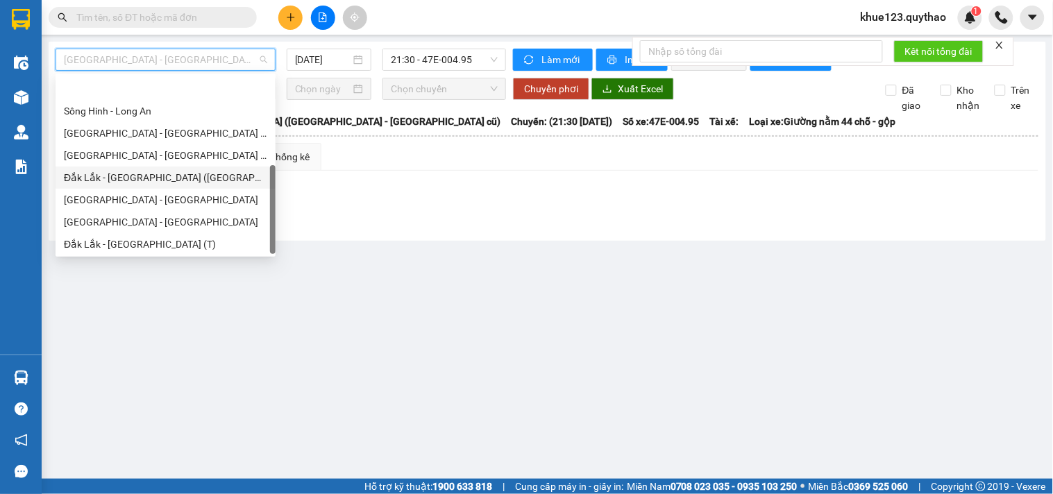
scroll to position [199, 0]
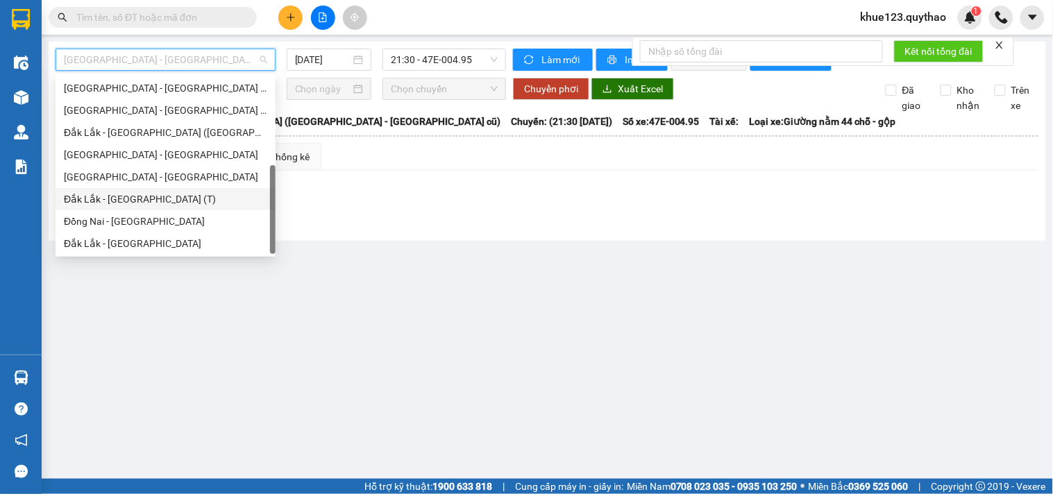
click at [154, 196] on div "Đắk Lắk - [GEOGRAPHIC_DATA] (T)" at bounding box center [165, 199] width 203 height 15
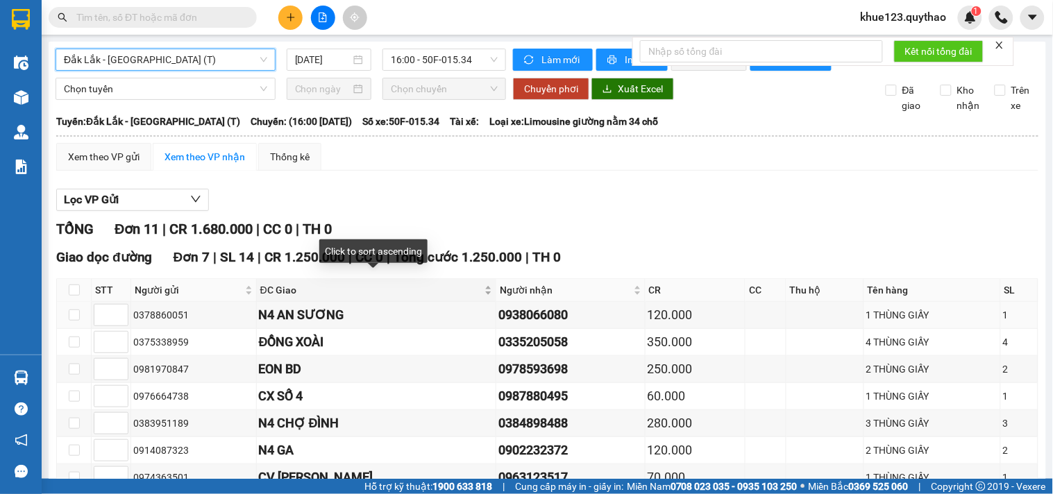
scroll to position [154, 0]
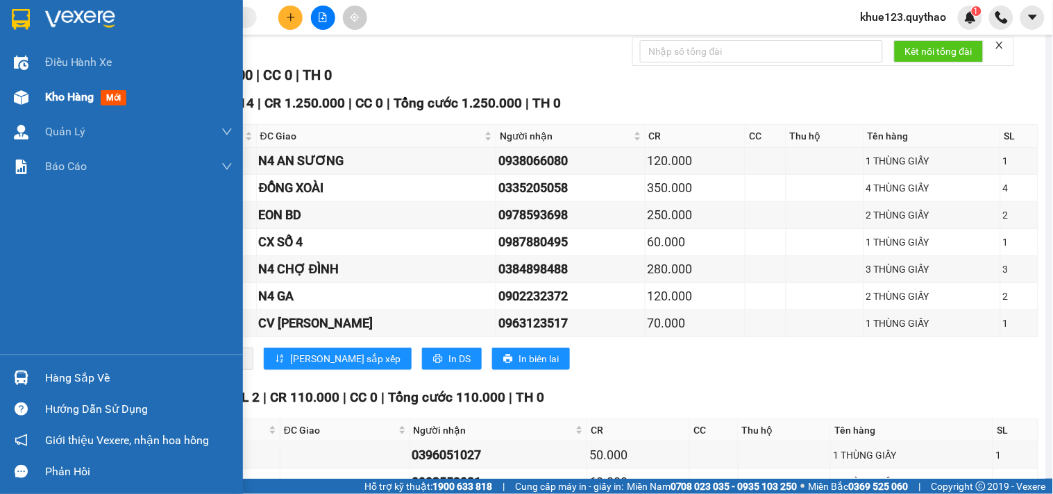
click at [78, 80] on div "Kho hàng mới" at bounding box center [138, 97] width 187 height 35
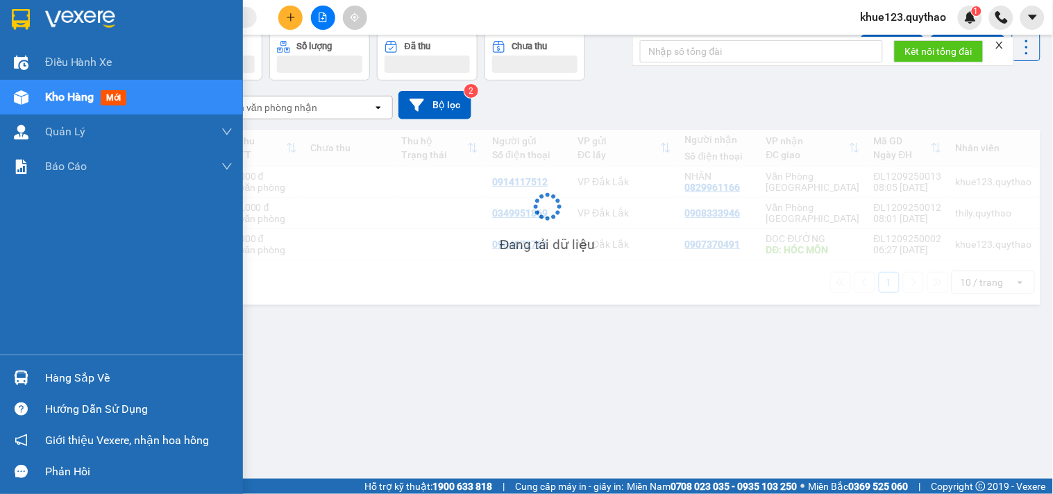
scroll to position [64, 0]
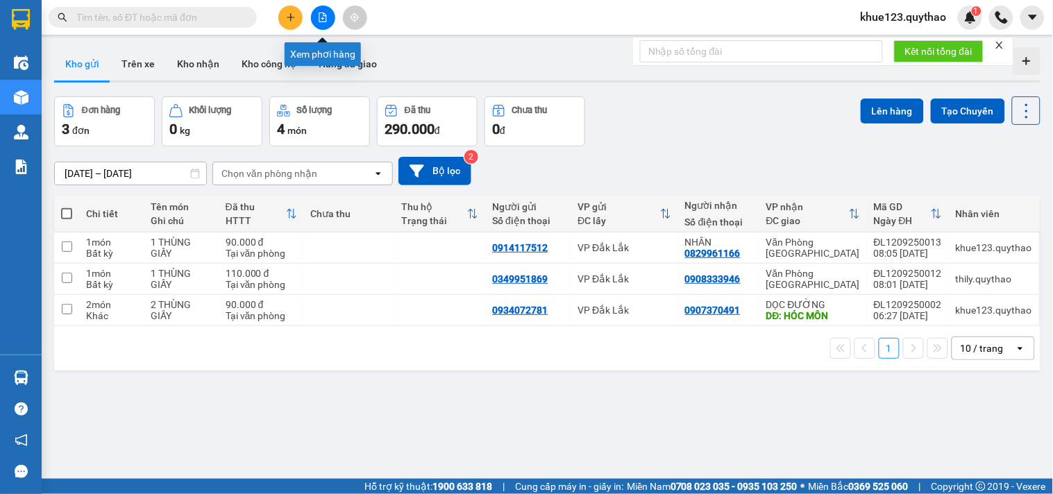
click at [327, 17] on icon "file-add" at bounding box center [323, 17] width 10 height 10
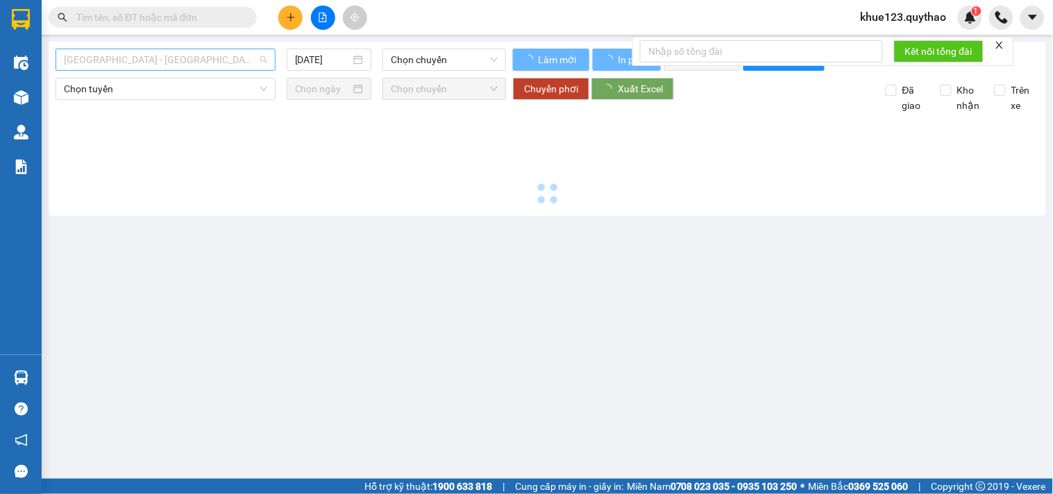
click at [246, 59] on span "[GEOGRAPHIC_DATA] - [GEOGRAPHIC_DATA] ([GEOGRAPHIC_DATA] - [GEOGRAPHIC_DATA] cũ)" at bounding box center [165, 59] width 203 height 21
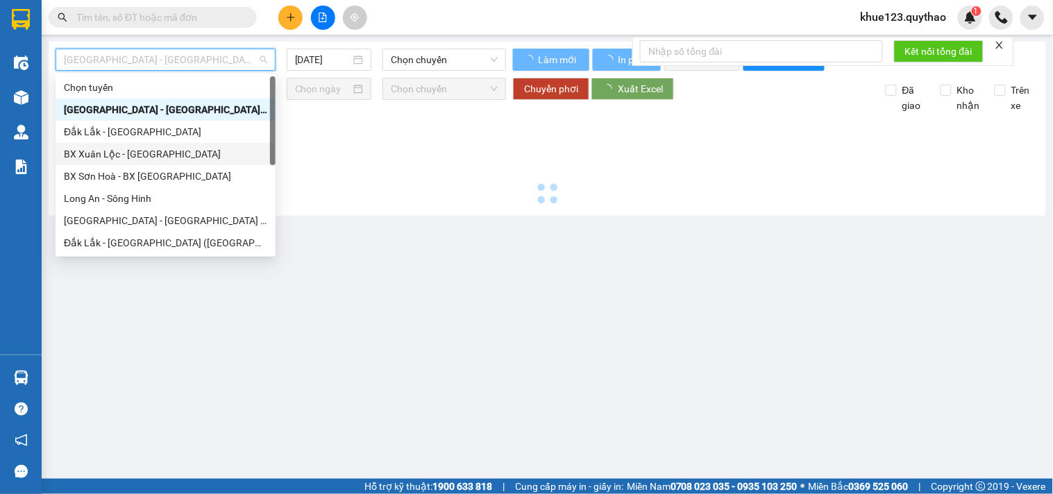
scroll to position [199, 0]
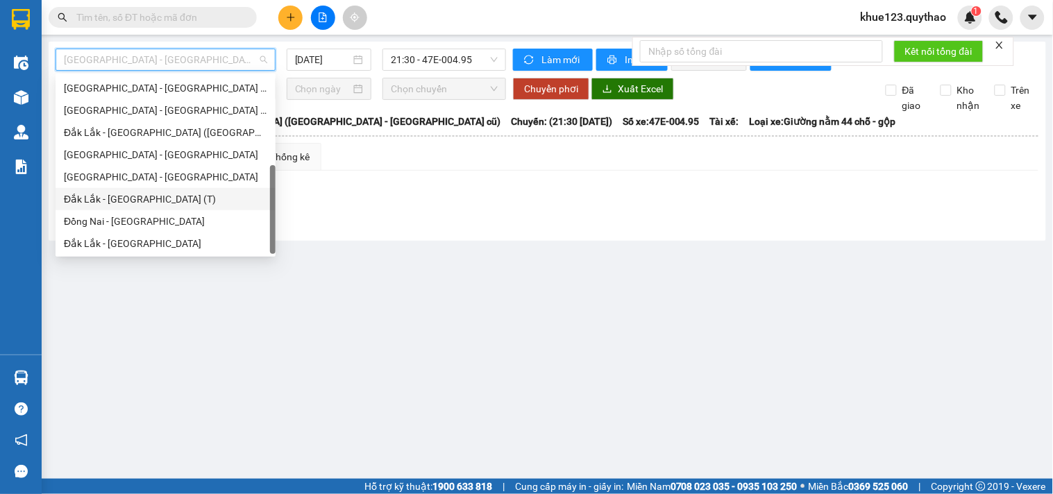
click at [147, 198] on div "Đắk Lắk - [GEOGRAPHIC_DATA] (T)" at bounding box center [165, 199] width 203 height 15
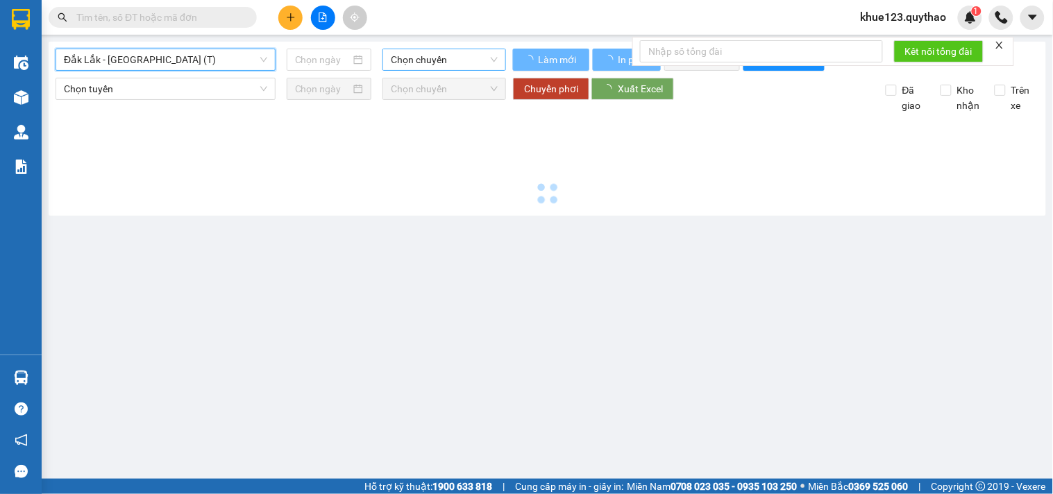
type input "[DATE]"
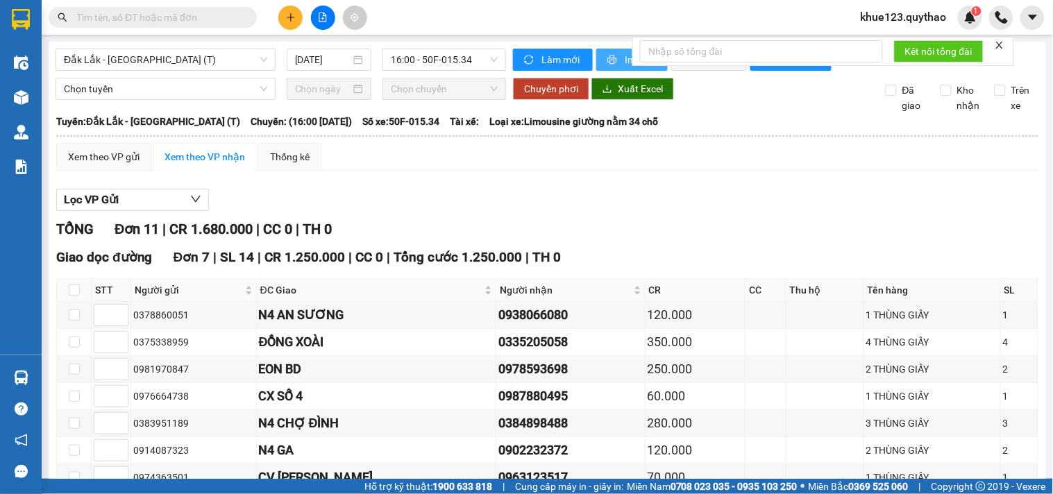
click at [625, 64] on span "In phơi" at bounding box center [641, 59] width 32 height 15
click at [632, 58] on form "Kết nối tổng đài" at bounding box center [823, 51] width 382 height 29
click at [615, 58] on button "In phơi" at bounding box center [631, 60] width 71 height 22
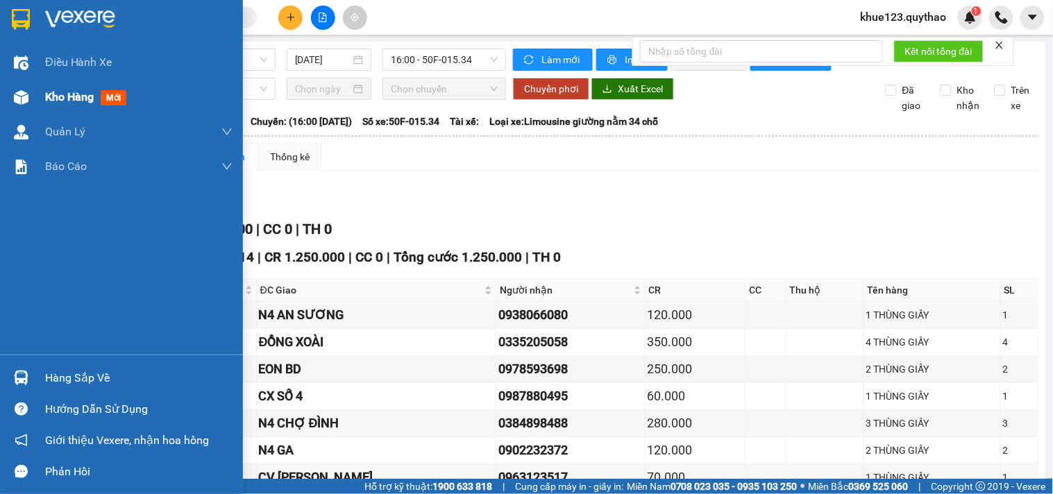
click at [87, 92] on span "Kho hàng" at bounding box center [69, 96] width 49 height 13
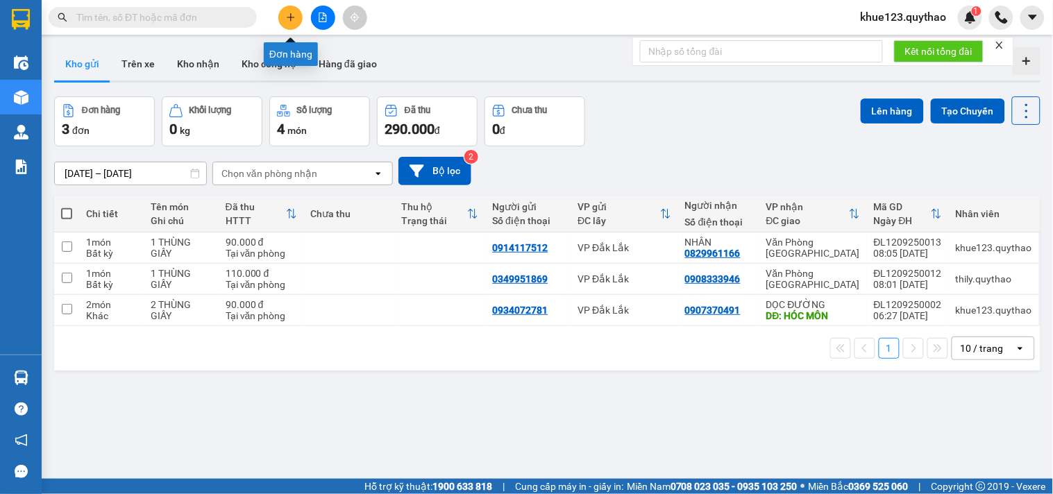
click at [285, 22] on button at bounding box center [290, 18] width 24 height 24
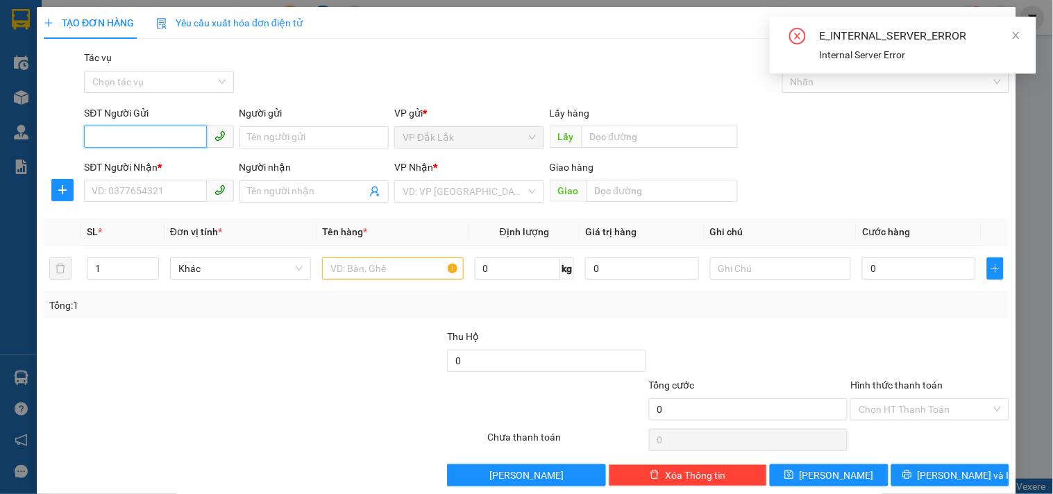
click at [121, 137] on input "SĐT Người Gửi" at bounding box center [145, 137] width 122 height 22
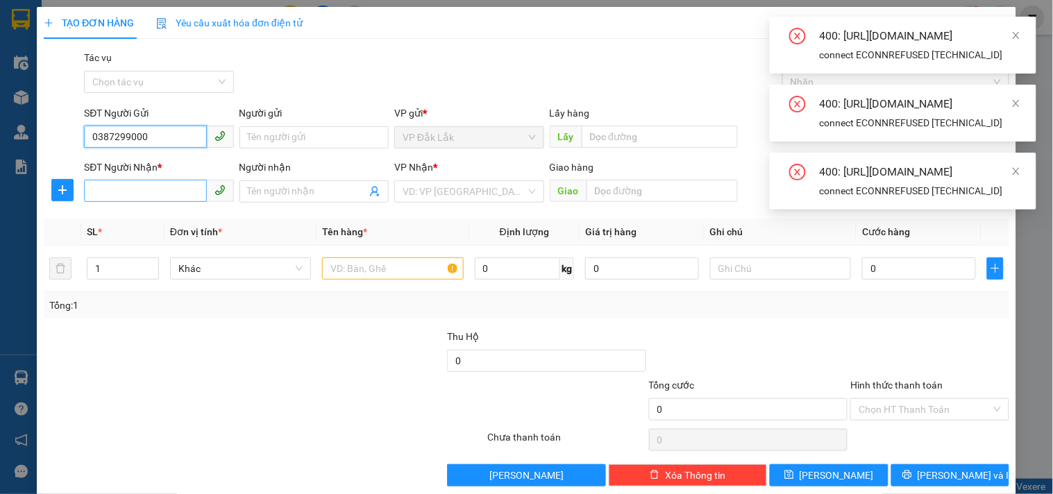
type input "0387299000"
click at [143, 188] on input "SĐT Người Nhận *" at bounding box center [145, 191] width 122 height 22
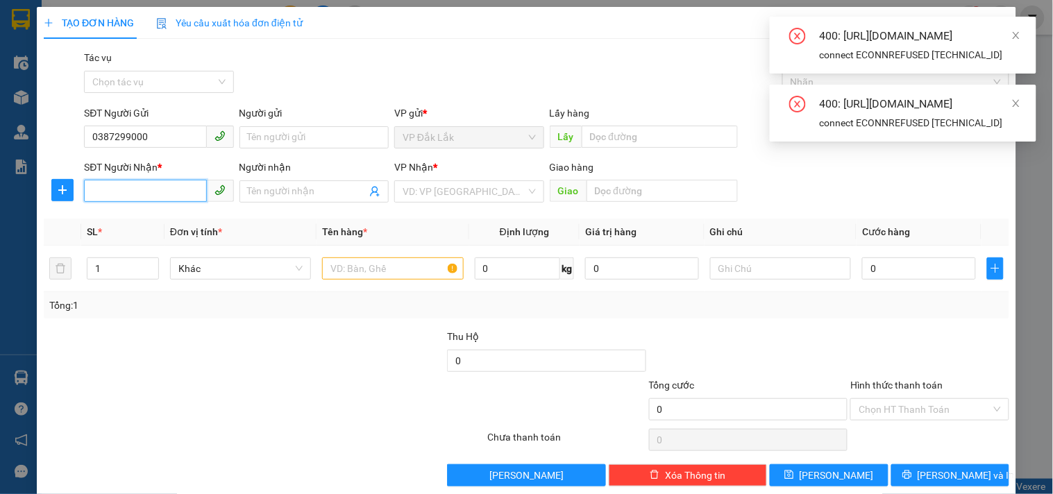
click at [148, 193] on input "SĐT Người Nhận *" at bounding box center [145, 191] width 122 height 22
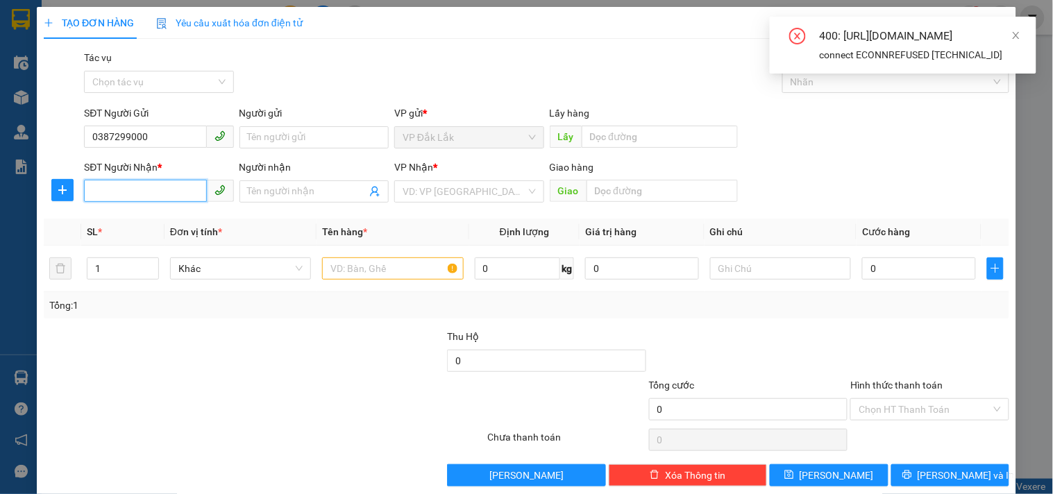
drag, startPoint x: 148, startPoint y: 193, endPoint x: 124, endPoint y: 185, distance: 25.5
click at [124, 185] on input "SĐT Người Nhận *" at bounding box center [145, 191] width 122 height 22
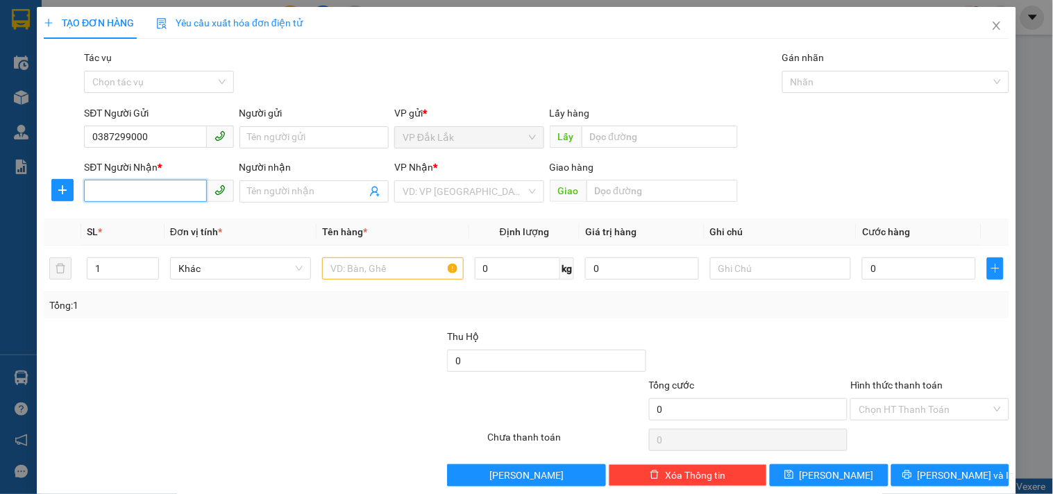
click at [124, 185] on input "SĐT Người Nhận *" at bounding box center [145, 191] width 122 height 22
click at [121, 188] on input "SĐT Người Nhận *" at bounding box center [145, 191] width 122 height 22
click at [439, 190] on input "search" at bounding box center [463, 191] width 123 height 21
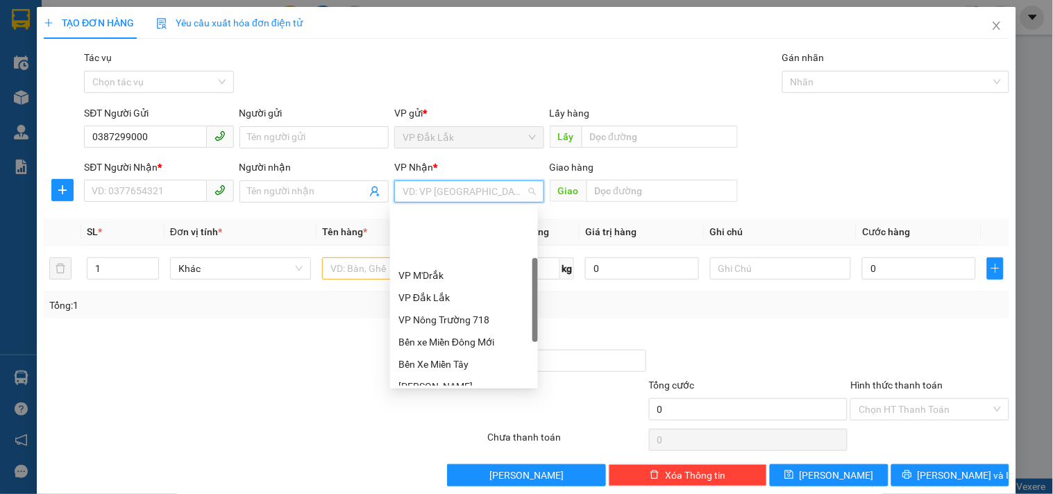
scroll to position [154, 0]
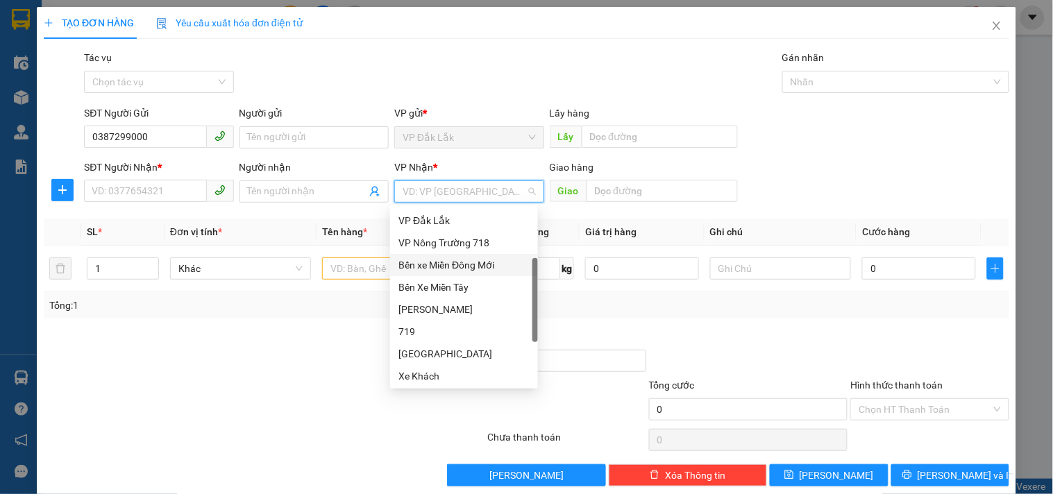
click at [486, 265] on div "Bến xe Miền Đông Mới" at bounding box center [463, 264] width 131 height 15
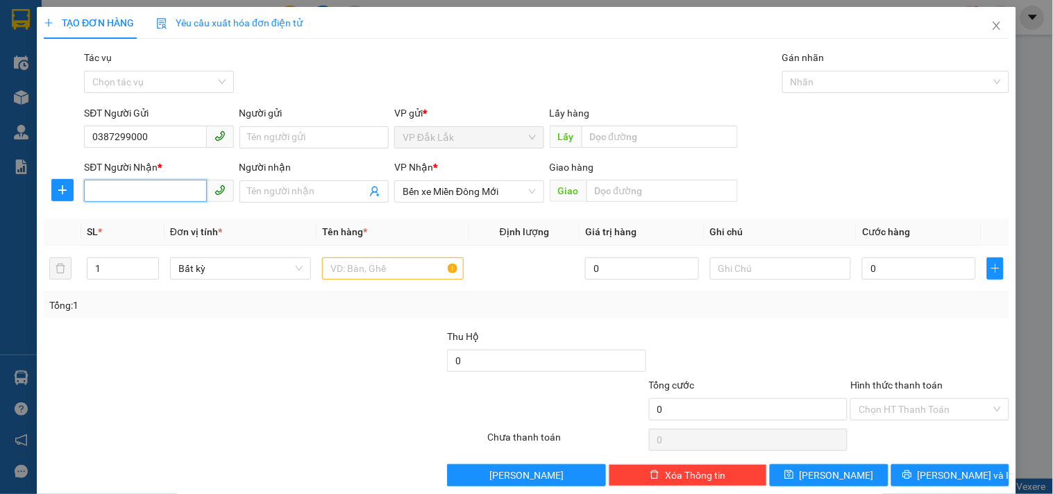
click at [148, 192] on input "SĐT Người Nhận *" at bounding box center [145, 191] width 122 height 22
click at [148, 220] on div "0903100012" at bounding box center [157, 219] width 131 height 15
type input "0903100012"
click at [865, 260] on input "0" at bounding box center [919, 268] width 114 height 22
type input "1"
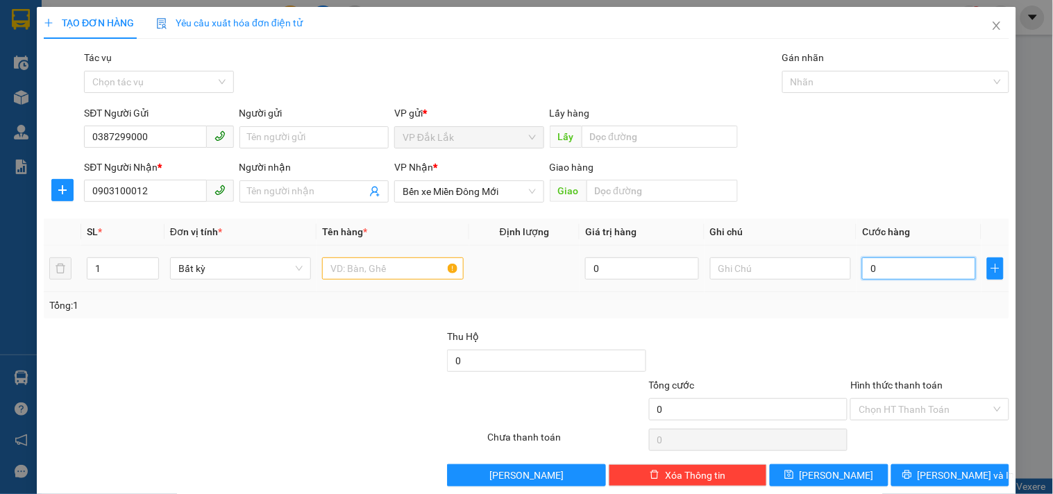
type input "1"
type input "12"
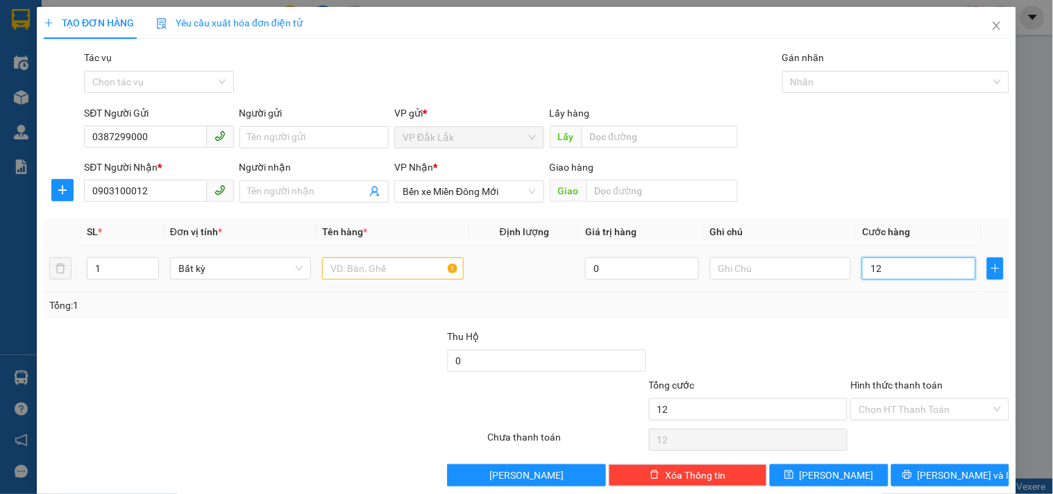
type input "120"
type input "1.200"
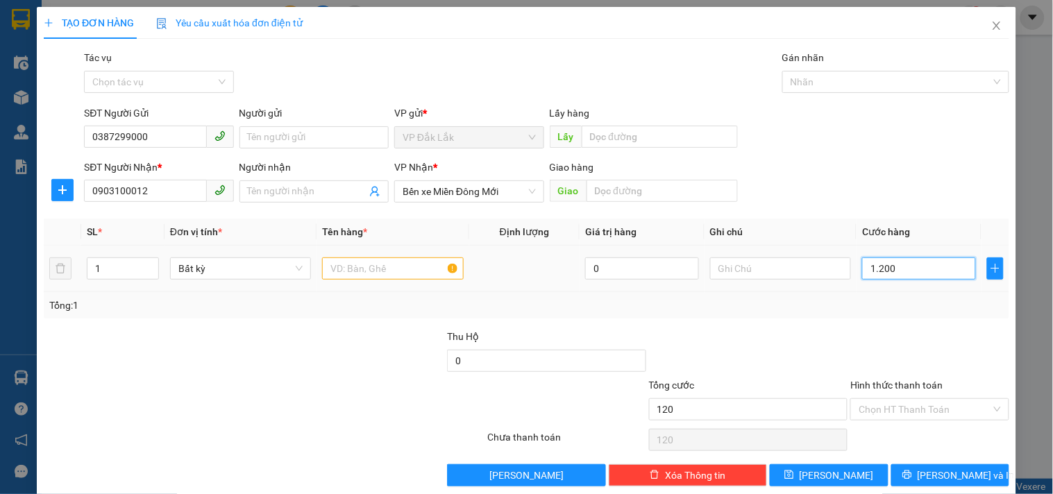
type input "1.200"
type input "12.000"
type input "120.000"
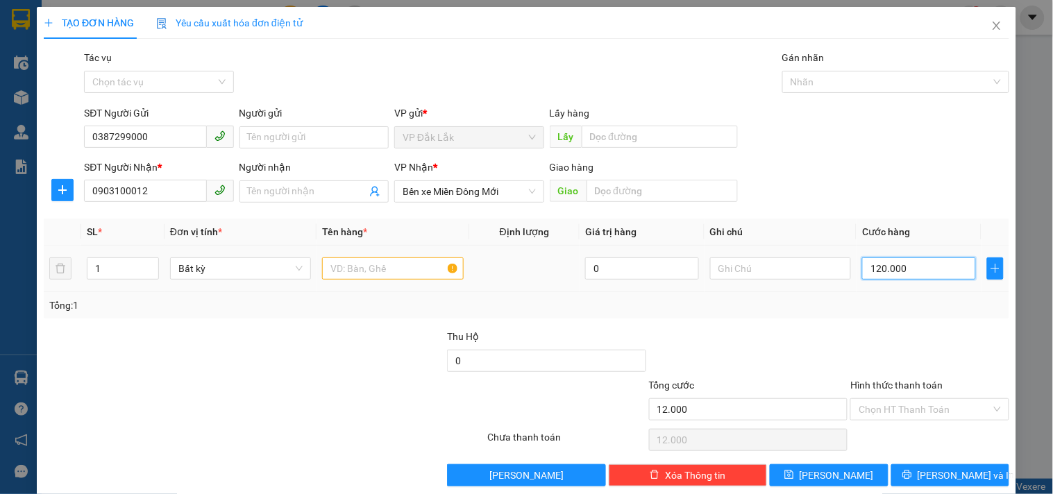
type input "120.000"
type input "1.200.000"
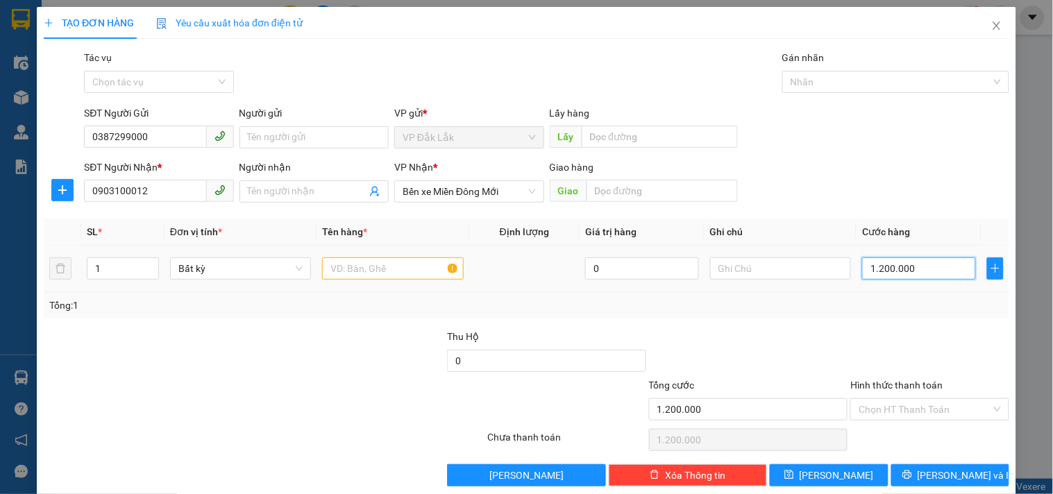
type input "120.000"
drag, startPoint x: 889, startPoint y: 405, endPoint x: 897, endPoint y: 420, distance: 17.1
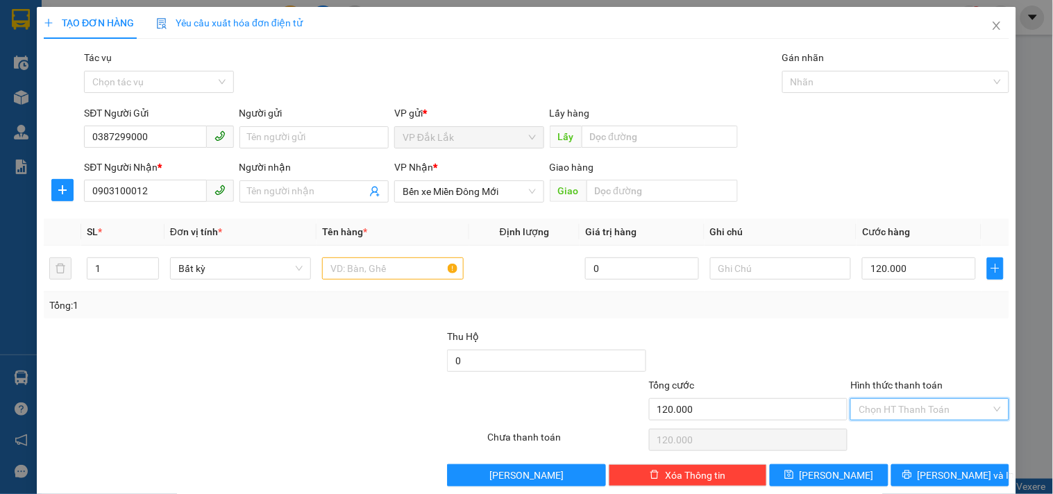
click at [890, 407] on input "Hình thức thanh toán" at bounding box center [924, 409] width 132 height 21
click at [883, 328] on div "Tại văn phòng" at bounding box center [920, 337] width 157 height 22
type input "0"
click at [940, 466] on button "[PERSON_NAME] và In" at bounding box center [950, 475] width 118 height 22
click at [365, 266] on input "text" at bounding box center [392, 268] width 141 height 22
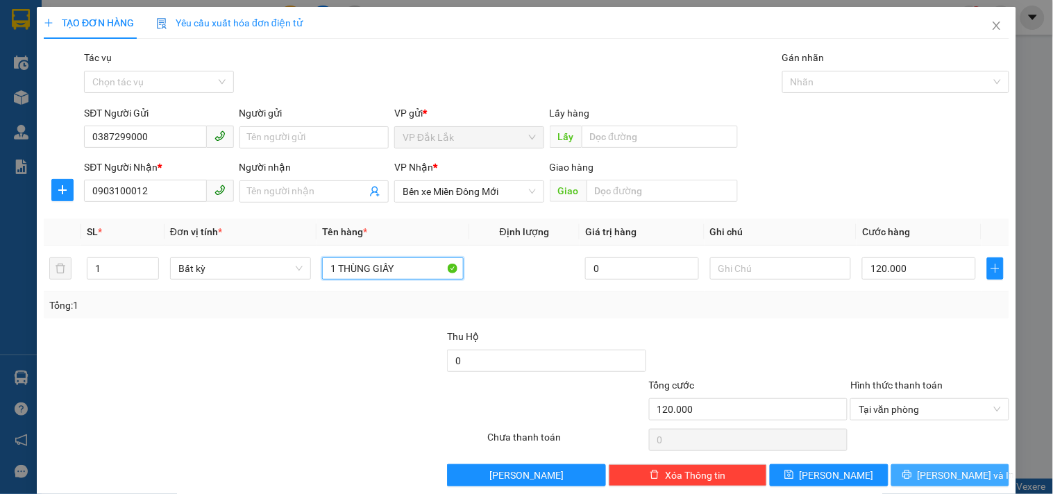
type input "1 THÙNG GIẤY"
click at [926, 473] on button "[PERSON_NAME] và In" at bounding box center [950, 475] width 118 height 22
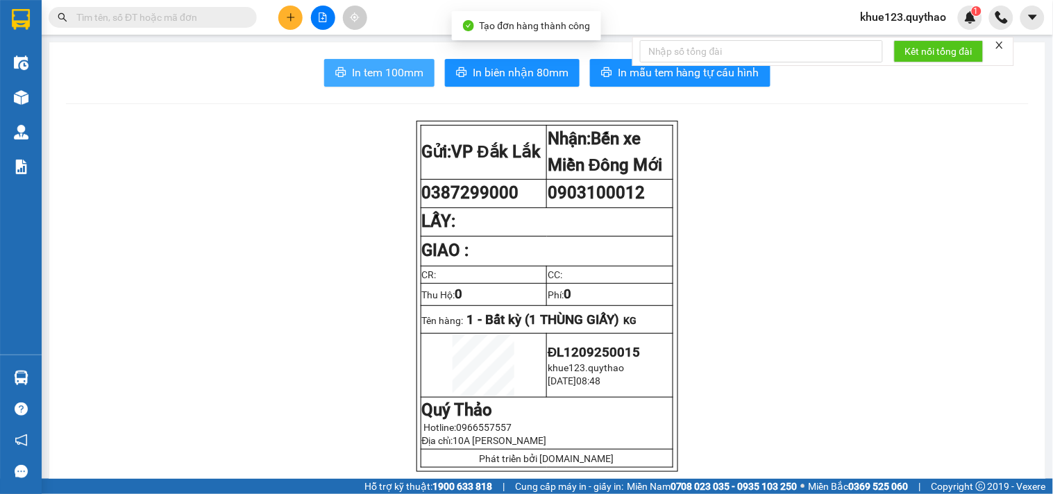
click at [369, 73] on span "In tem 100mm" at bounding box center [387, 72] width 71 height 17
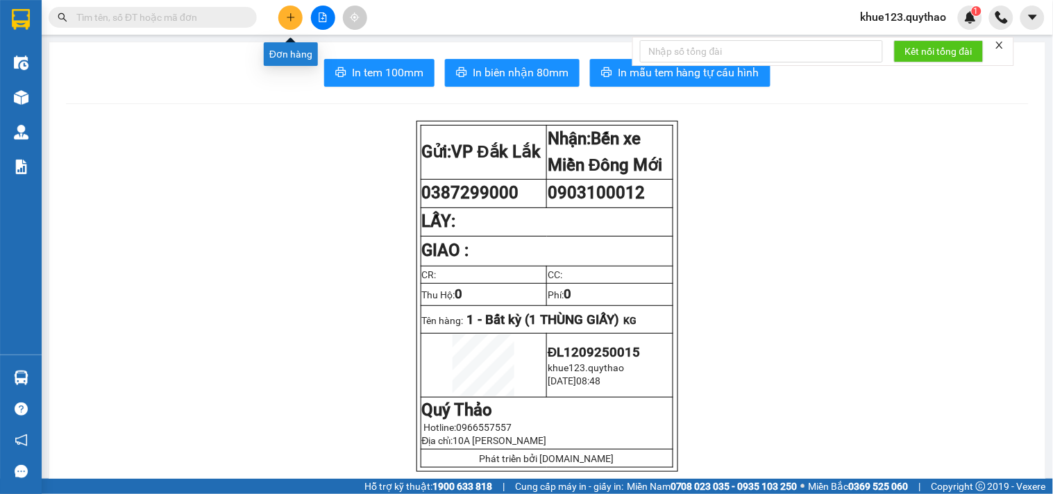
click at [287, 18] on icon "plus" at bounding box center [291, 17] width 10 height 10
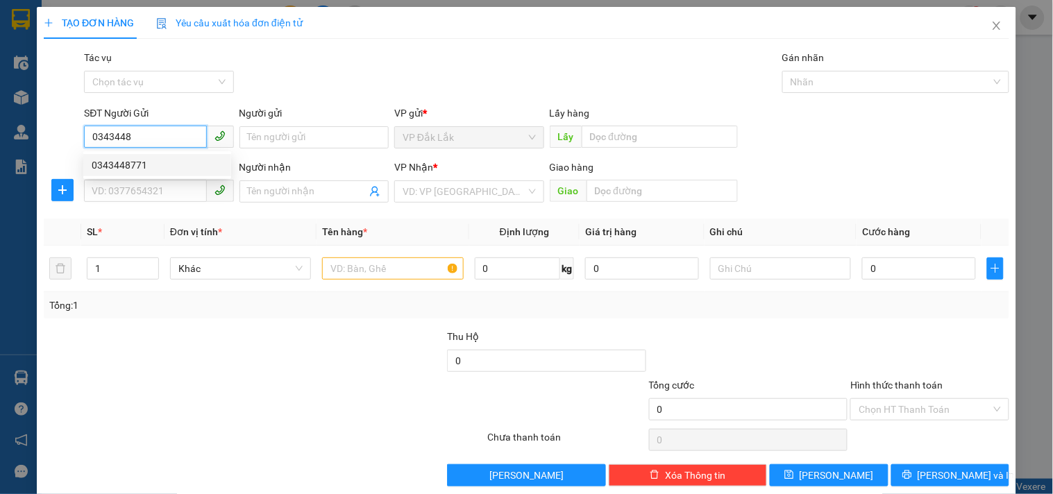
click at [120, 161] on div "0343448771" at bounding box center [157, 165] width 131 height 15
type input "0343448771"
type input "0386242131"
type input "CỔNG 11"
type input "0343448771"
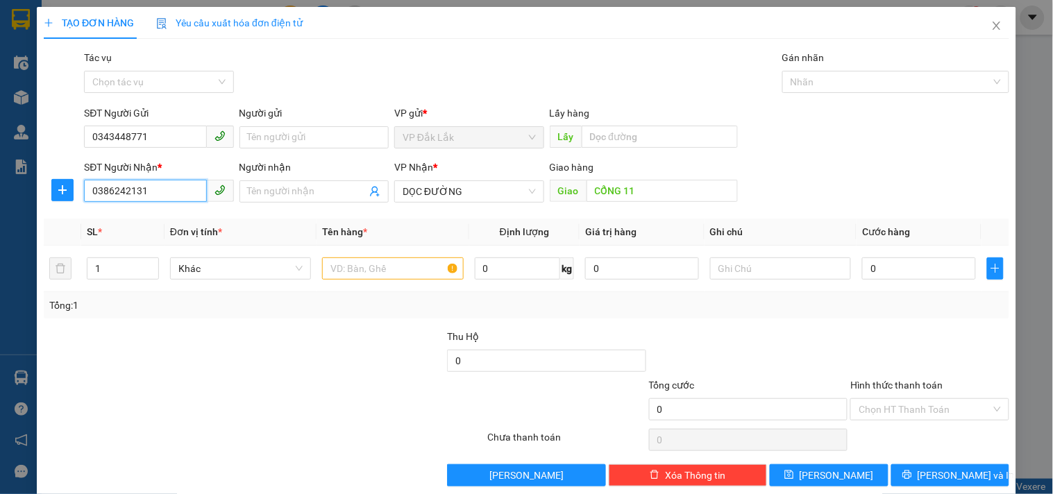
drag, startPoint x: 165, startPoint y: 193, endPoint x: 0, endPoint y: 202, distance: 165.4
click at [0, 202] on div "TẠO ĐƠN HÀNG Yêu cầu xuất hóa đơn điện tử Transit Pickup Surcharge Ids Transit …" at bounding box center [526, 247] width 1053 height 494
type input "0367885669"
click at [151, 210] on div "0367885669" at bounding box center [157, 219] width 148 height 22
type input "0367885669"
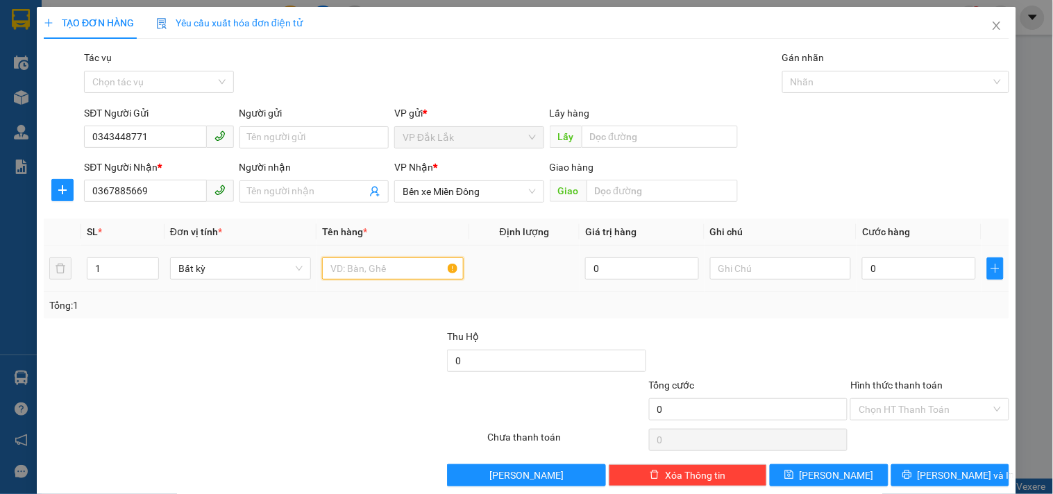
click at [393, 273] on input "text" at bounding box center [392, 268] width 141 height 22
type input "2"
click at [151, 260] on span "Increase Value" at bounding box center [150, 264] width 15 height 12
click at [361, 266] on input "text" at bounding box center [392, 268] width 141 height 22
type input "2 THÙNG GIẤY"
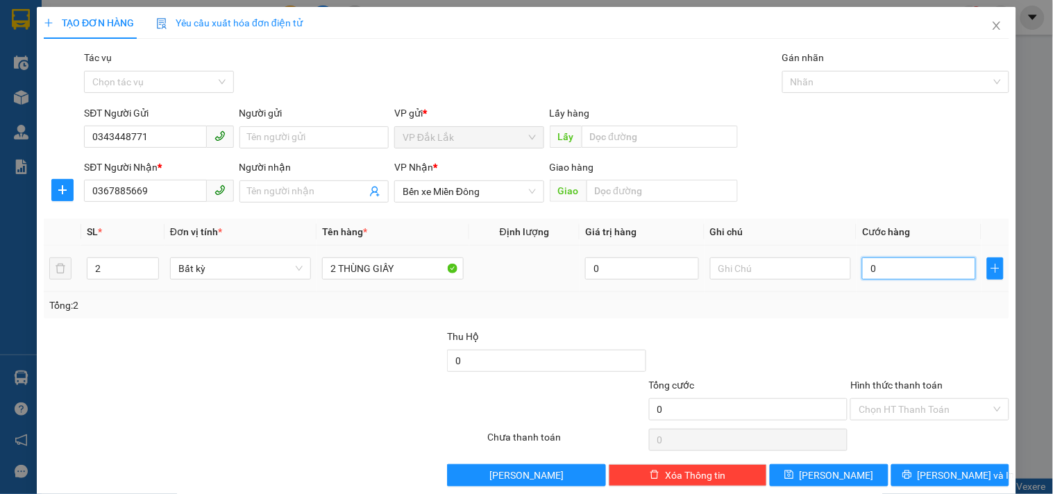
click at [891, 273] on input "0" at bounding box center [919, 268] width 114 height 22
type input "2"
type input "25"
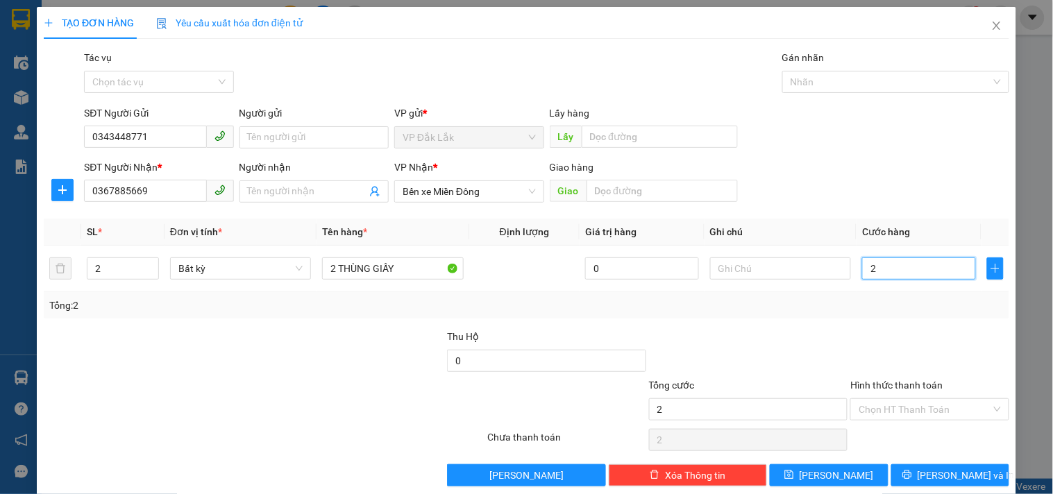
type input "25"
type input "250"
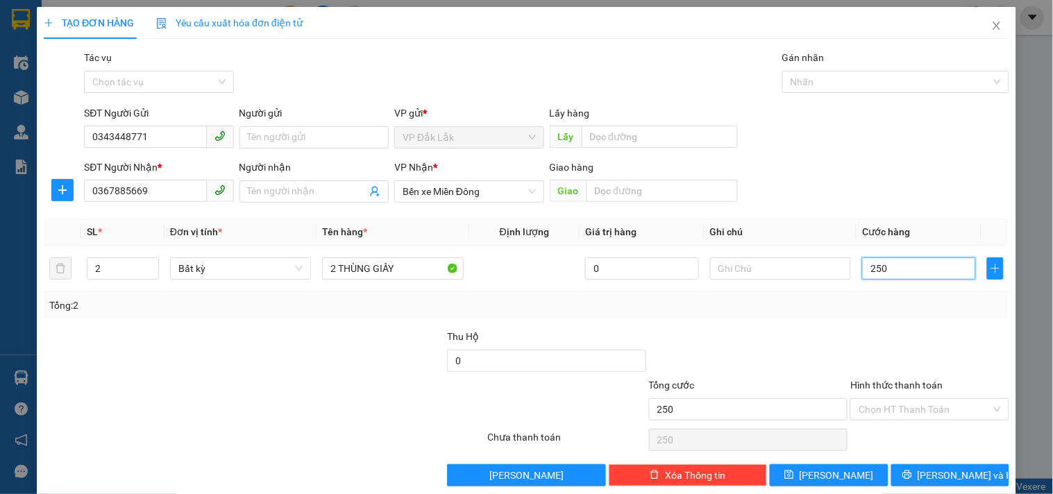
type input "2.500"
type input "25.000"
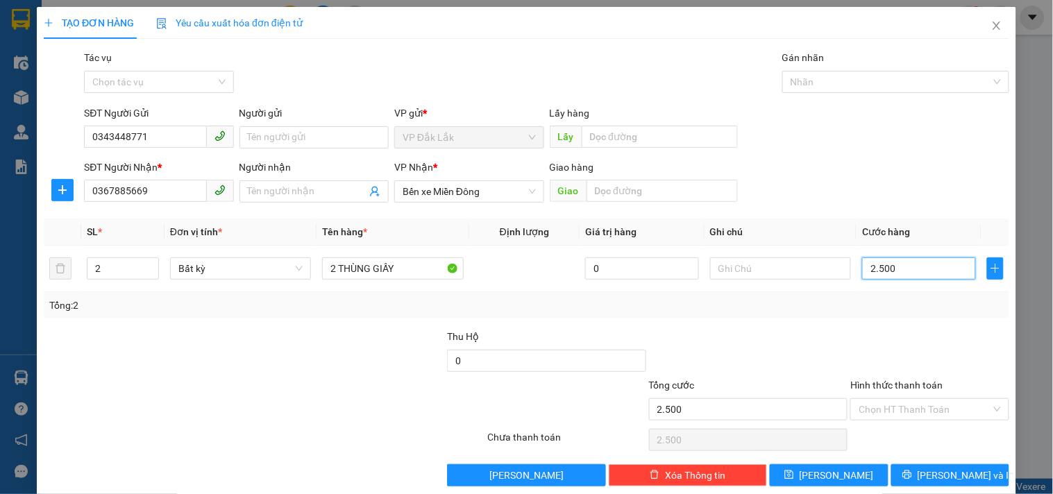
type input "25.000"
type input "250.000"
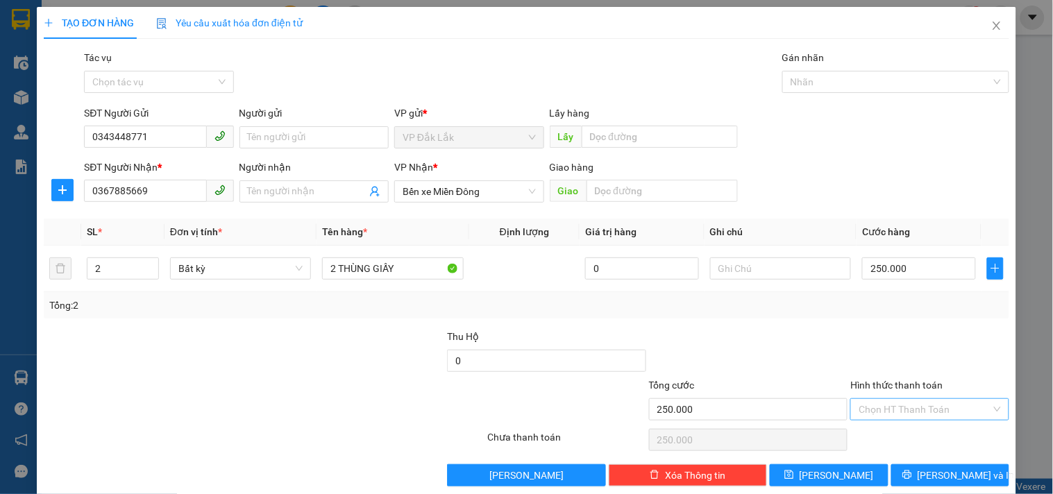
click at [879, 402] on input "Hình thức thanh toán" at bounding box center [924, 409] width 132 height 21
click at [882, 328] on div "Tại văn phòng" at bounding box center [920, 337] width 157 height 22
type input "0"
click at [912, 473] on icon "printer" at bounding box center [907, 475] width 10 height 10
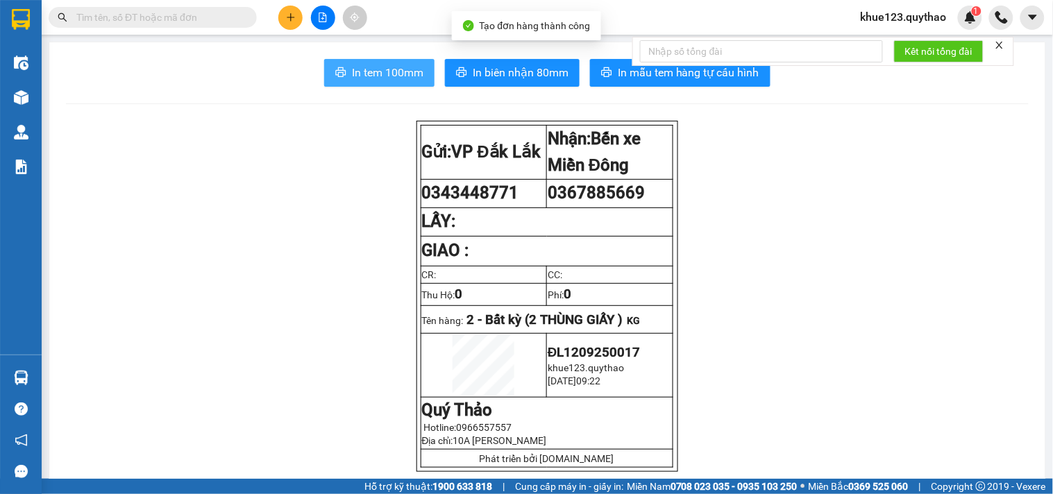
click at [376, 74] on span "In tem 100mm" at bounding box center [387, 72] width 71 height 17
click at [281, 23] on button at bounding box center [290, 18] width 24 height 24
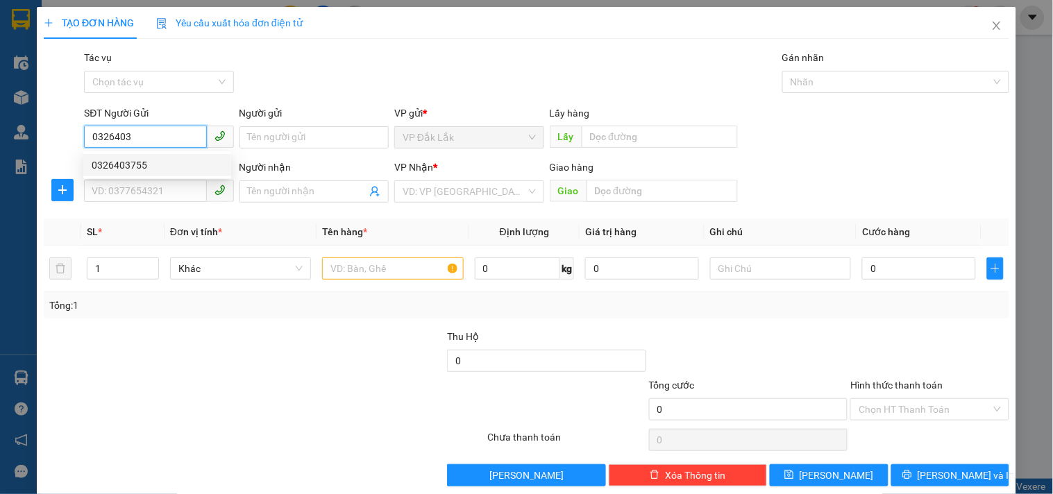
click at [133, 156] on div "0326403755" at bounding box center [157, 165] width 148 height 22
type input "0326403755"
type input "0368557372"
type input "CX HẠNH NGUYÊN"
type input "0326403755"
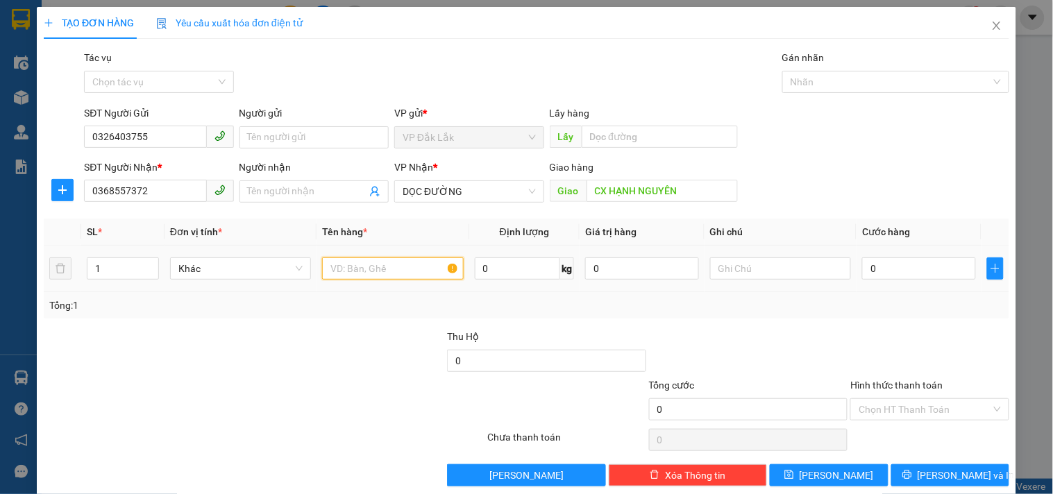
click at [390, 269] on input "text" at bounding box center [392, 268] width 141 height 22
type input "1 THÙNG GIẤY"
click at [901, 269] on input "0" at bounding box center [919, 268] width 114 height 22
type input "8"
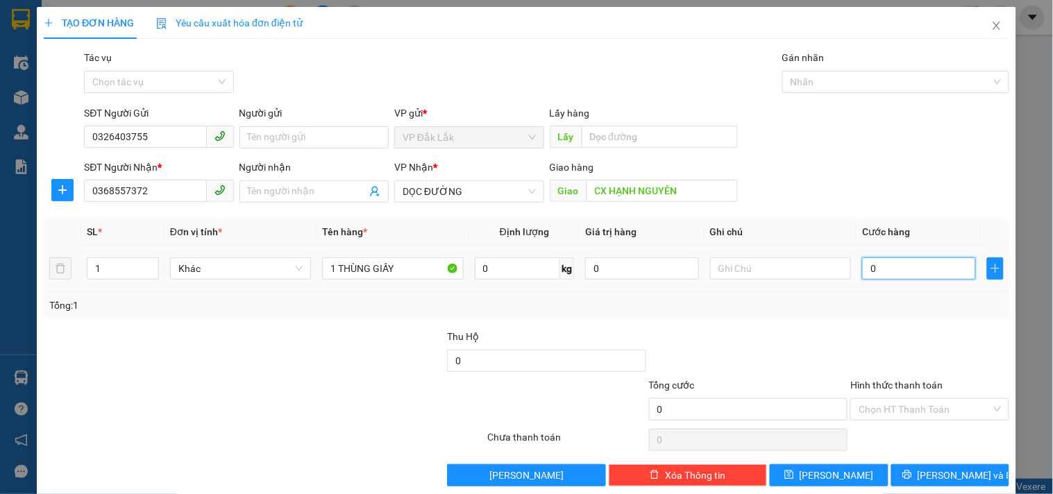
type input "8"
type input "80"
type input "800"
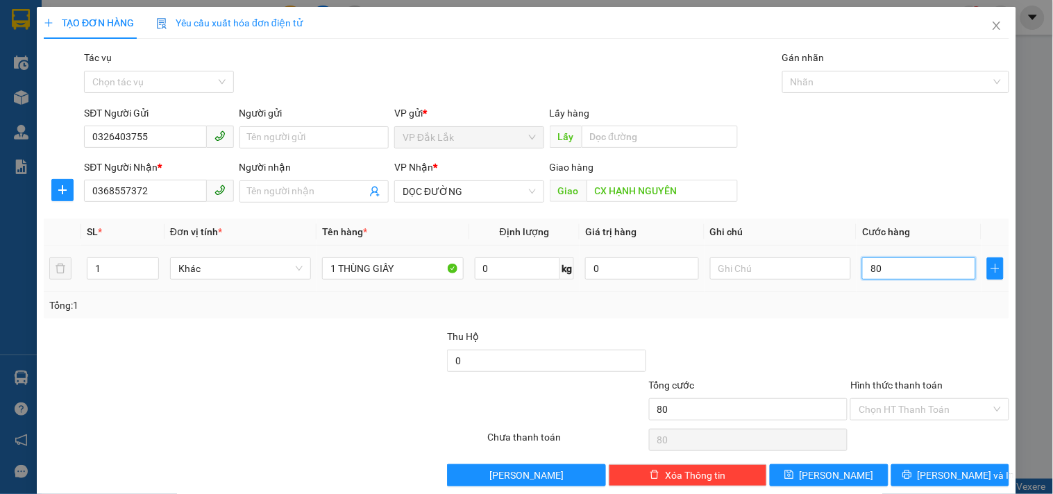
type input "800"
click at [924, 408] on input "Hình thức thanh toán" at bounding box center [924, 409] width 132 height 21
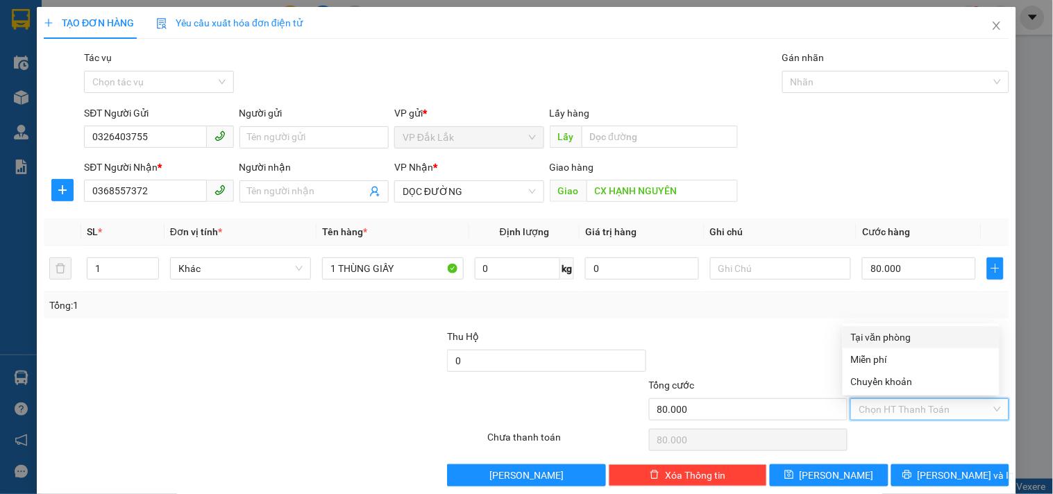
click at [886, 341] on div "Tại văn phòng" at bounding box center [921, 337] width 140 height 15
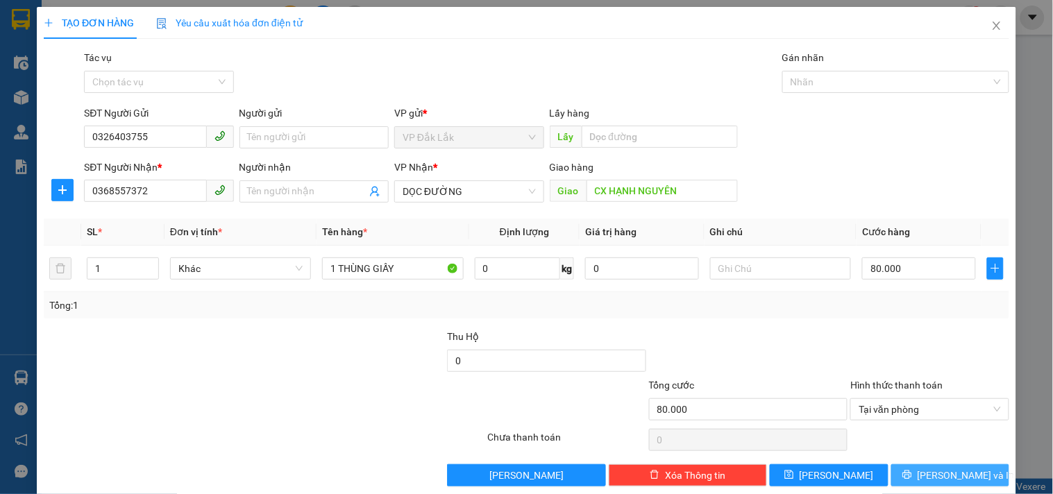
click at [947, 477] on span "[PERSON_NAME] và In" at bounding box center [965, 475] width 97 height 15
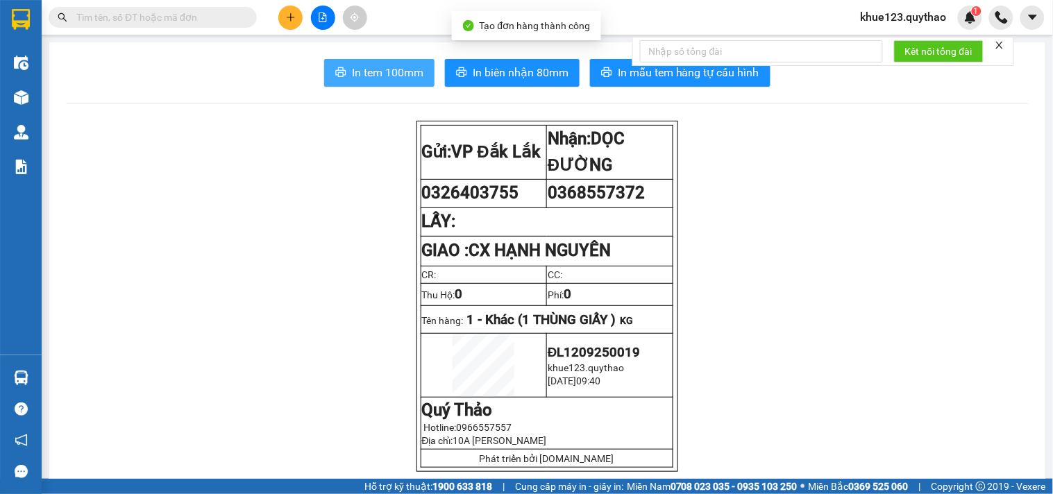
click at [371, 83] on button "In tem 100mm" at bounding box center [379, 73] width 110 height 28
click at [306, 8] on div at bounding box center [323, 18] width 104 height 24
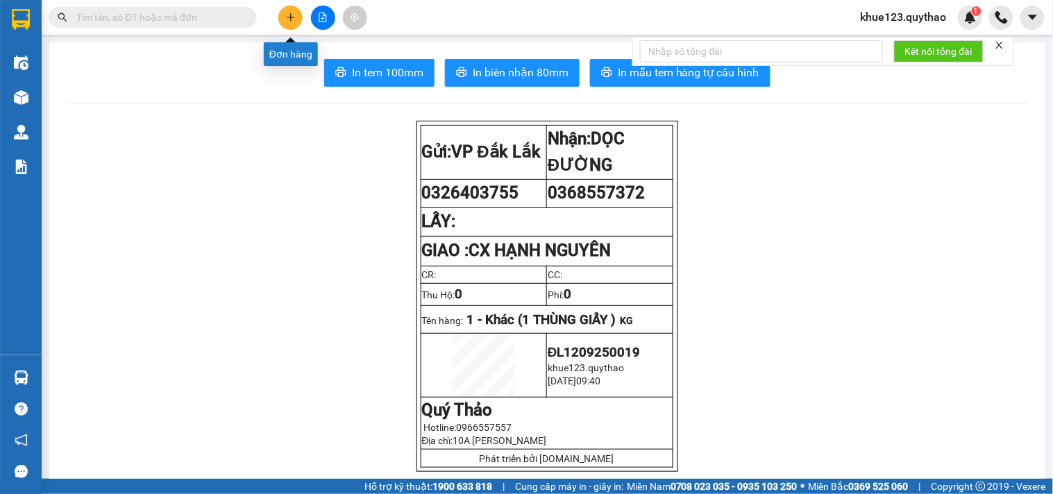
click at [292, 17] on icon "plus" at bounding box center [291, 17] width 8 height 1
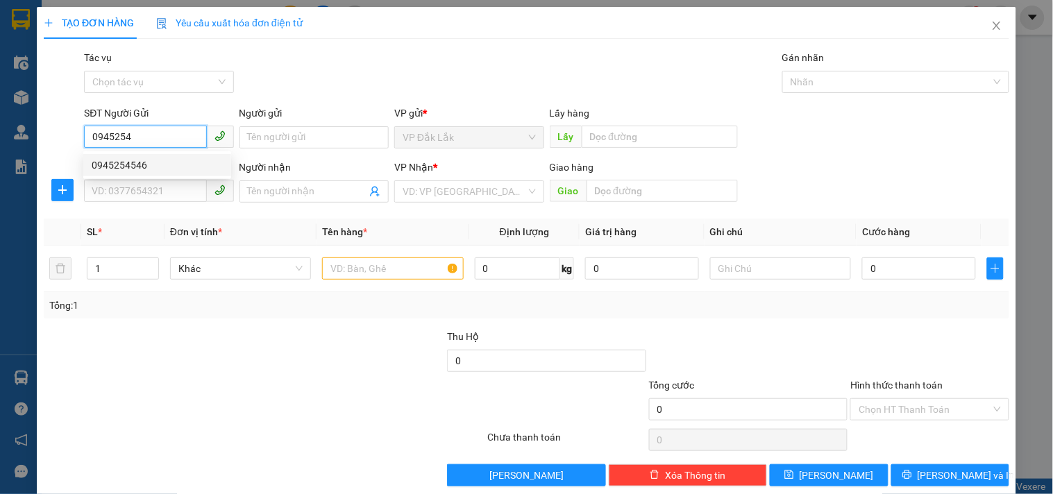
click at [140, 163] on div "0945254546" at bounding box center [157, 165] width 131 height 15
type input "0945254546"
type input "0978604787"
type input "0945254546"
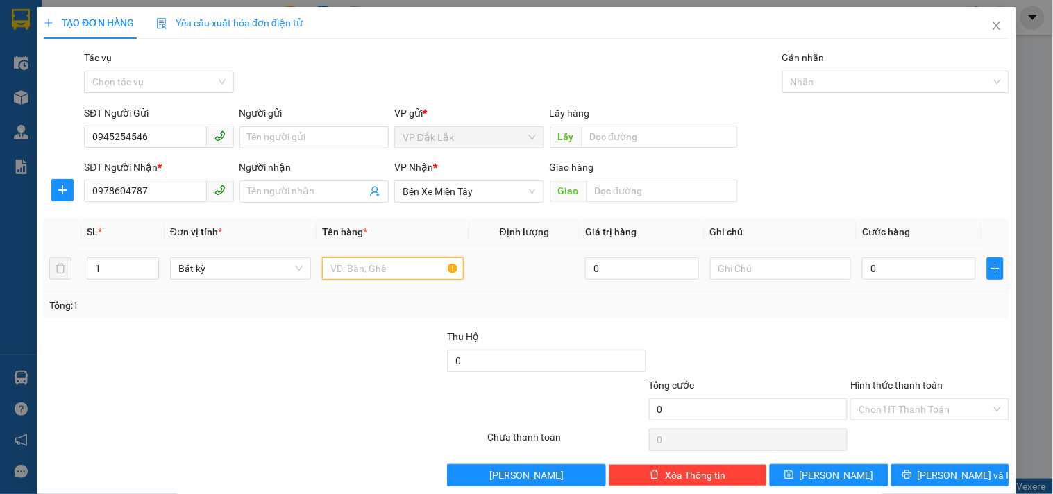
click at [357, 275] on input "text" at bounding box center [392, 268] width 141 height 22
click at [371, 273] on input "1" at bounding box center [392, 268] width 141 height 22
type input "1 THÙNG GIẤY"
click at [924, 262] on input "0" at bounding box center [919, 268] width 114 height 22
type input "5"
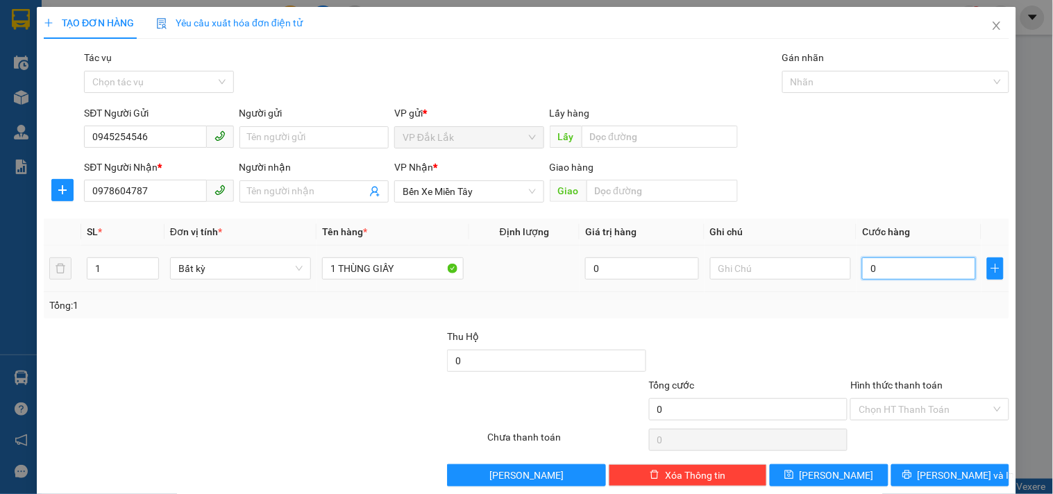
type input "5"
type input "50"
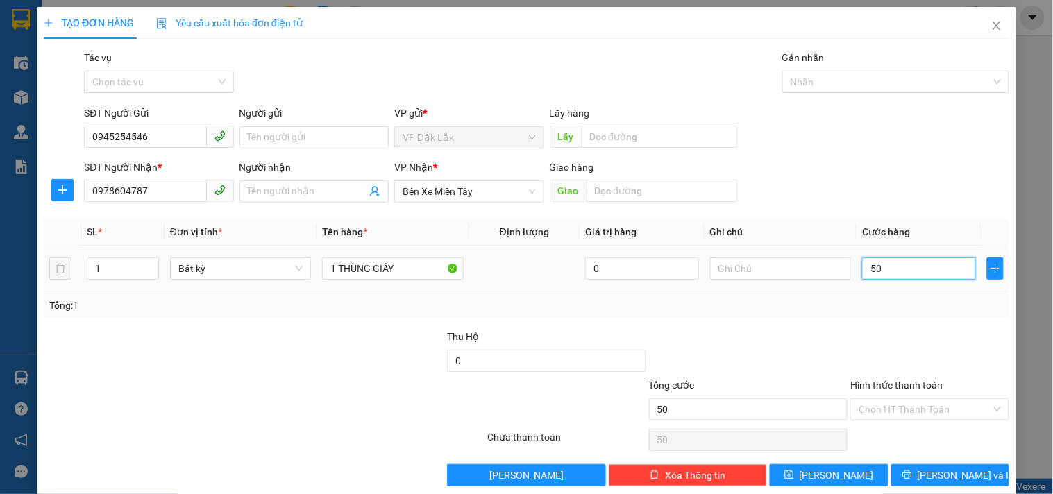
type input "500"
type input "5.000"
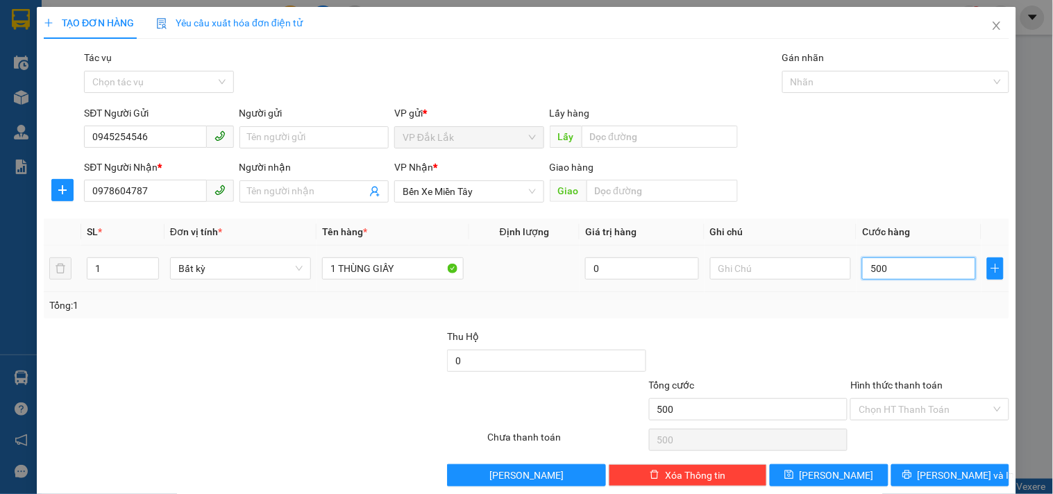
type input "5.000"
type input "50.000"
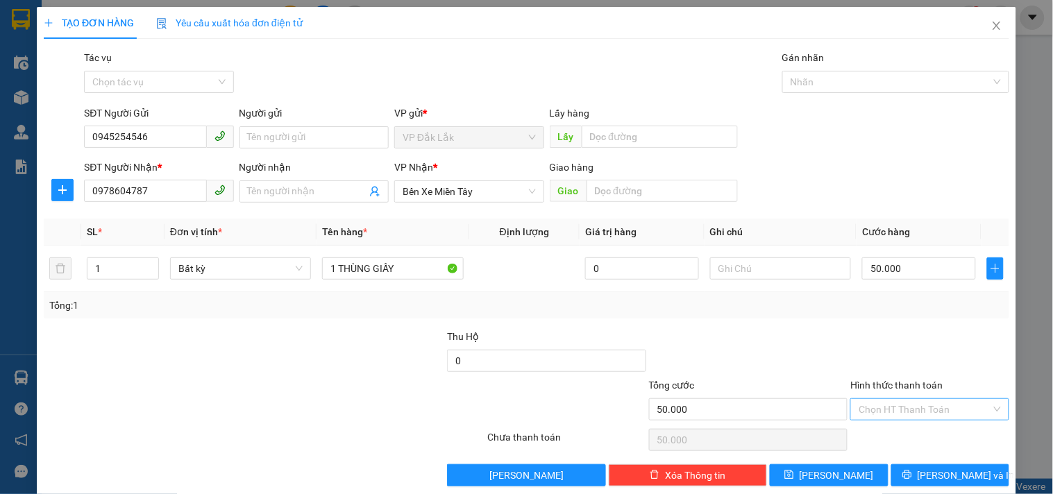
click at [904, 413] on input "Hình thức thanh toán" at bounding box center [924, 409] width 132 height 21
click at [879, 334] on div "Tại văn phòng" at bounding box center [921, 337] width 140 height 15
type input "0"
click at [931, 472] on span "[PERSON_NAME] và In" at bounding box center [965, 475] width 97 height 15
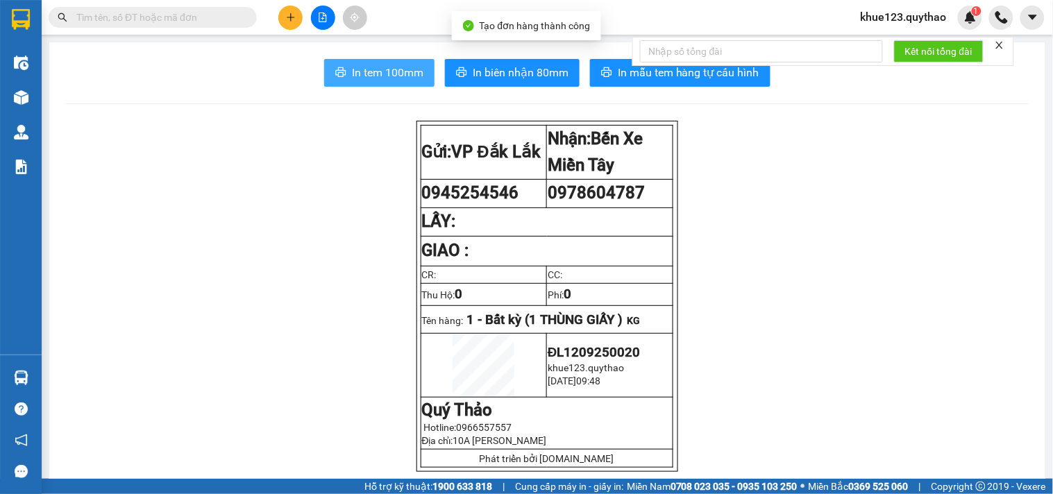
click at [366, 72] on span "In tem 100mm" at bounding box center [387, 72] width 71 height 17
